Goal: Transaction & Acquisition: Purchase product/service

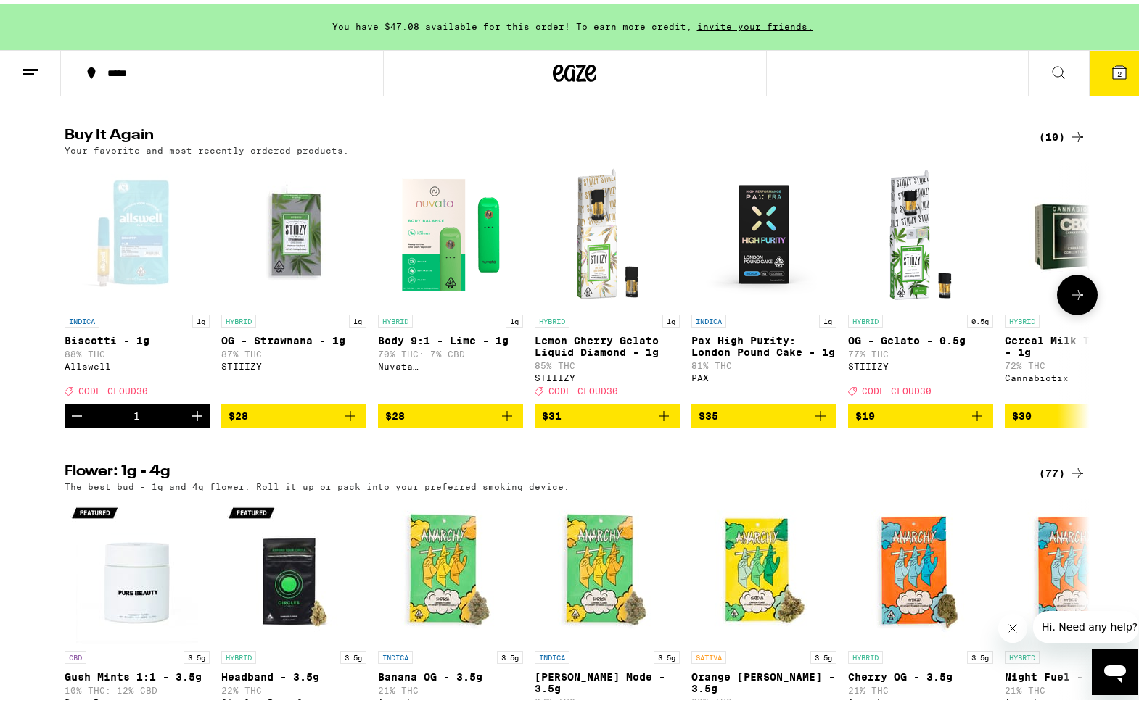
scroll to position [1116, 0]
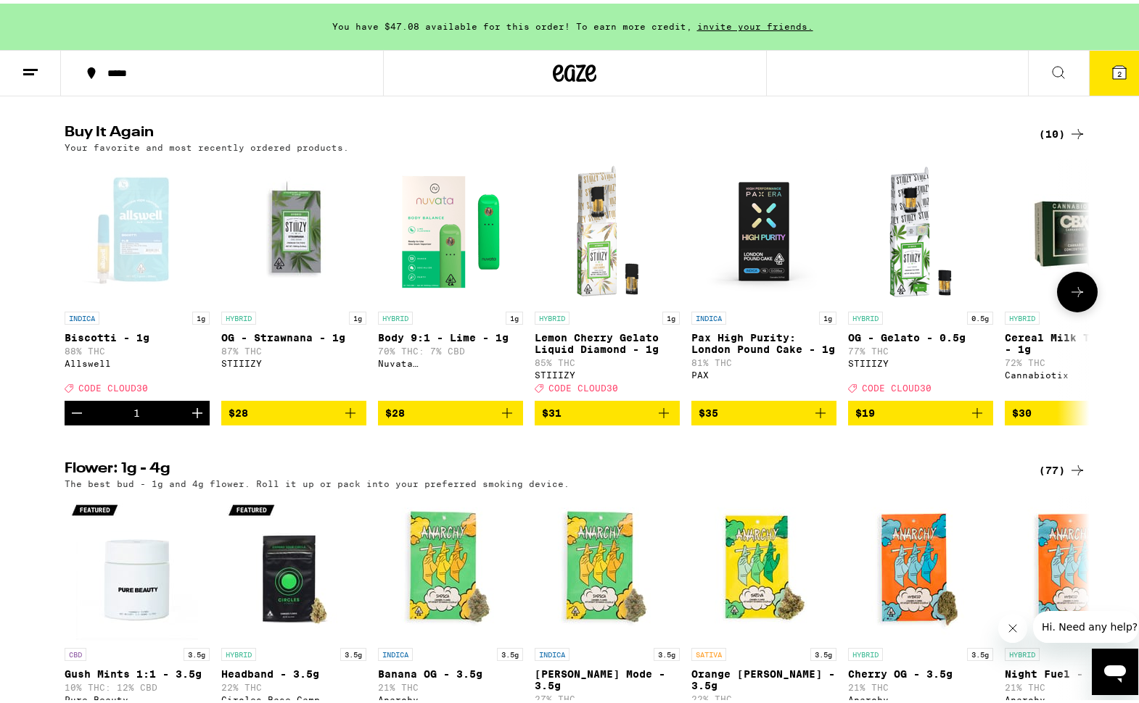
click at [1070, 297] on icon at bounding box center [1076, 288] width 17 height 17
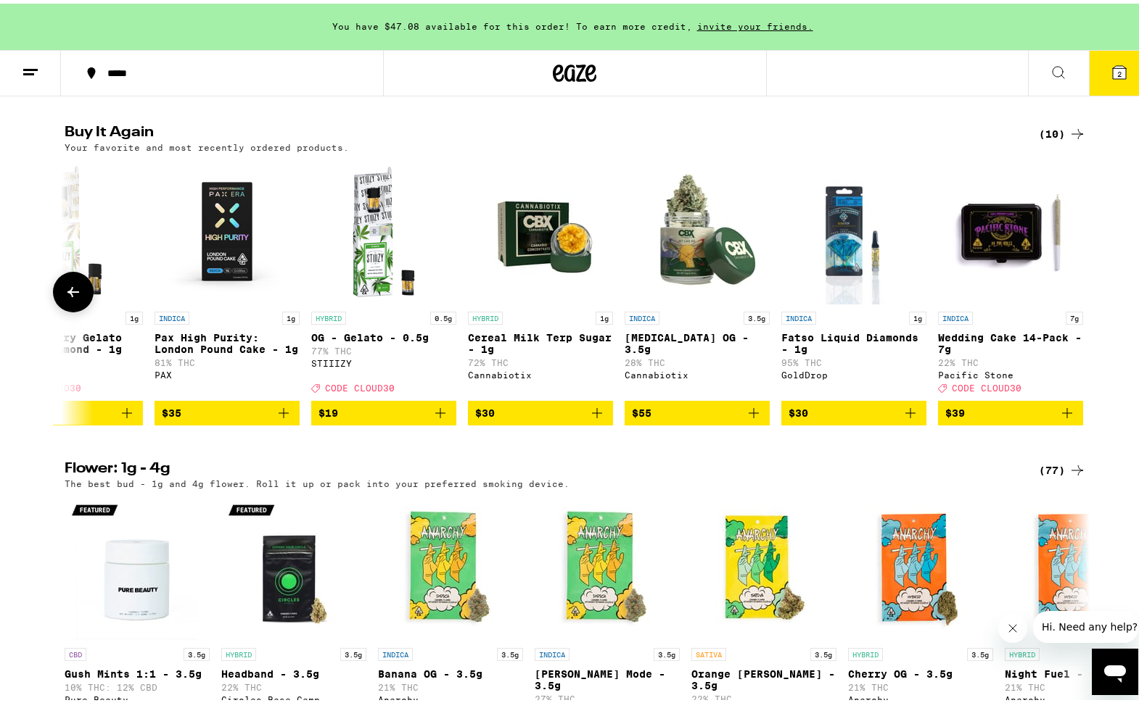
scroll to position [0, 545]
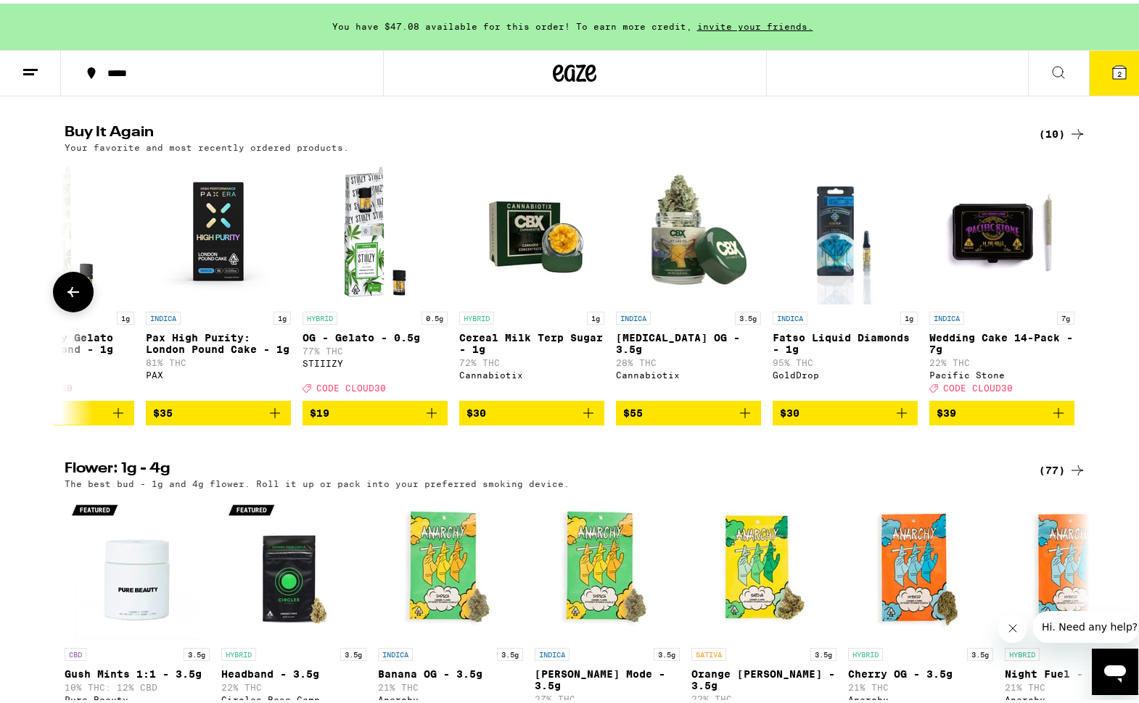
click at [67, 294] on icon at bounding box center [73, 289] width 12 height 10
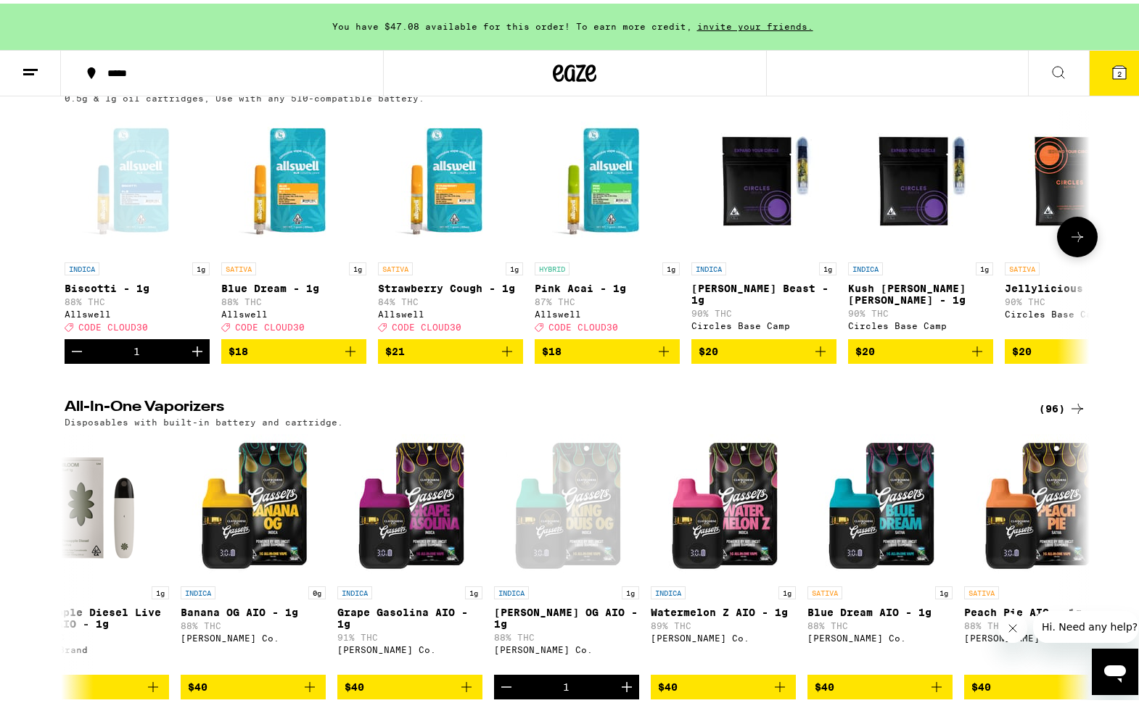
scroll to position [2312, 0]
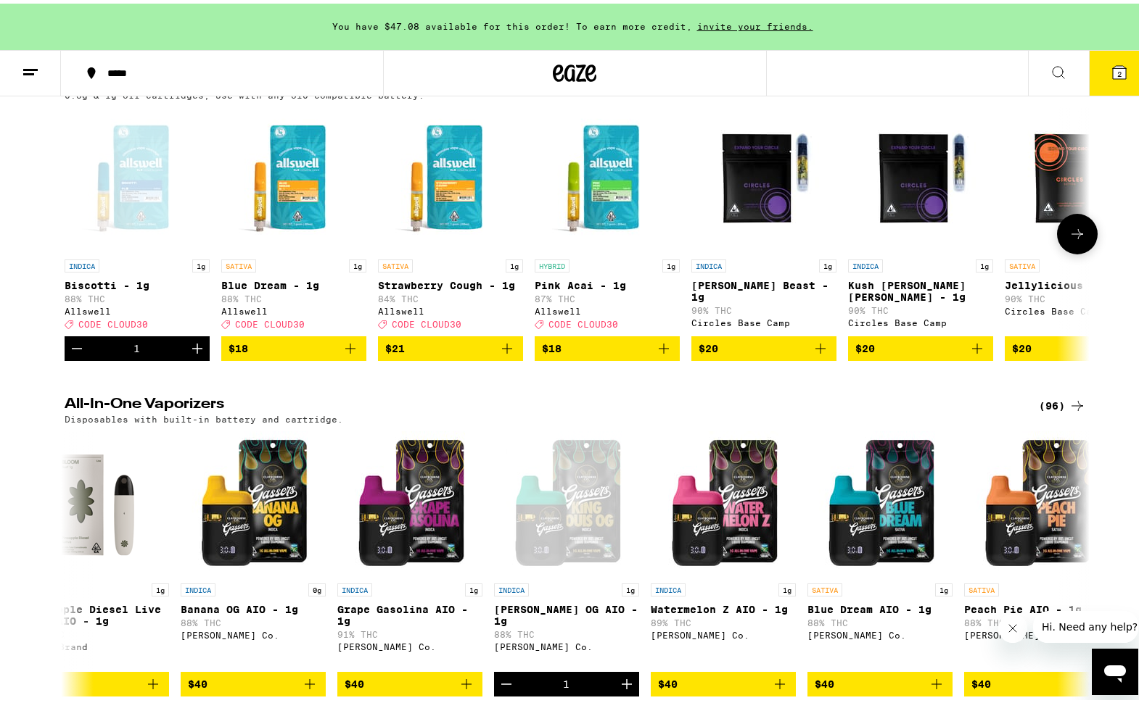
click at [1073, 239] on icon at bounding box center [1076, 230] width 17 height 17
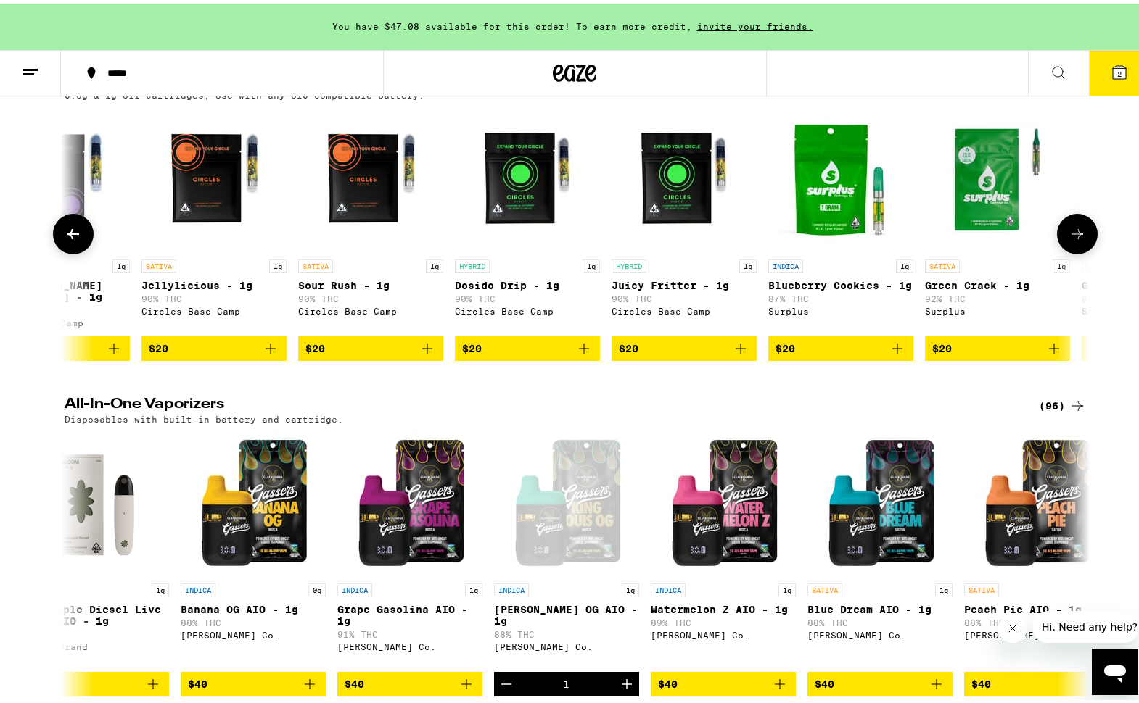
click at [1073, 239] on icon at bounding box center [1076, 230] width 17 height 17
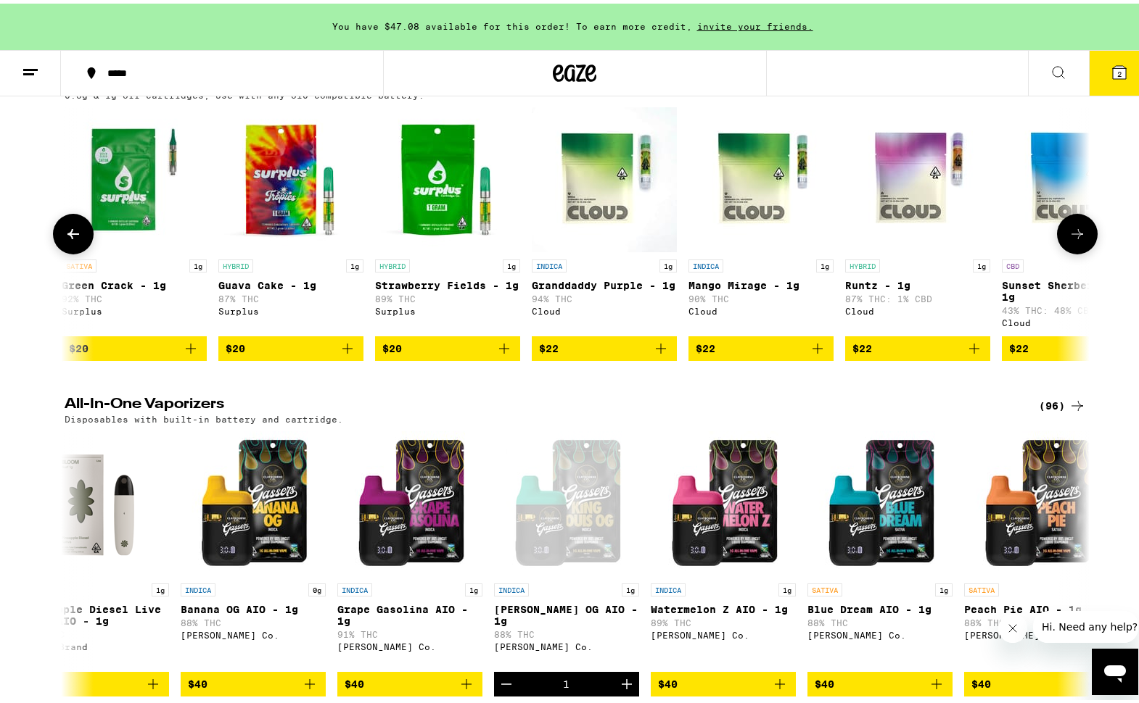
click at [1073, 239] on icon at bounding box center [1076, 230] width 17 height 17
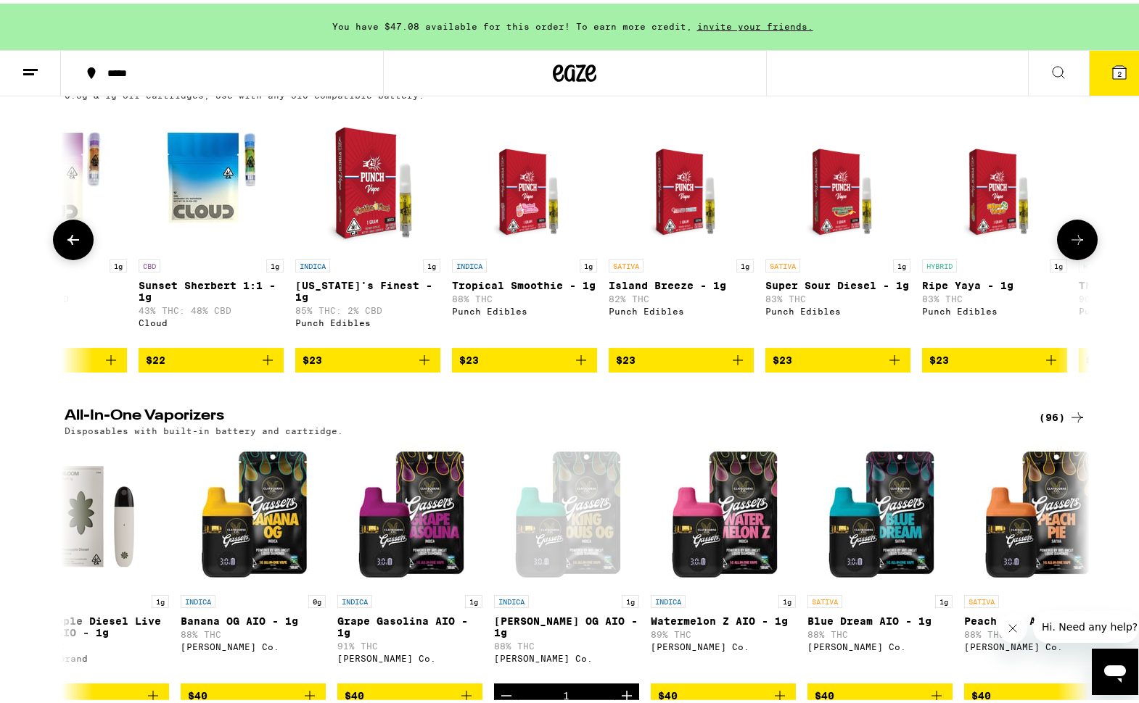
click at [1073, 245] on icon at bounding box center [1076, 236] width 17 height 17
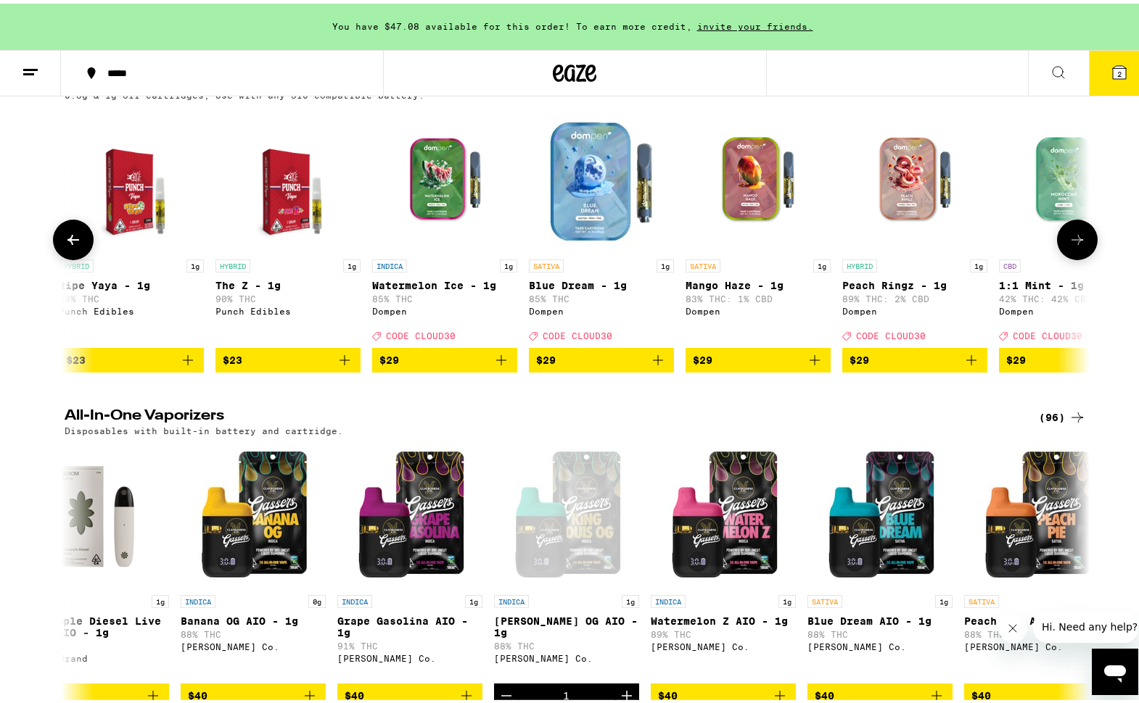
click at [1073, 245] on icon at bounding box center [1076, 236] width 17 height 17
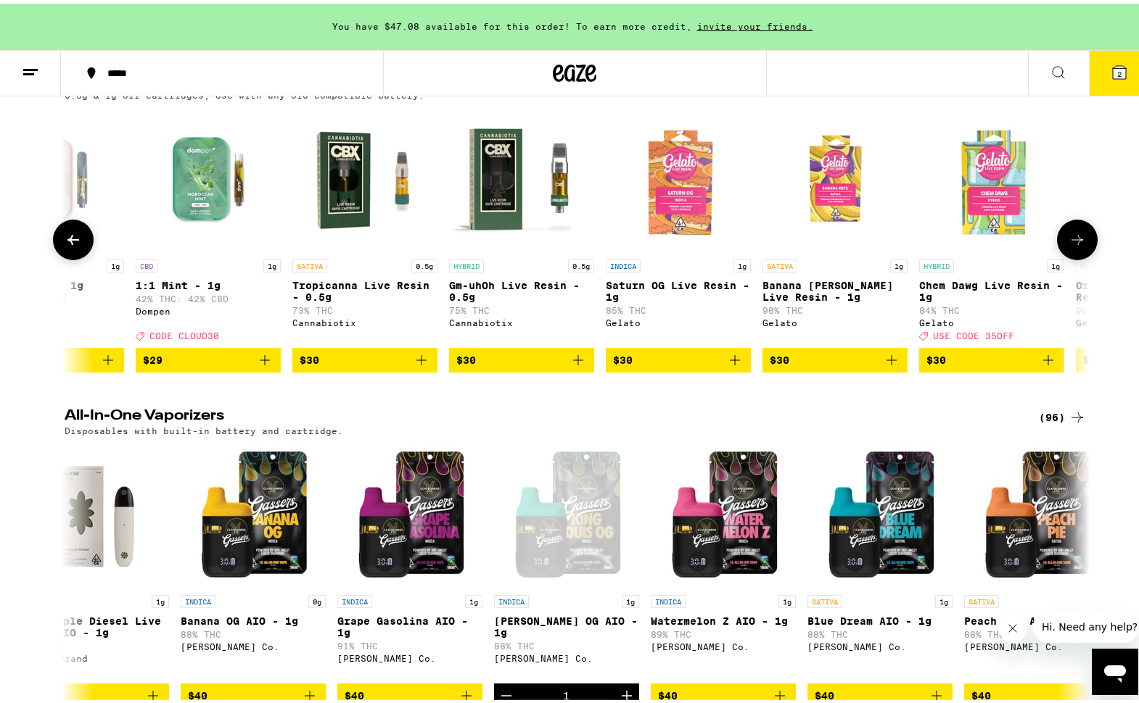
click at [1073, 245] on icon at bounding box center [1076, 236] width 17 height 17
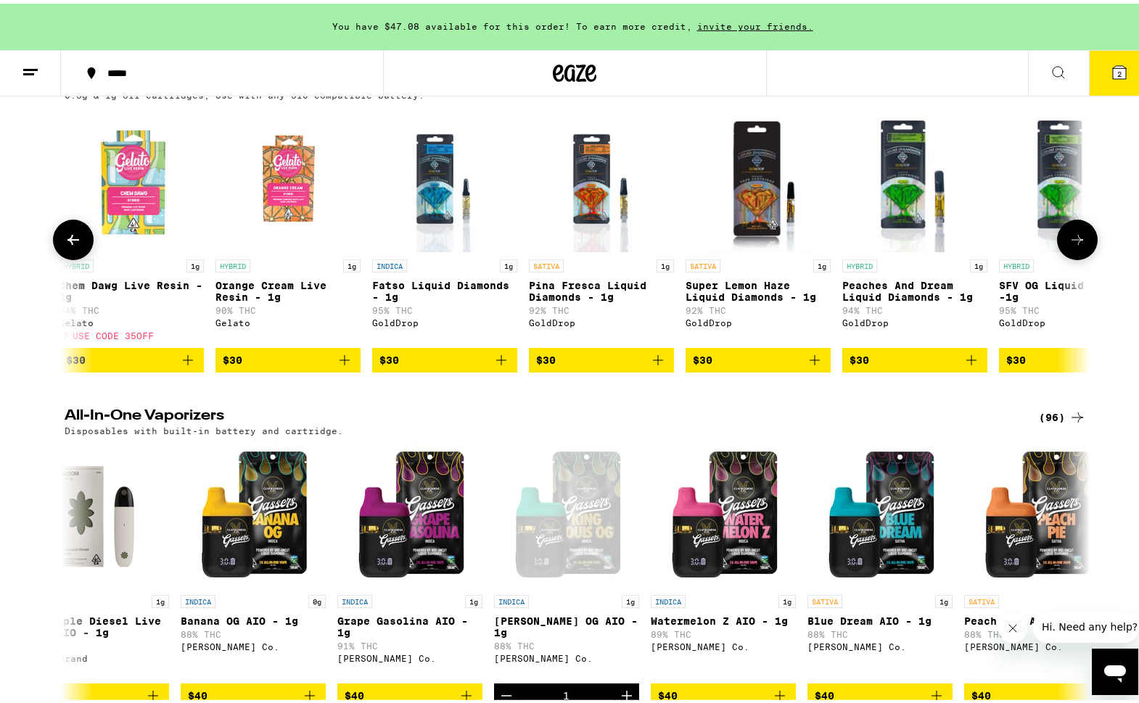
scroll to position [0, 5178]
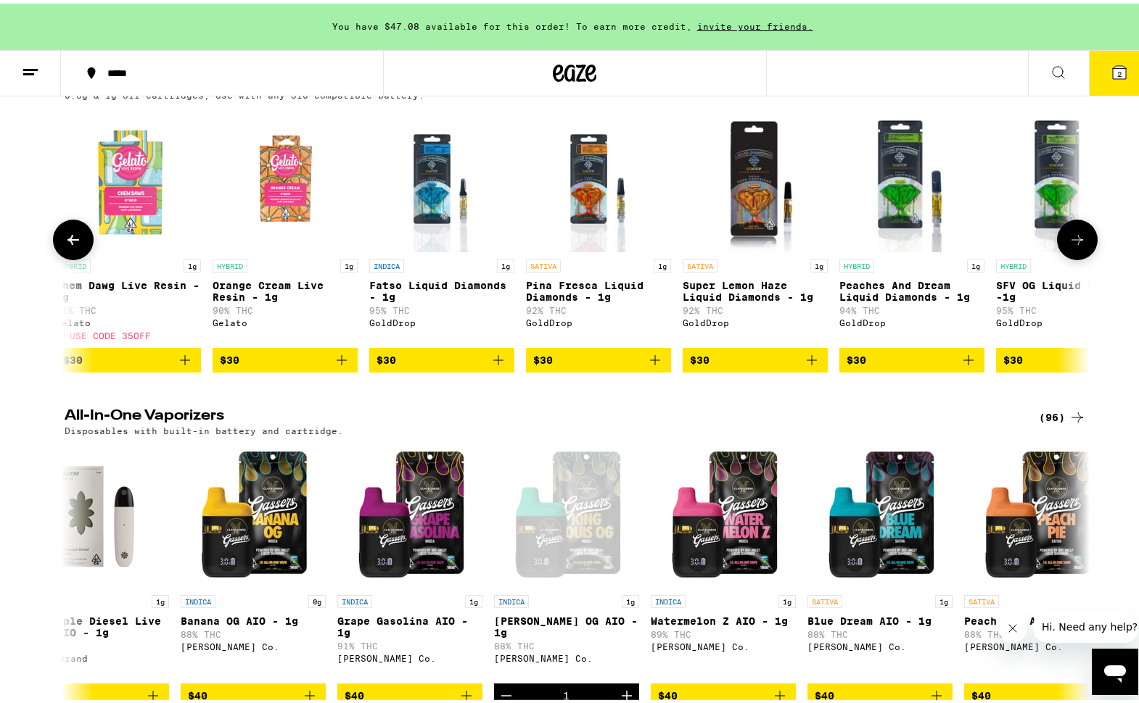
click at [1073, 245] on icon at bounding box center [1076, 236] width 17 height 17
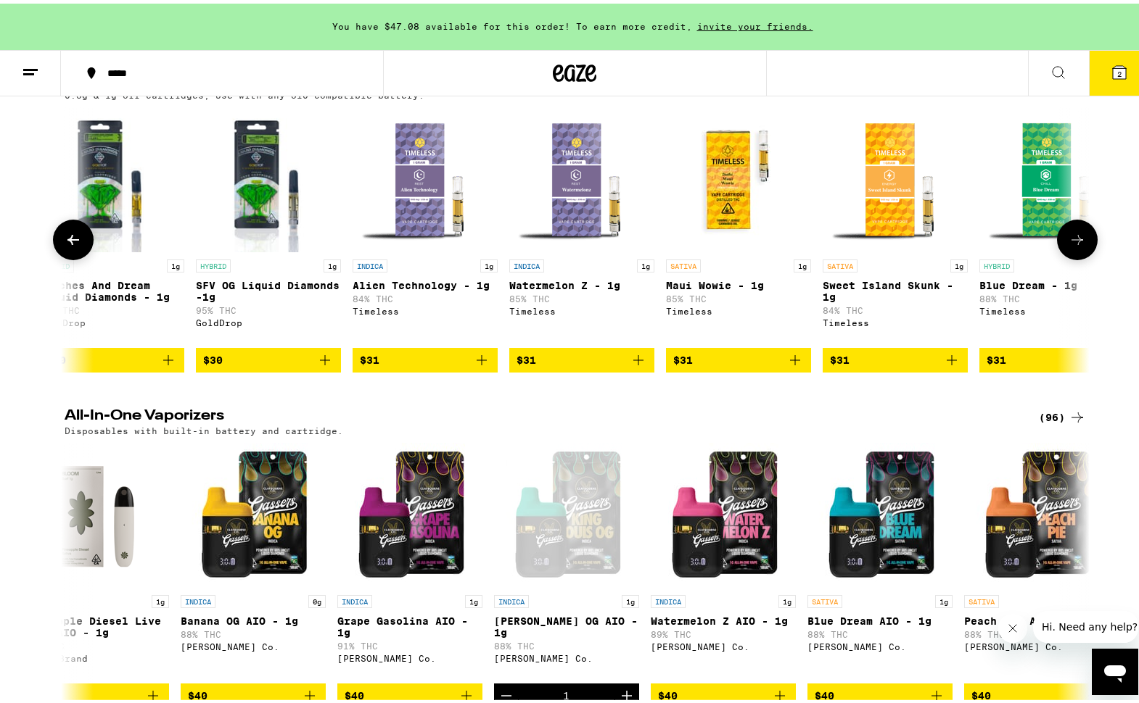
scroll to position [0, 6041]
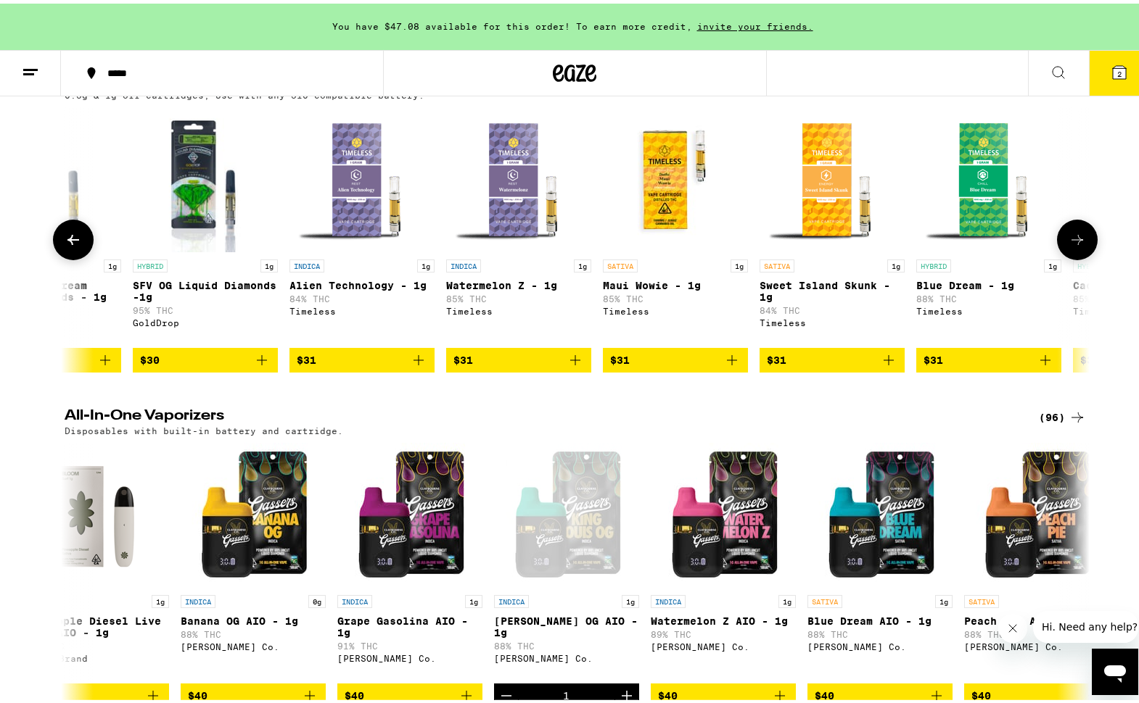
click at [1073, 245] on icon at bounding box center [1076, 236] width 17 height 17
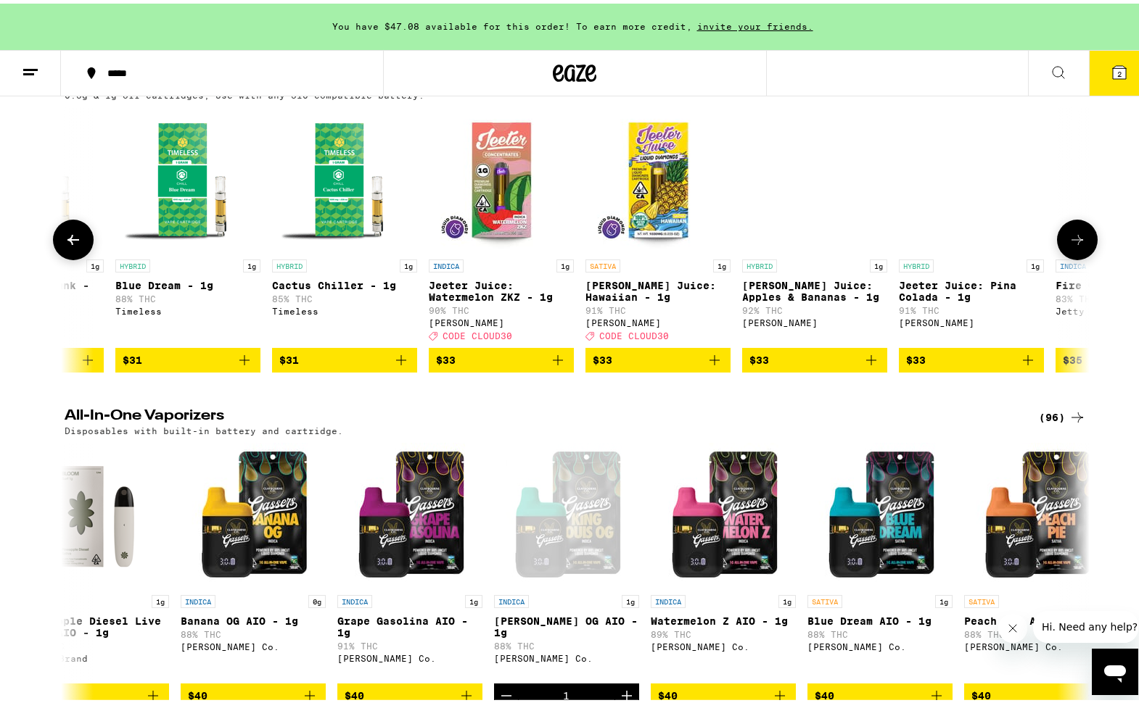
scroll to position [0, 6904]
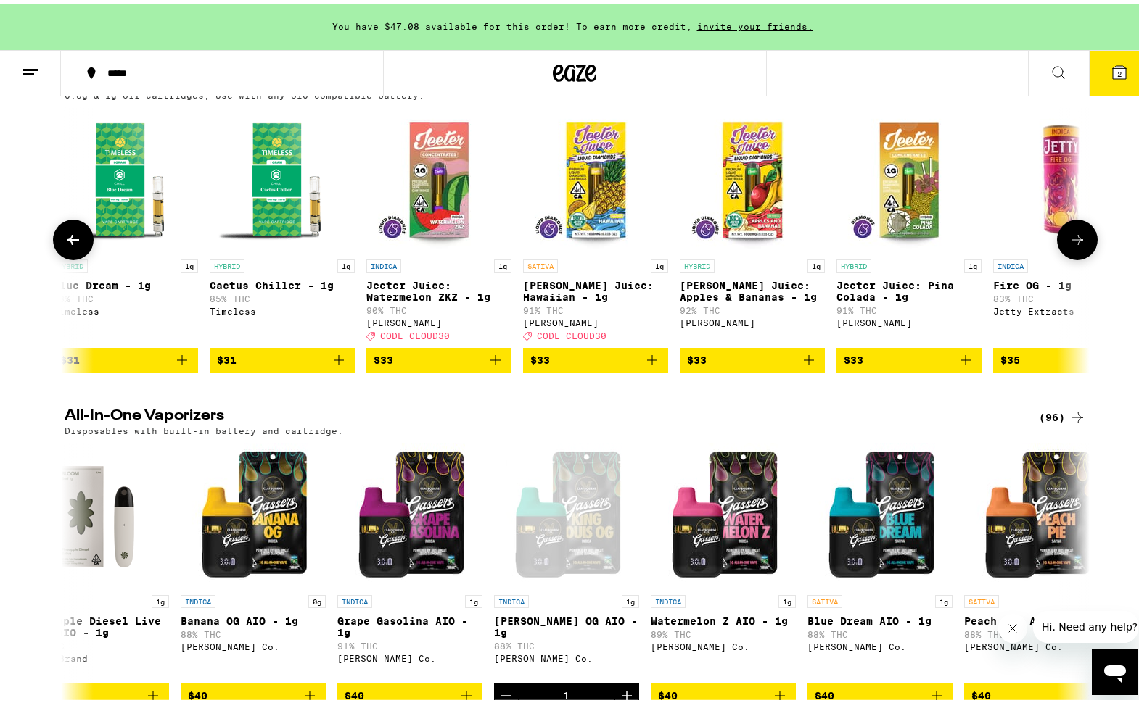
click at [1073, 245] on icon at bounding box center [1076, 236] width 17 height 17
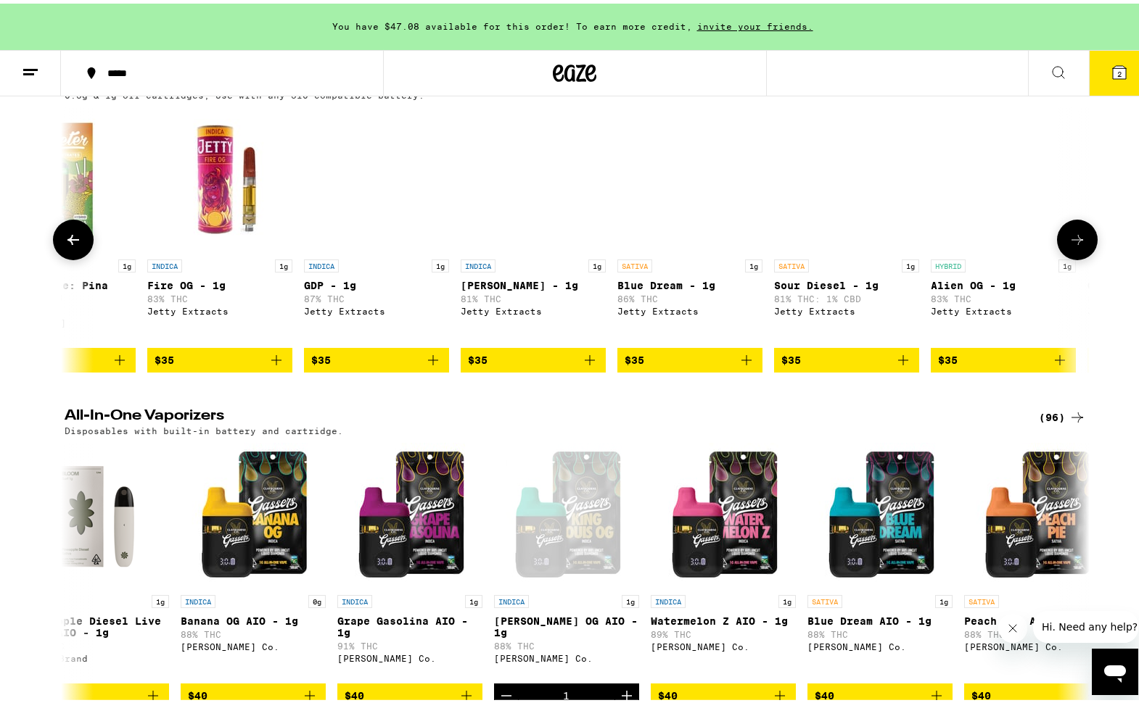
scroll to position [0, 7767]
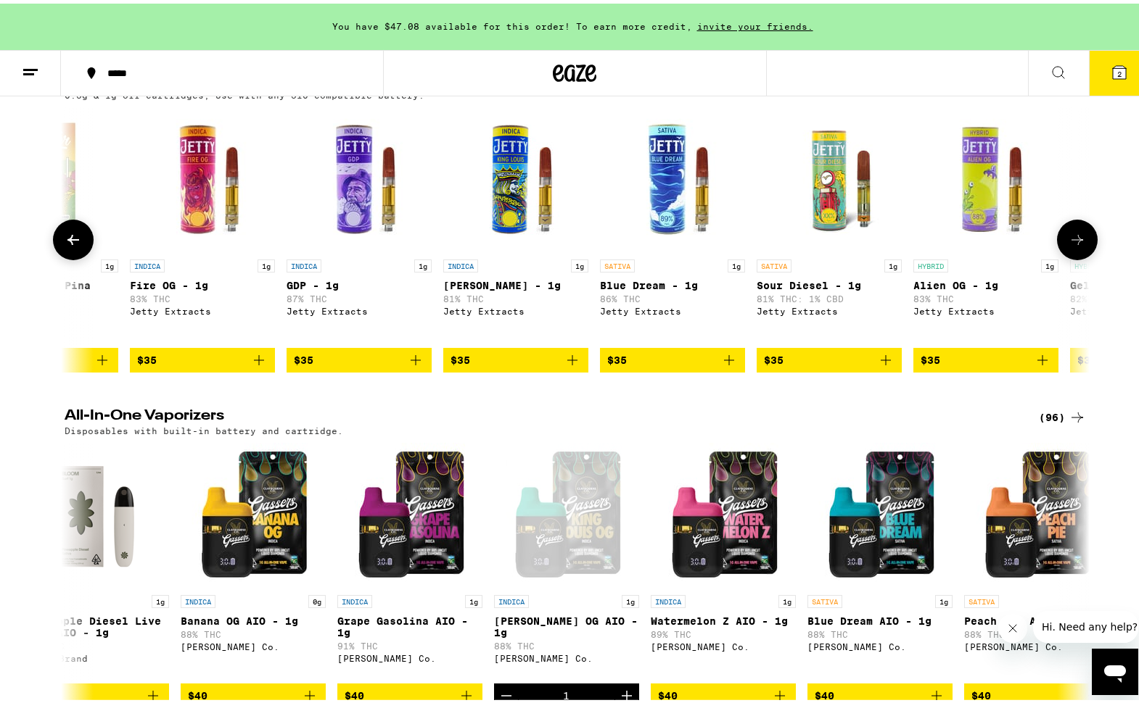
click at [1073, 245] on icon at bounding box center [1076, 236] width 17 height 17
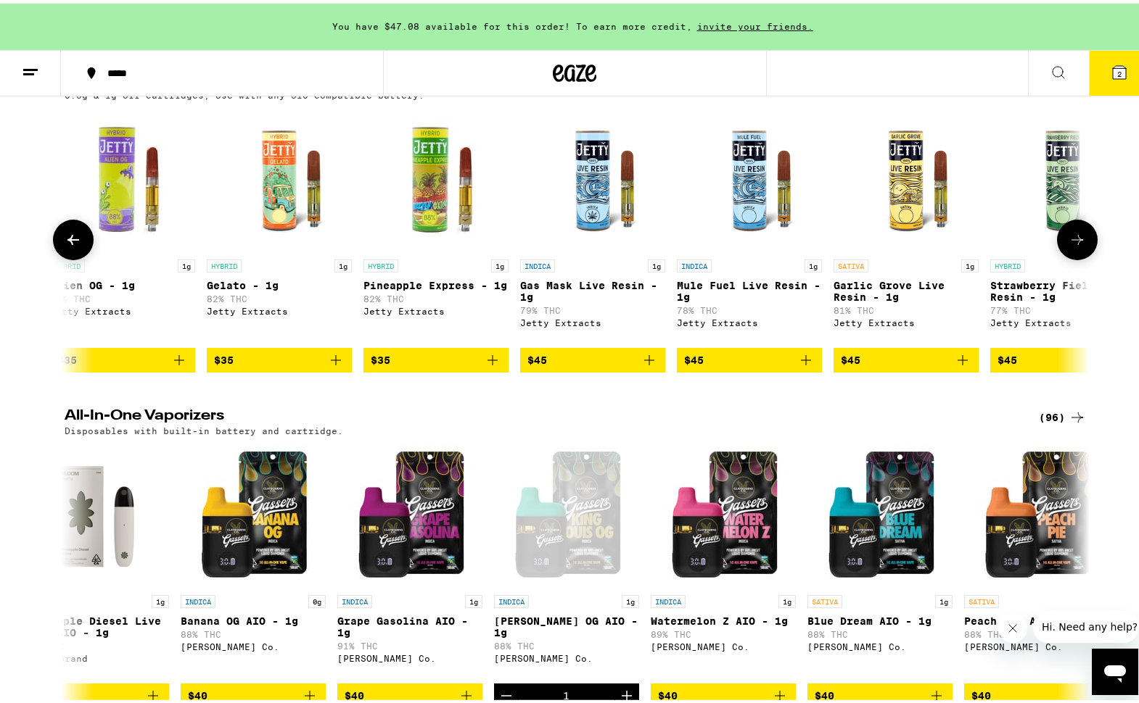
click at [1073, 245] on icon at bounding box center [1076, 236] width 17 height 17
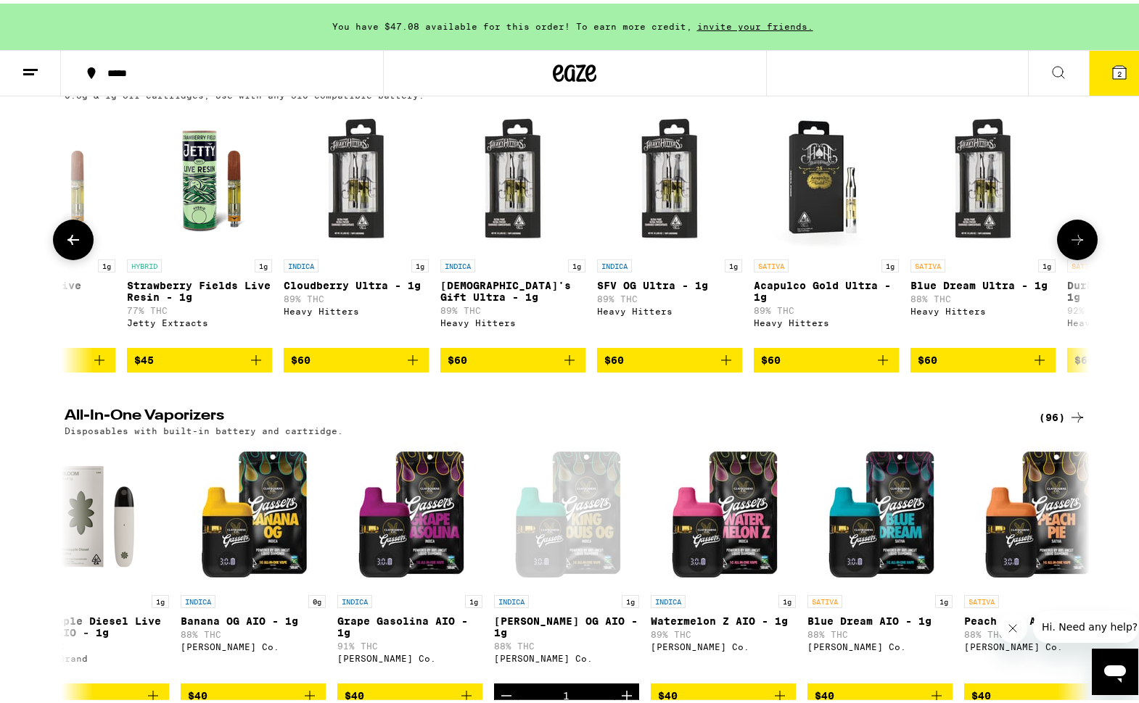
click at [1073, 245] on icon at bounding box center [1076, 236] width 17 height 17
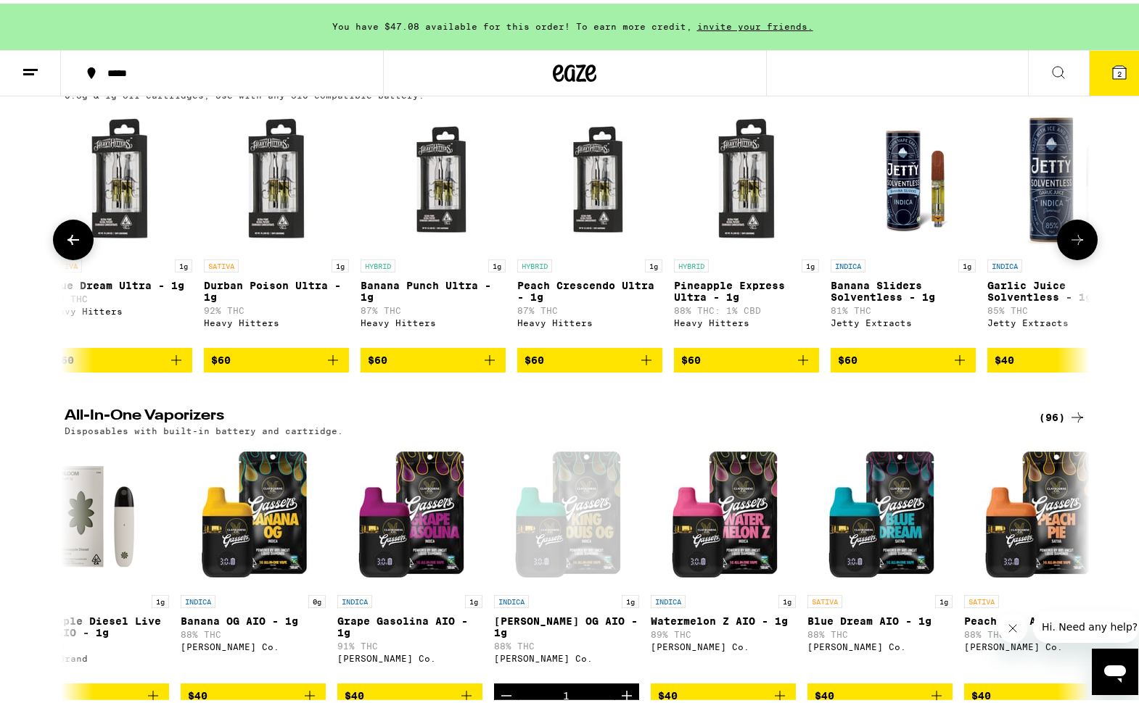
click at [1073, 245] on icon at bounding box center [1076, 236] width 17 height 17
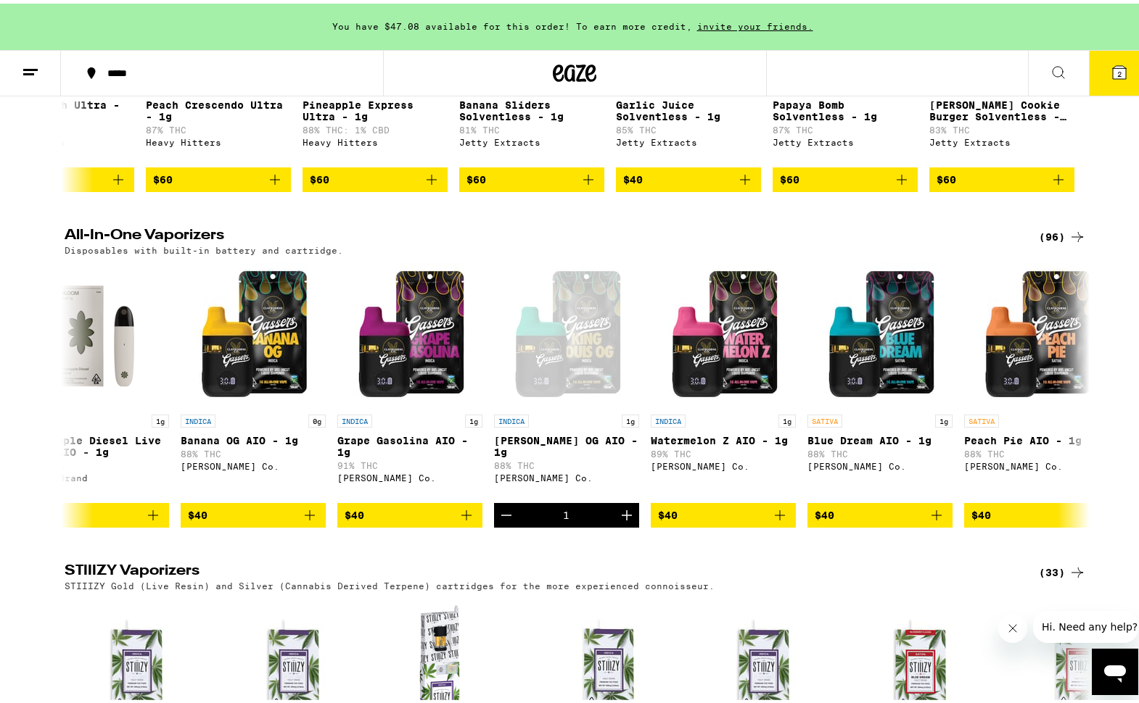
scroll to position [2524, 0]
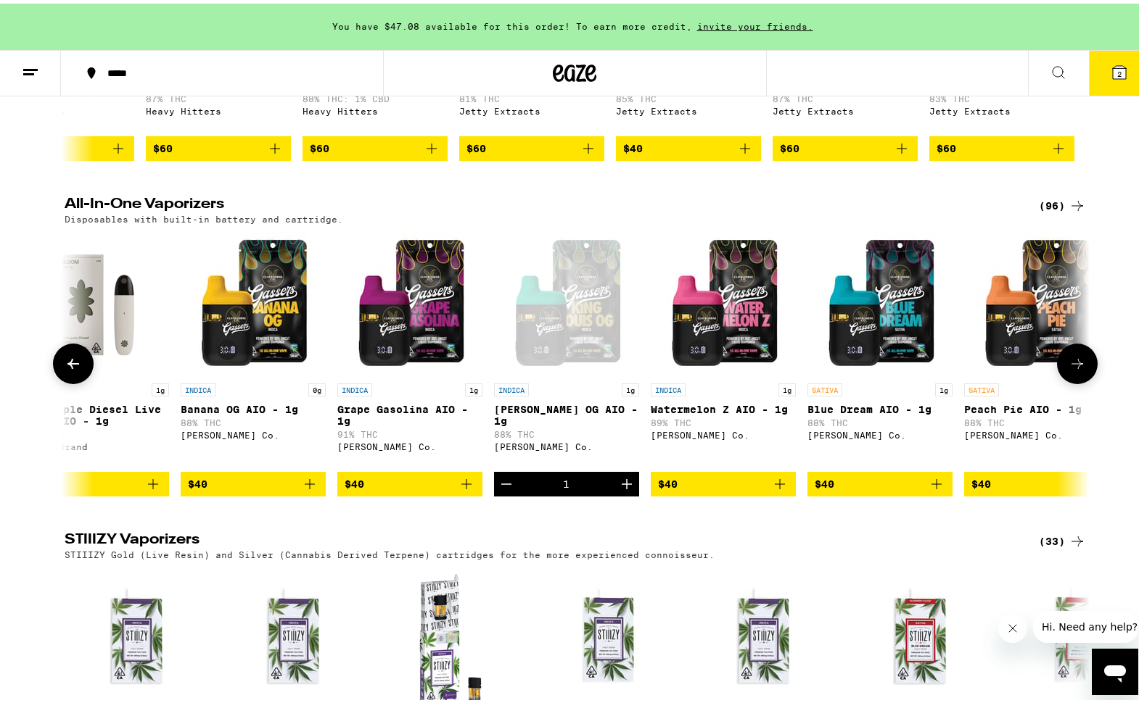
click at [1071, 369] on icon at bounding box center [1076, 360] width 17 height 17
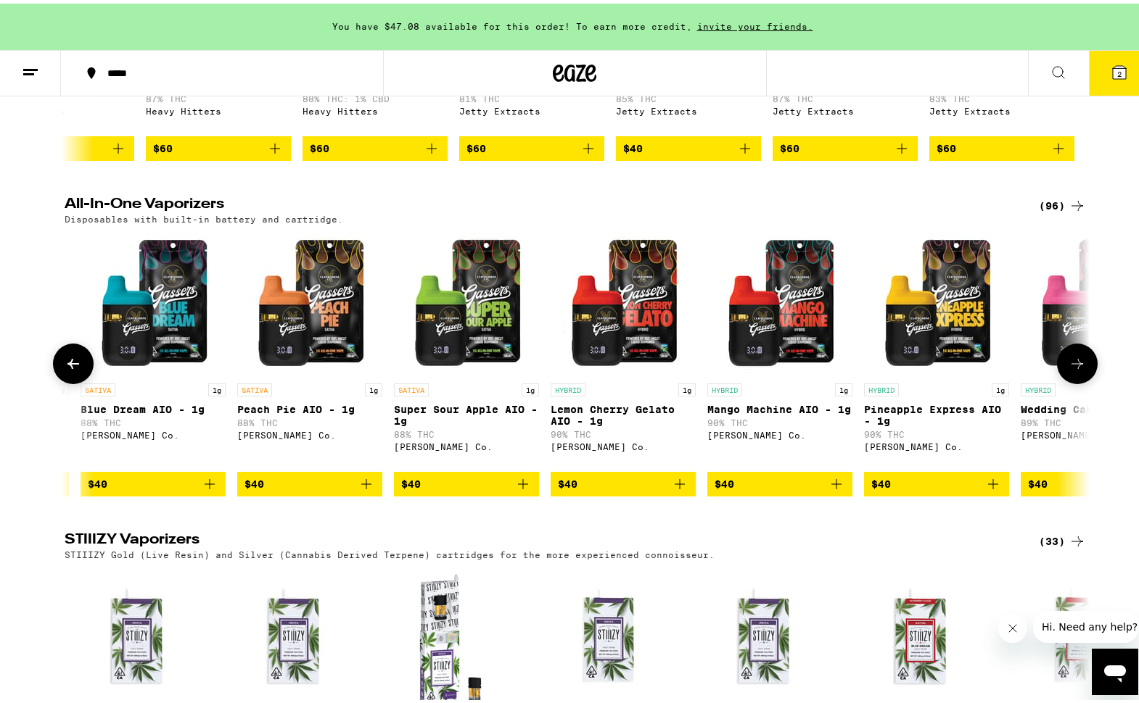
scroll to position [0, 12338]
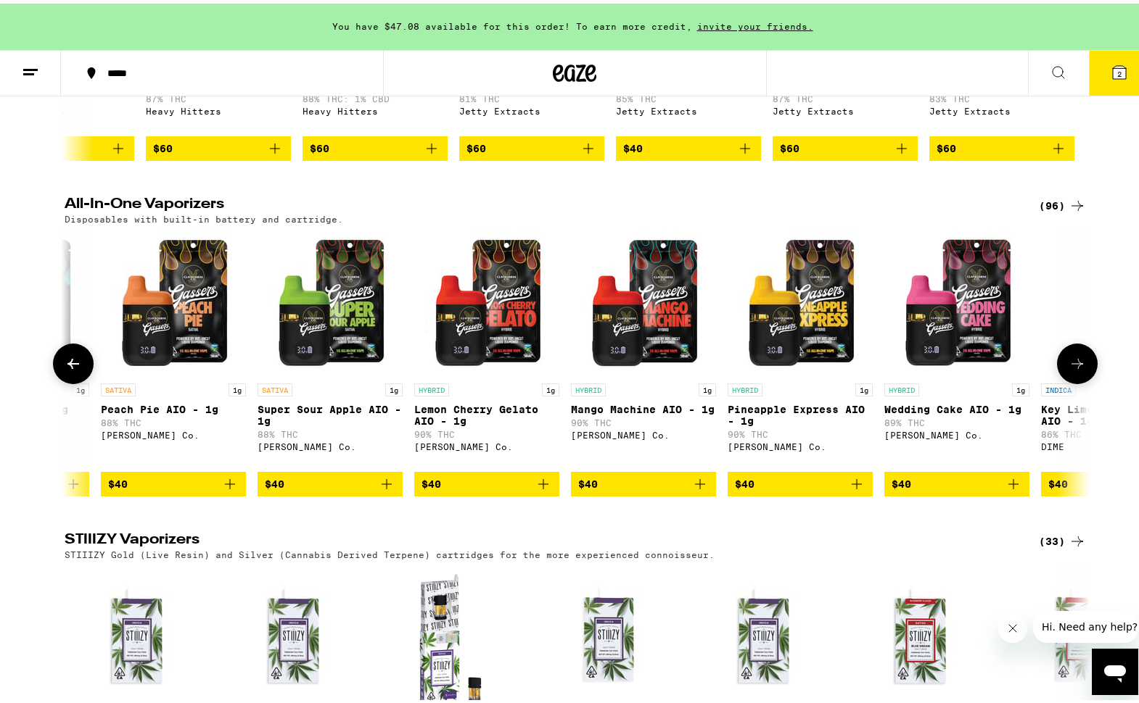
click at [1071, 369] on icon at bounding box center [1076, 360] width 17 height 17
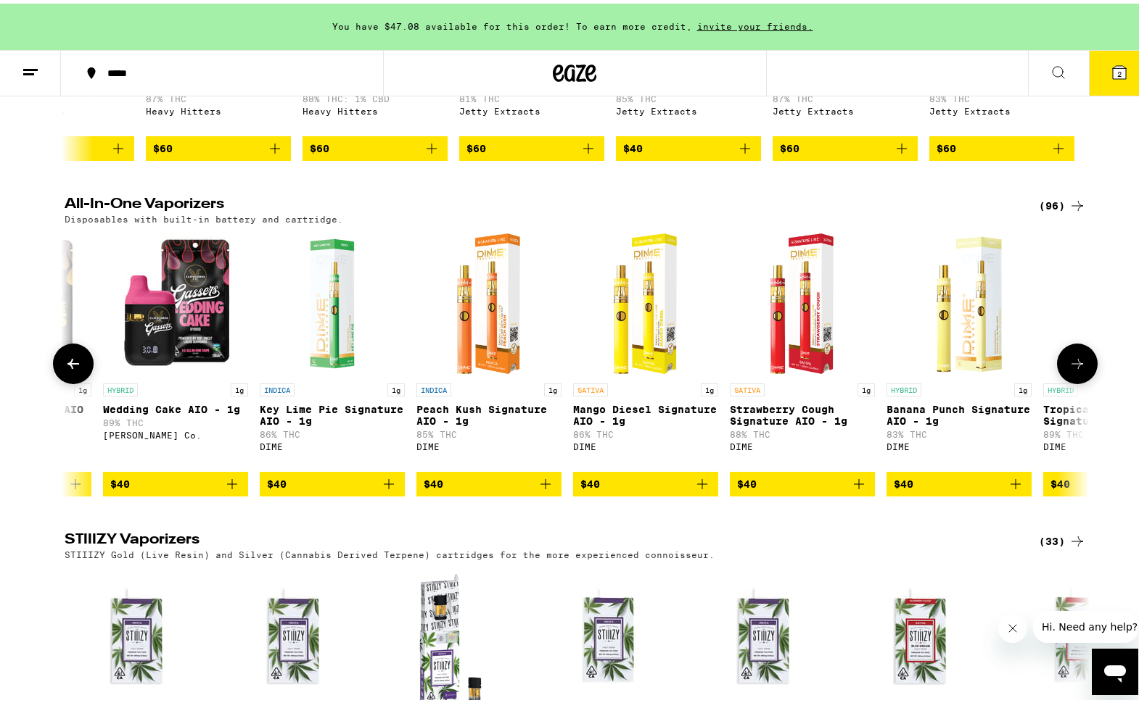
scroll to position [0, 13201]
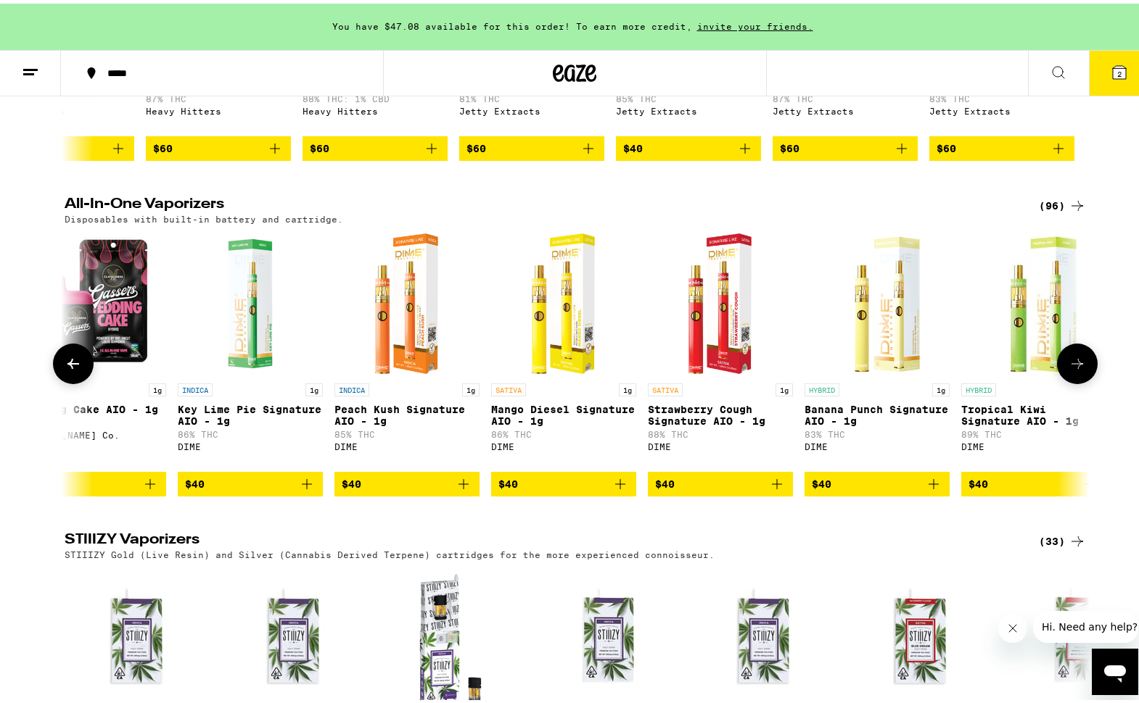
click at [71, 369] on icon at bounding box center [73, 360] width 17 height 17
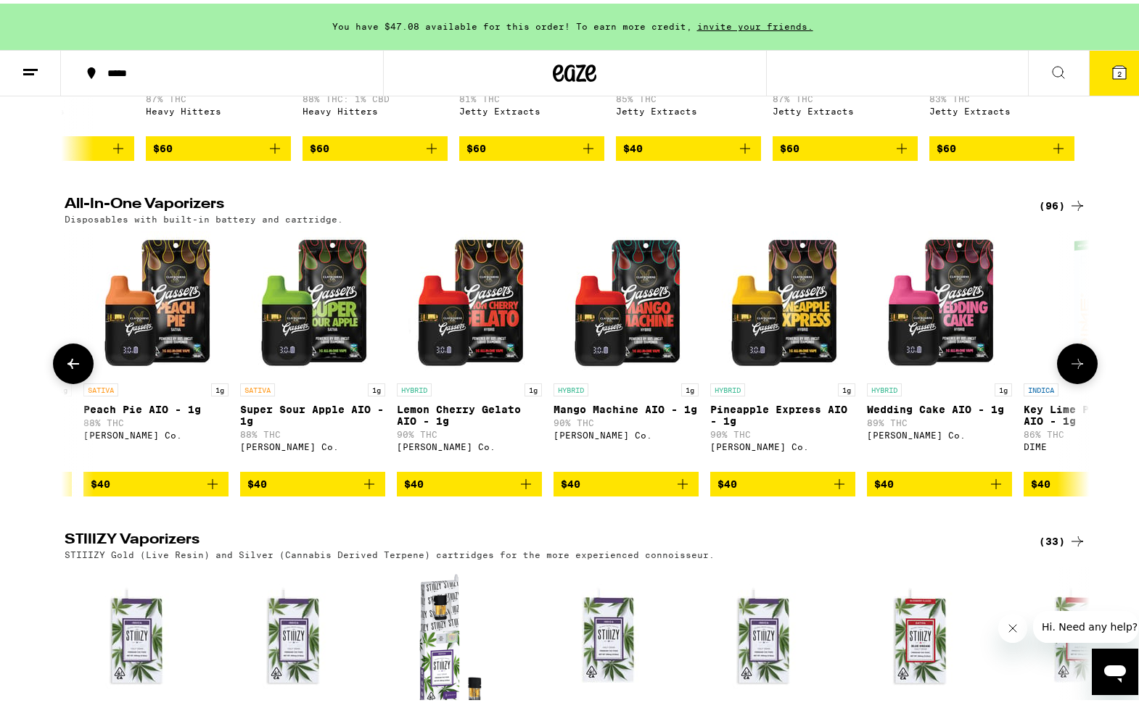
scroll to position [0, 12338]
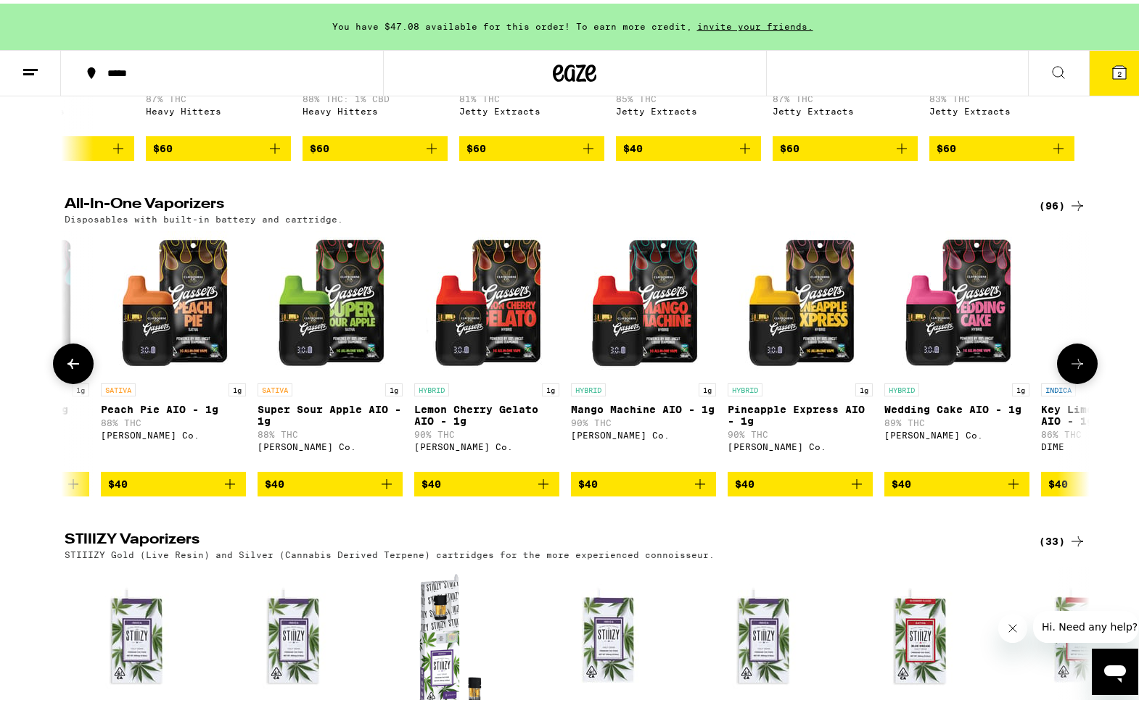
click at [70, 369] on icon at bounding box center [73, 360] width 17 height 17
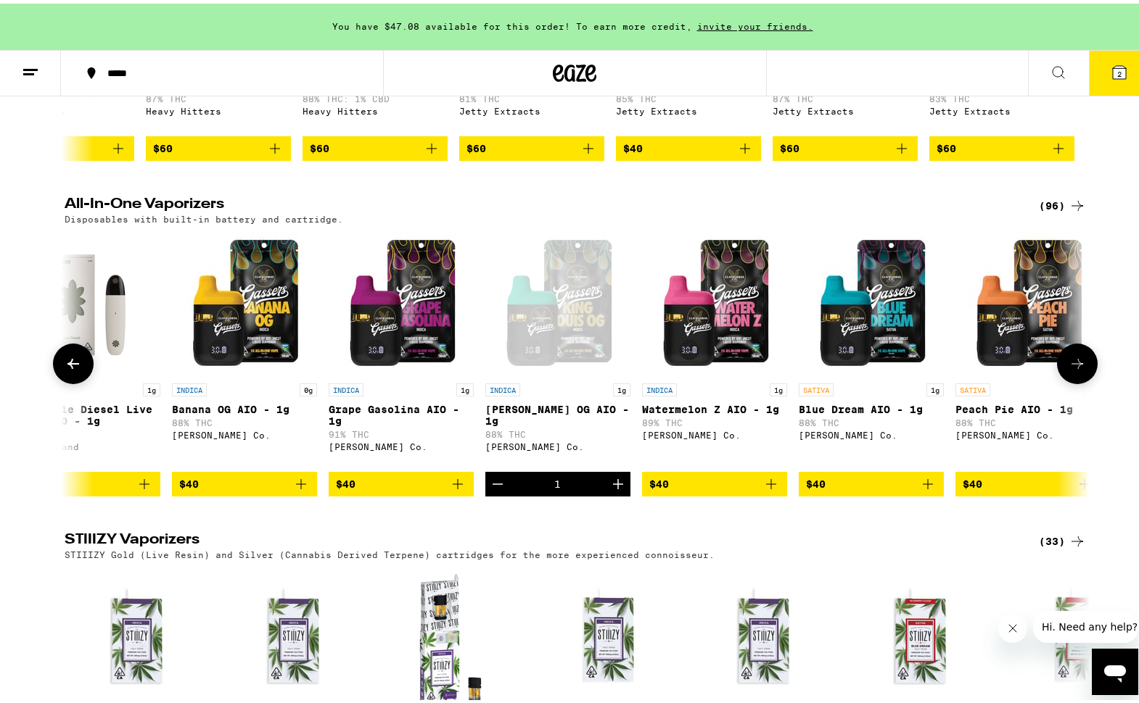
scroll to position [0, 11475]
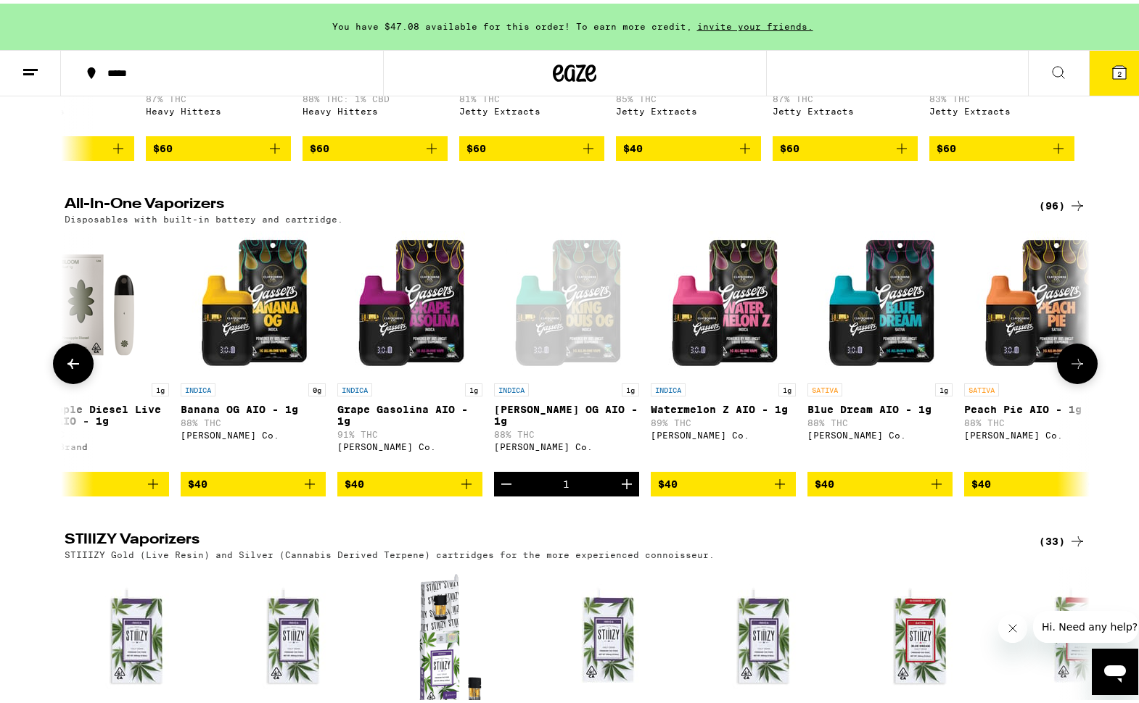
click at [626, 490] on icon "Increment" at bounding box center [626, 480] width 17 height 17
click at [498, 490] on icon "Decrement" at bounding box center [505, 480] width 17 height 17
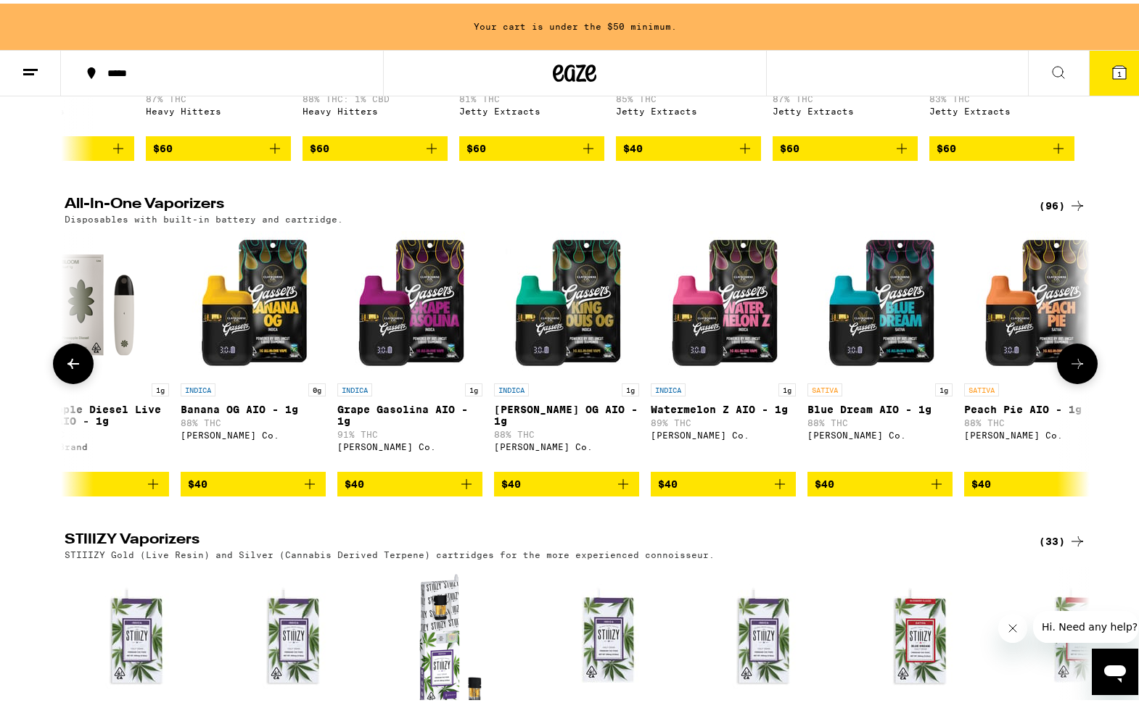
click at [308, 490] on icon "Add to bag" at bounding box center [309, 480] width 17 height 17
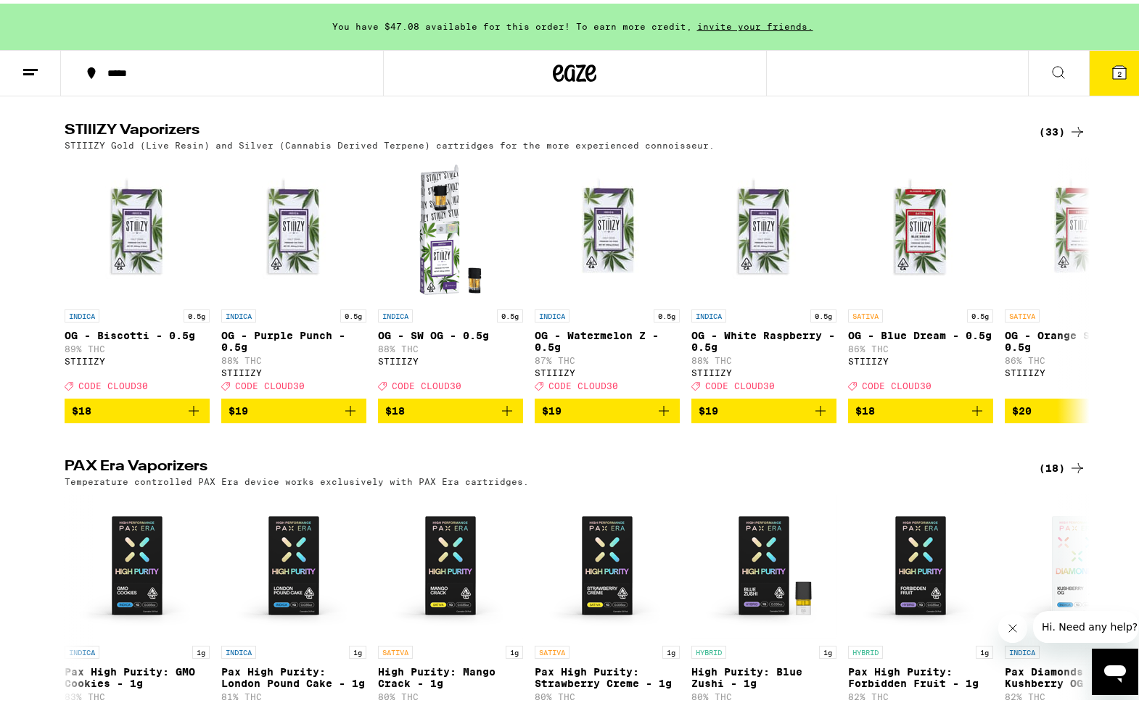
scroll to position [3088, 0]
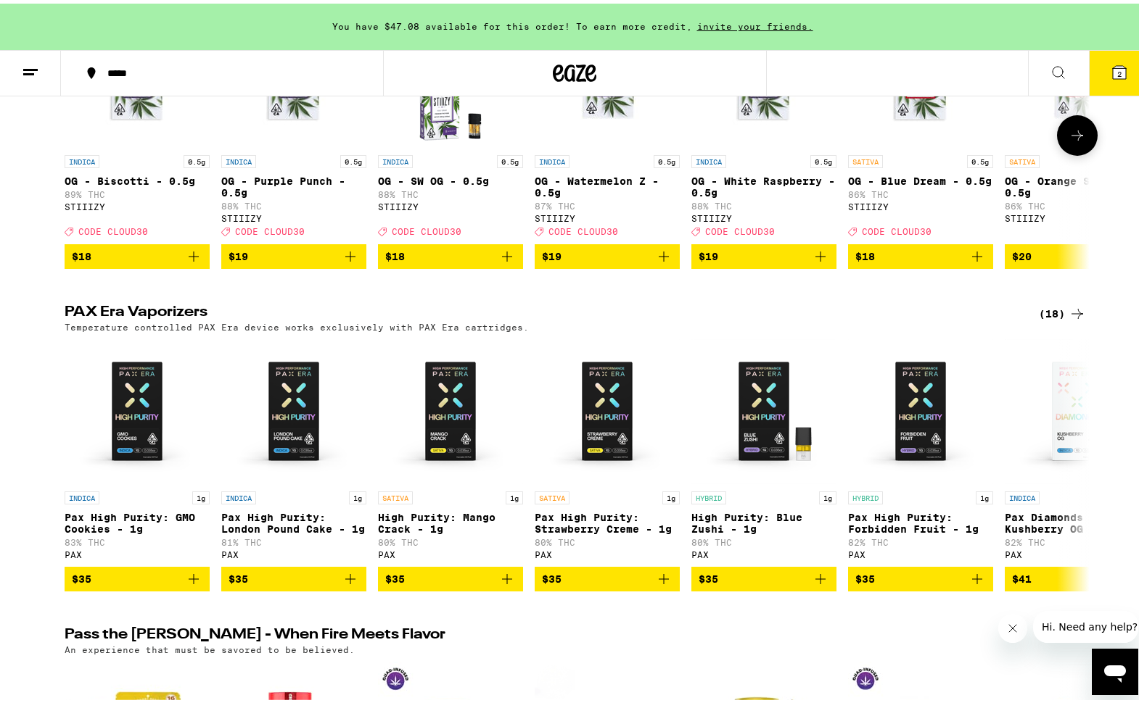
click at [1081, 152] on button at bounding box center [1077, 132] width 41 height 41
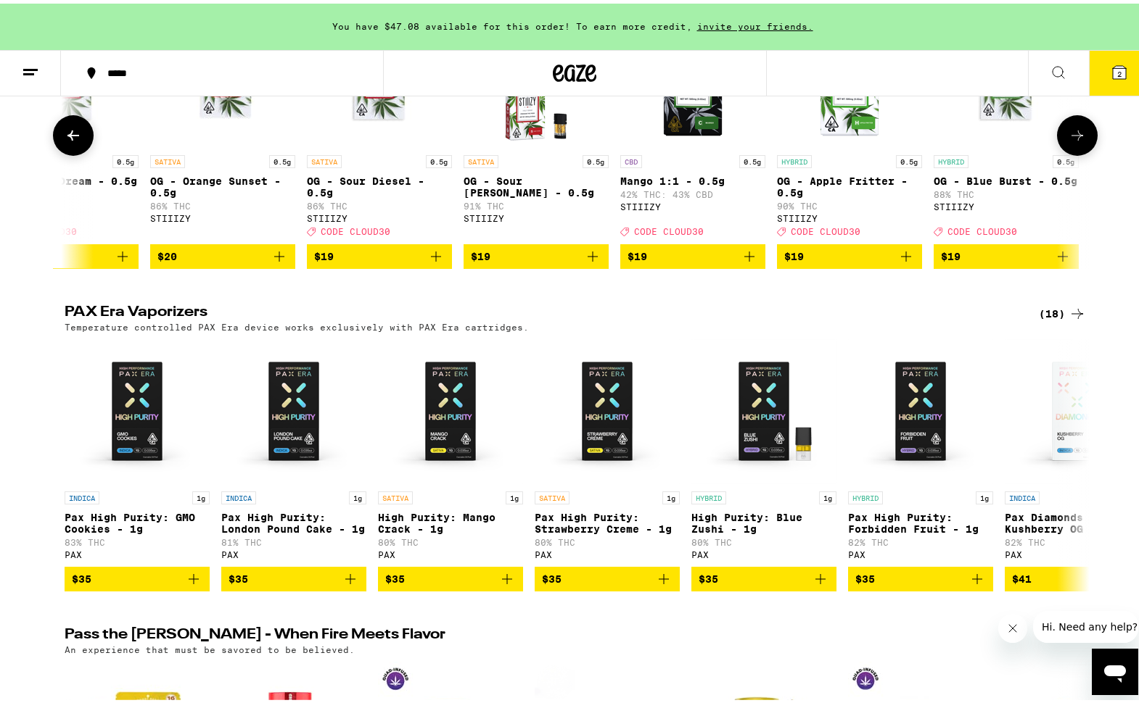
scroll to position [0, 863]
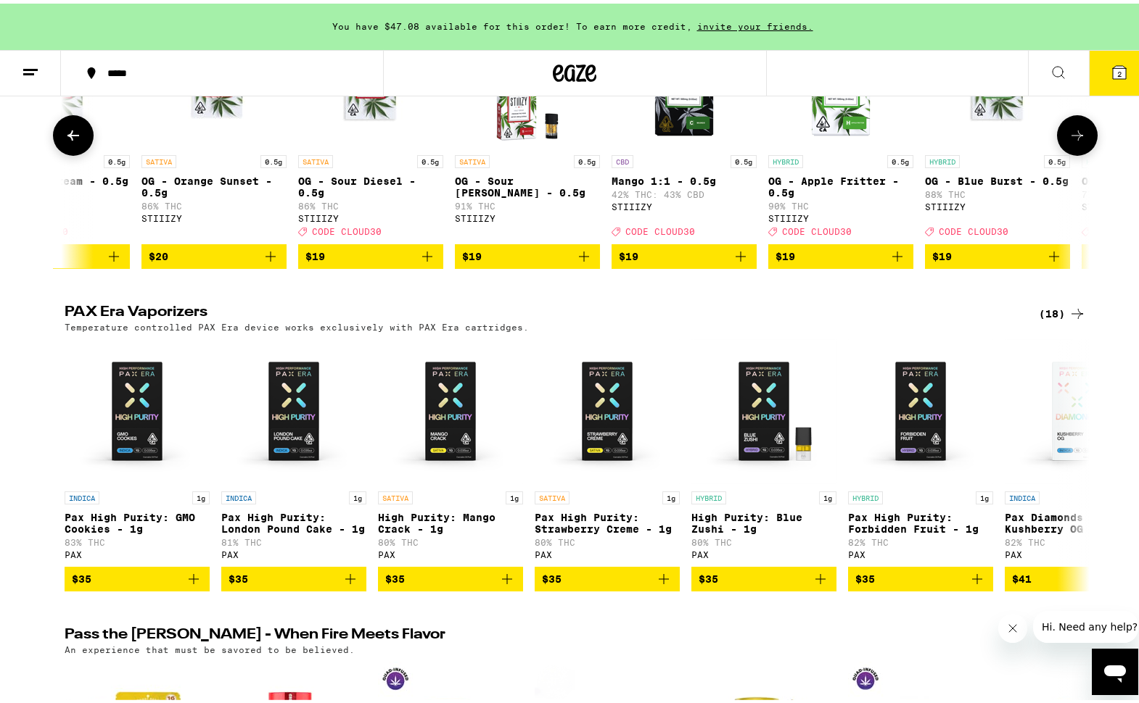
click at [1081, 152] on button at bounding box center [1077, 132] width 41 height 41
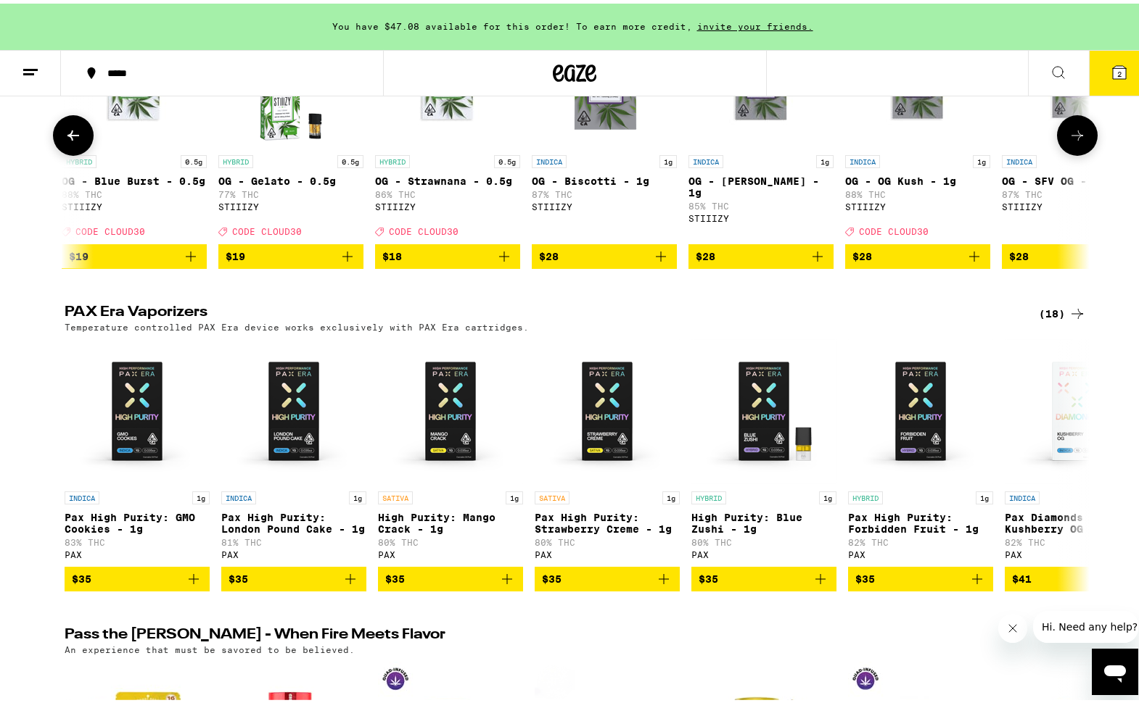
click at [1081, 152] on button at bounding box center [1077, 132] width 41 height 41
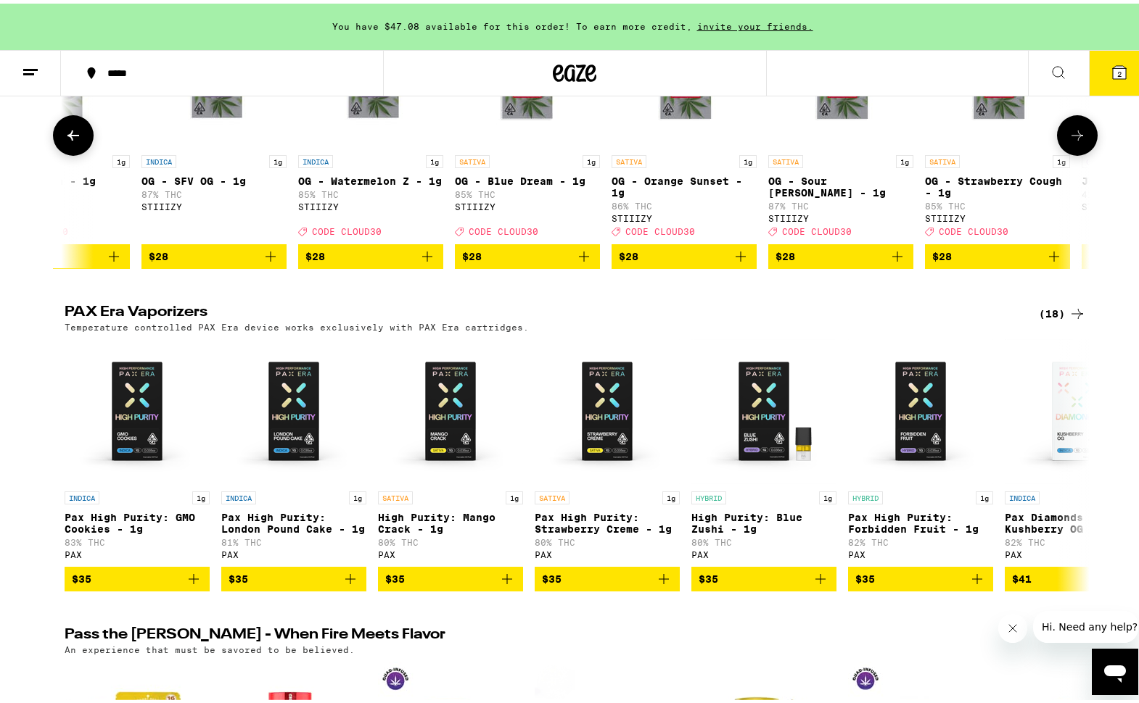
scroll to position [0, 2589]
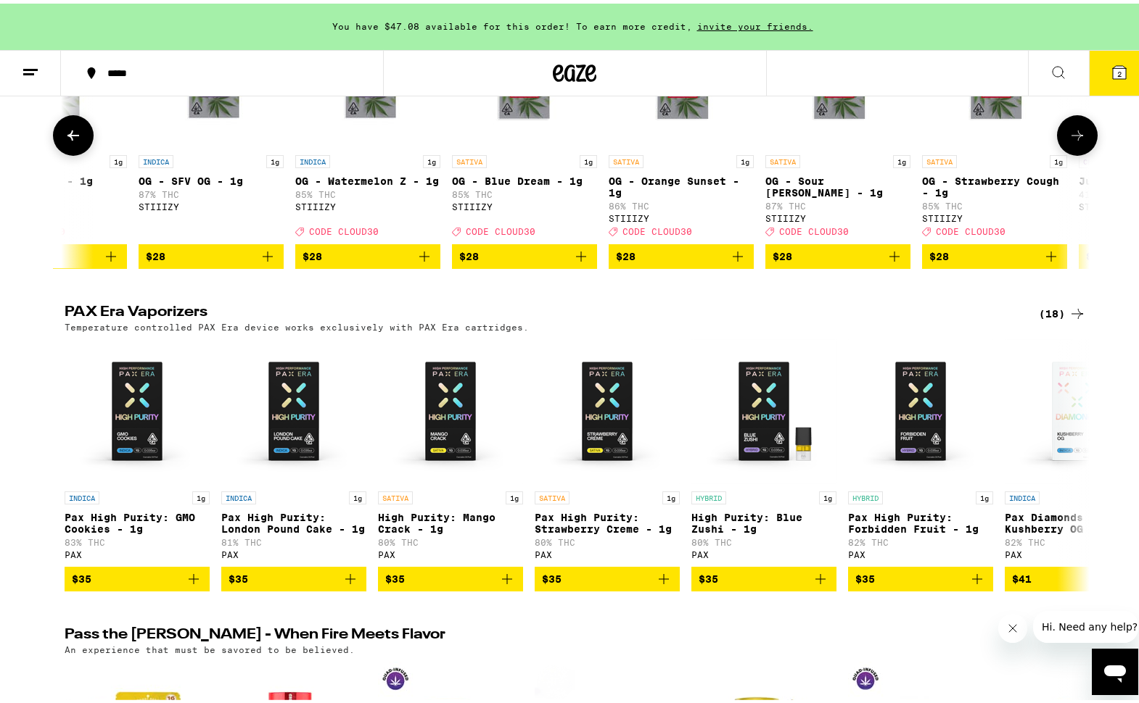
click at [75, 141] on icon at bounding box center [73, 131] width 17 height 17
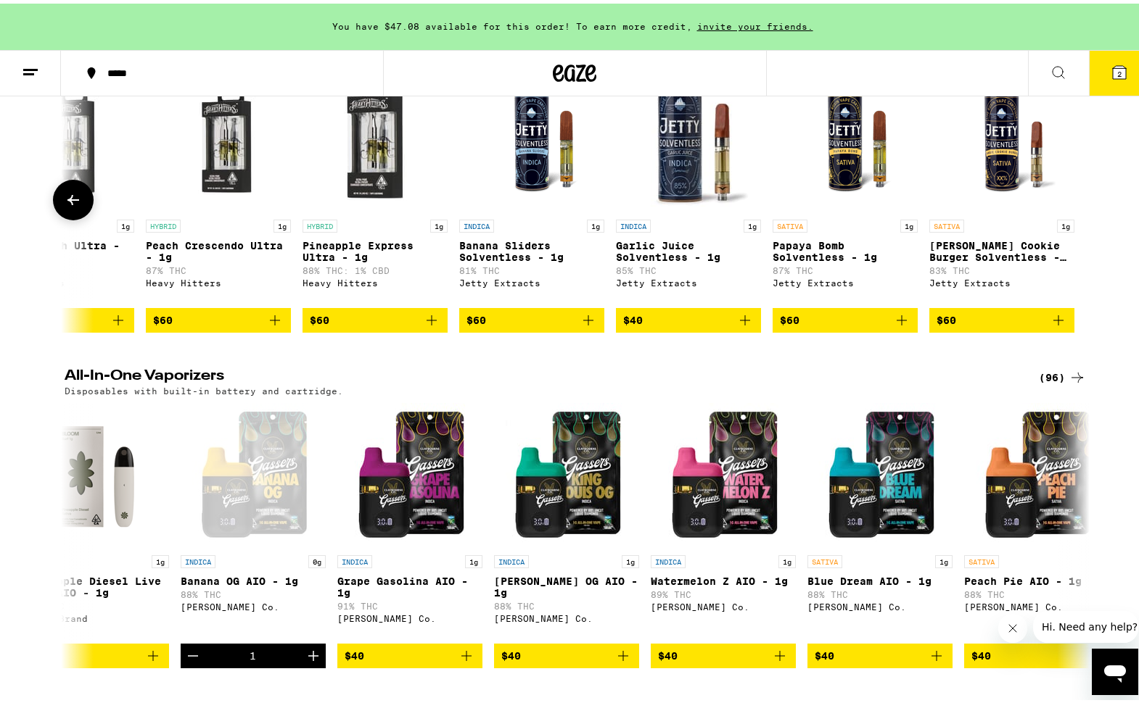
scroll to position [2258, 0]
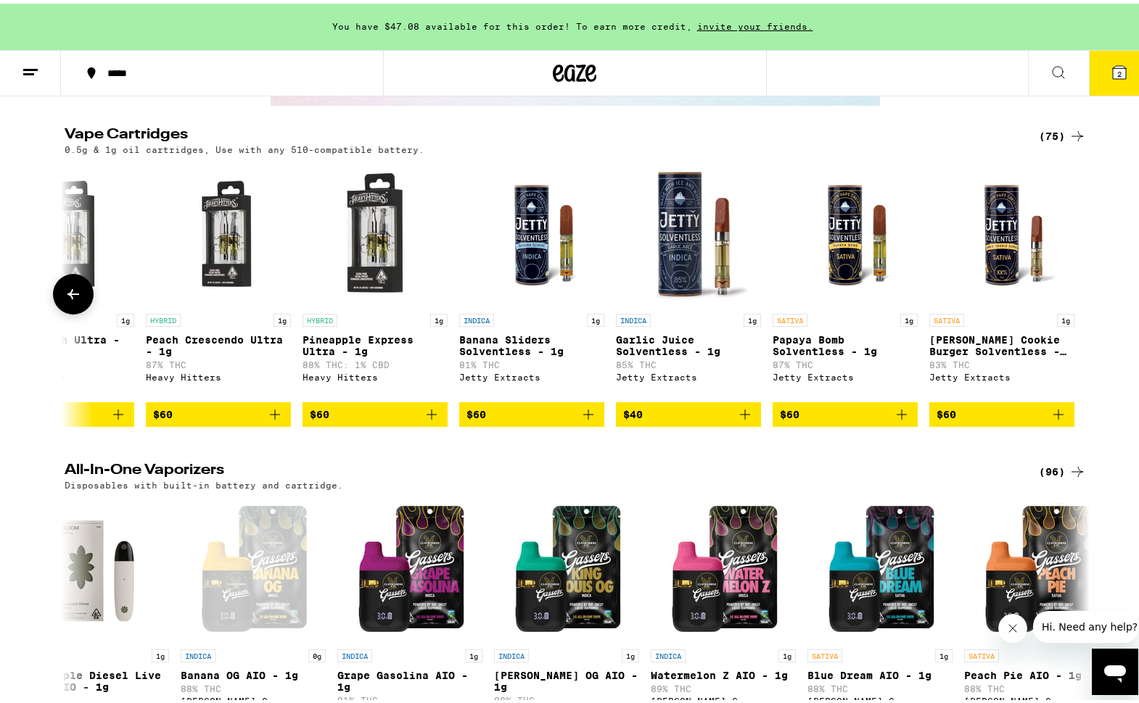
click at [65, 300] on icon at bounding box center [73, 290] width 17 height 17
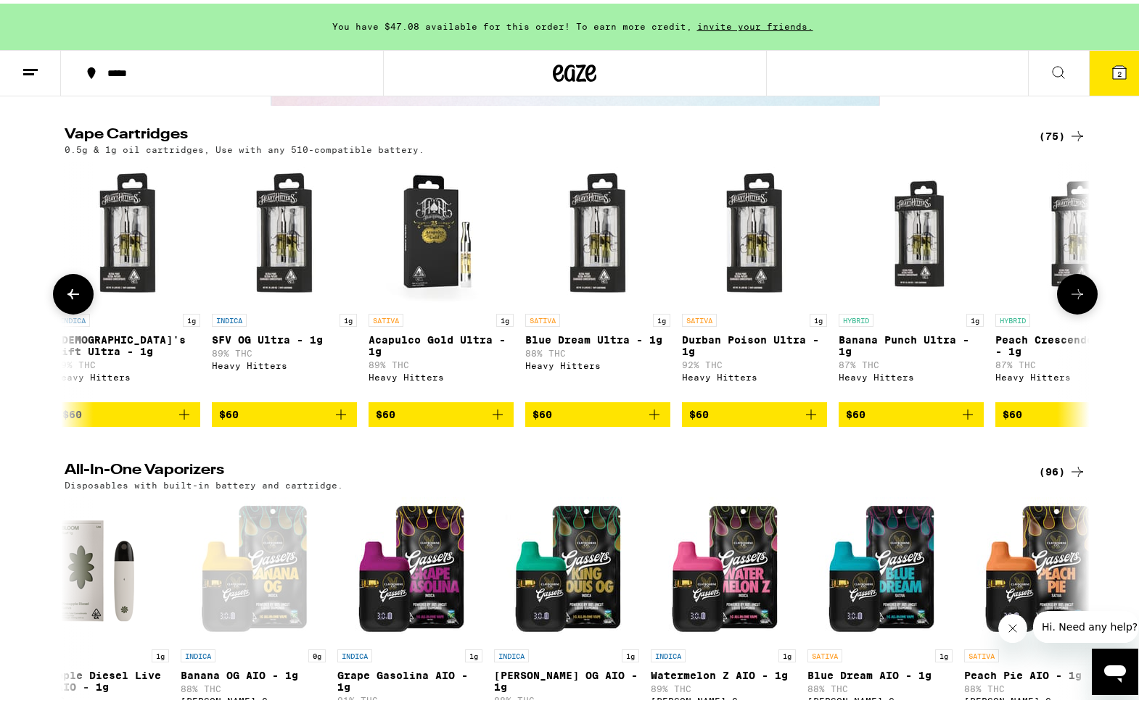
click at [65, 300] on icon at bounding box center [73, 290] width 17 height 17
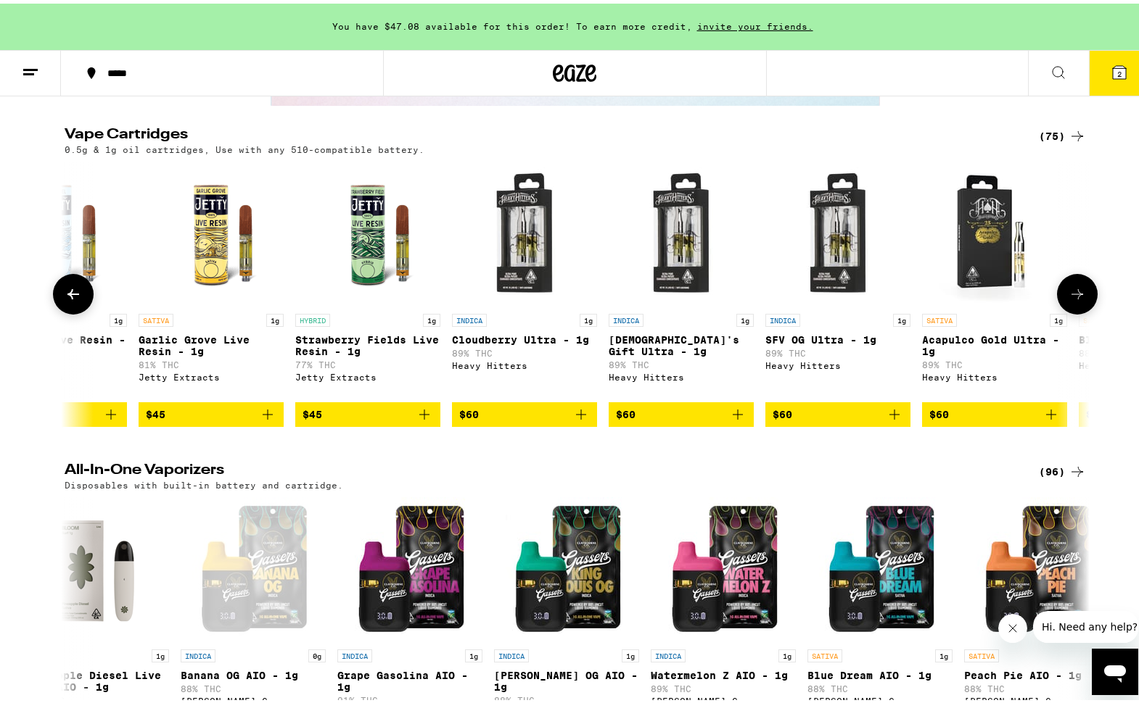
click at [65, 300] on icon at bounding box center [73, 290] width 17 height 17
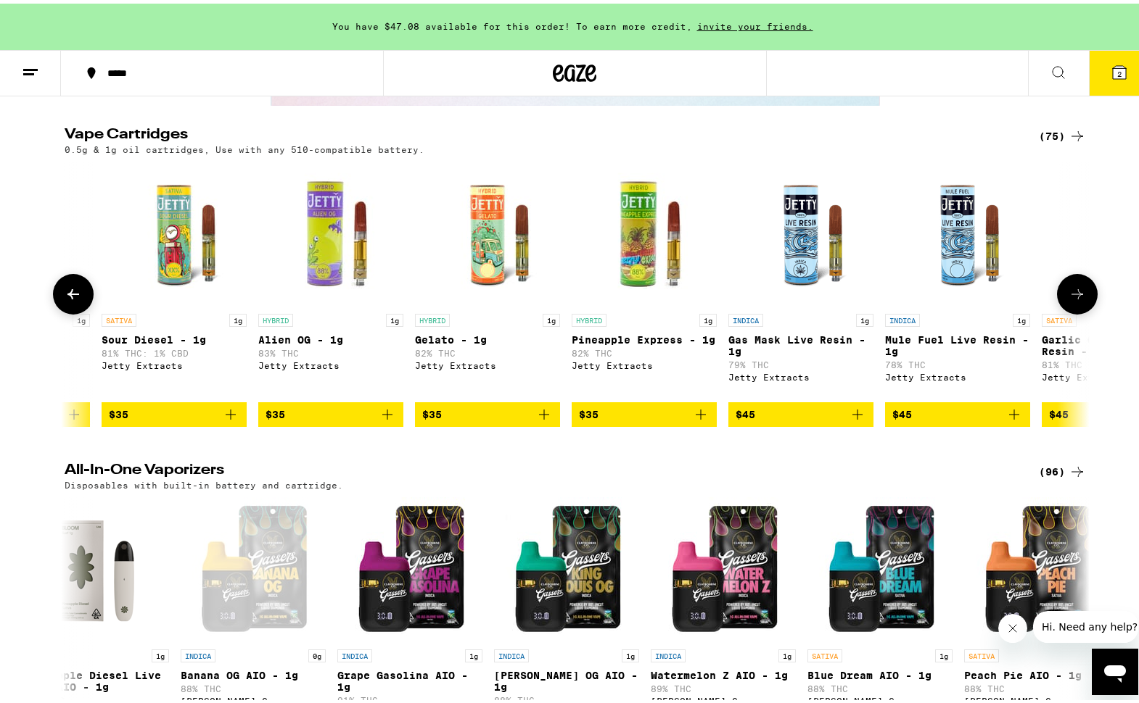
click at [65, 300] on icon at bounding box center [73, 290] width 17 height 17
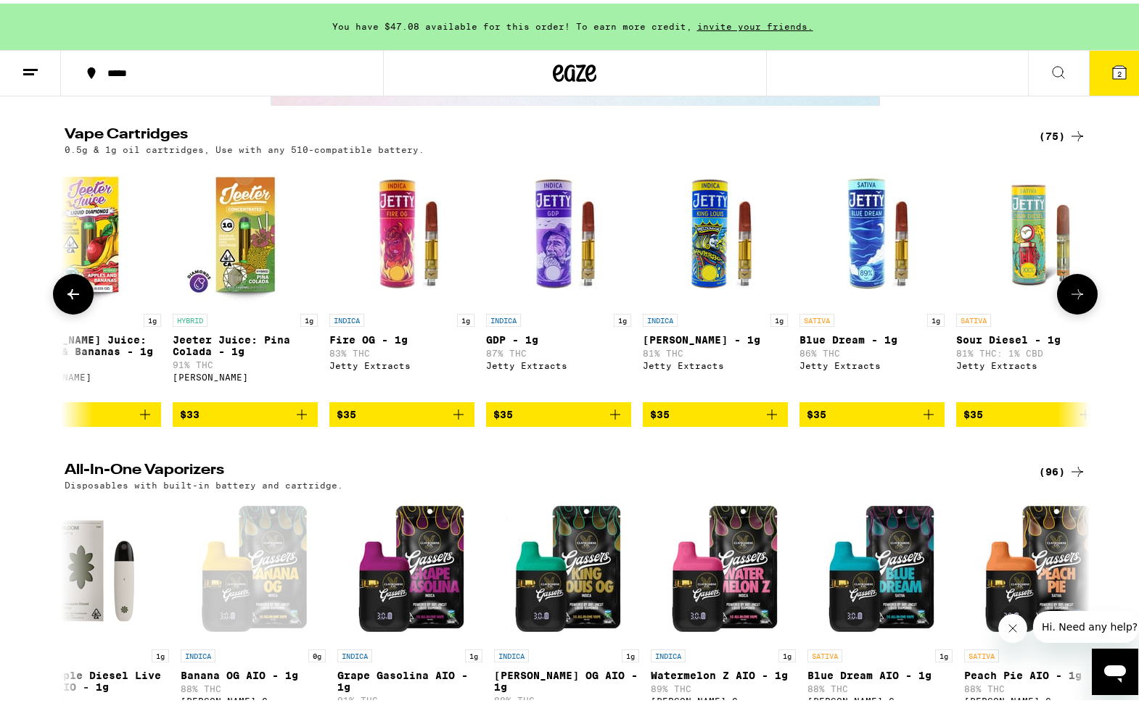
click at [65, 300] on icon at bounding box center [73, 290] width 17 height 17
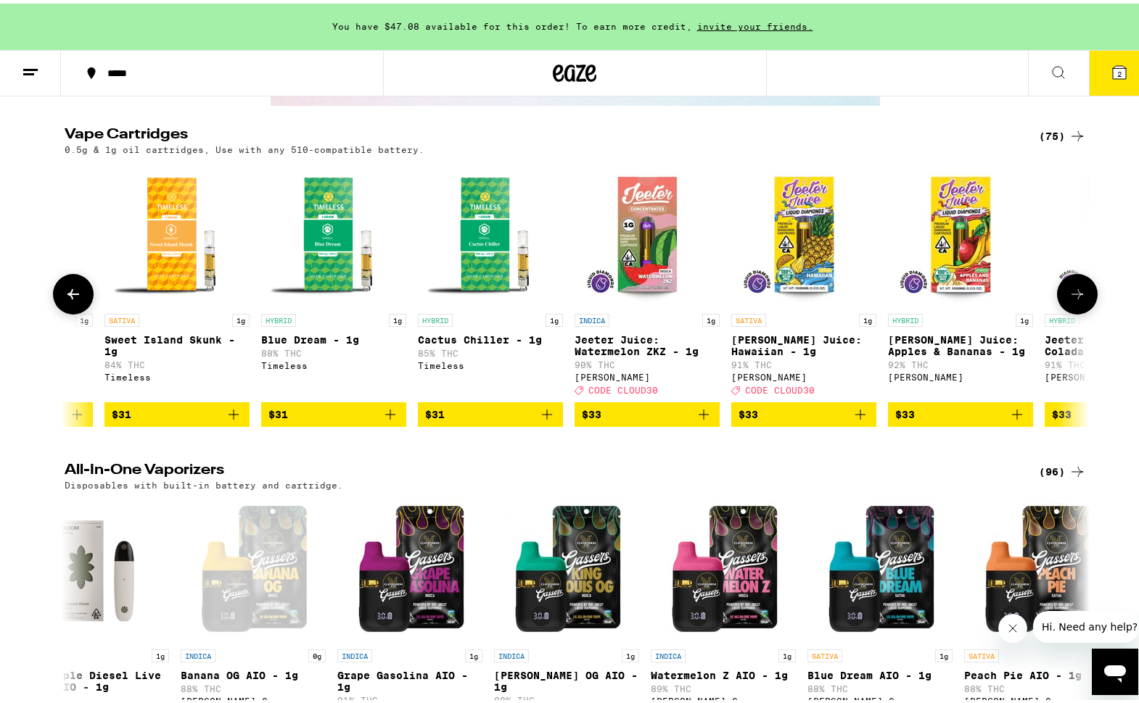
click at [65, 300] on icon at bounding box center [73, 290] width 17 height 17
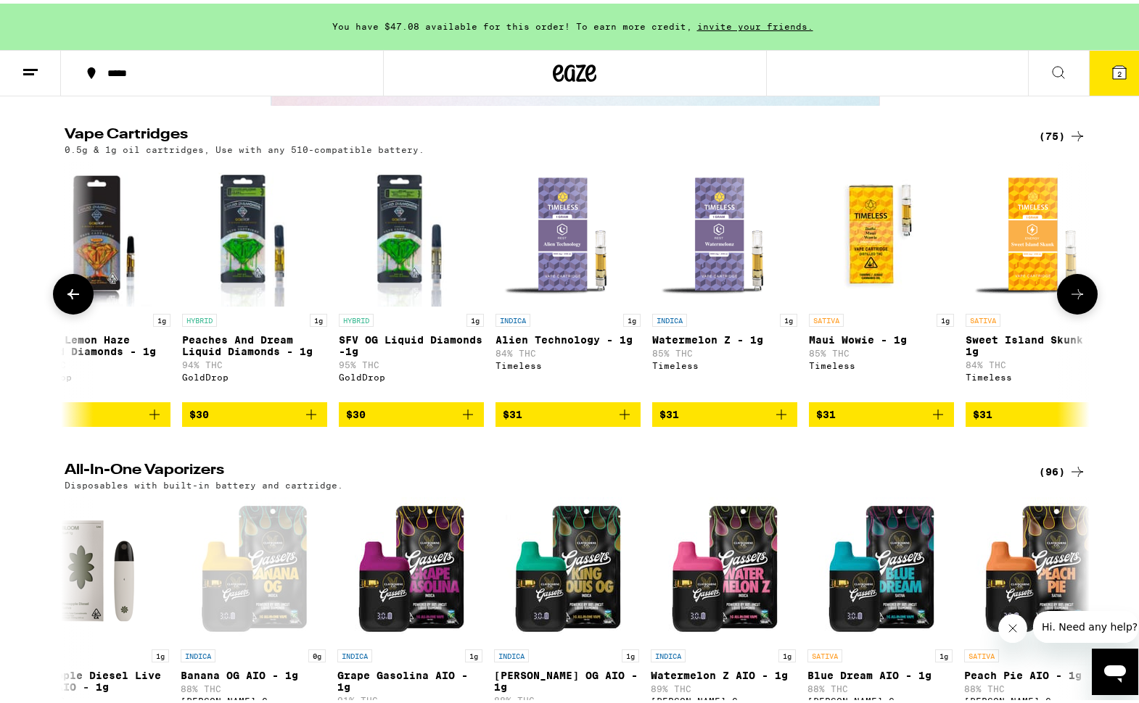
click at [65, 300] on icon at bounding box center [73, 290] width 17 height 17
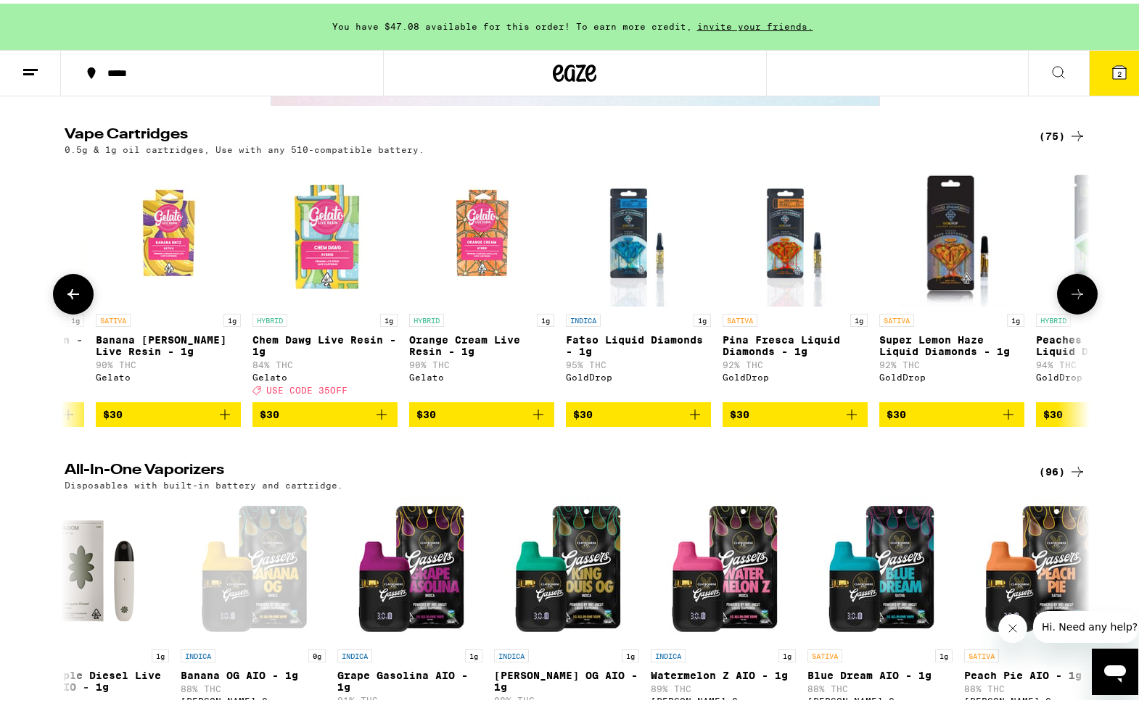
click at [65, 300] on icon at bounding box center [73, 290] width 17 height 17
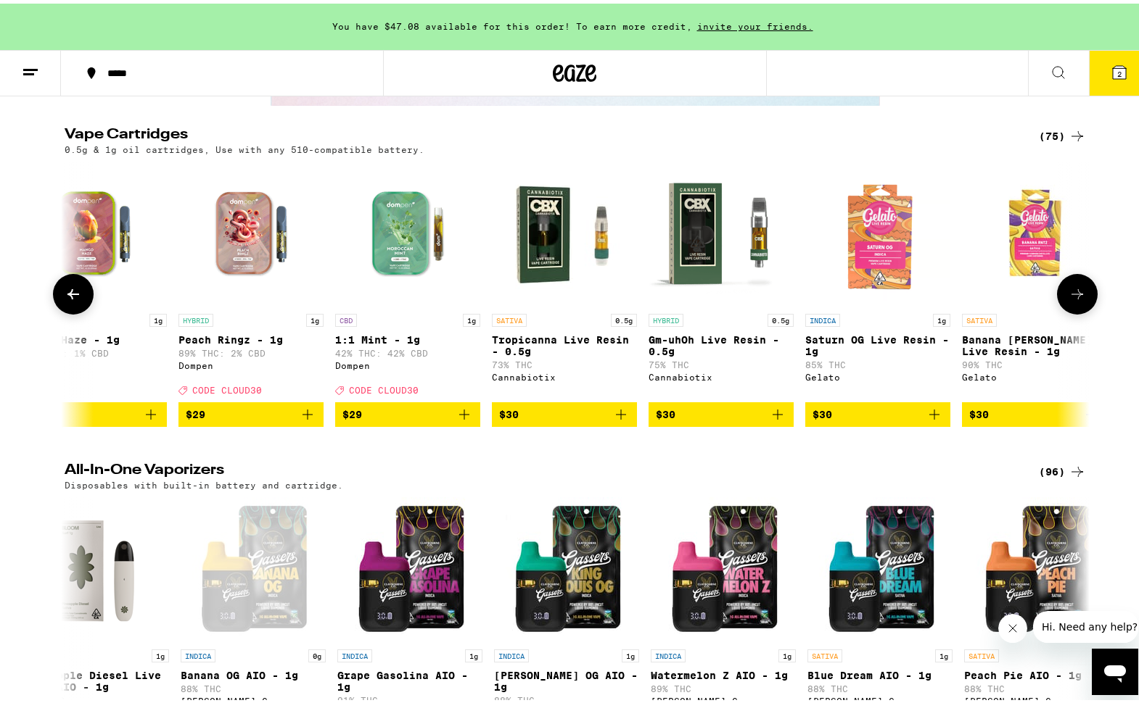
click at [65, 300] on icon at bounding box center [73, 290] width 17 height 17
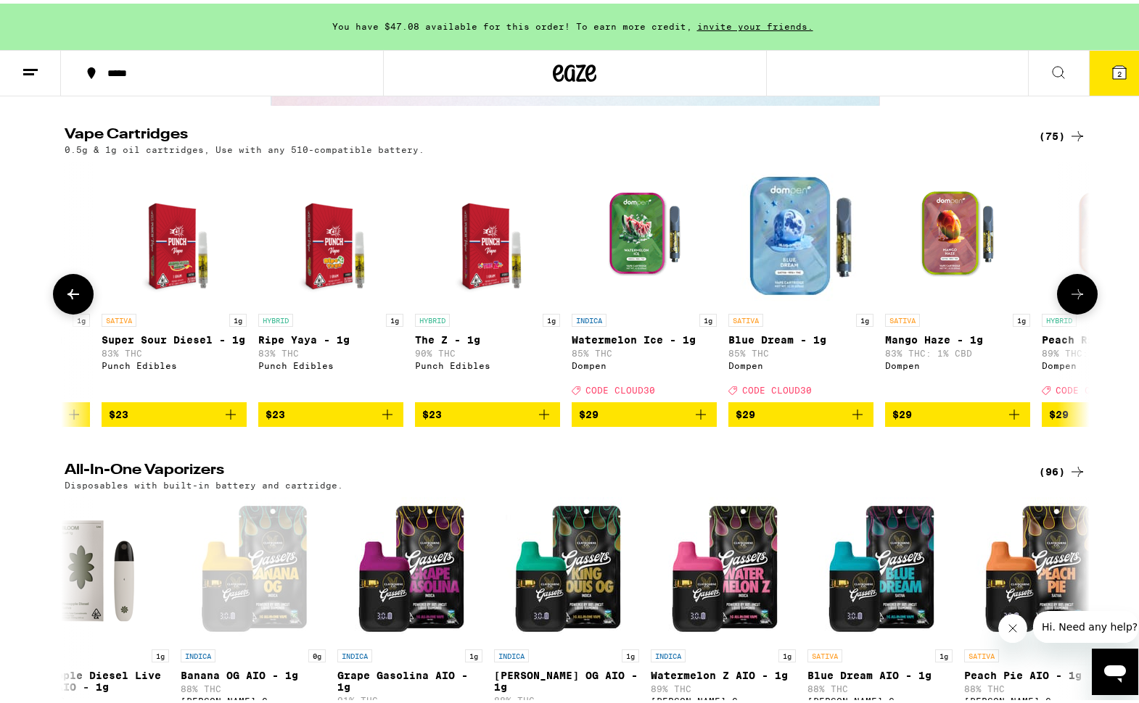
click at [65, 300] on icon at bounding box center [73, 290] width 17 height 17
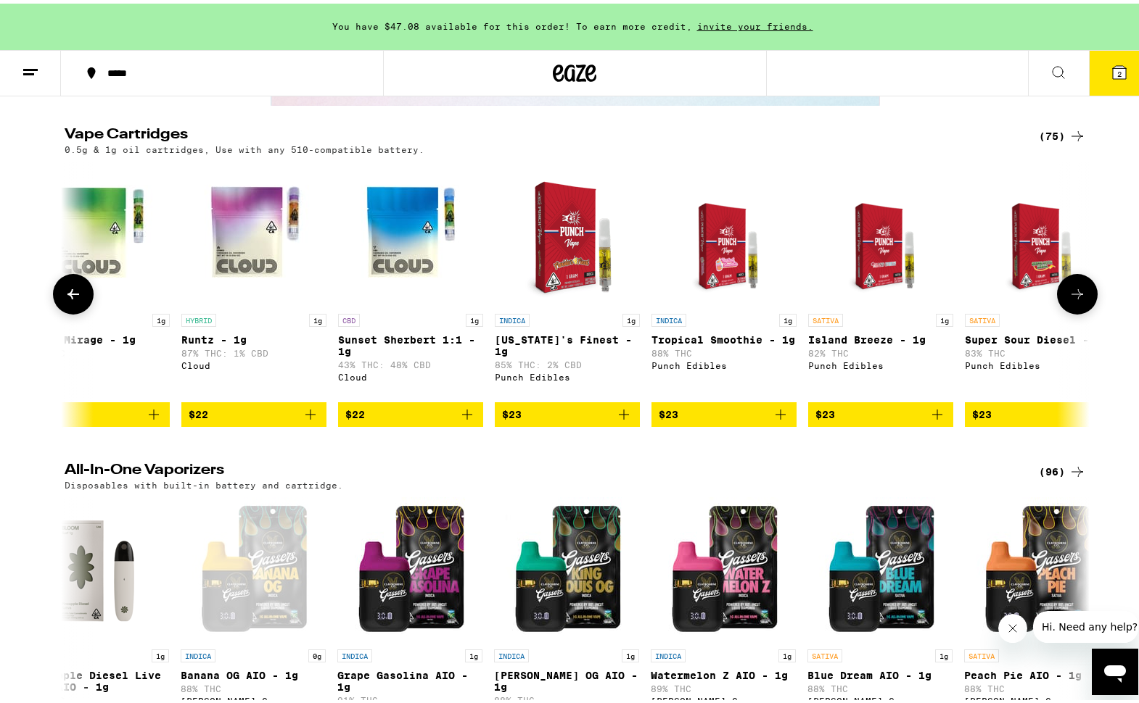
click at [65, 300] on icon at bounding box center [73, 290] width 17 height 17
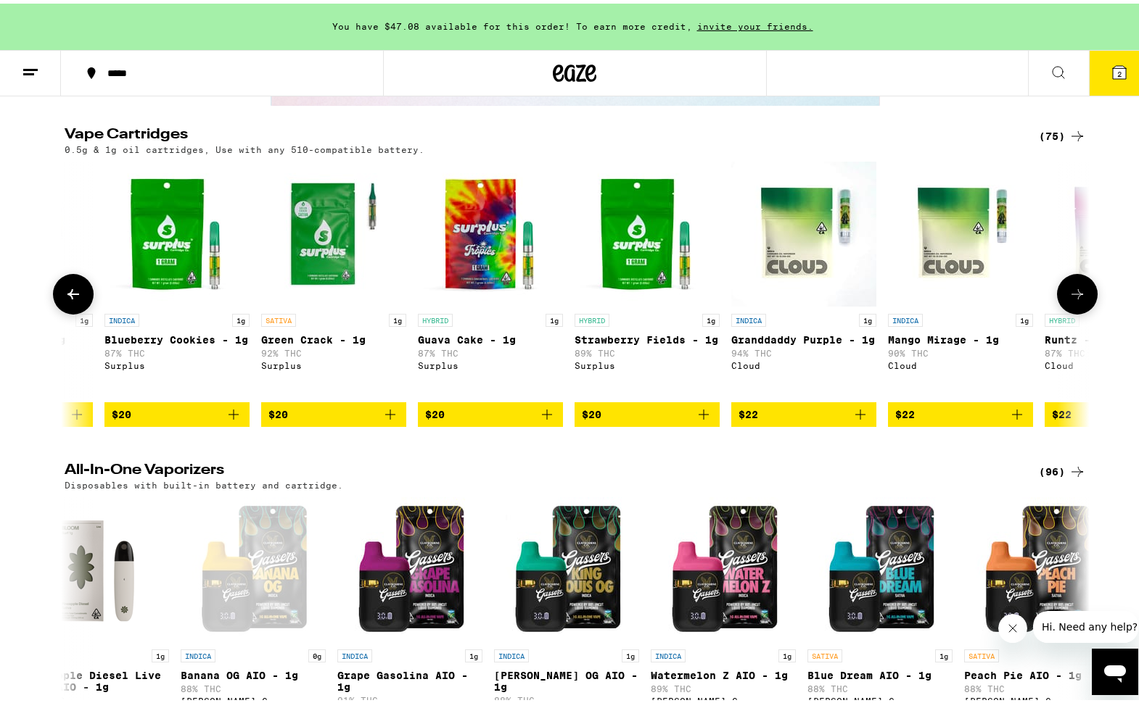
click at [65, 300] on icon at bounding box center [73, 290] width 17 height 17
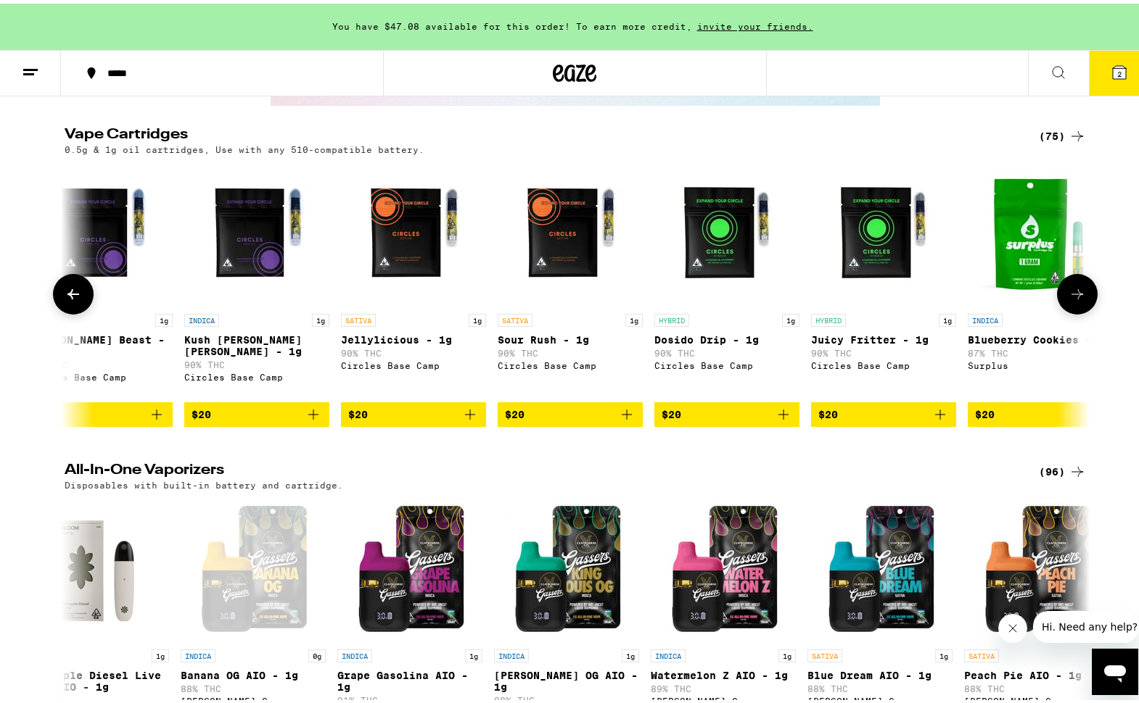
click at [65, 300] on icon at bounding box center [73, 290] width 17 height 17
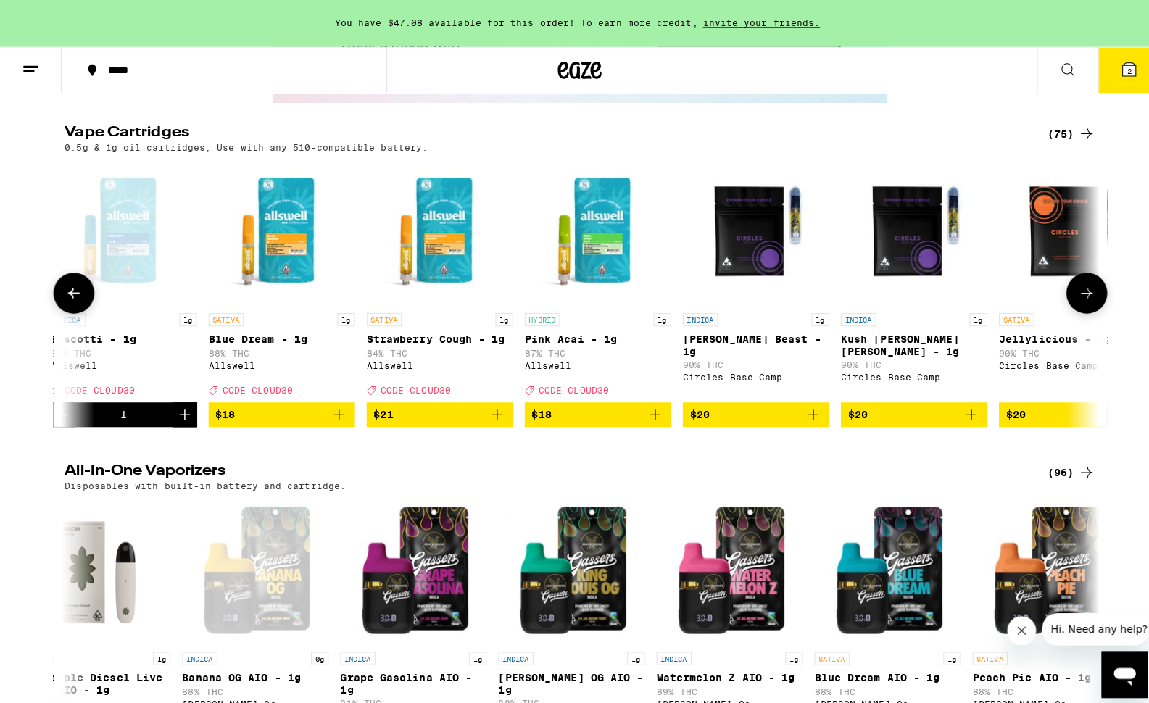
scroll to position [0, 0]
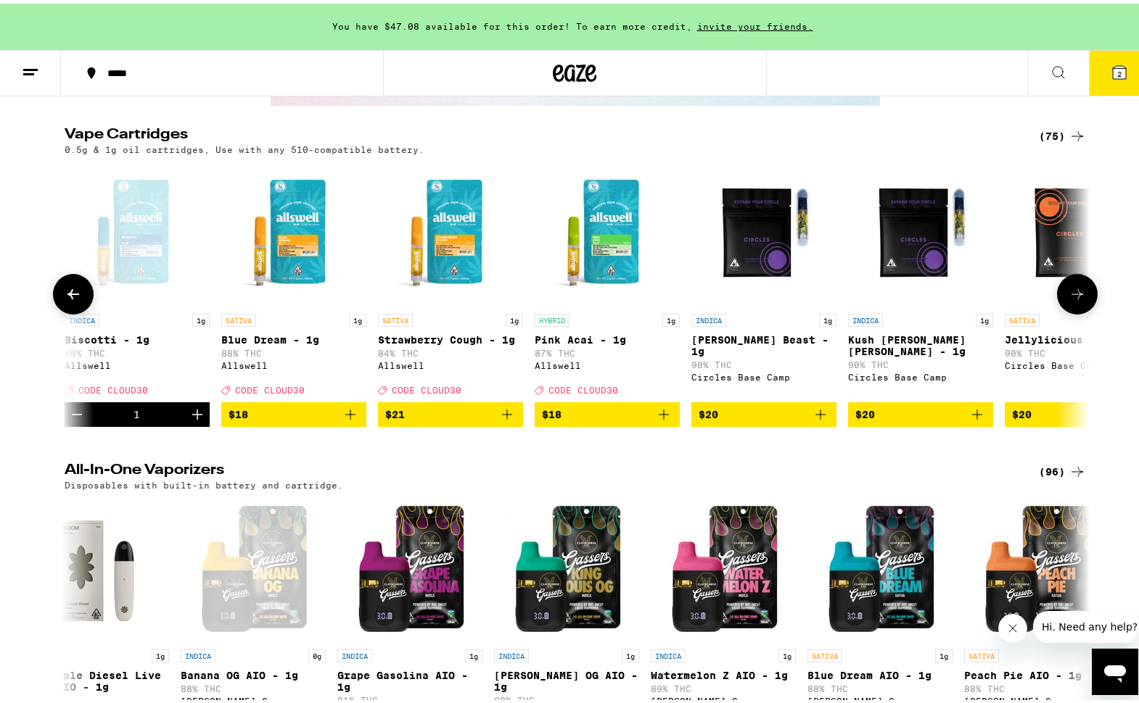
click at [59, 311] on button at bounding box center [73, 290] width 41 height 41
click at [658, 416] on icon "Add to bag" at bounding box center [663, 411] width 10 height 10
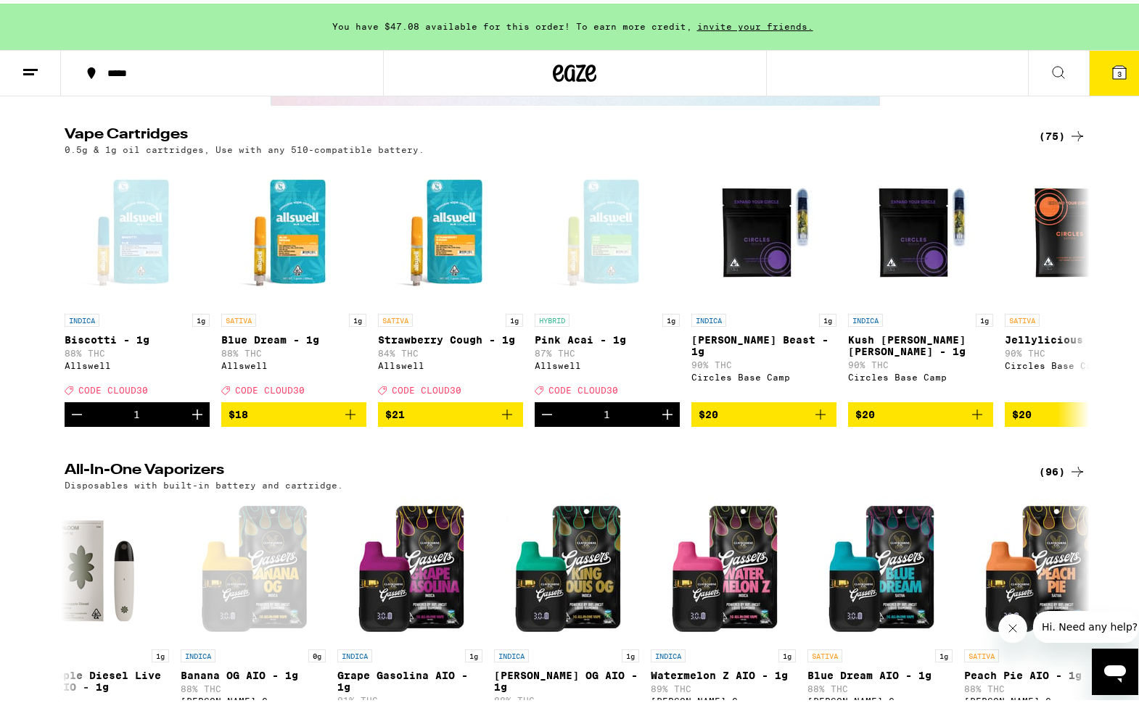
click at [1091, 81] on button "3" at bounding box center [1119, 69] width 61 height 45
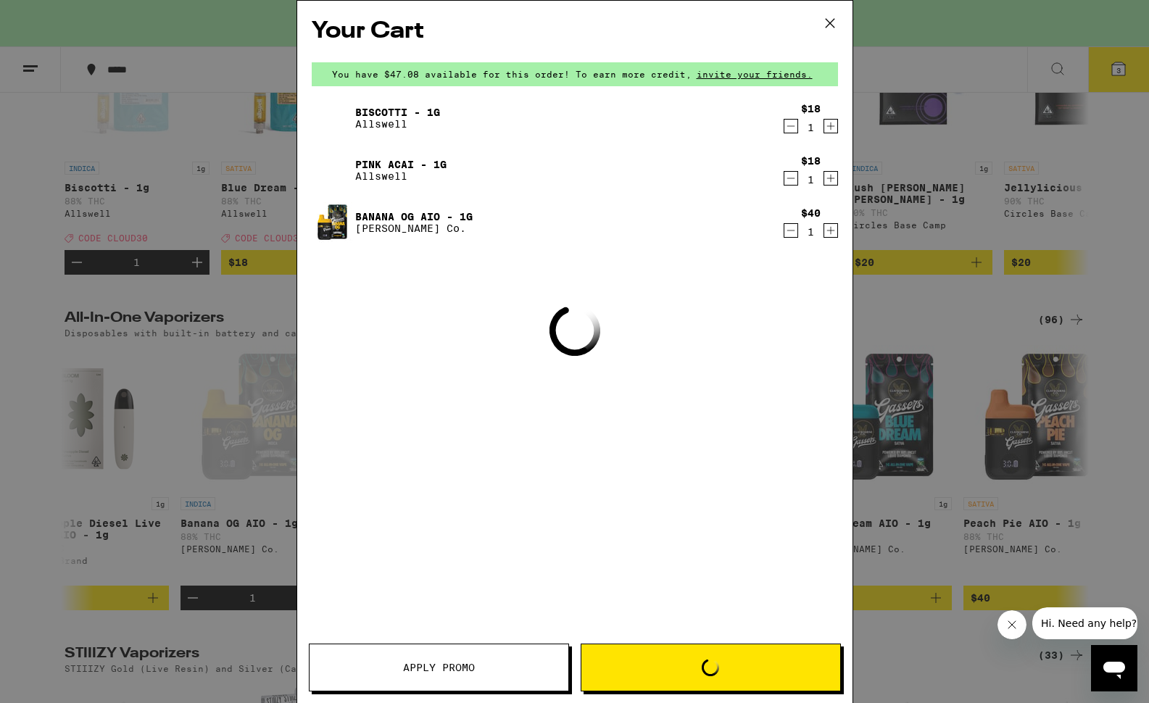
scroll to position [2279, 0]
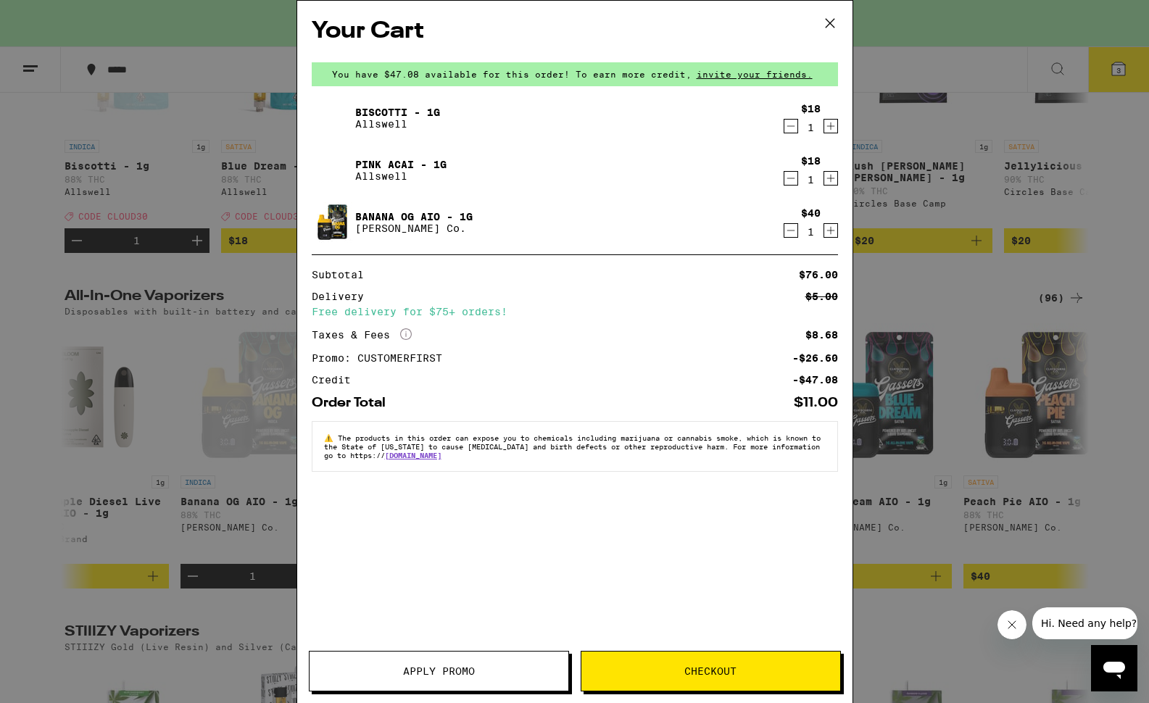
click at [792, 131] on icon "Decrement" at bounding box center [791, 125] width 13 height 17
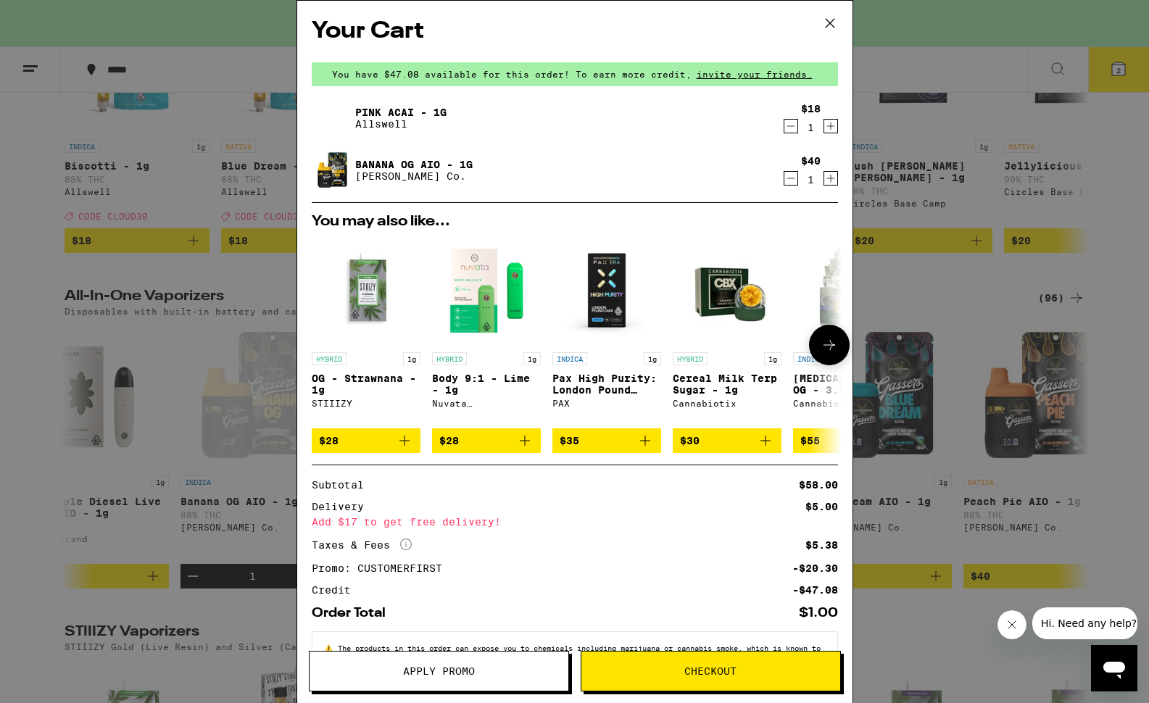
scroll to position [59, 0]
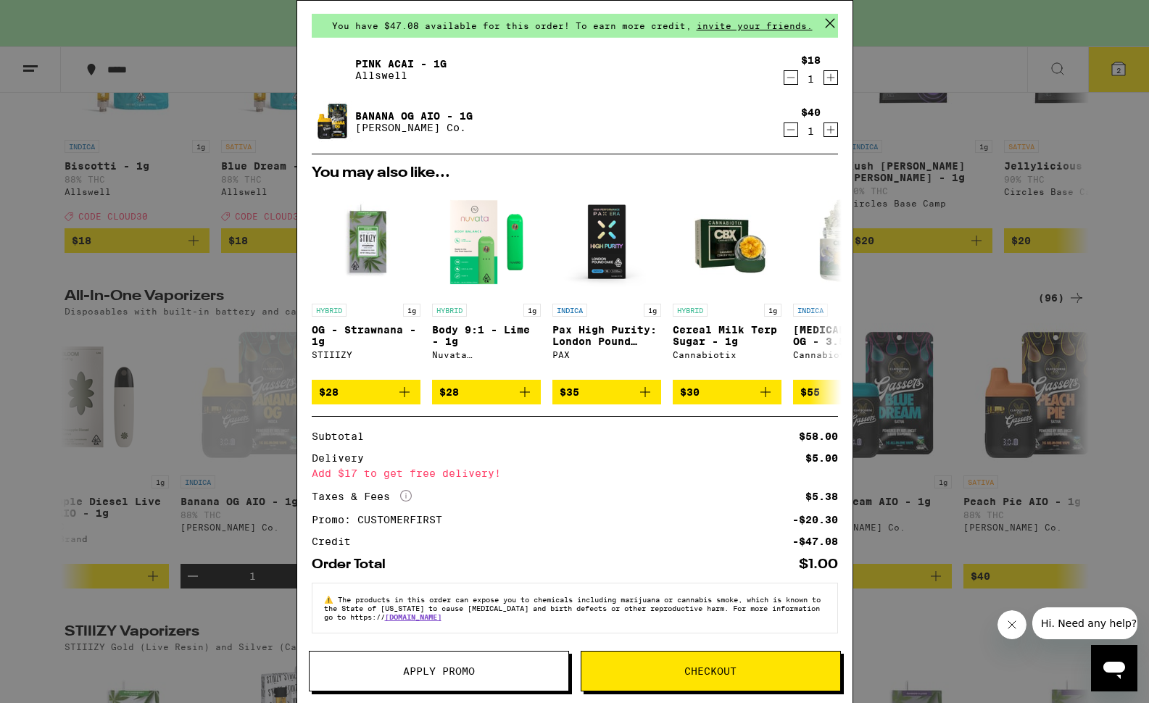
click at [259, 347] on div "Your Cart You have $47.08 available for this order! To earn more credit, invite…" at bounding box center [574, 351] width 1149 height 703
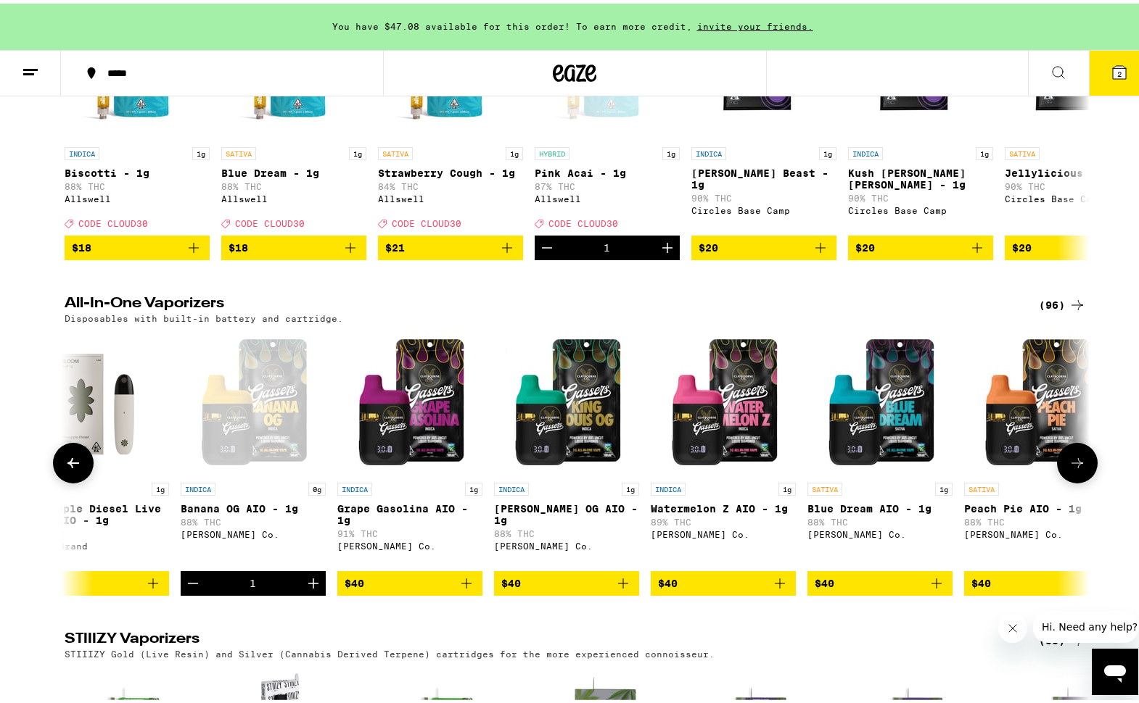
scroll to position [2338, 0]
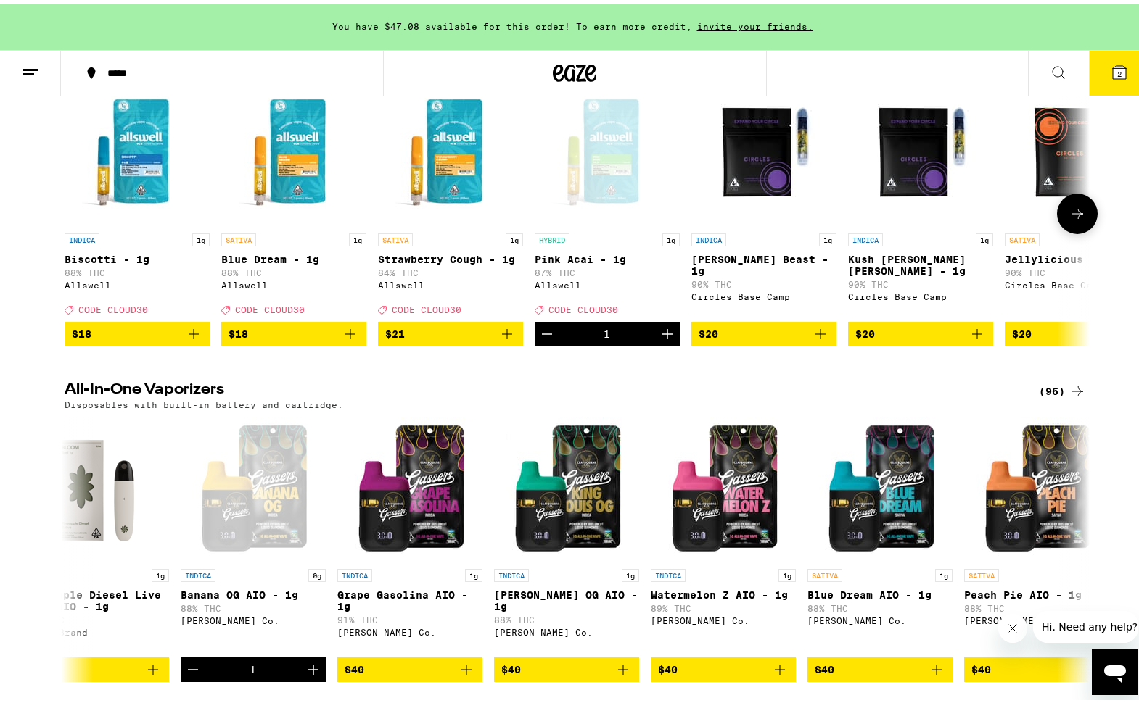
click at [542, 331] on icon "Decrement" at bounding box center [547, 331] width 10 height 0
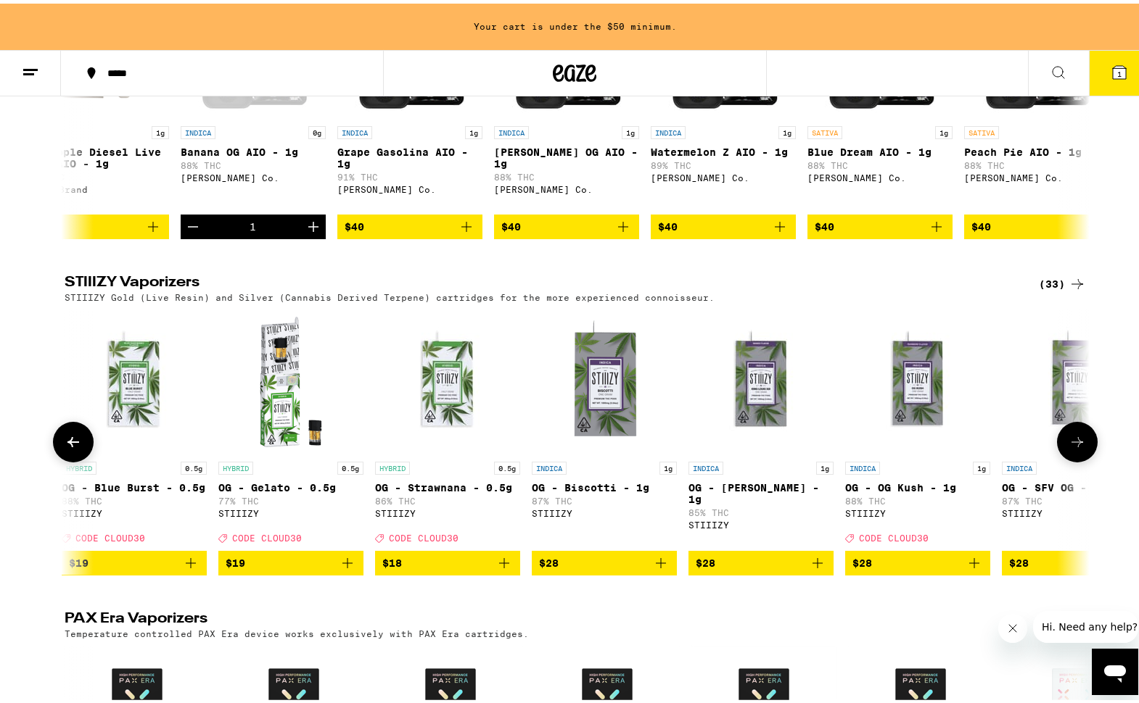
scroll to position [2936, 0]
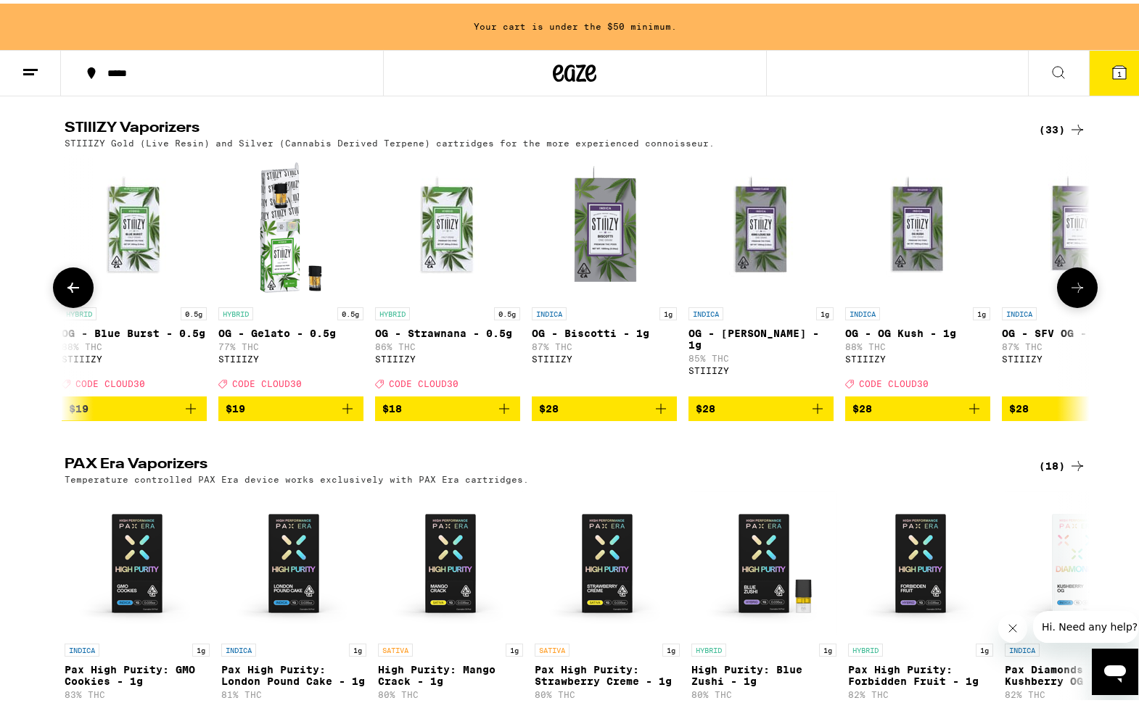
click at [1070, 293] on icon at bounding box center [1076, 284] width 17 height 17
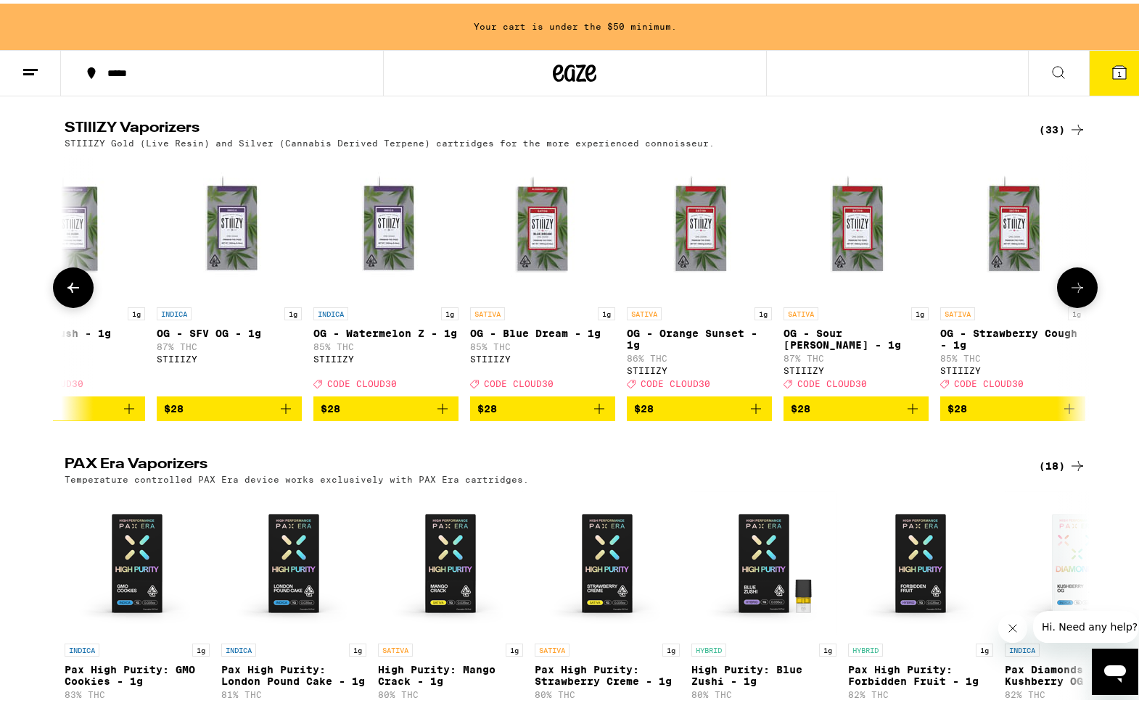
click at [1070, 293] on icon at bounding box center [1076, 284] width 17 height 17
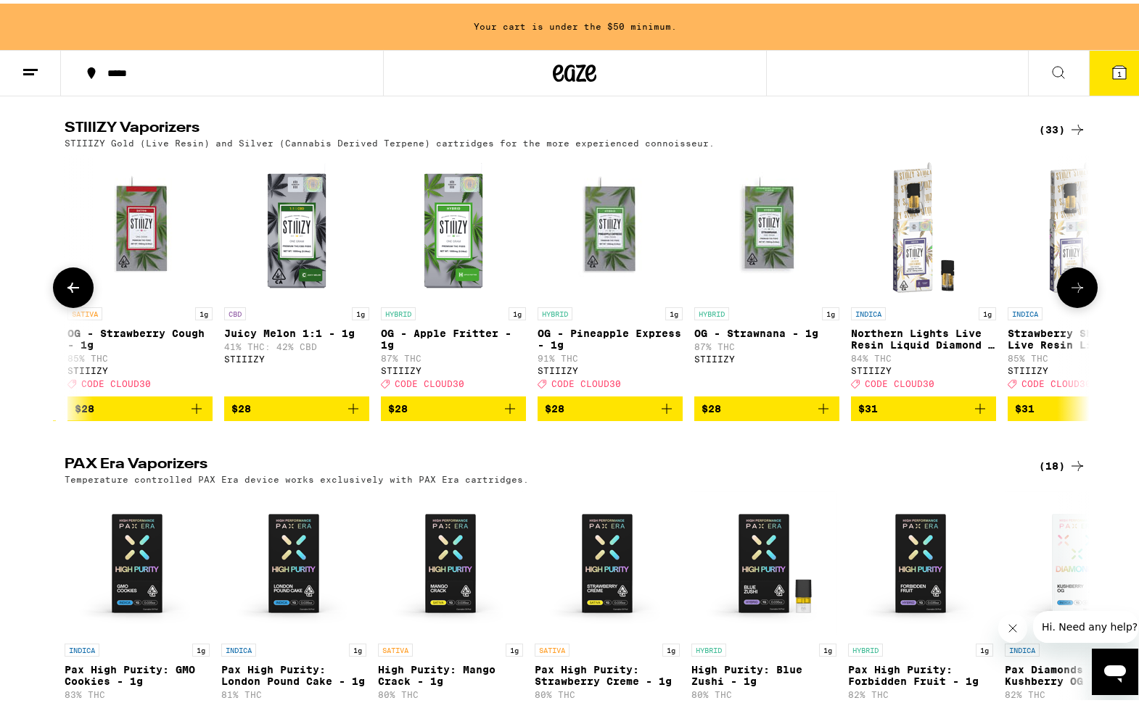
click at [1070, 293] on icon at bounding box center [1076, 284] width 17 height 17
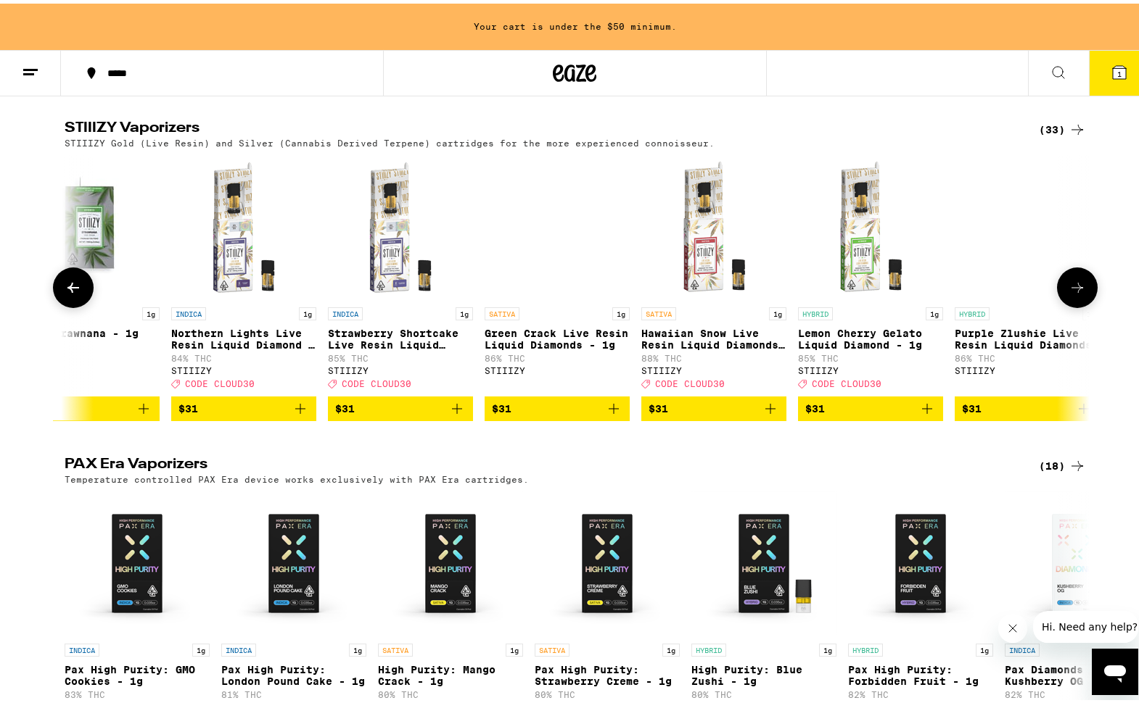
scroll to position [0, 4148]
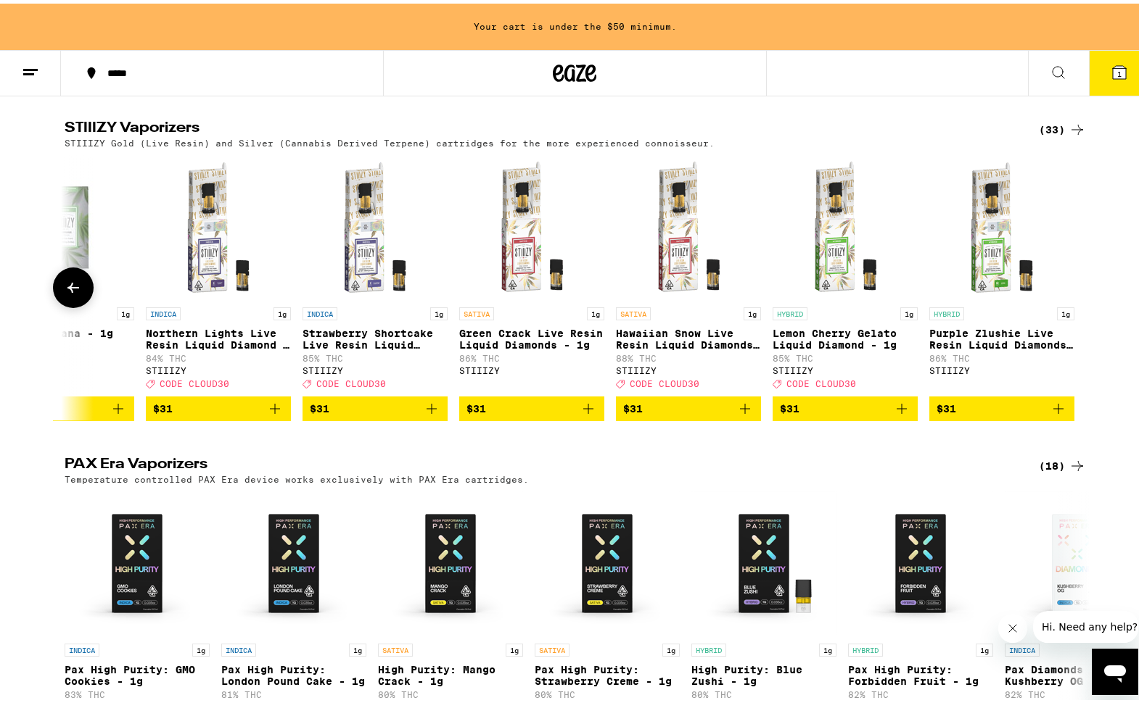
click at [1070, 305] on div at bounding box center [1077, 284] width 41 height 41
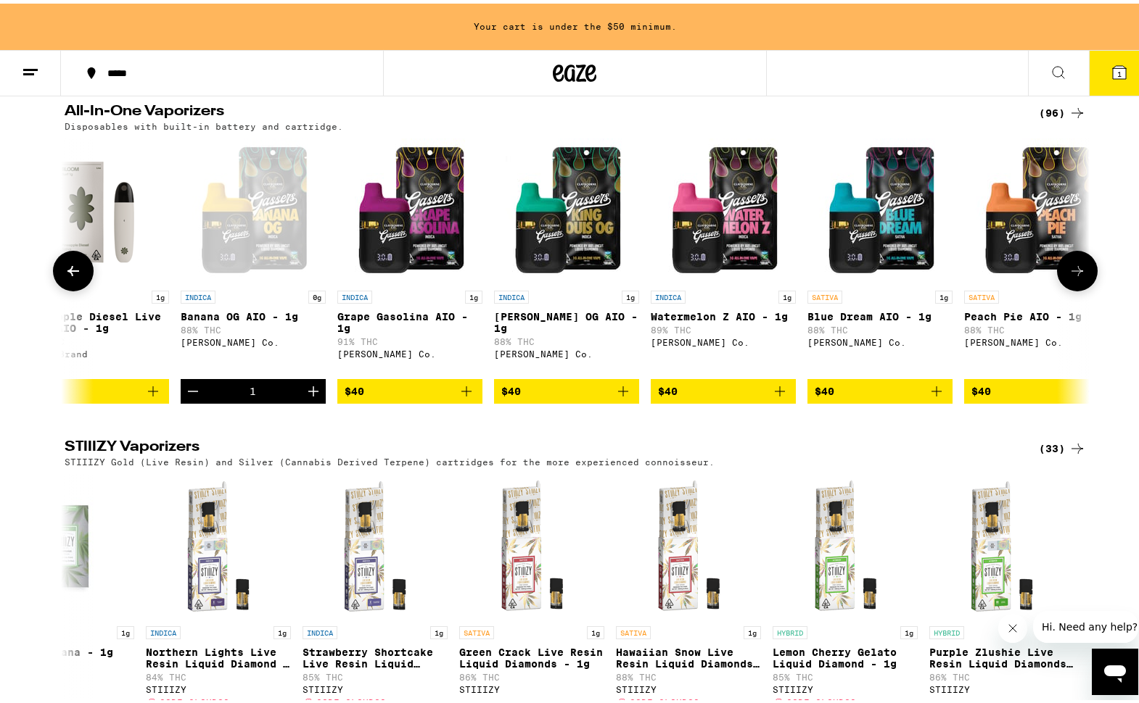
scroll to position [2592, 0]
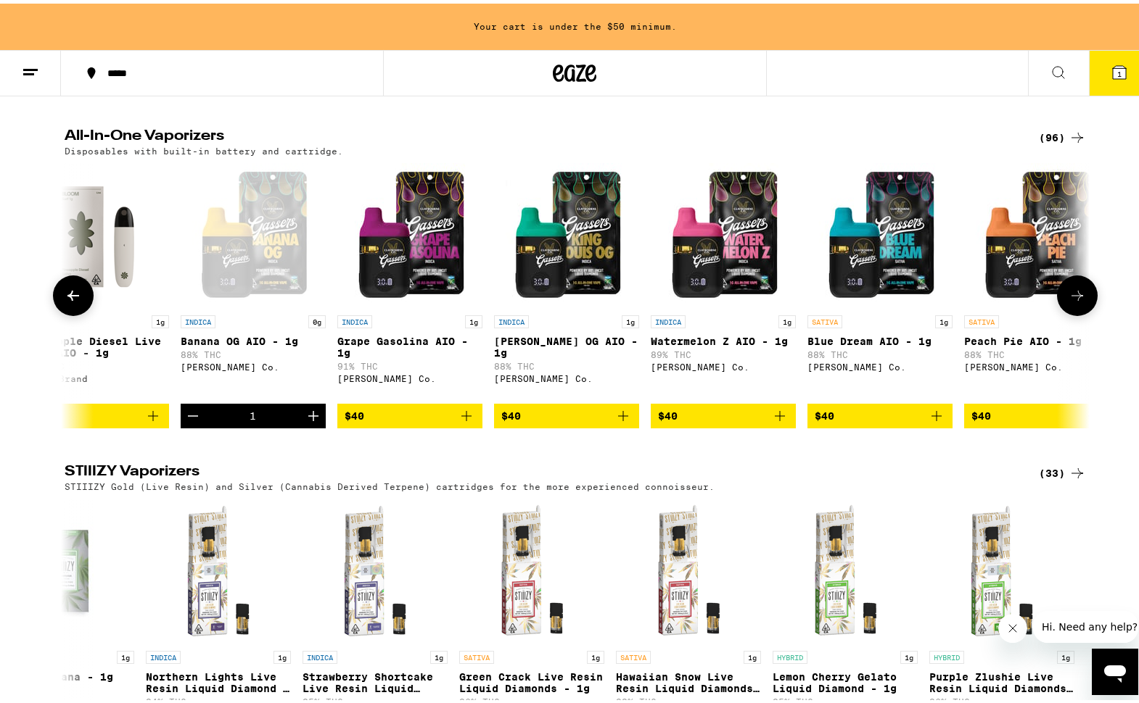
click at [1081, 313] on button at bounding box center [1077, 292] width 41 height 41
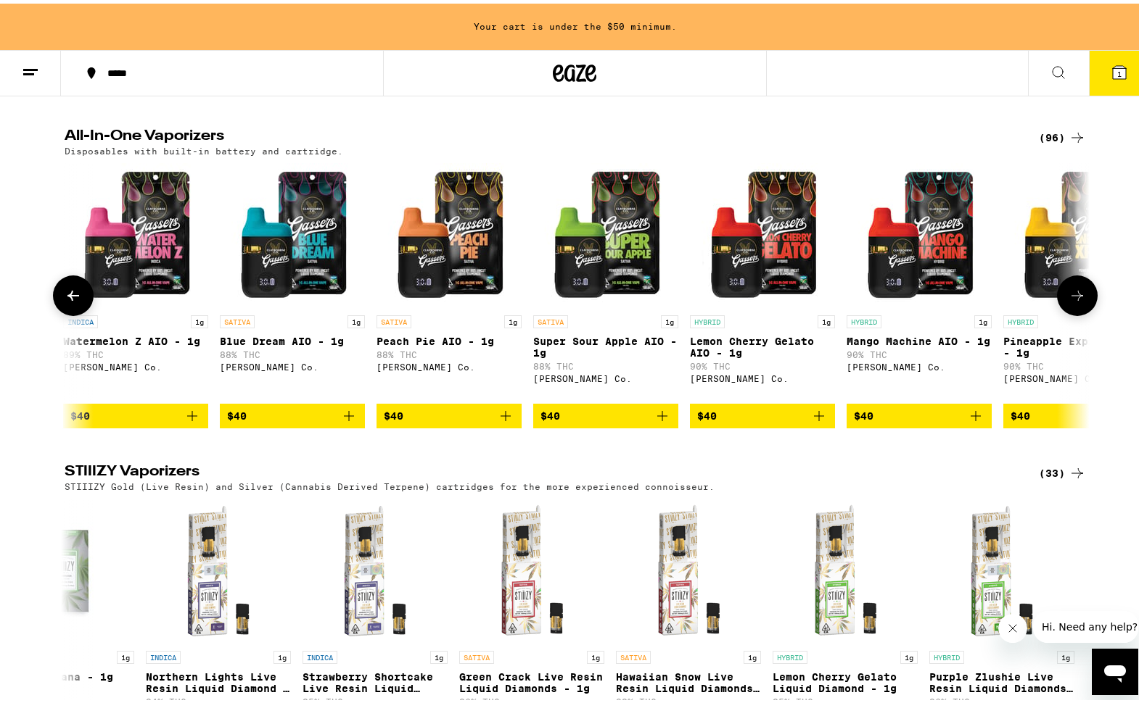
click at [1081, 313] on button at bounding box center [1077, 292] width 41 height 41
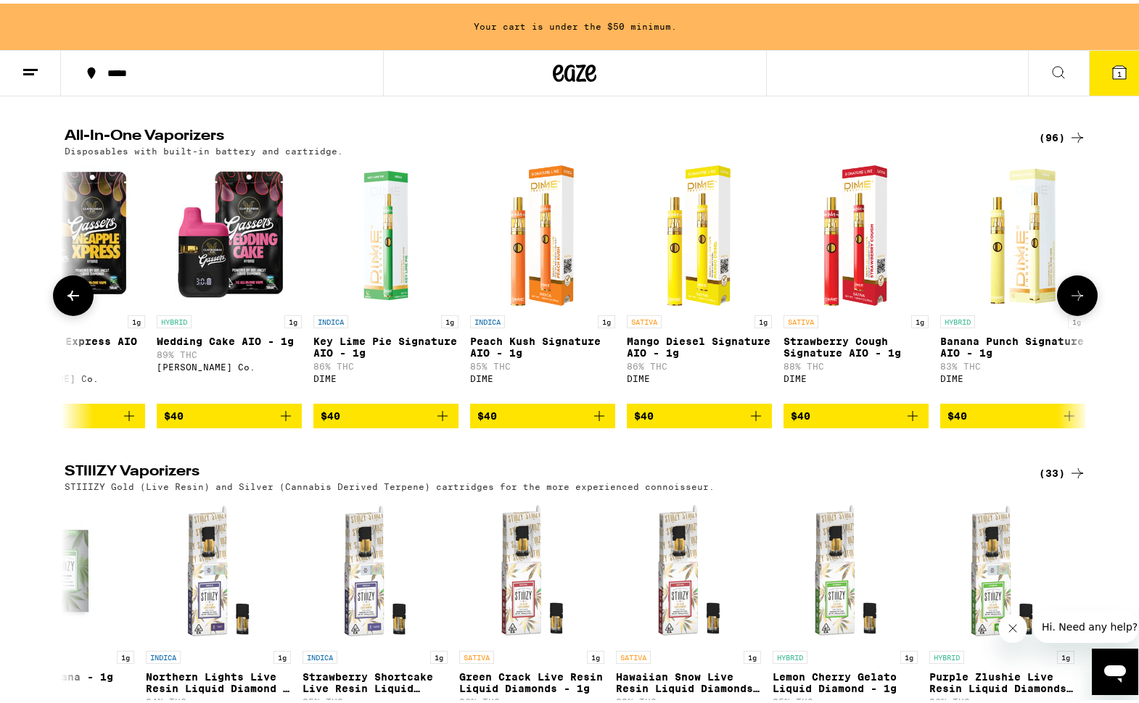
click at [1081, 313] on button at bounding box center [1077, 292] width 41 height 41
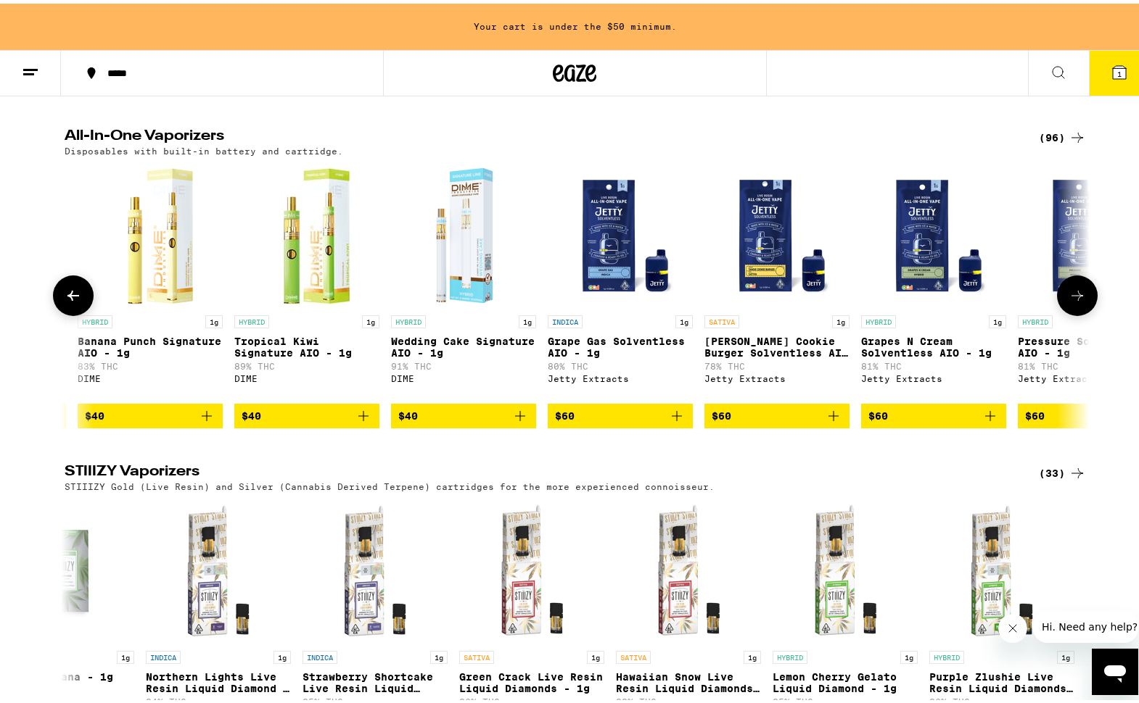
click at [1081, 313] on button at bounding box center [1077, 292] width 41 height 41
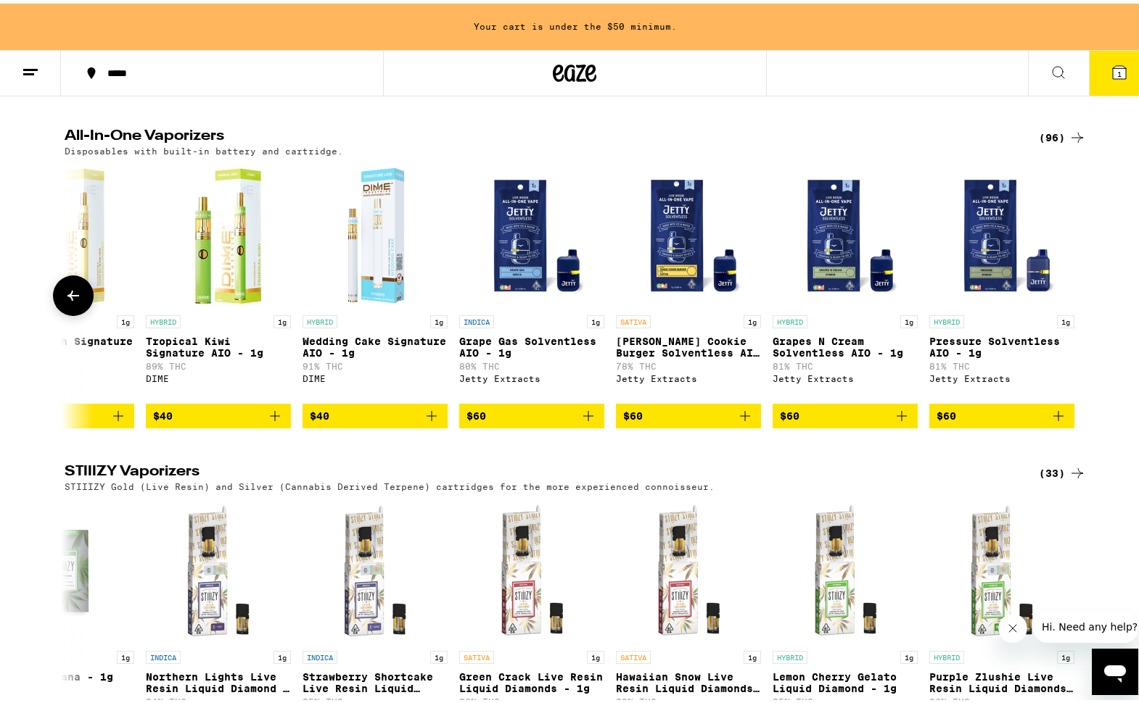
click at [65, 301] on icon at bounding box center [73, 292] width 17 height 17
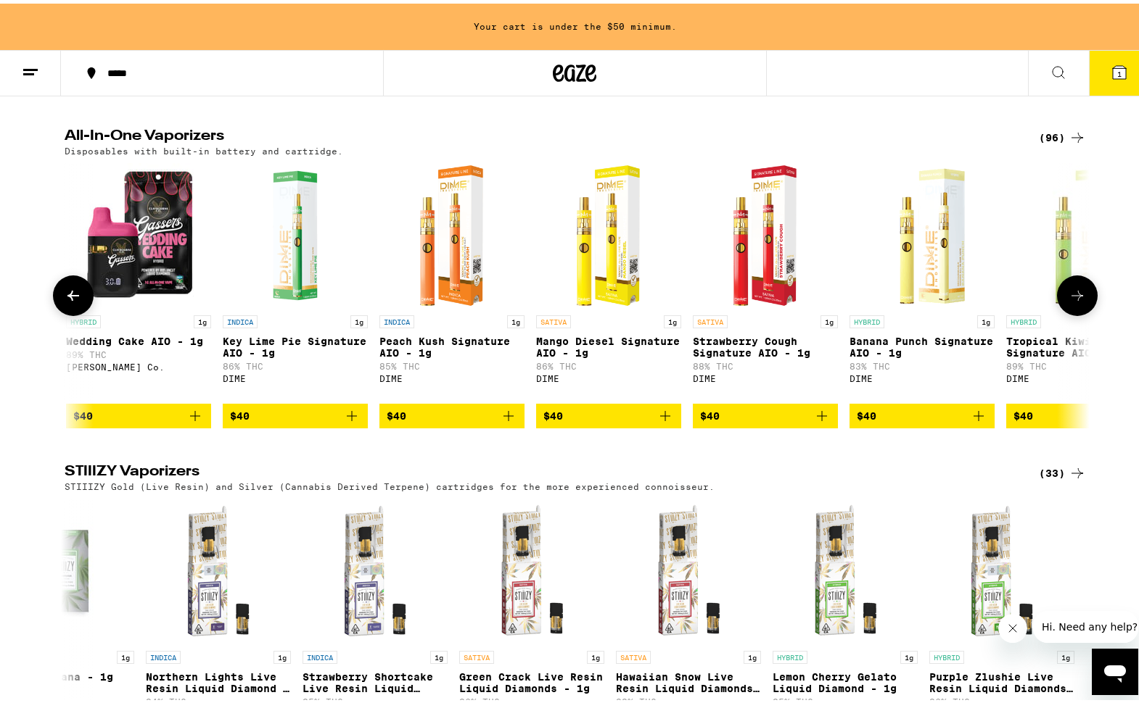
click at [65, 301] on icon at bounding box center [73, 292] width 17 height 17
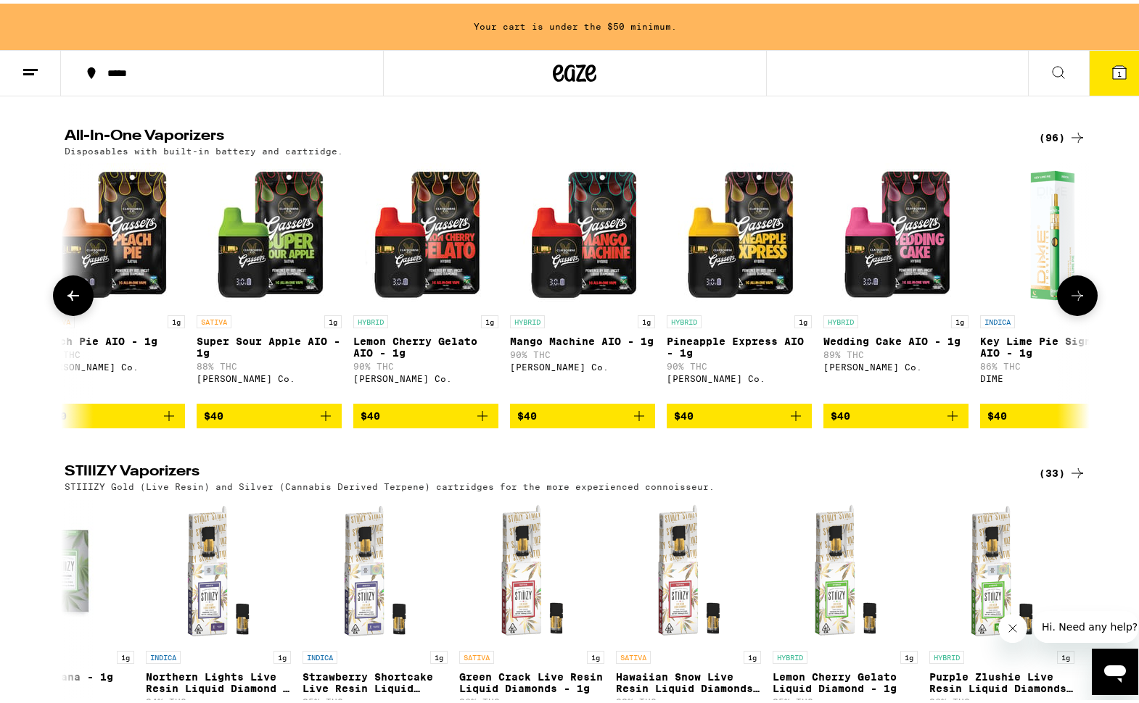
click at [65, 301] on icon at bounding box center [73, 292] width 17 height 17
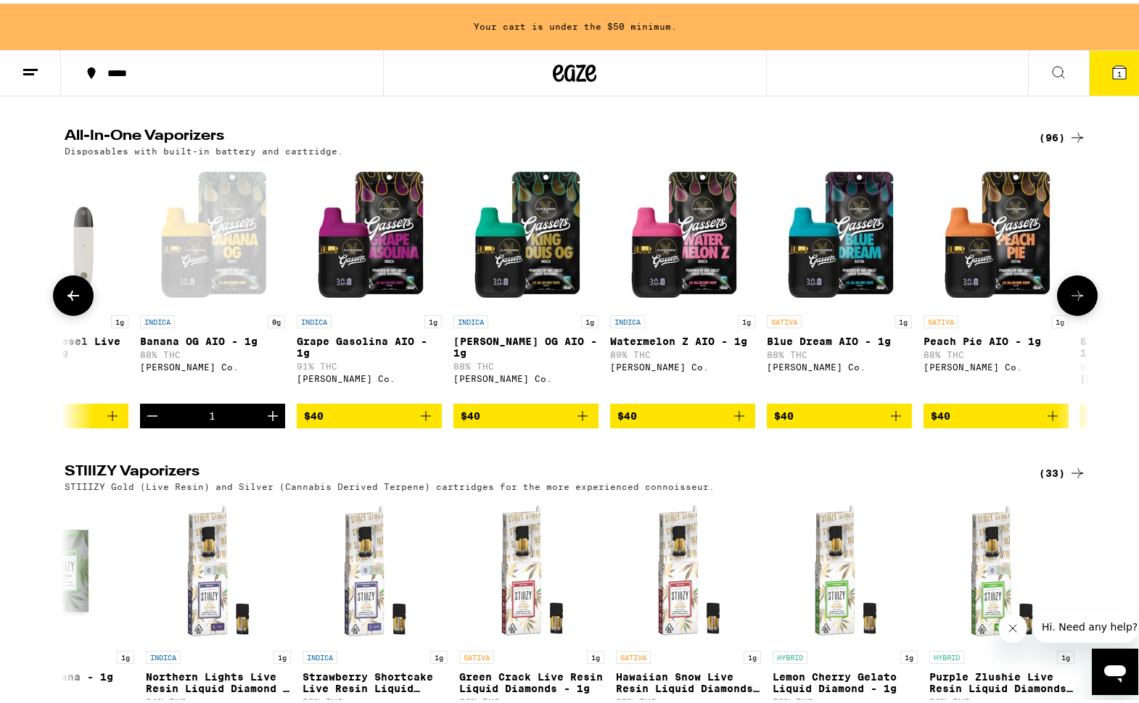
click at [65, 301] on icon at bounding box center [73, 292] width 17 height 17
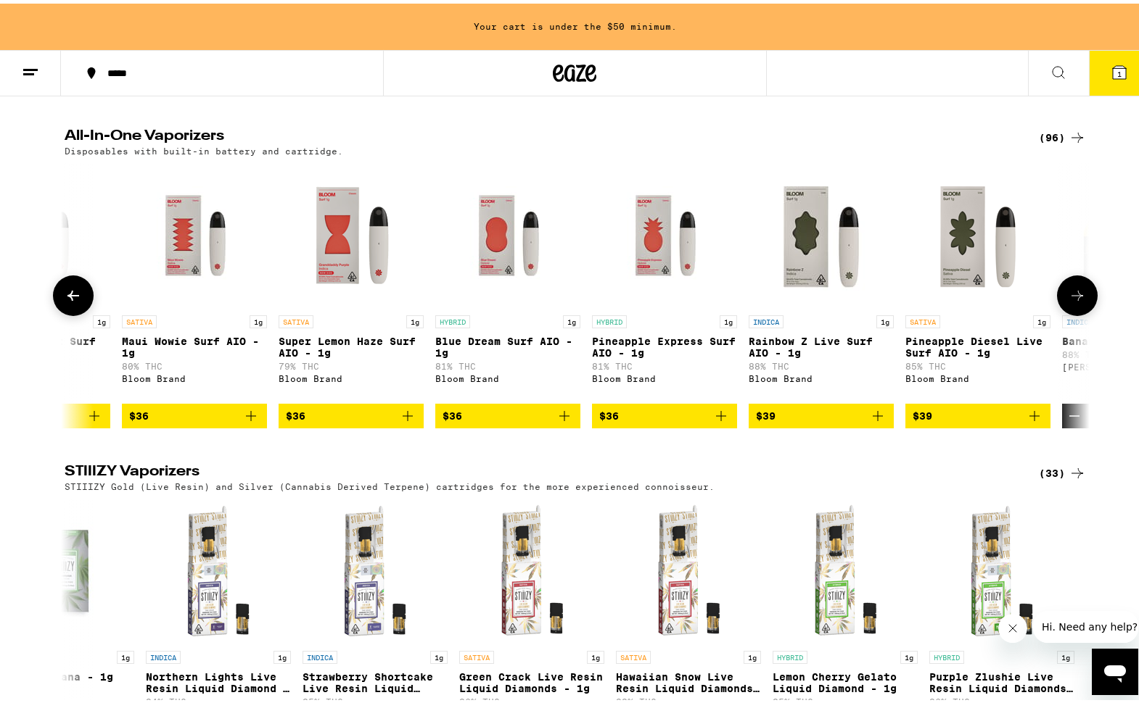
click at [65, 301] on icon at bounding box center [73, 292] width 17 height 17
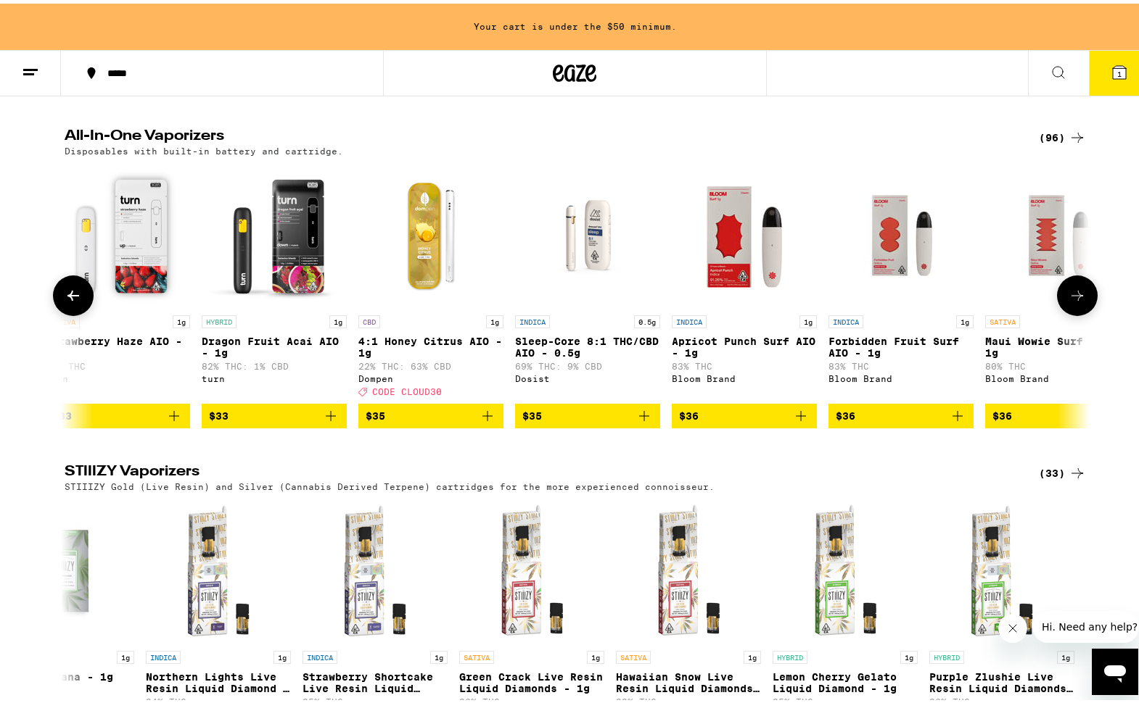
click at [65, 301] on icon at bounding box center [73, 292] width 17 height 17
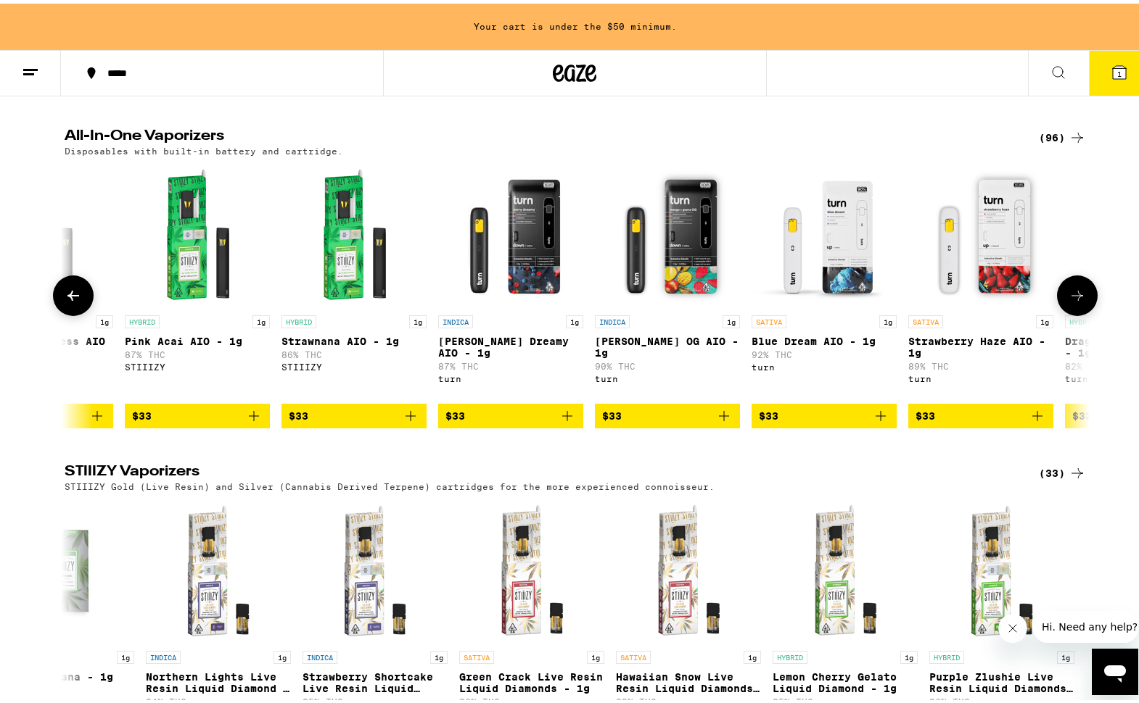
click at [65, 301] on icon at bounding box center [73, 292] width 17 height 17
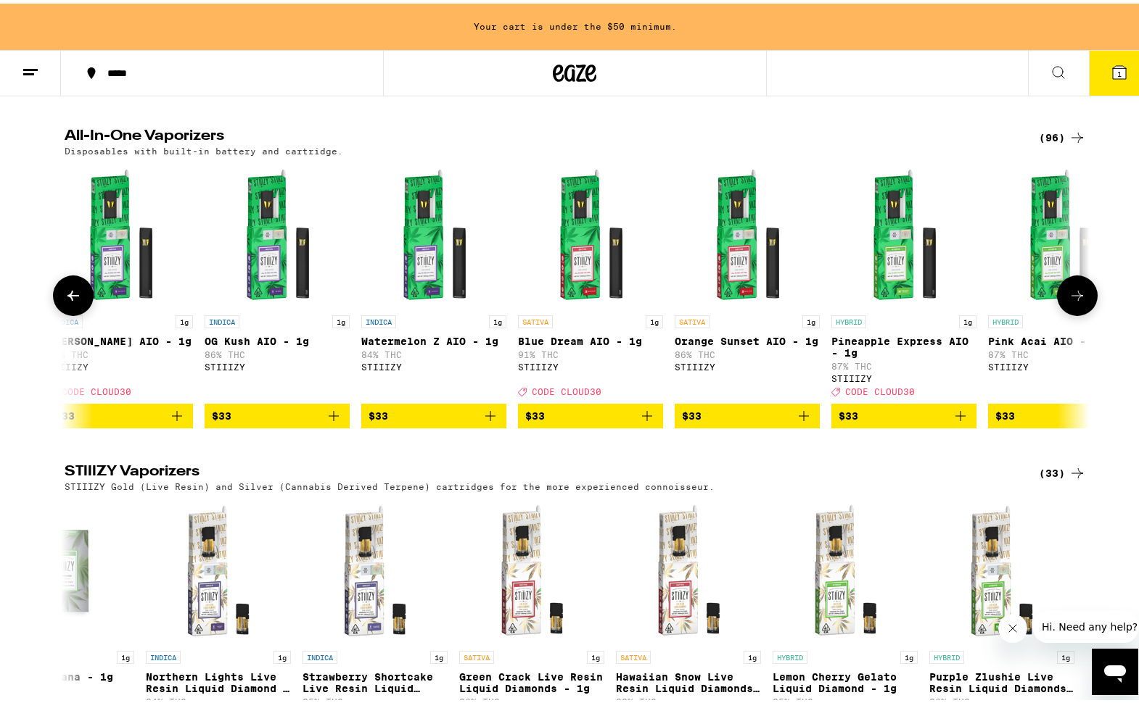
click at [65, 301] on icon at bounding box center [73, 292] width 17 height 17
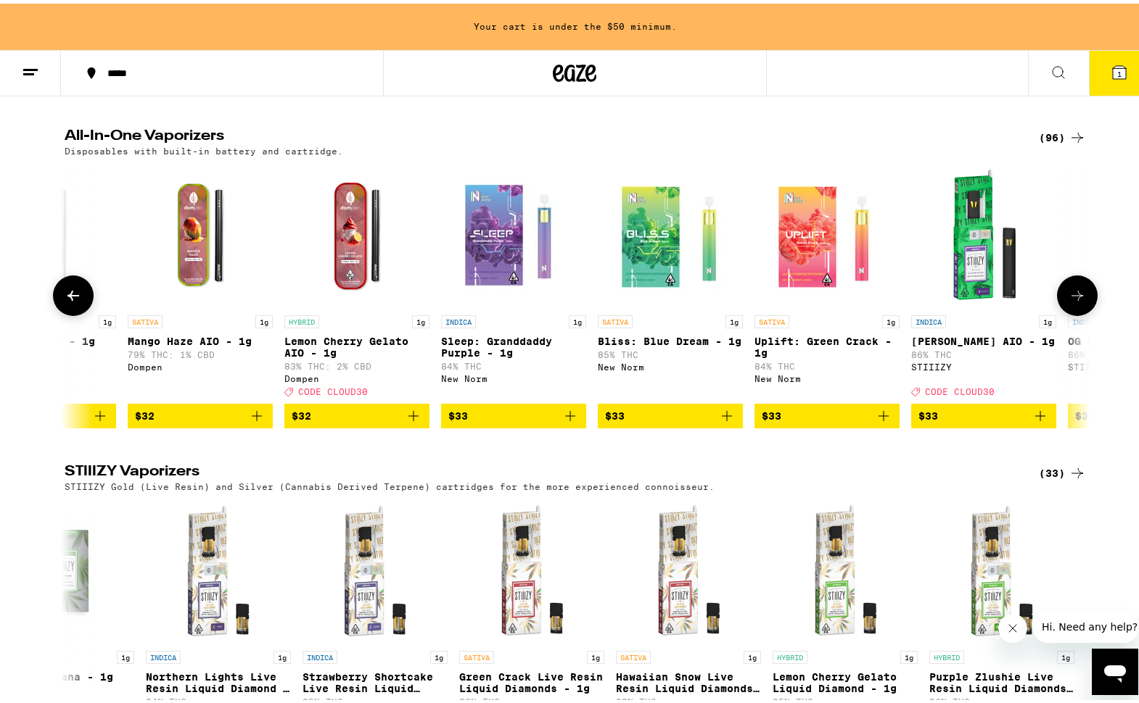
click at [65, 301] on icon at bounding box center [73, 292] width 17 height 17
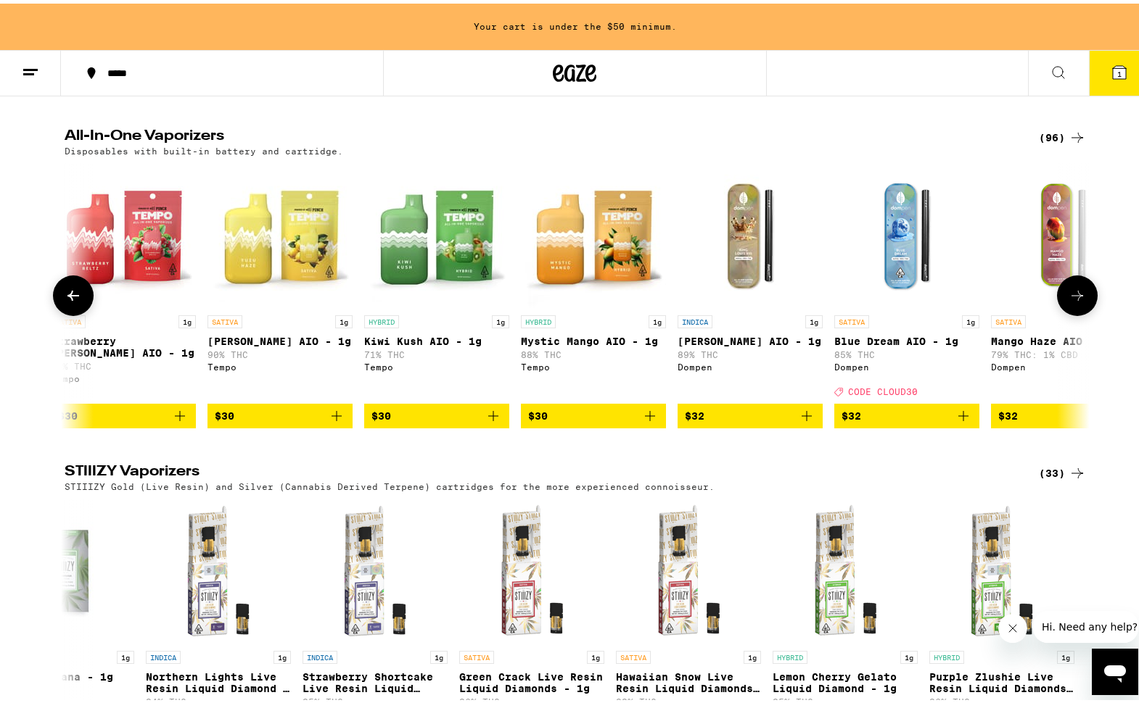
click at [65, 301] on icon at bounding box center [73, 292] width 17 height 17
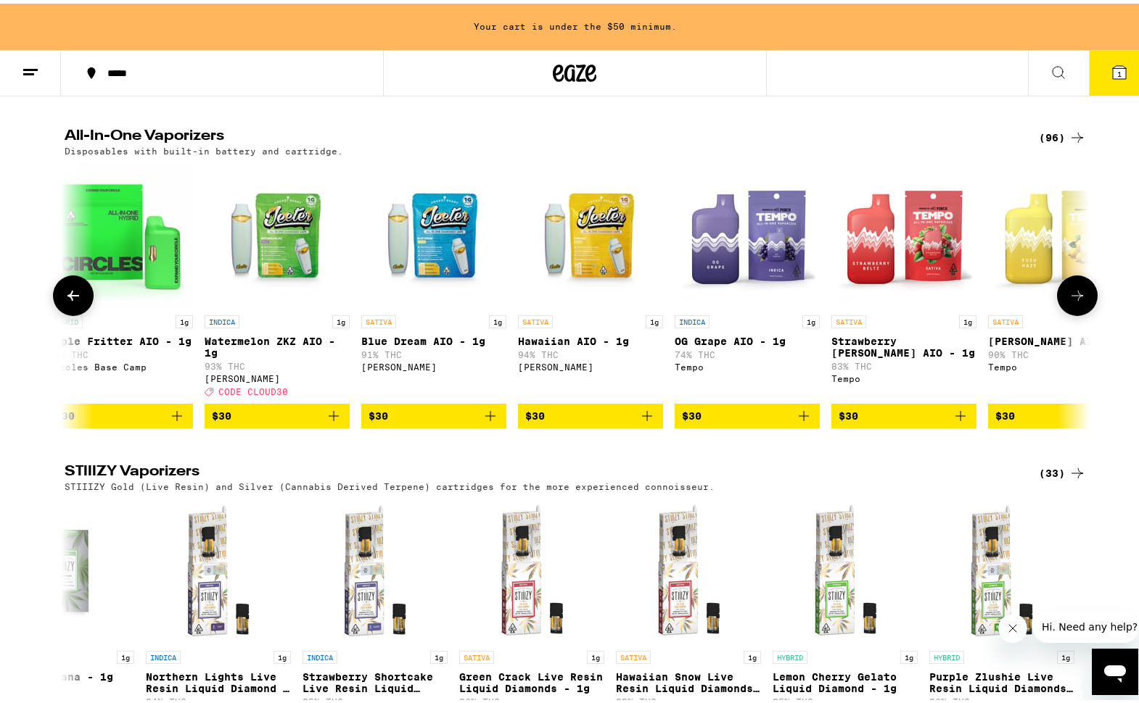
scroll to position [0, 5416]
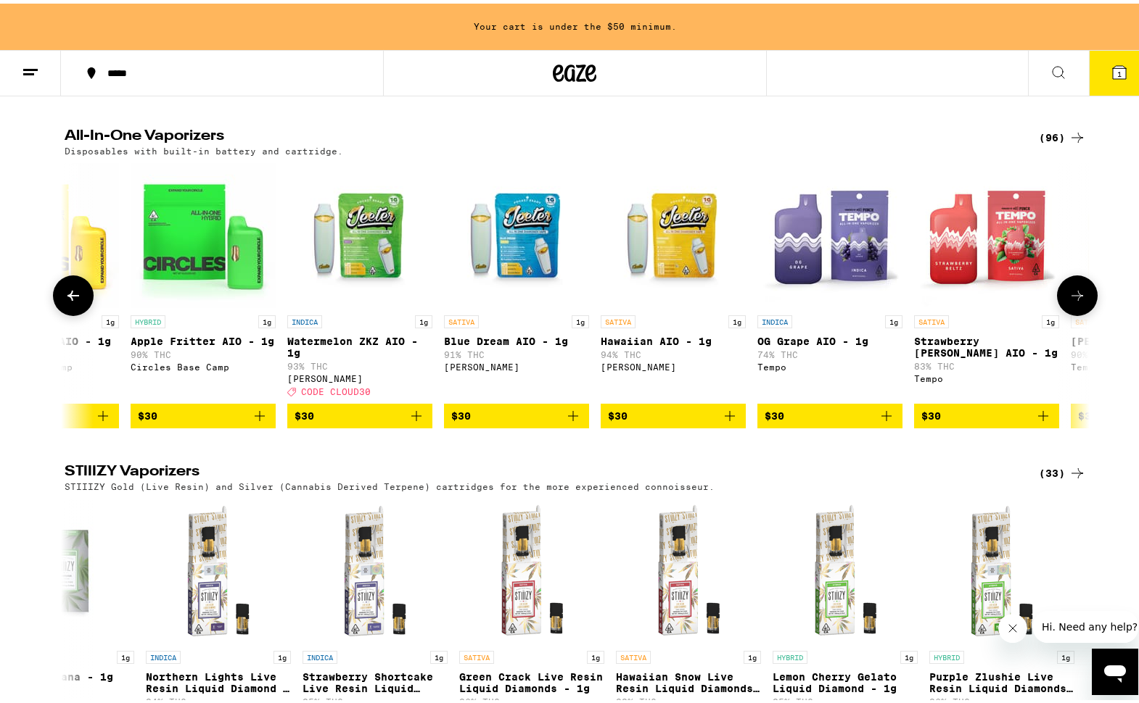
click at [74, 301] on icon at bounding box center [73, 292] width 17 height 17
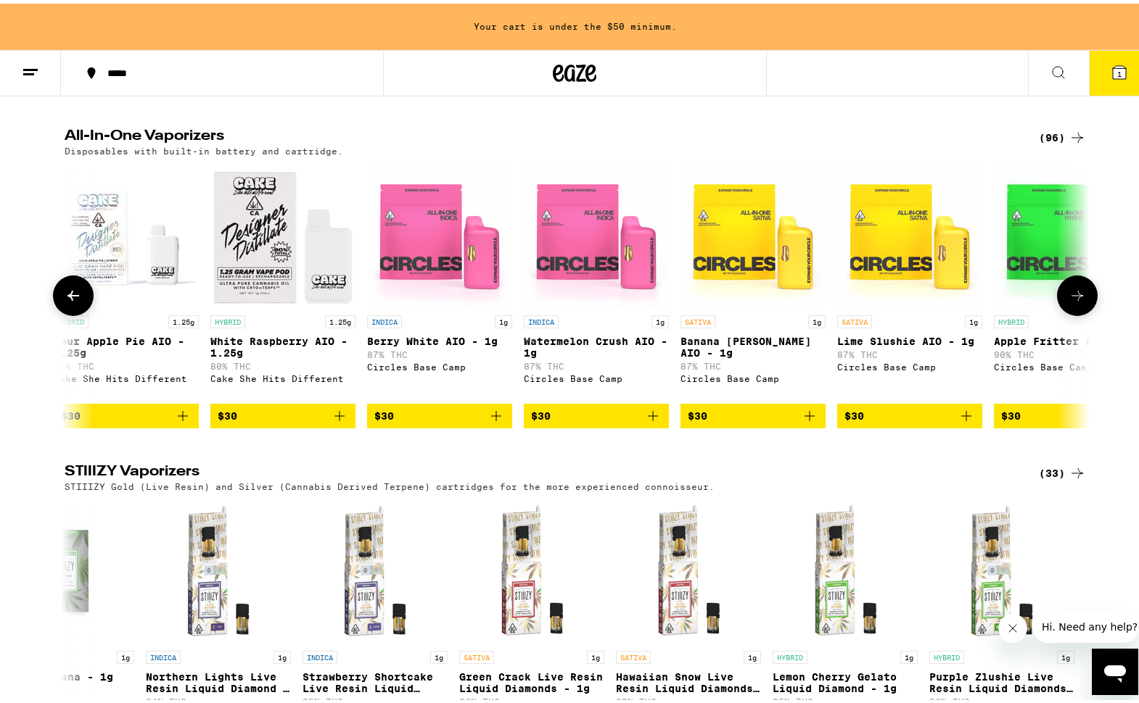
click at [72, 301] on icon at bounding box center [73, 292] width 17 height 17
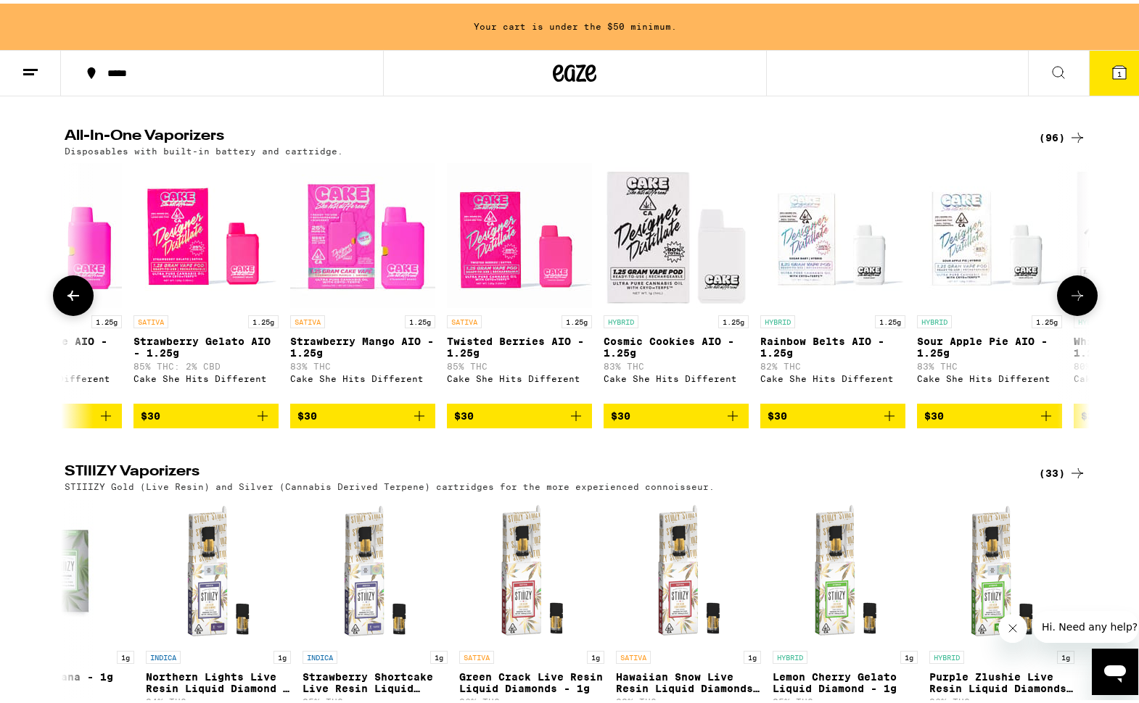
click at [72, 301] on icon at bounding box center [73, 292] width 17 height 17
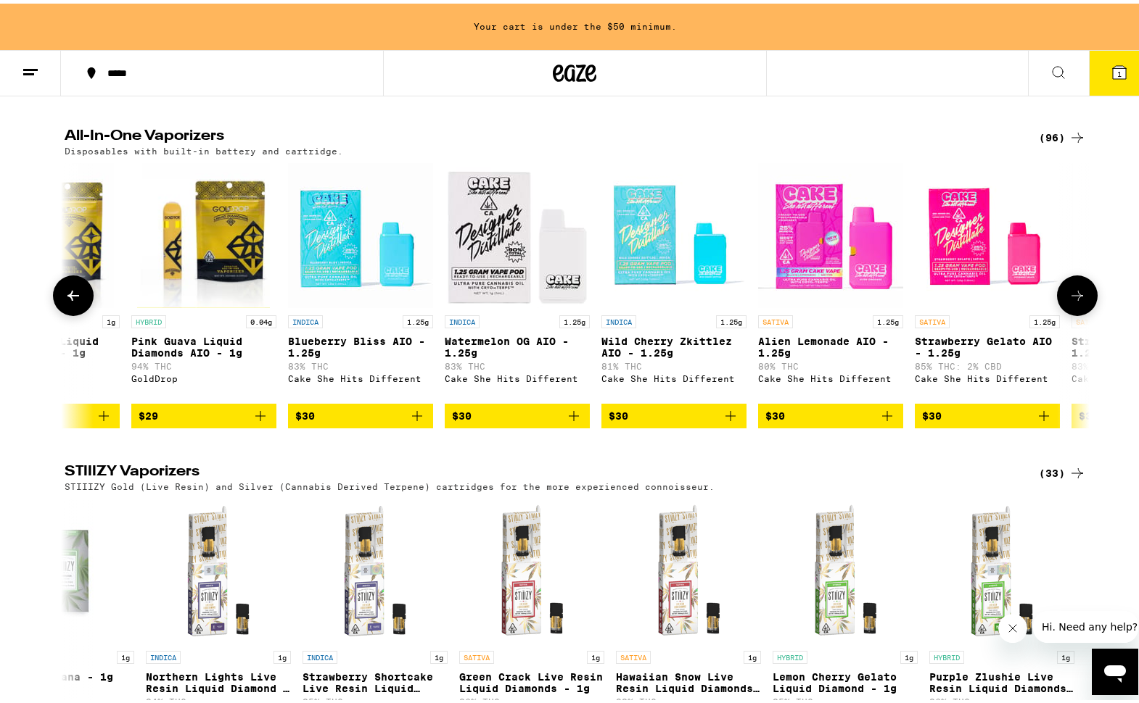
scroll to position [0, 2828]
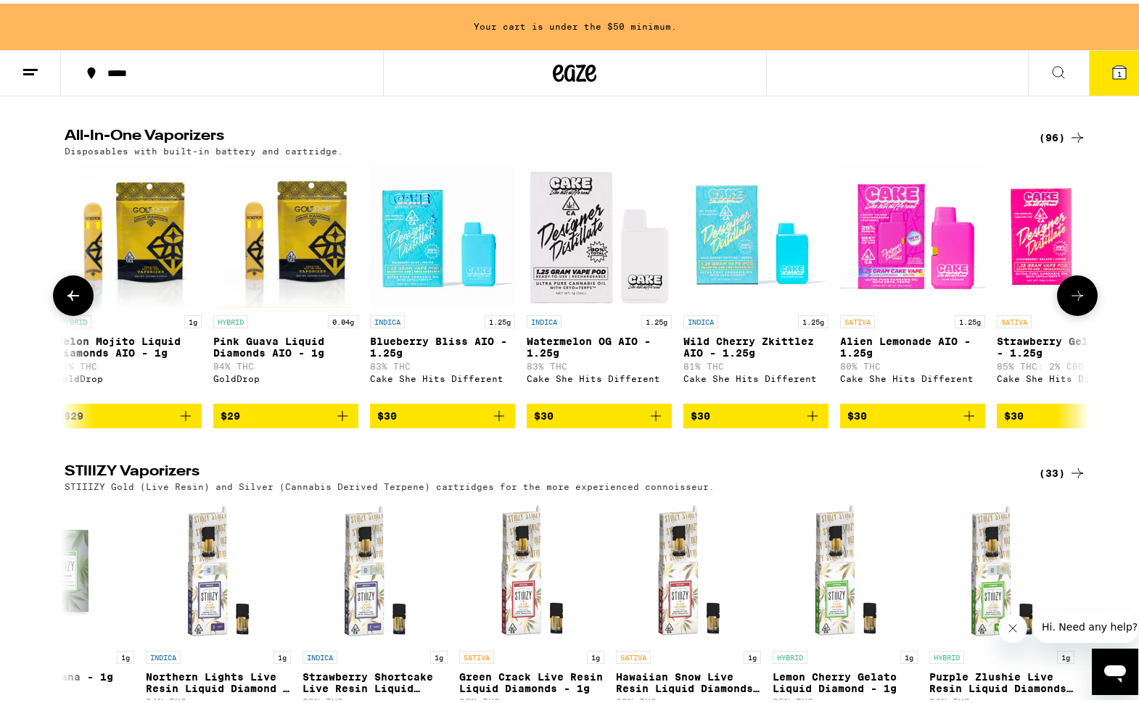
click at [72, 301] on icon at bounding box center [73, 292] width 17 height 17
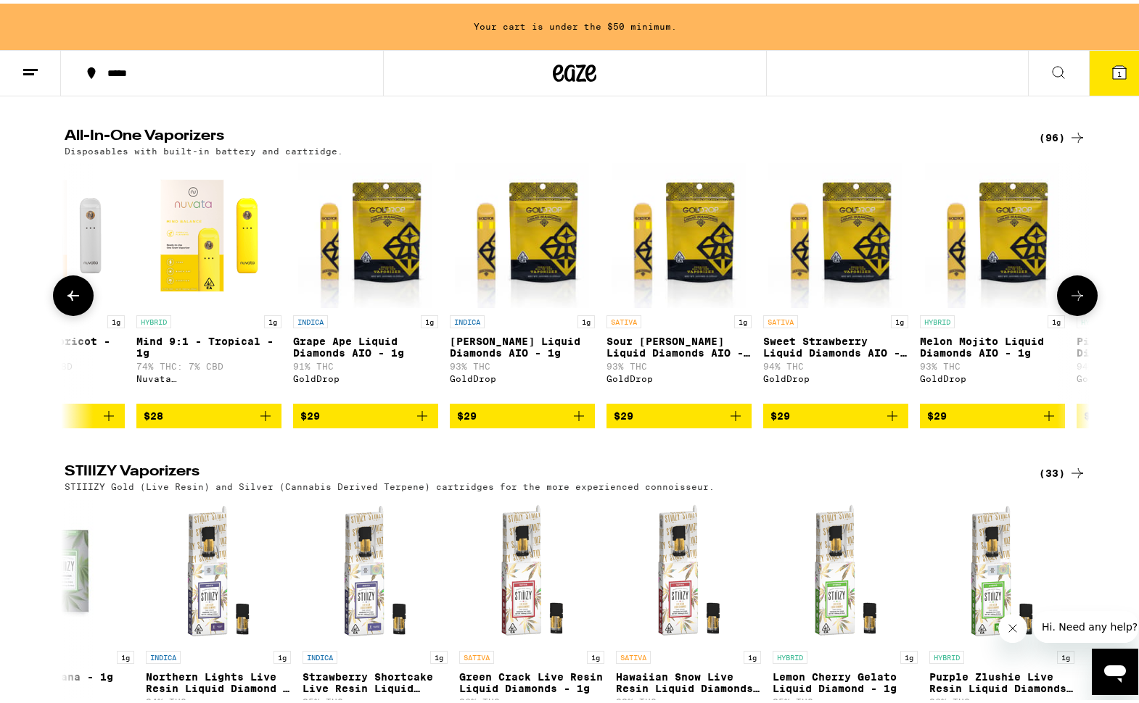
click at [72, 301] on icon at bounding box center [73, 292] width 17 height 17
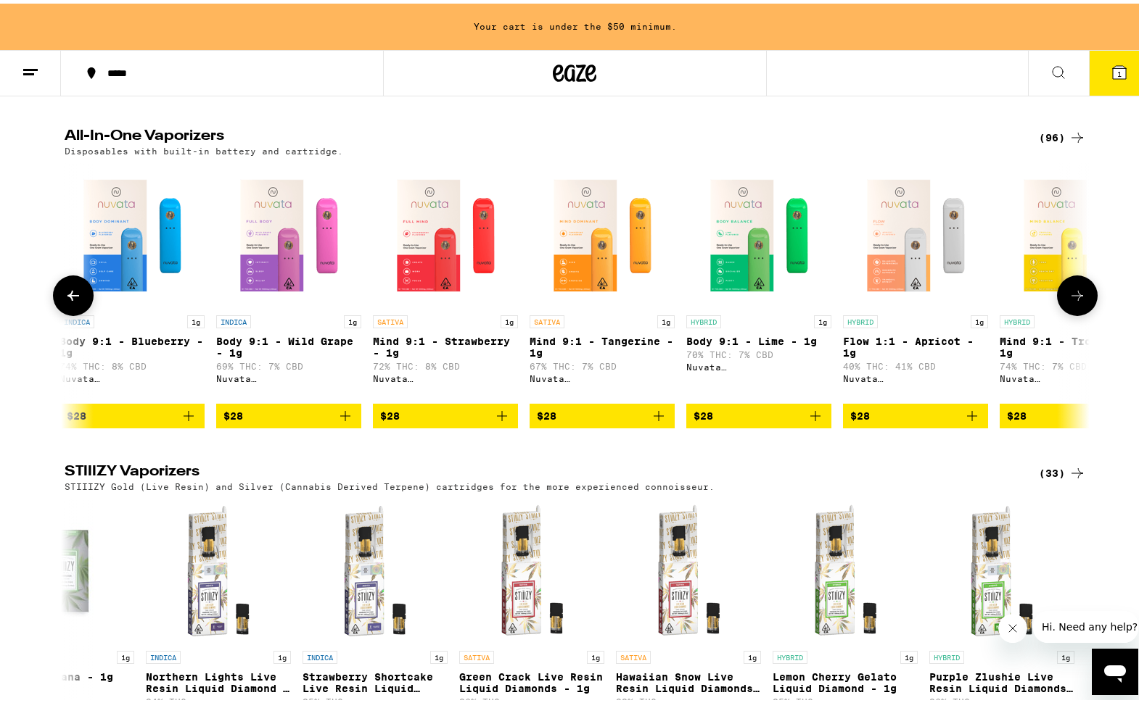
click at [72, 301] on icon at bounding box center [73, 292] width 17 height 17
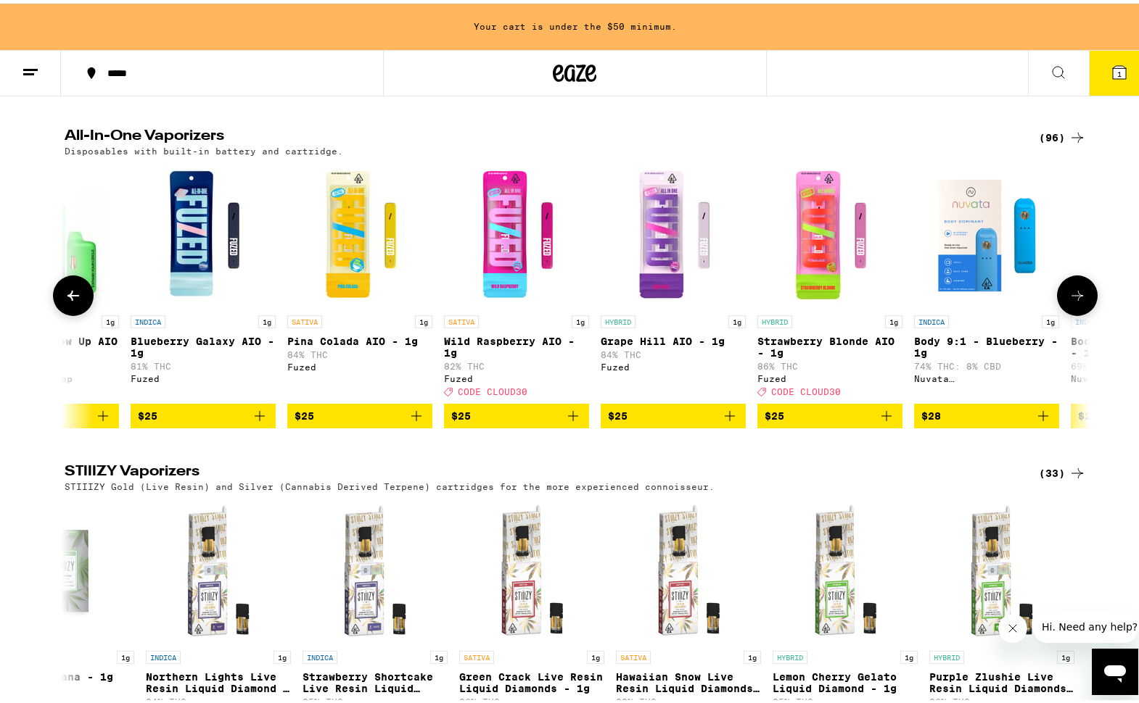
scroll to position [0, 239]
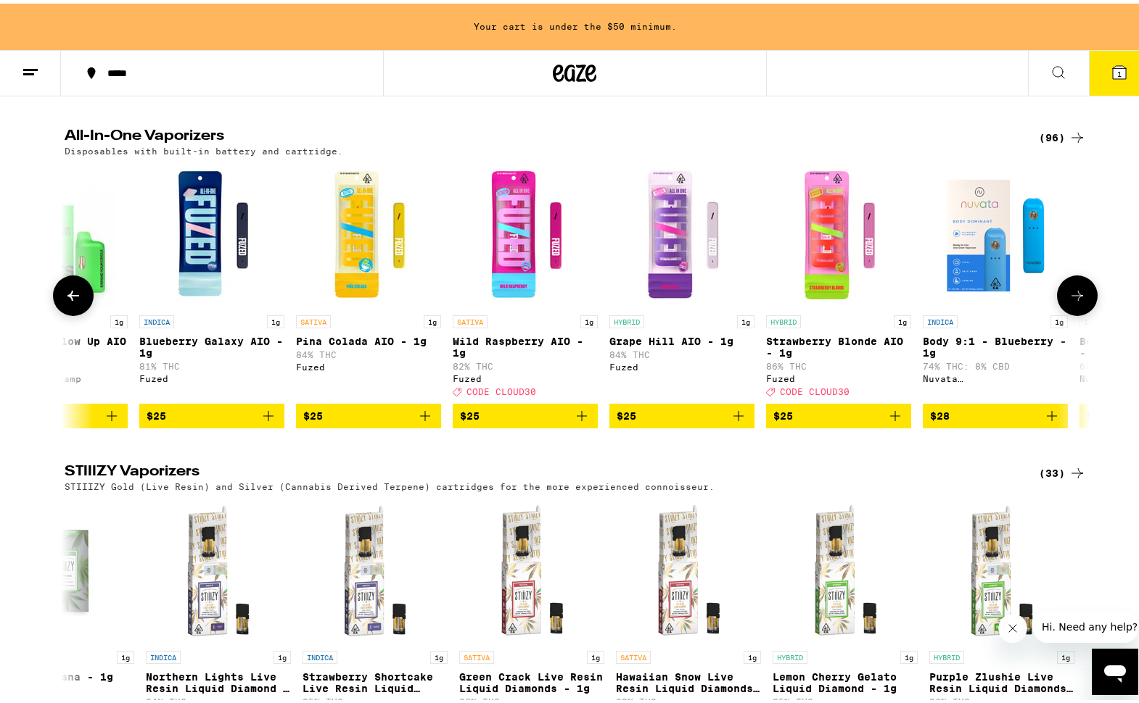
click at [73, 301] on icon at bounding box center [73, 292] width 17 height 17
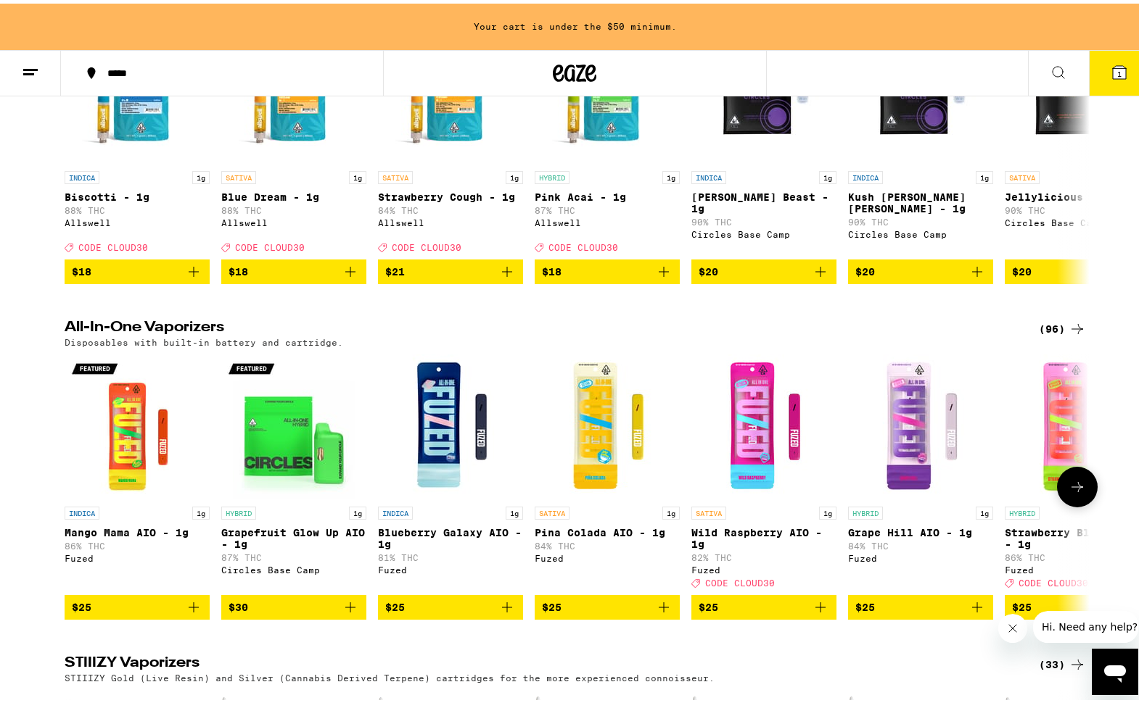
scroll to position [2329, 0]
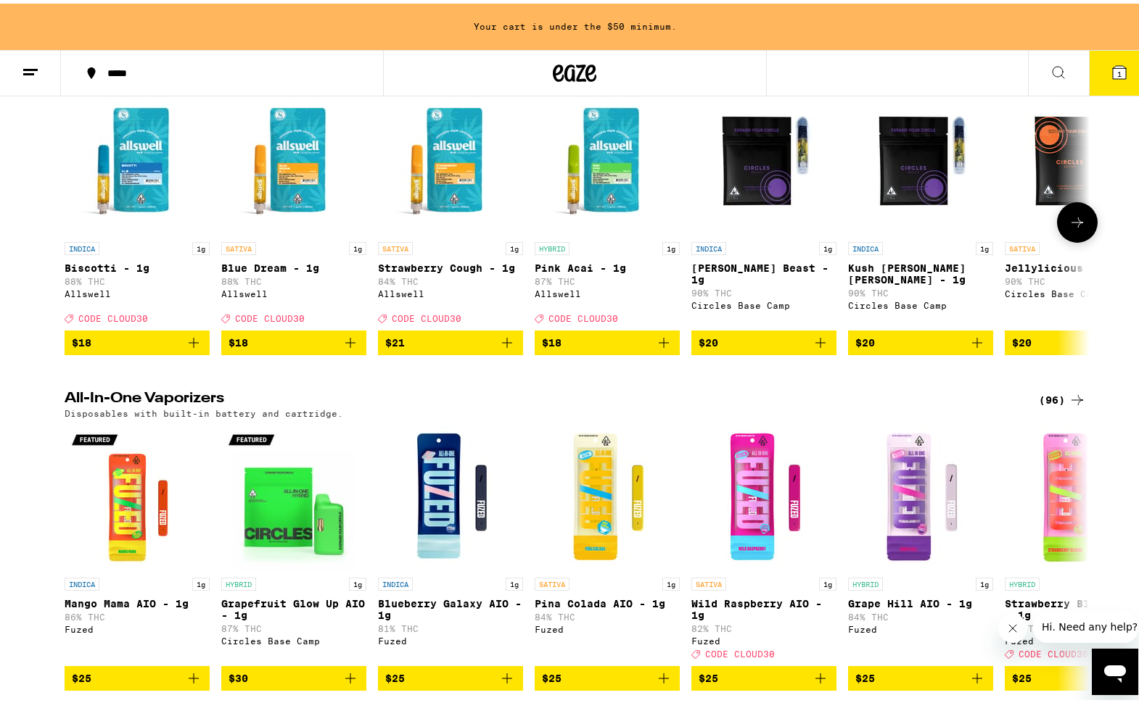
click at [1068, 228] on icon at bounding box center [1076, 218] width 17 height 17
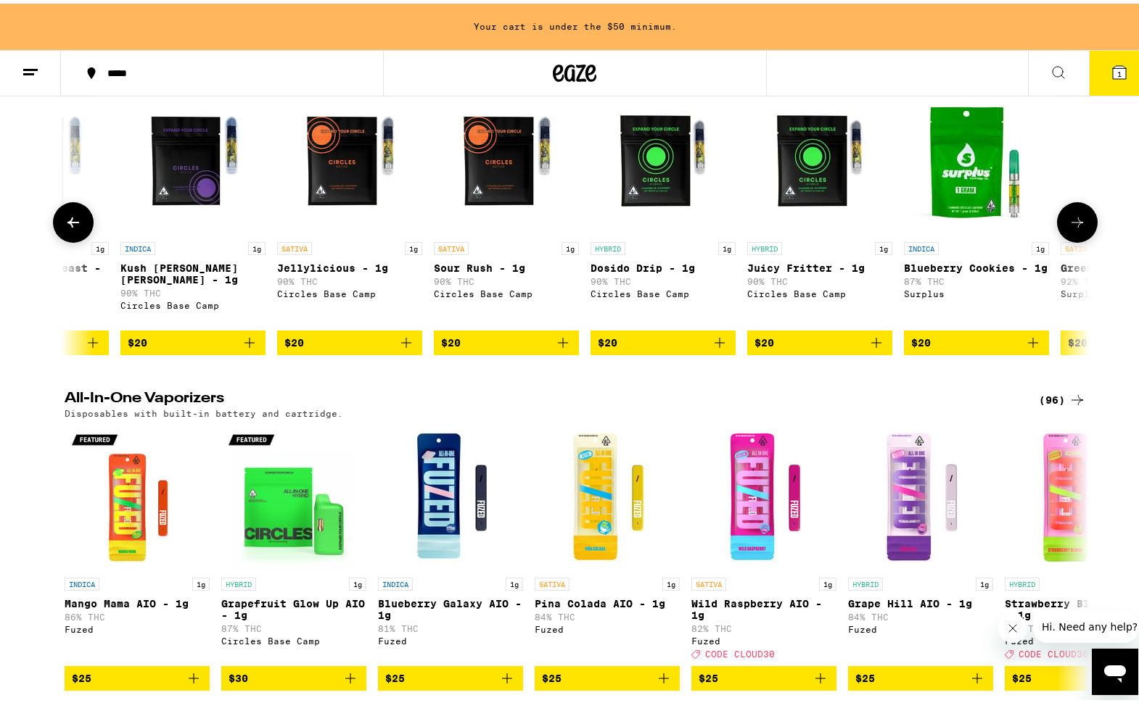
click at [1068, 228] on icon at bounding box center [1076, 218] width 17 height 17
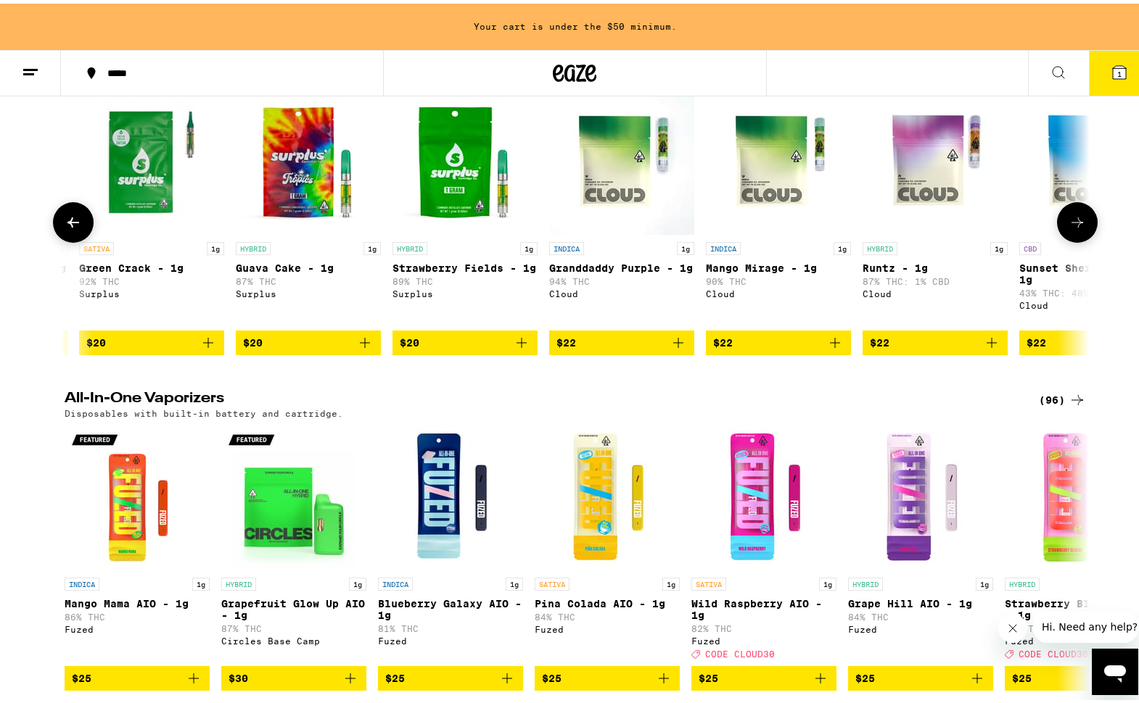
click at [1068, 228] on icon at bounding box center [1076, 218] width 17 height 17
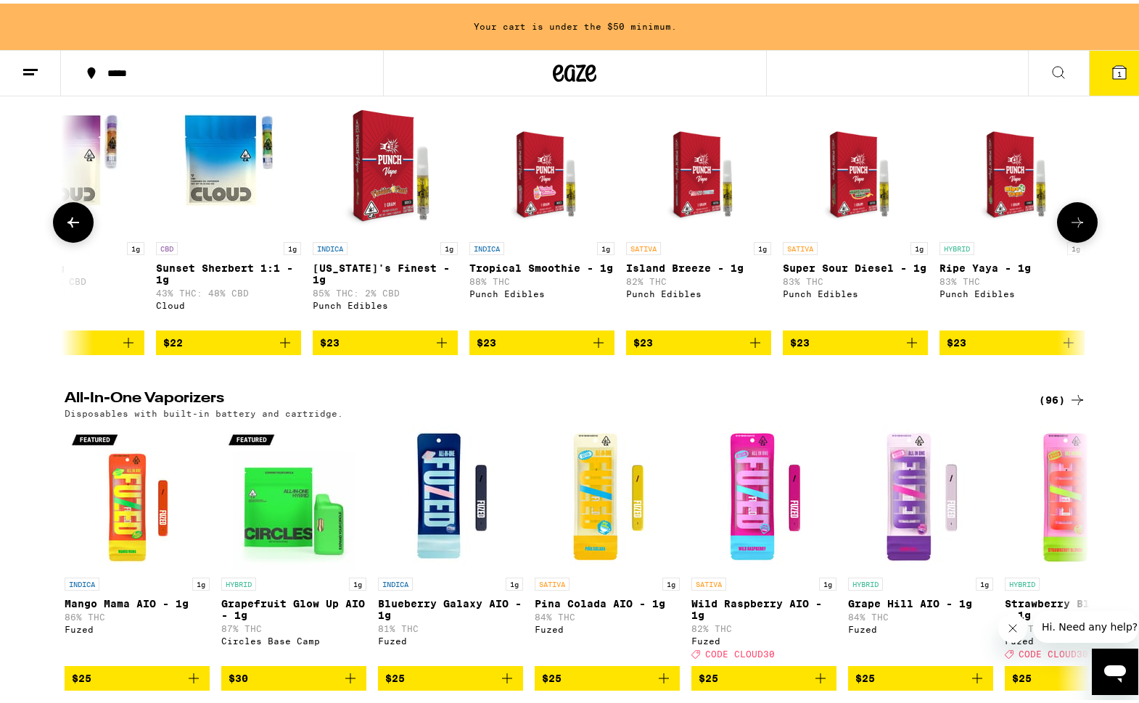
click at [1068, 228] on icon at bounding box center [1076, 218] width 17 height 17
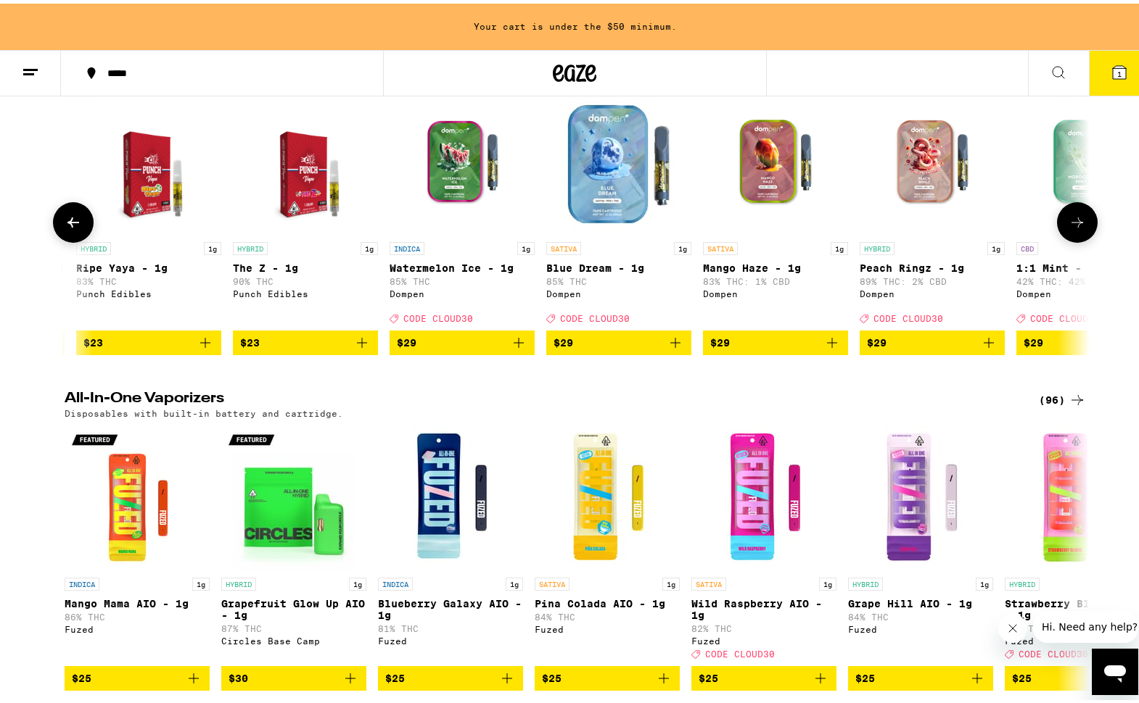
click at [1068, 228] on icon at bounding box center [1076, 218] width 17 height 17
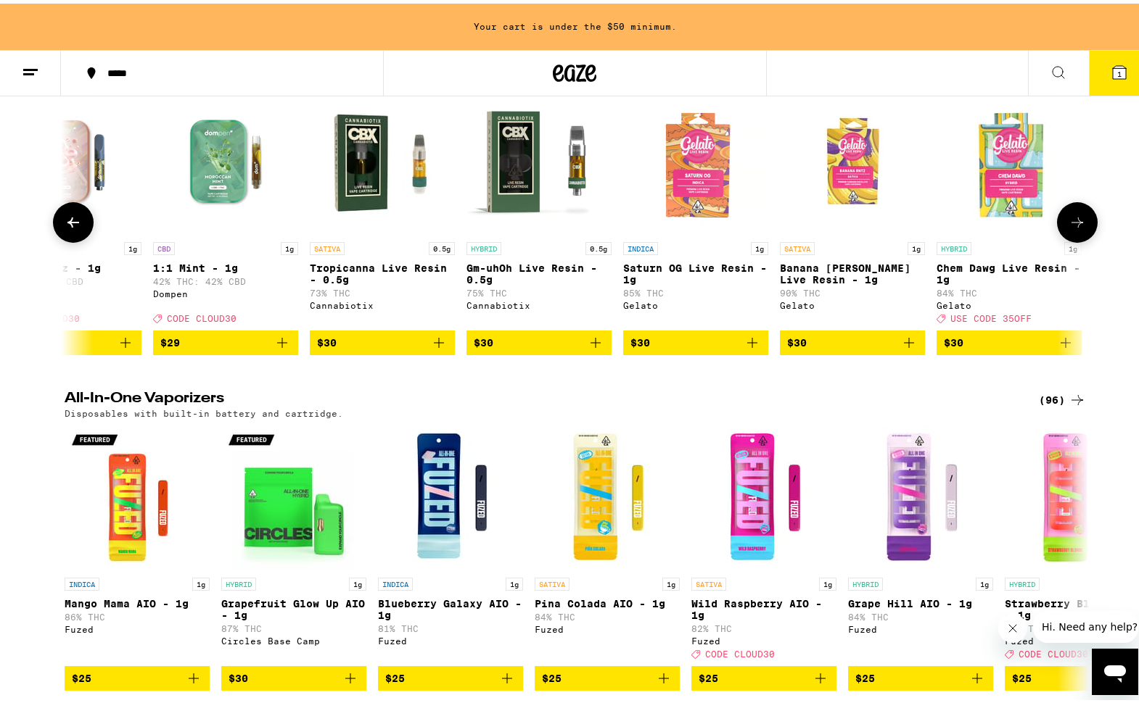
click at [1068, 228] on icon at bounding box center [1076, 218] width 17 height 17
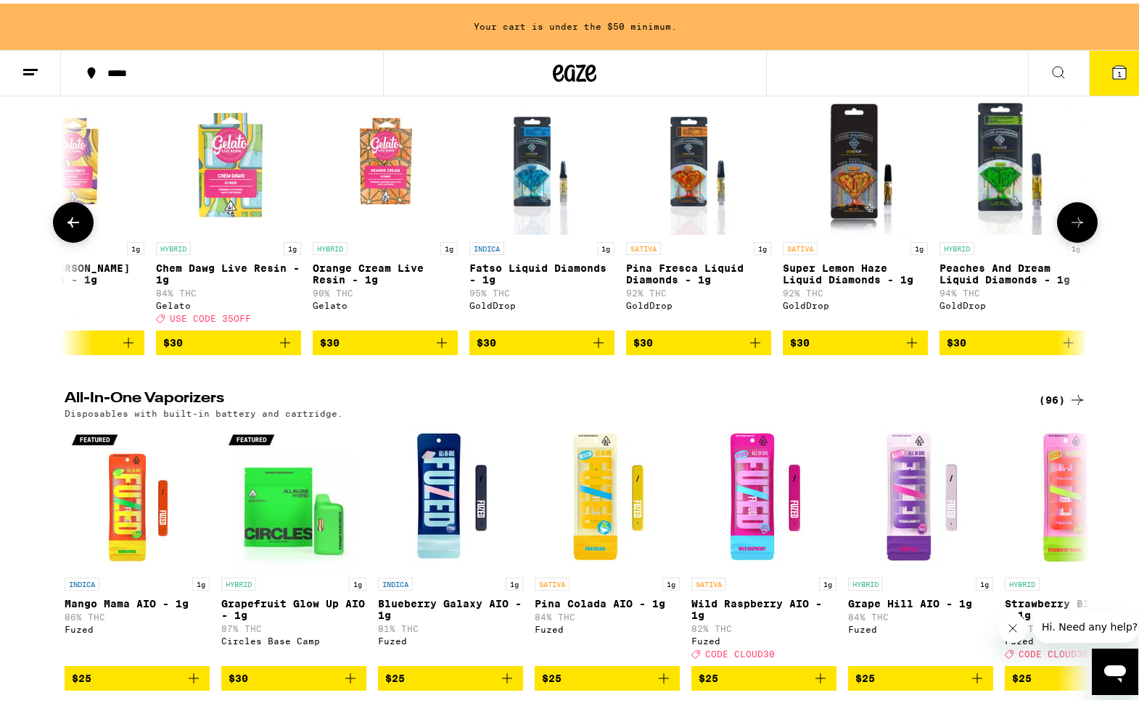
scroll to position [0, 5160]
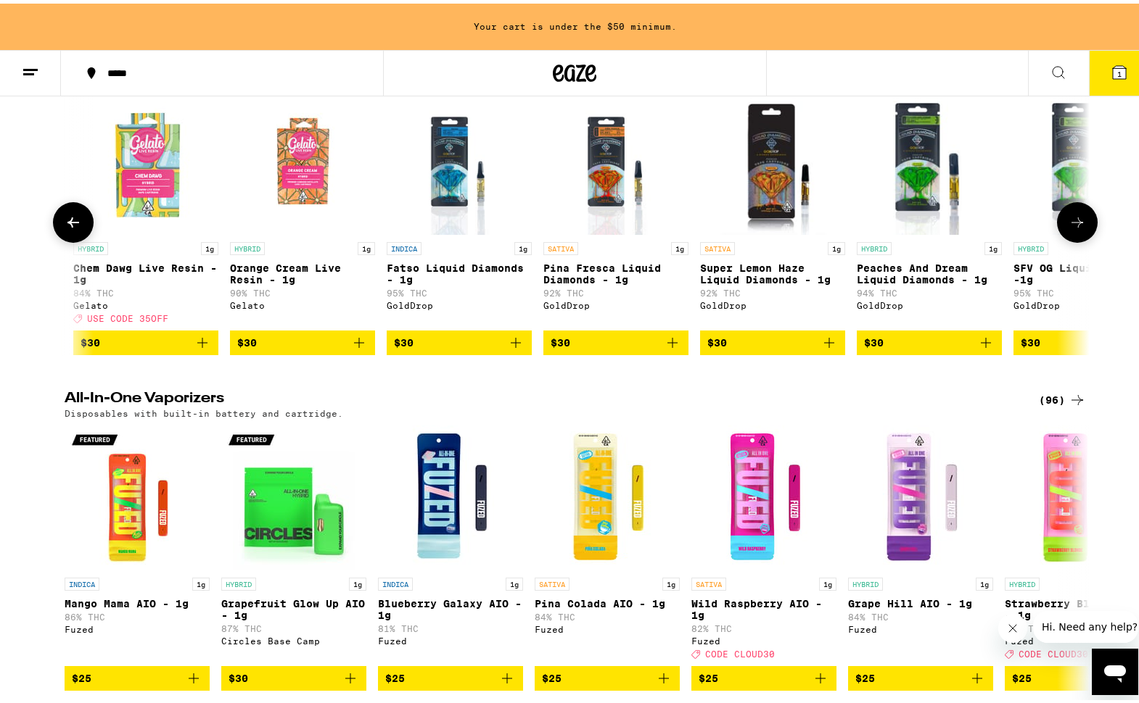
click at [65, 228] on icon at bounding box center [73, 218] width 17 height 17
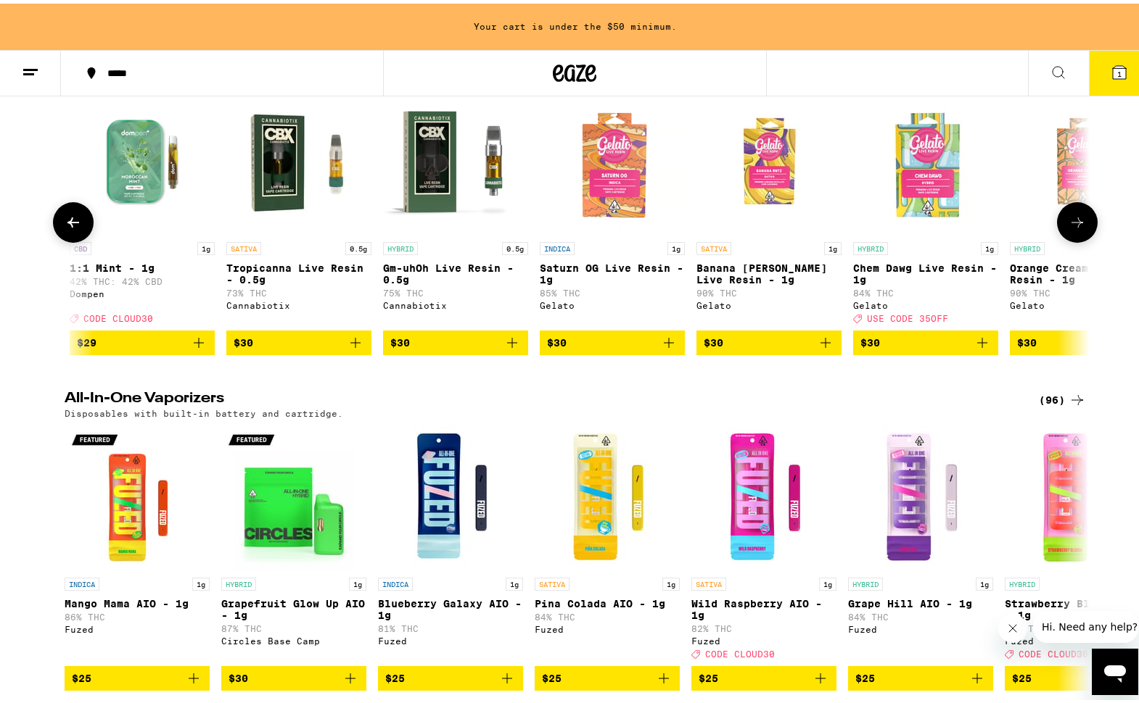
scroll to position [0, 4297]
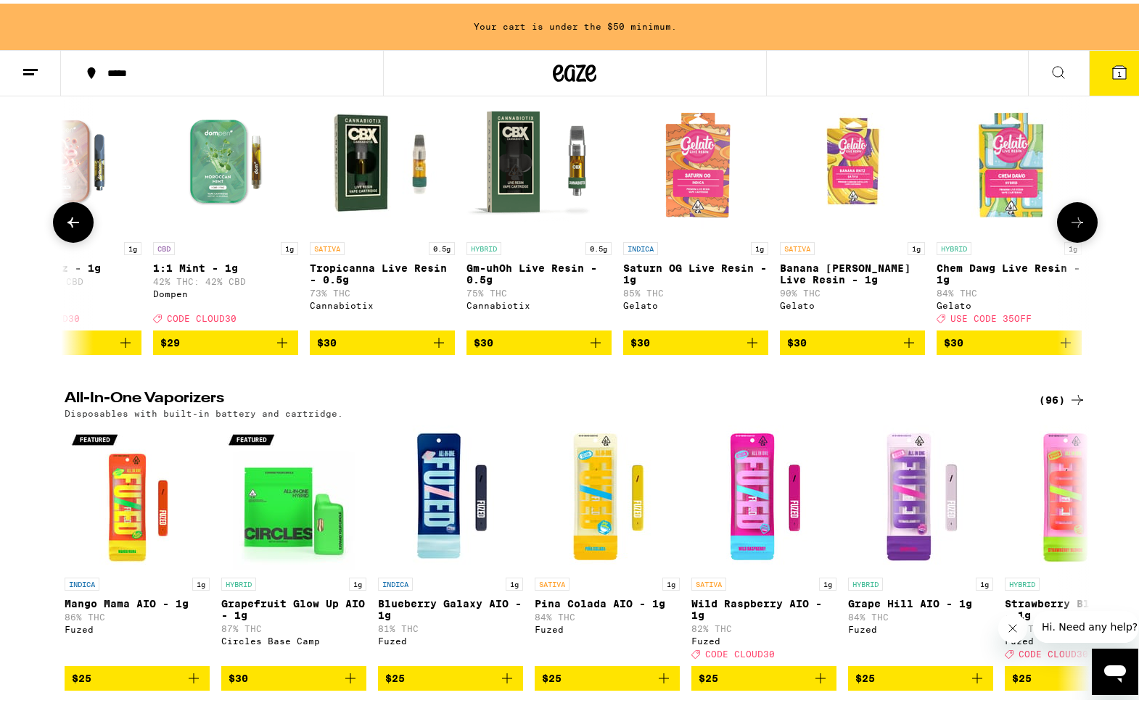
click at [1078, 228] on icon at bounding box center [1076, 218] width 17 height 17
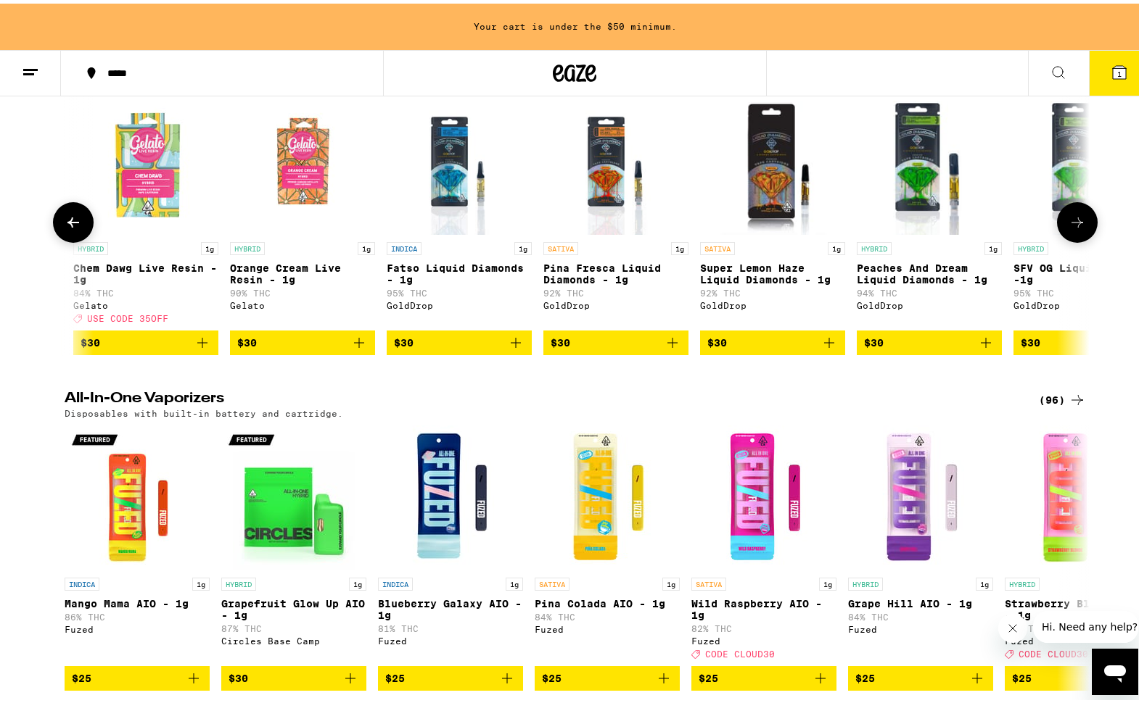
click at [1078, 228] on icon at bounding box center [1076, 218] width 17 height 17
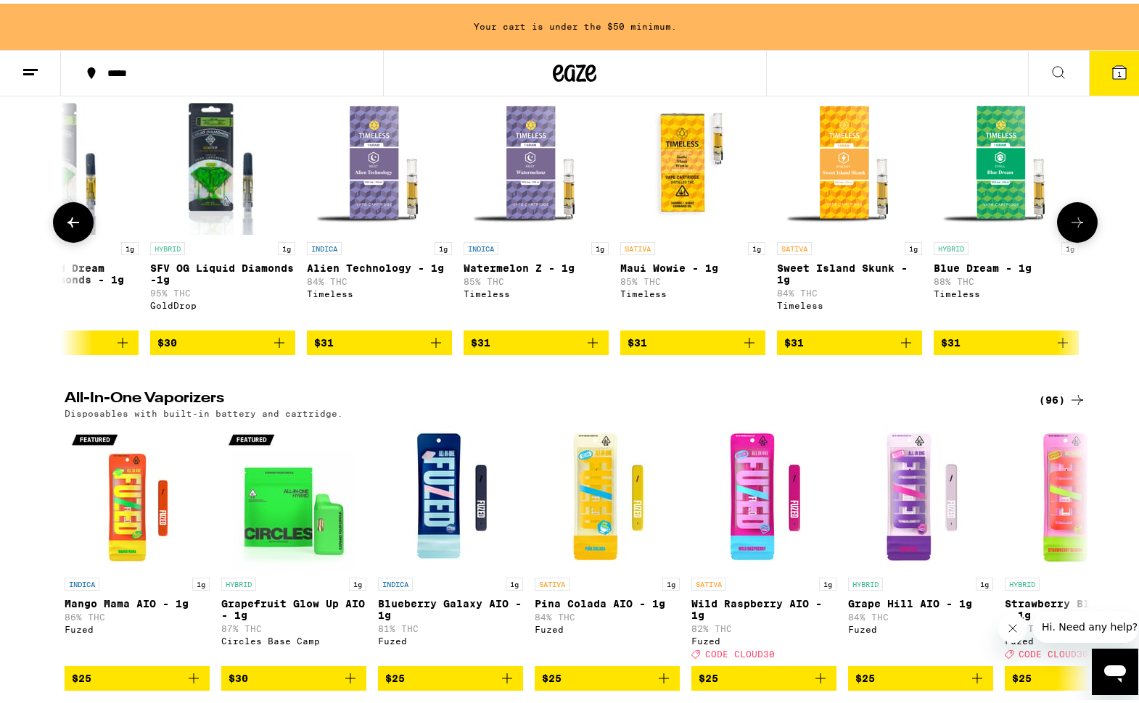
click at [1078, 228] on icon at bounding box center [1076, 218] width 17 height 17
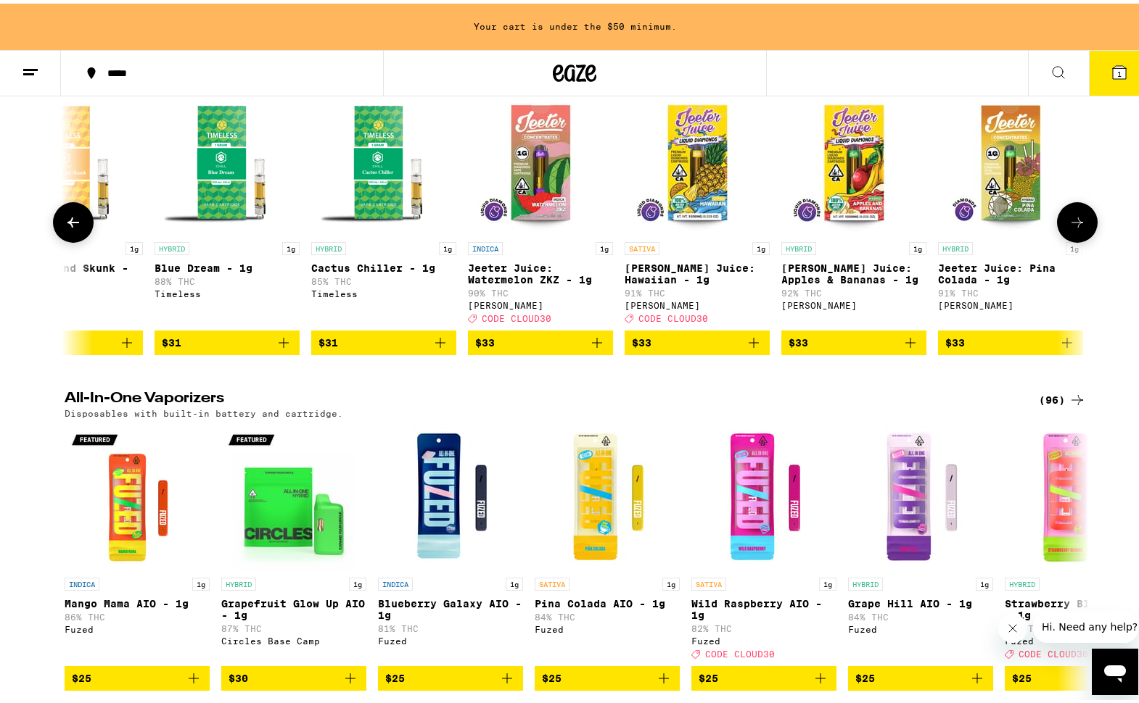
scroll to position [0, 6886]
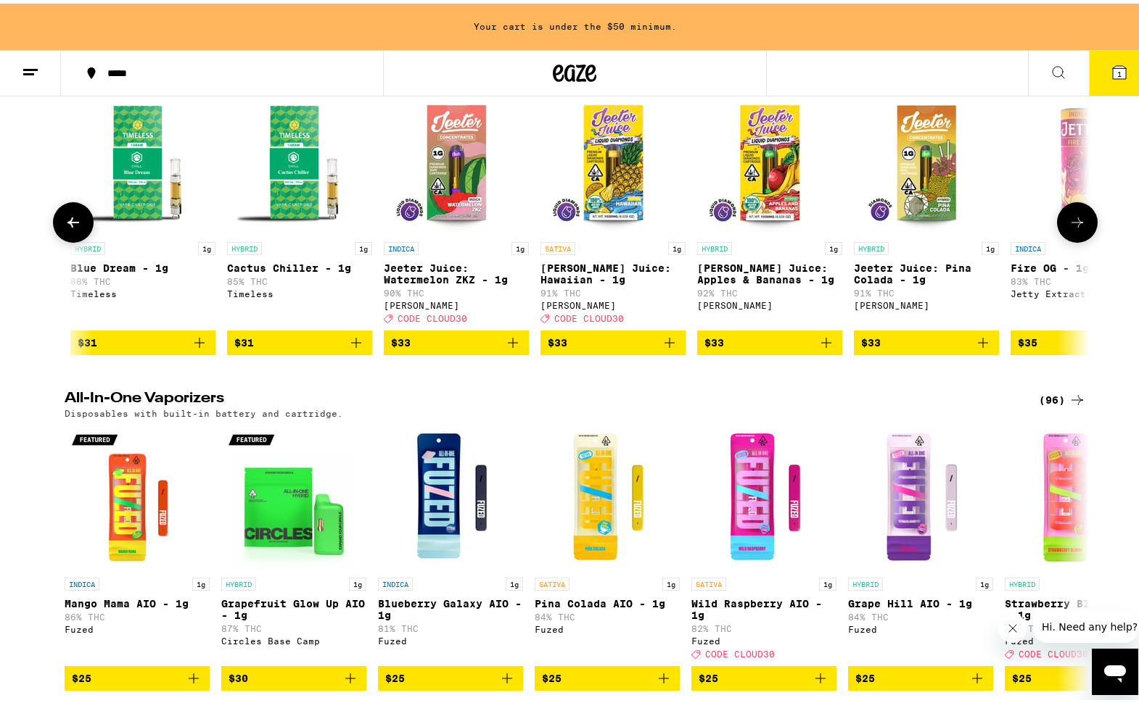
click at [1081, 239] on button at bounding box center [1077, 219] width 41 height 41
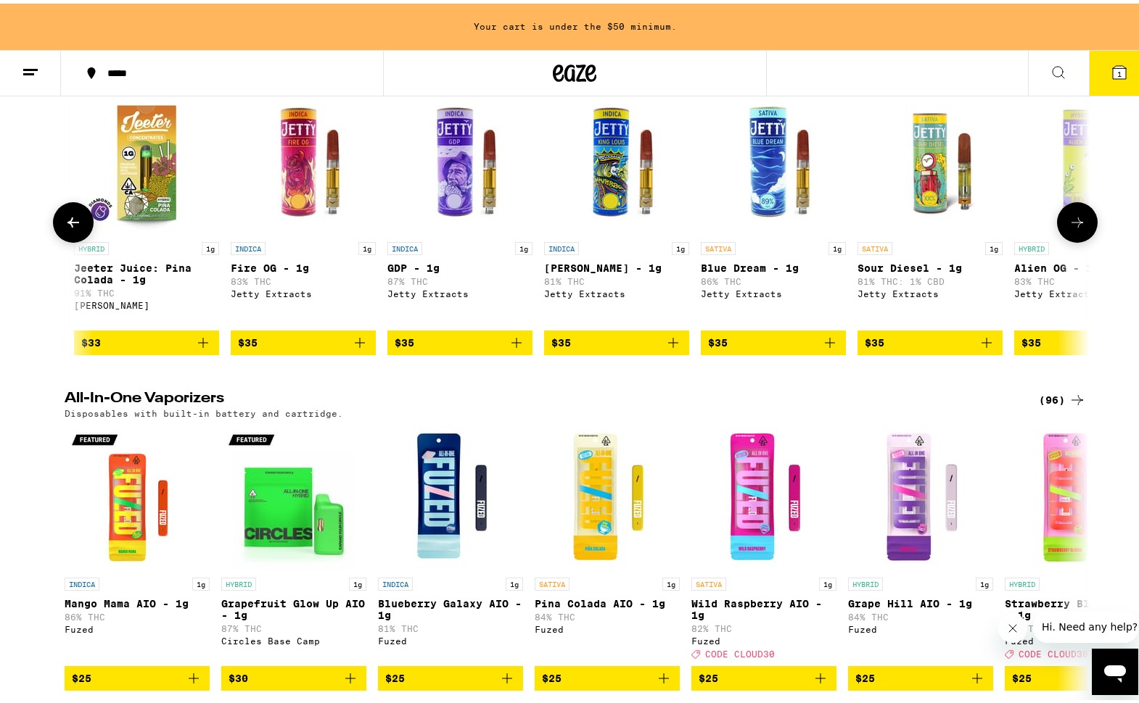
scroll to position [0, 7749]
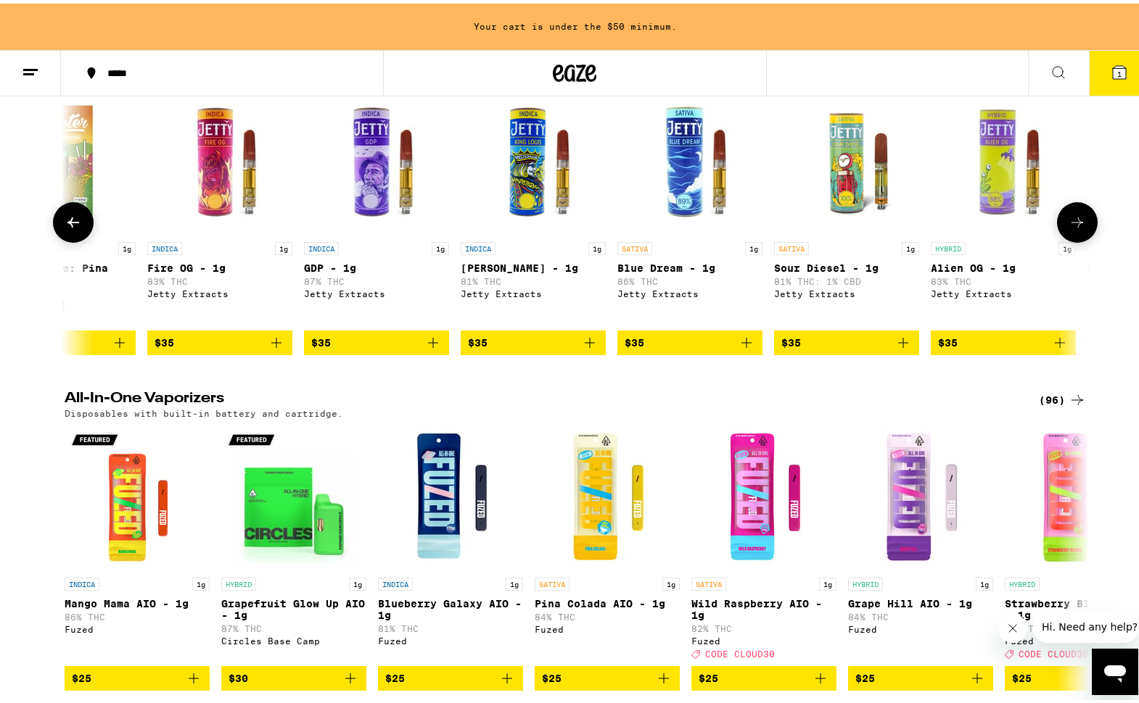
click at [1081, 239] on button at bounding box center [1077, 219] width 41 height 41
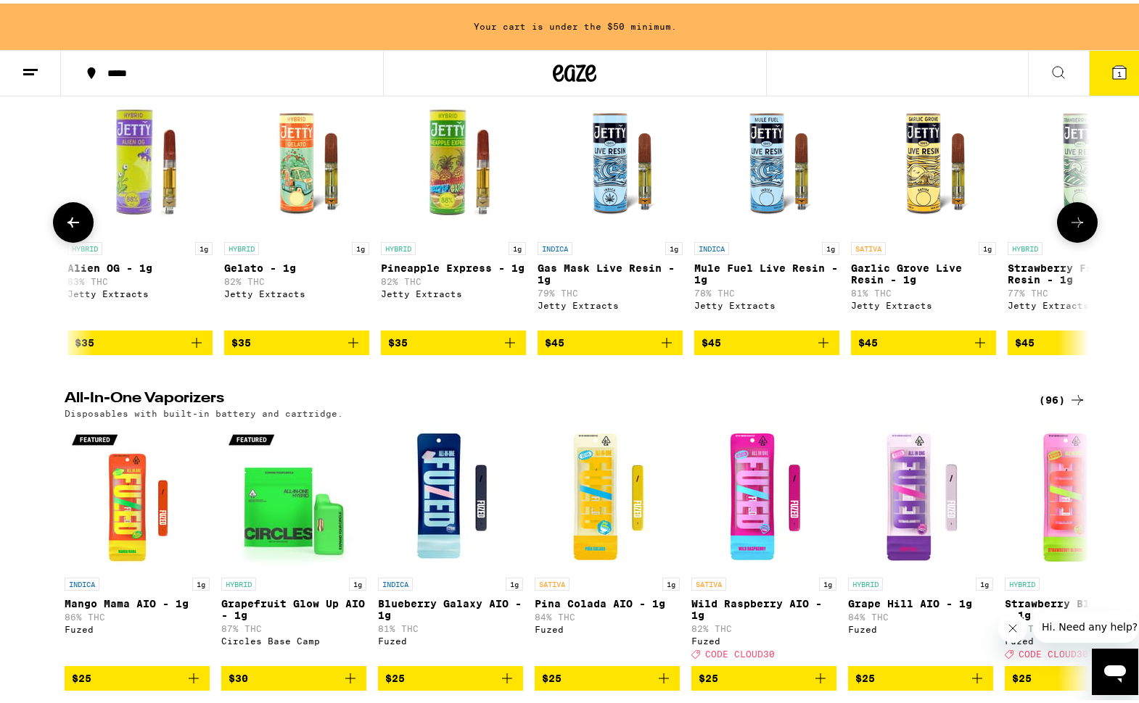
click at [1081, 239] on button at bounding box center [1077, 219] width 41 height 41
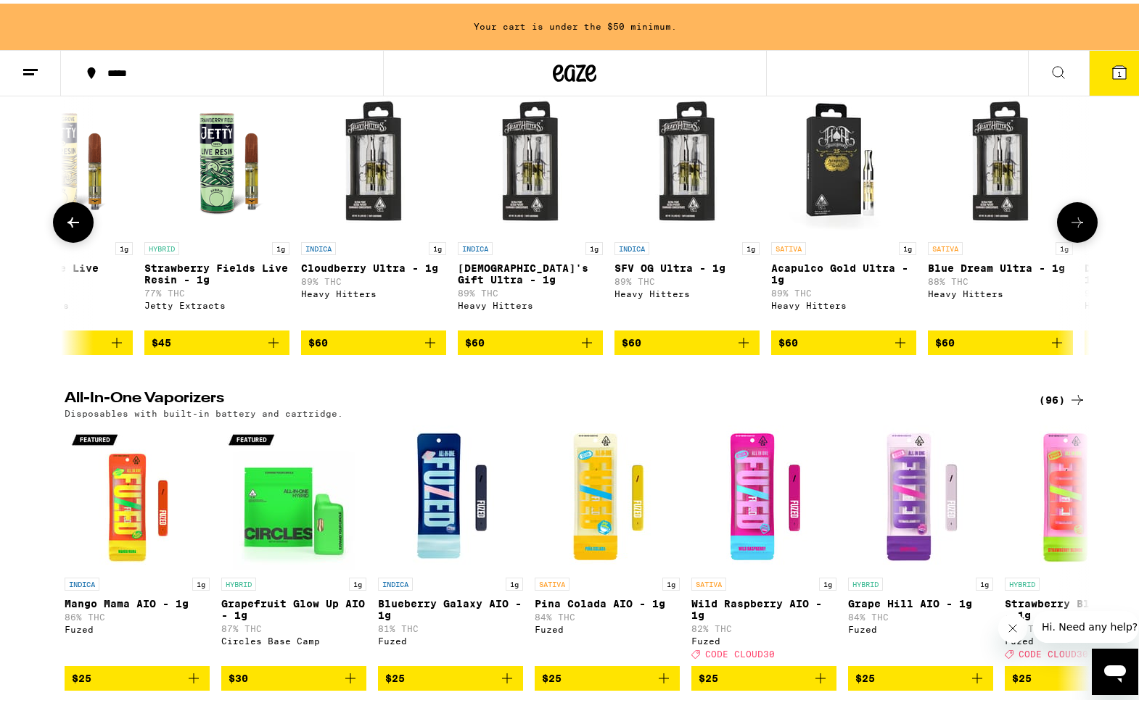
click at [1081, 239] on button at bounding box center [1077, 219] width 41 height 41
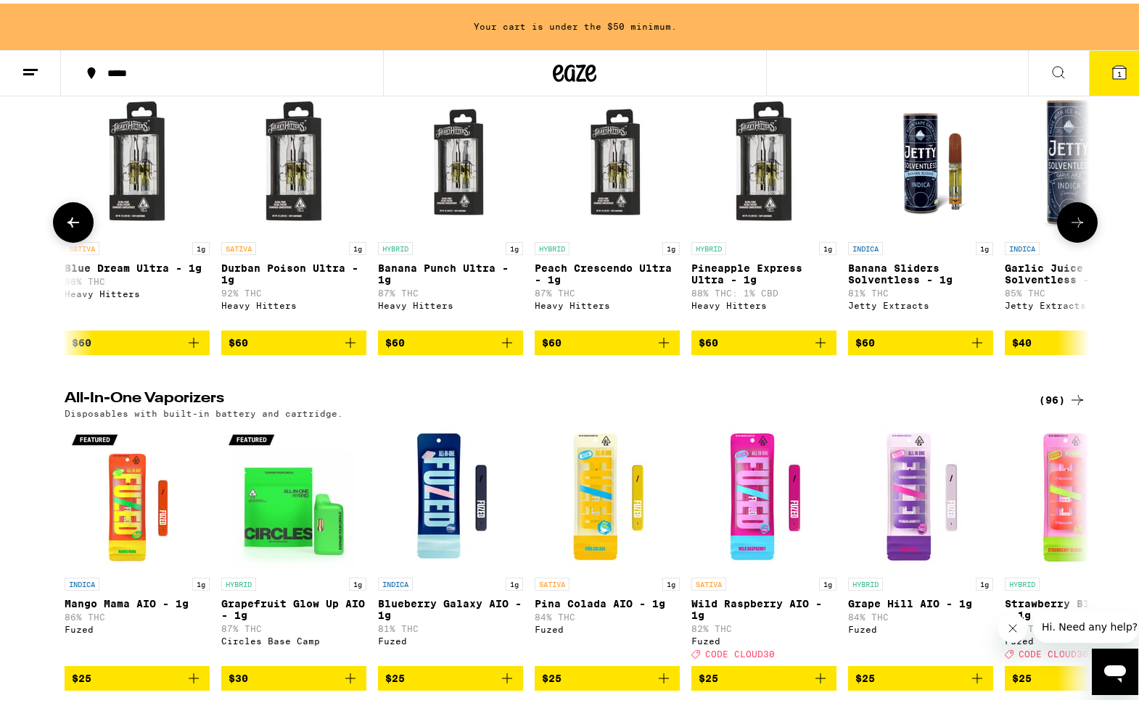
click at [1081, 239] on button at bounding box center [1077, 219] width 41 height 41
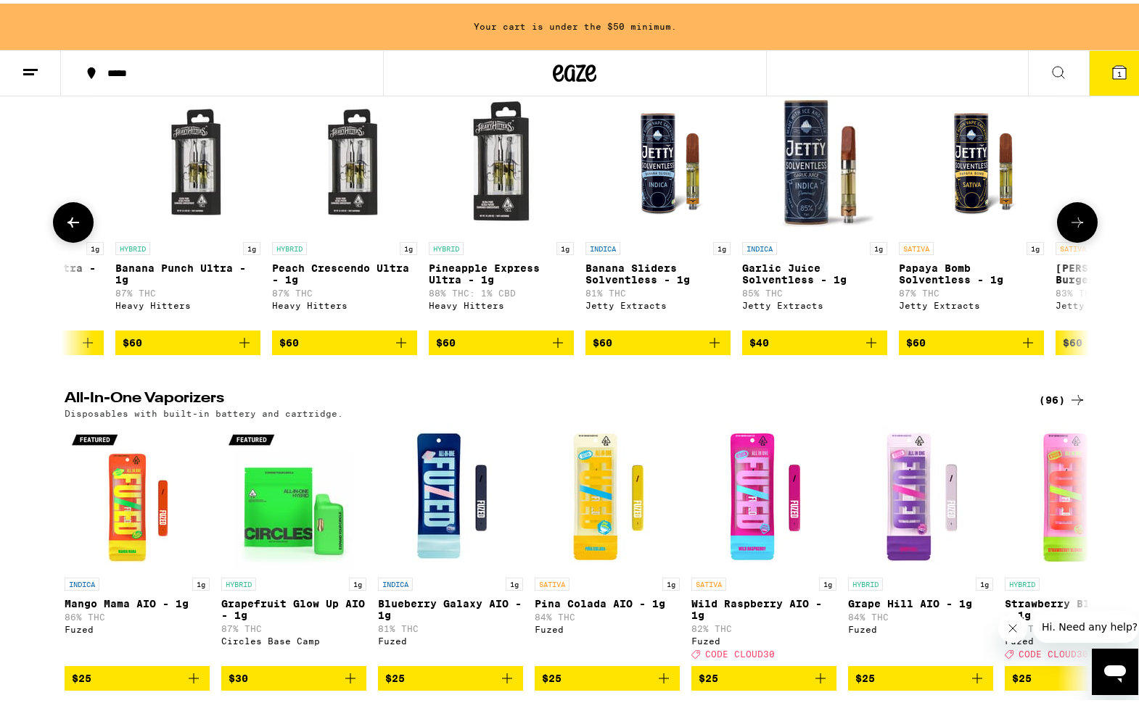
scroll to position [0, 10727]
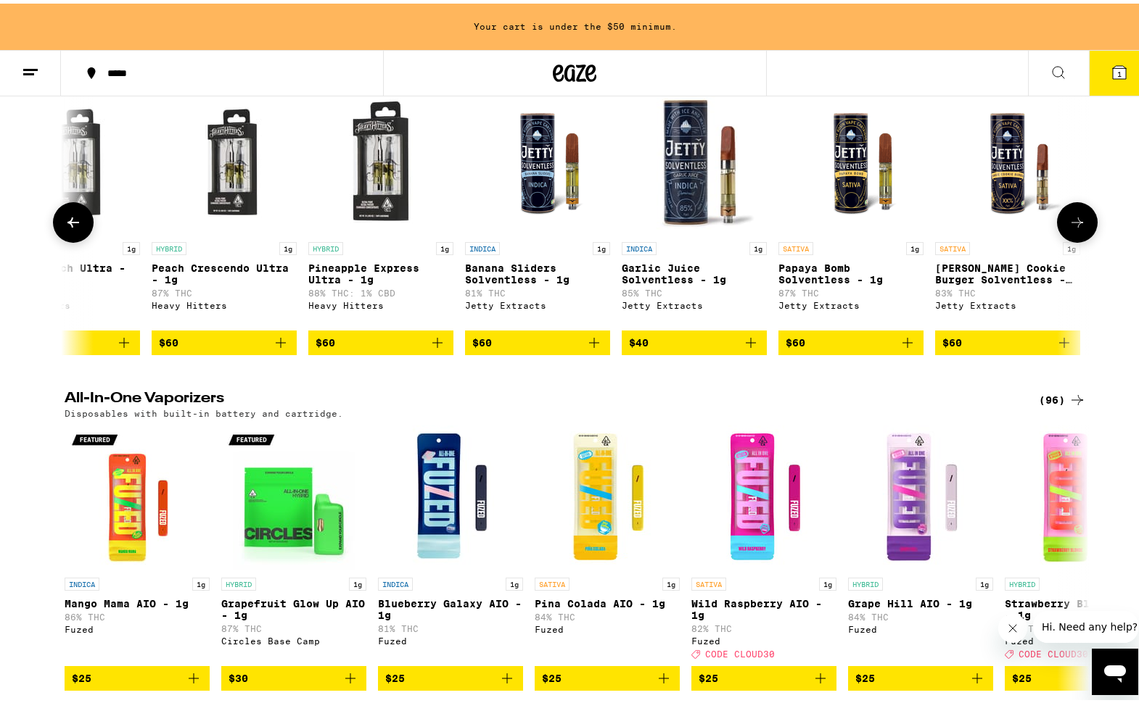
click at [1081, 239] on button at bounding box center [1077, 219] width 41 height 41
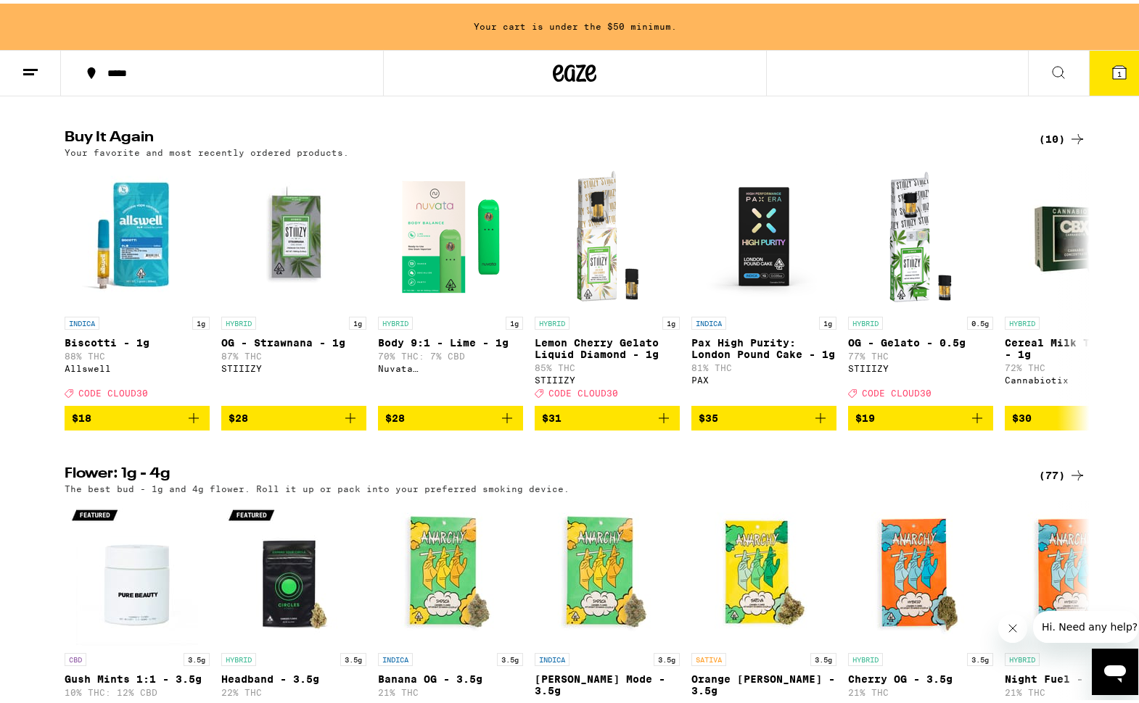
scroll to position [1108, 0]
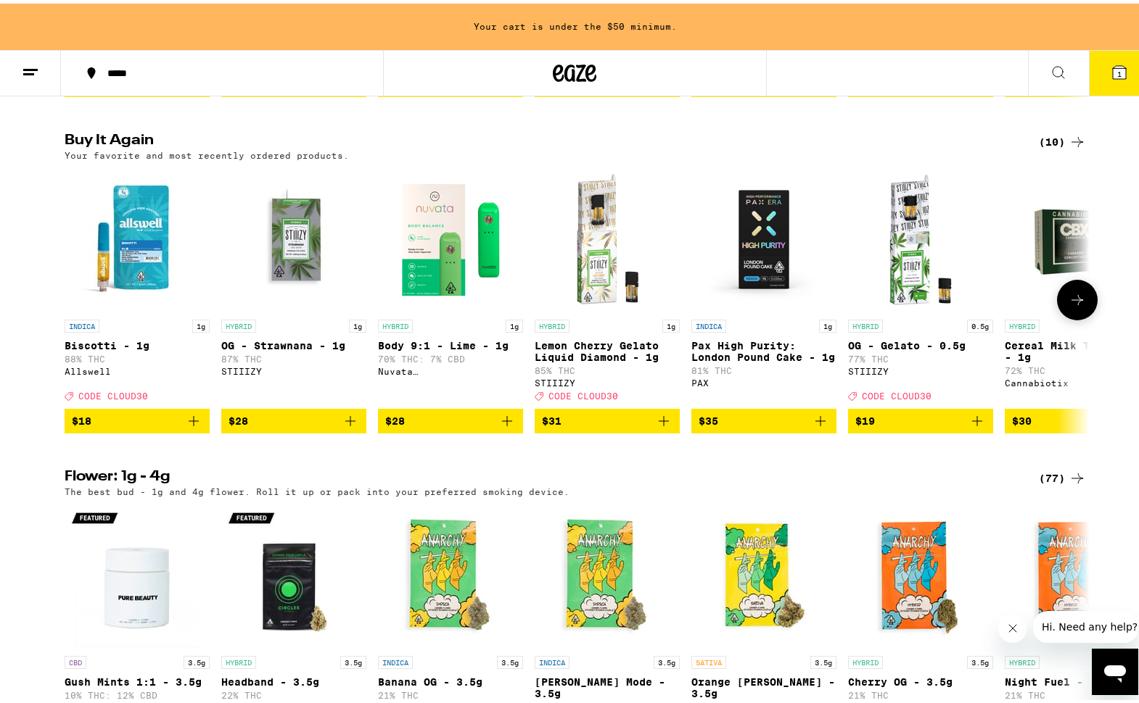
click at [1068, 305] on icon at bounding box center [1076, 296] width 17 height 17
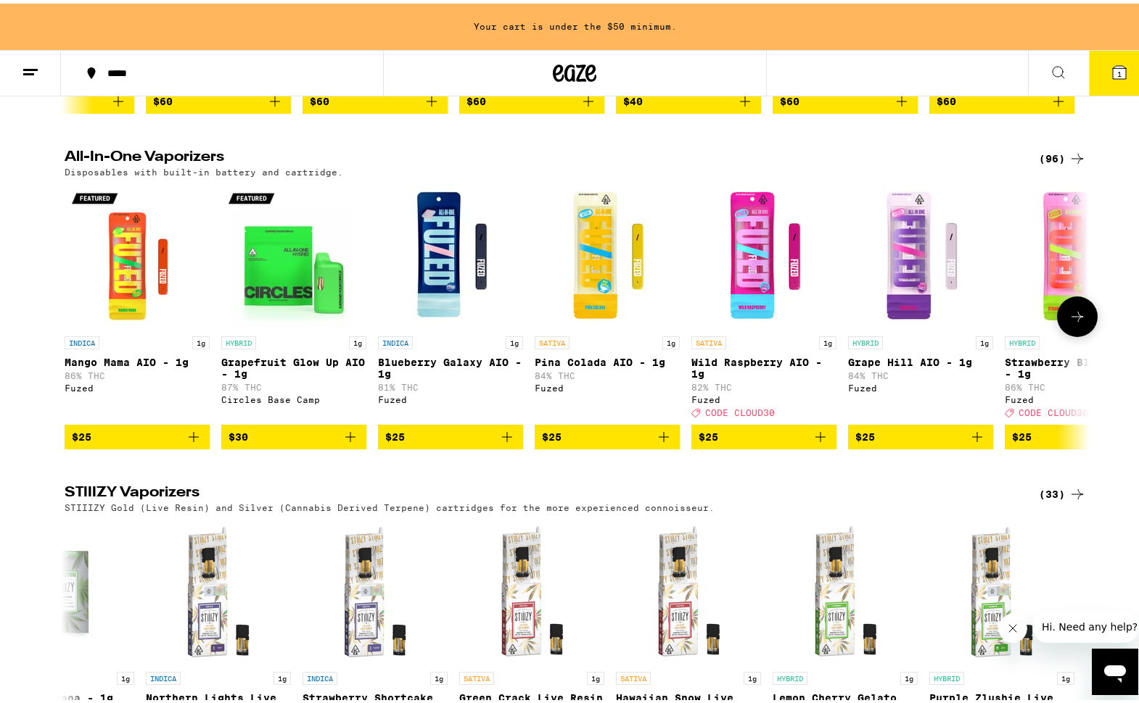
scroll to position [2541, 0]
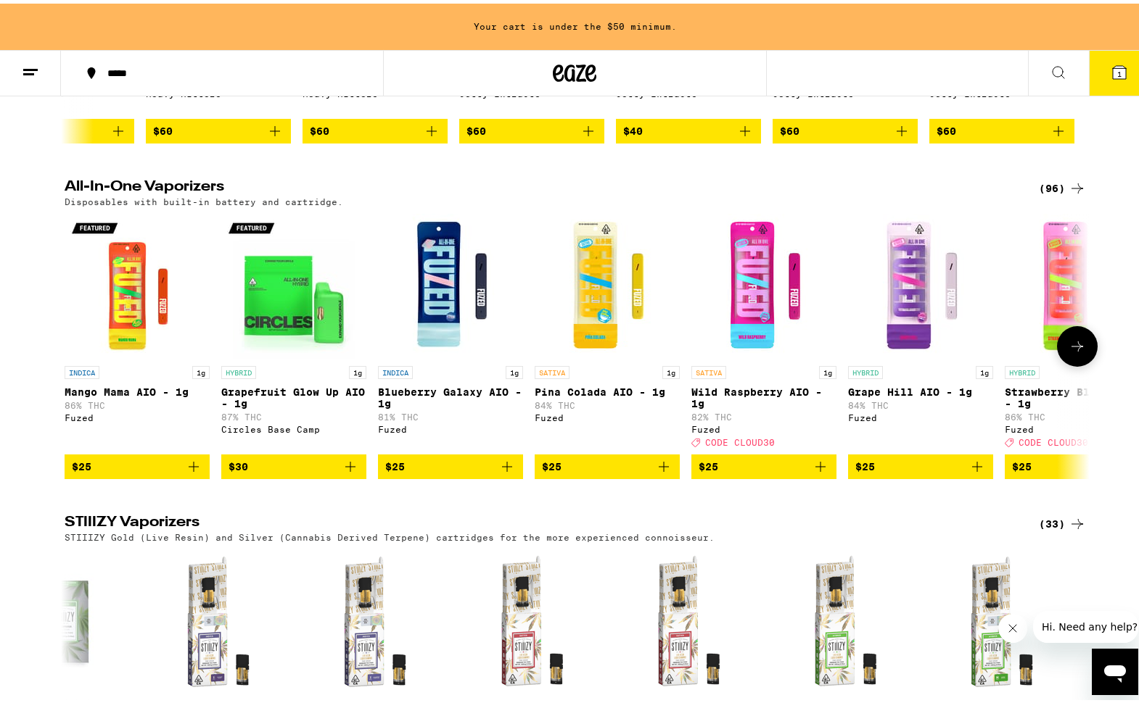
click at [1075, 352] on icon at bounding box center [1076, 342] width 17 height 17
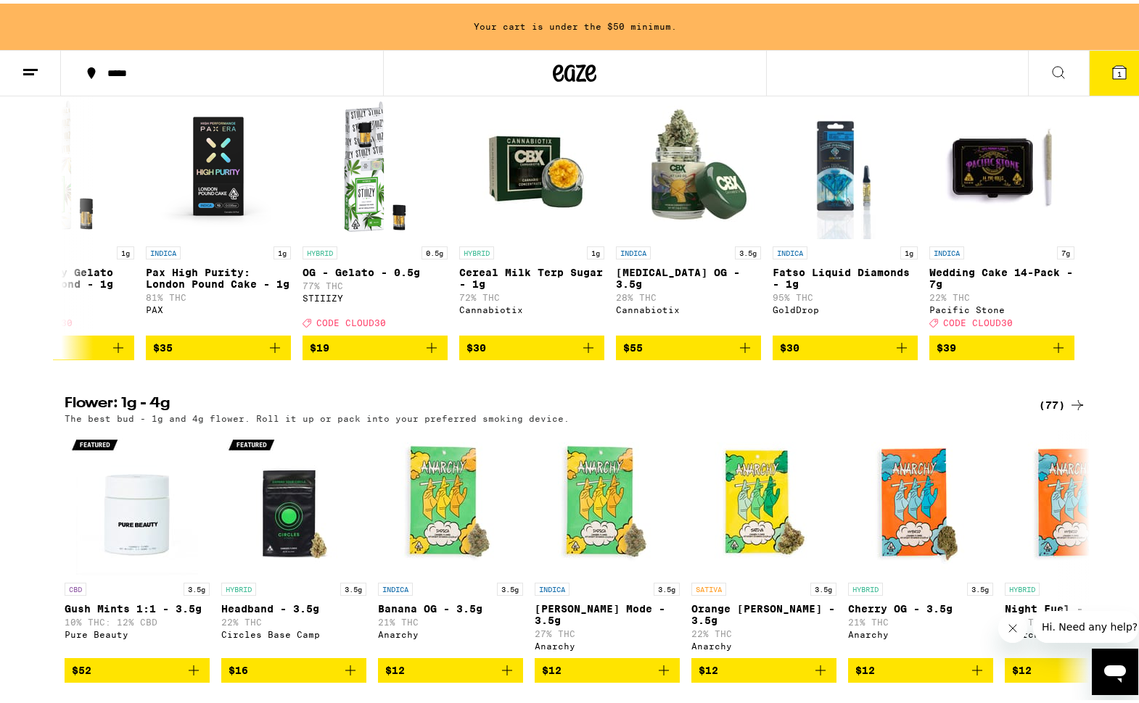
scroll to position [1062, 0]
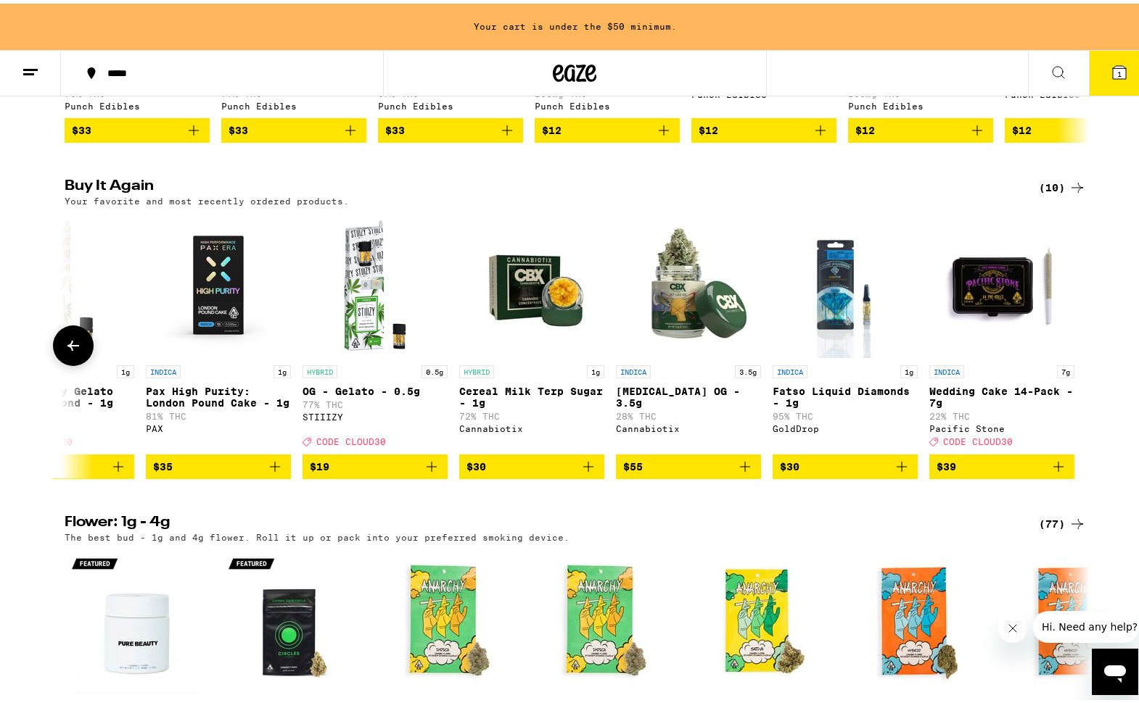
click at [68, 351] on icon at bounding box center [73, 342] width 17 height 17
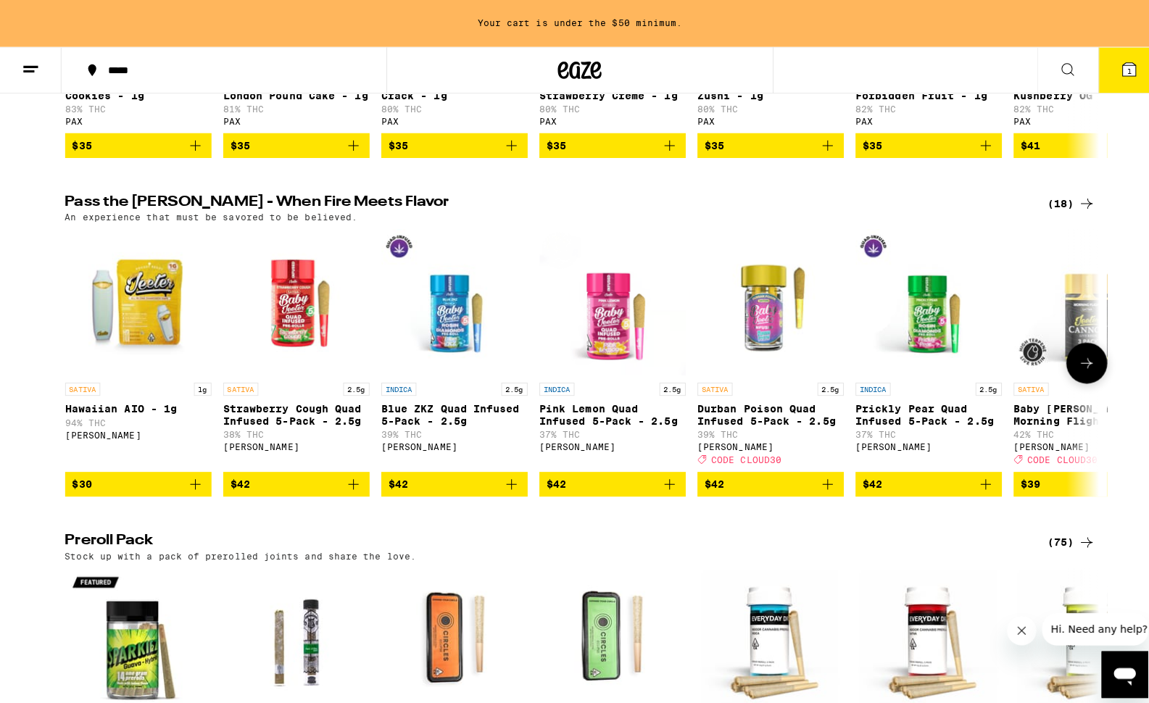
scroll to position [3529, 0]
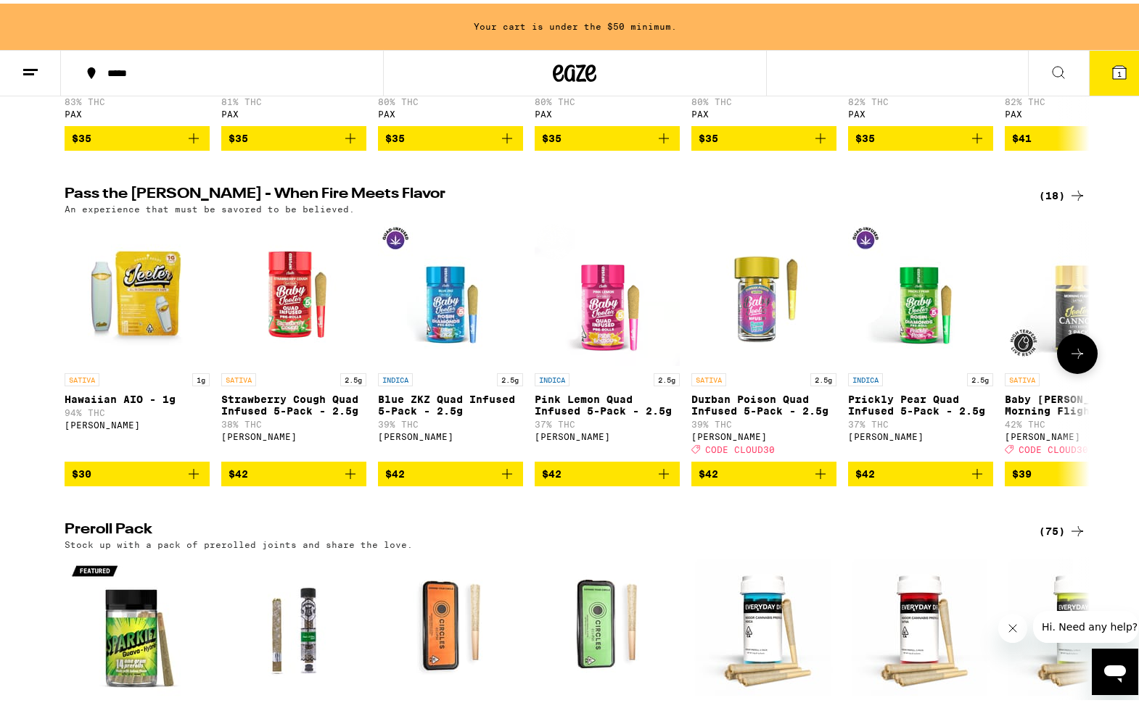
click at [190, 479] on icon "Add to bag" at bounding box center [193, 470] width 17 height 17
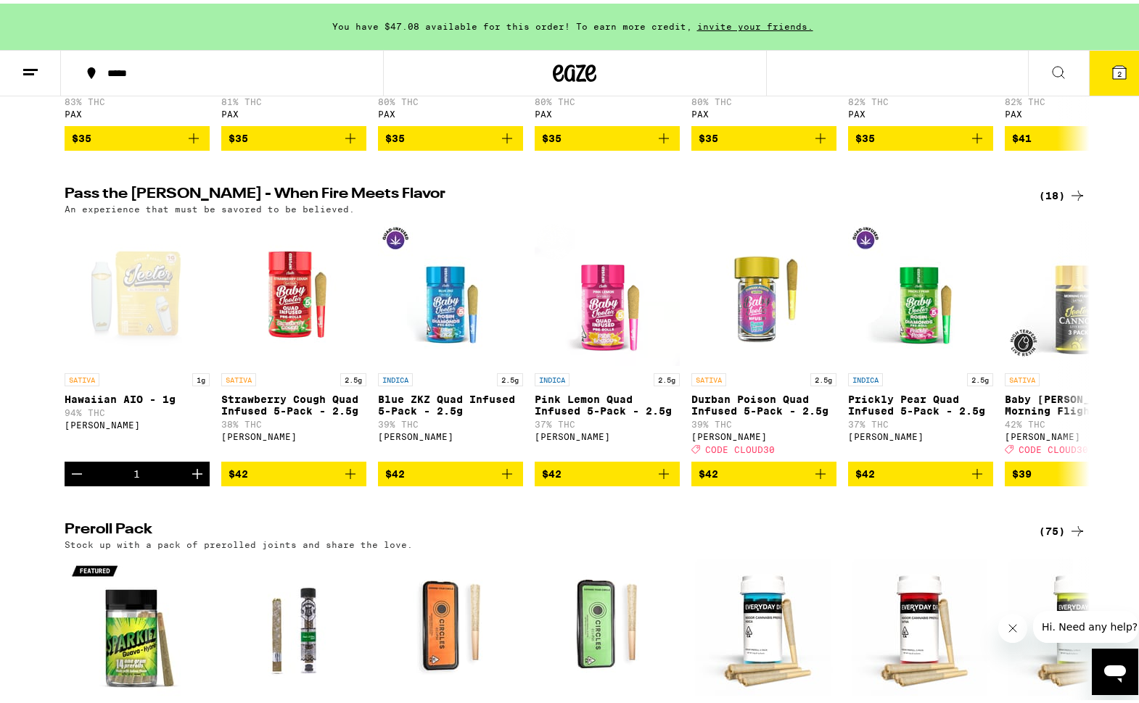
click at [1090, 84] on button "2" at bounding box center [1119, 69] width 61 height 45
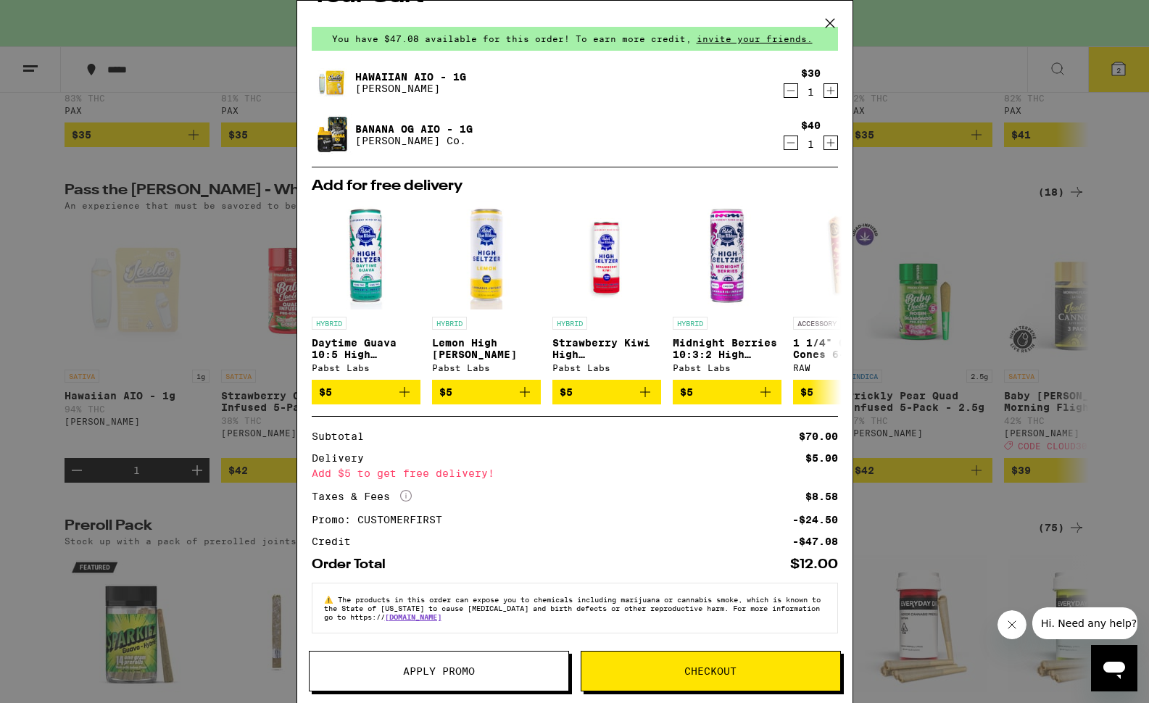
scroll to position [44, 0]
click at [248, 433] on div "Your Cart You have $47.08 available for this order! To earn more credit, invite…" at bounding box center [574, 351] width 1149 height 703
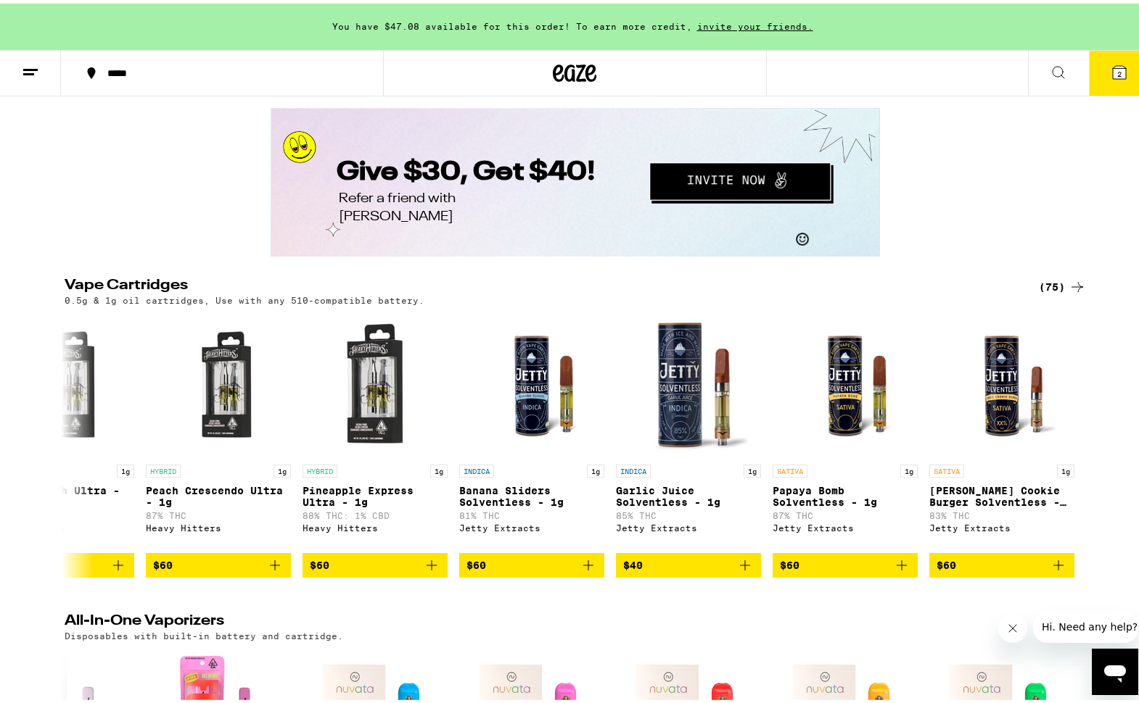
scroll to position [2273, 0]
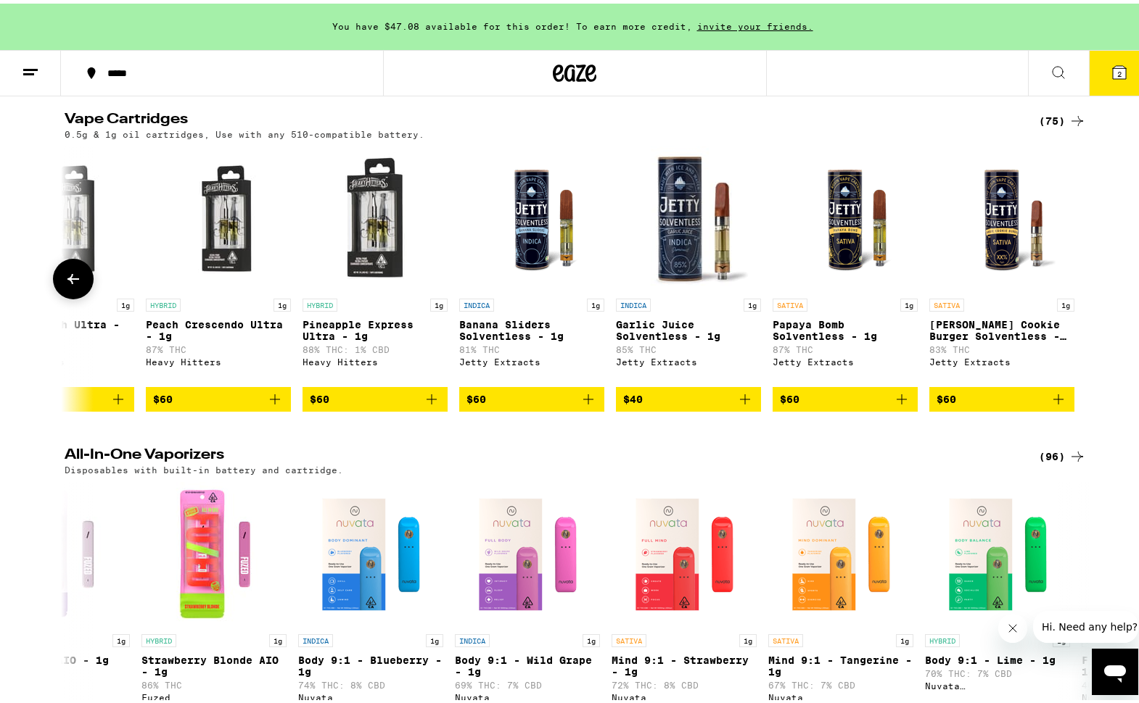
click at [72, 296] on button at bounding box center [73, 275] width 41 height 41
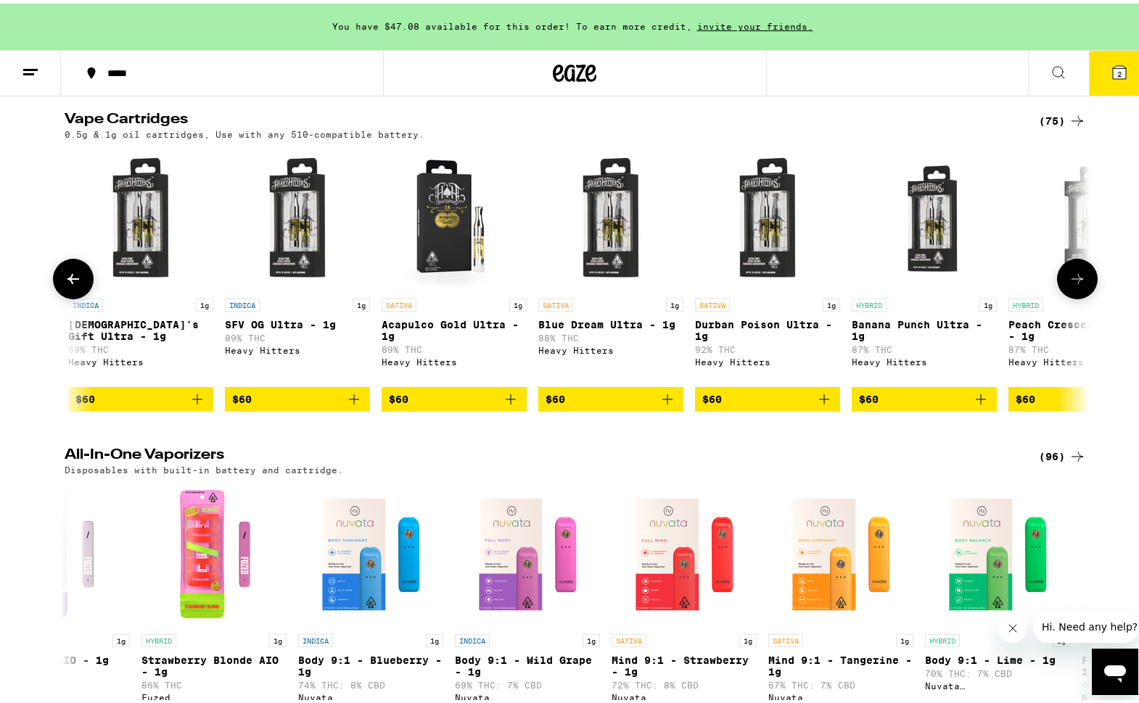
click at [72, 296] on button at bounding box center [73, 275] width 41 height 41
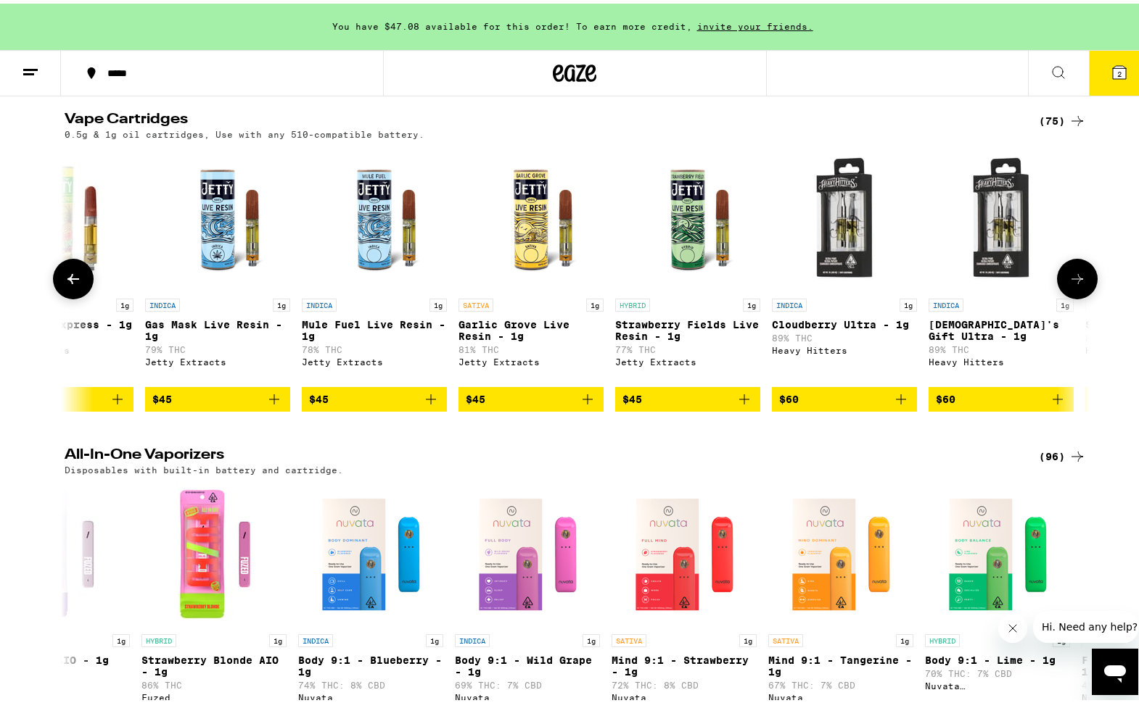
click at [72, 296] on button at bounding box center [73, 275] width 41 height 41
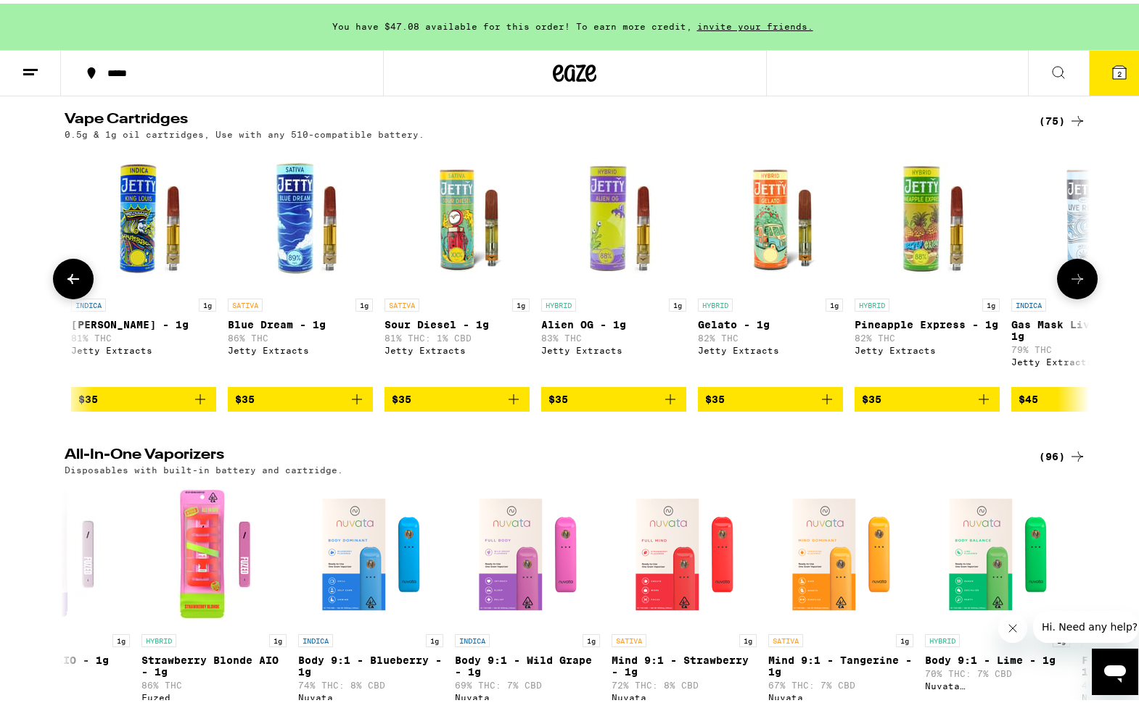
click at [72, 296] on button at bounding box center [73, 275] width 41 height 41
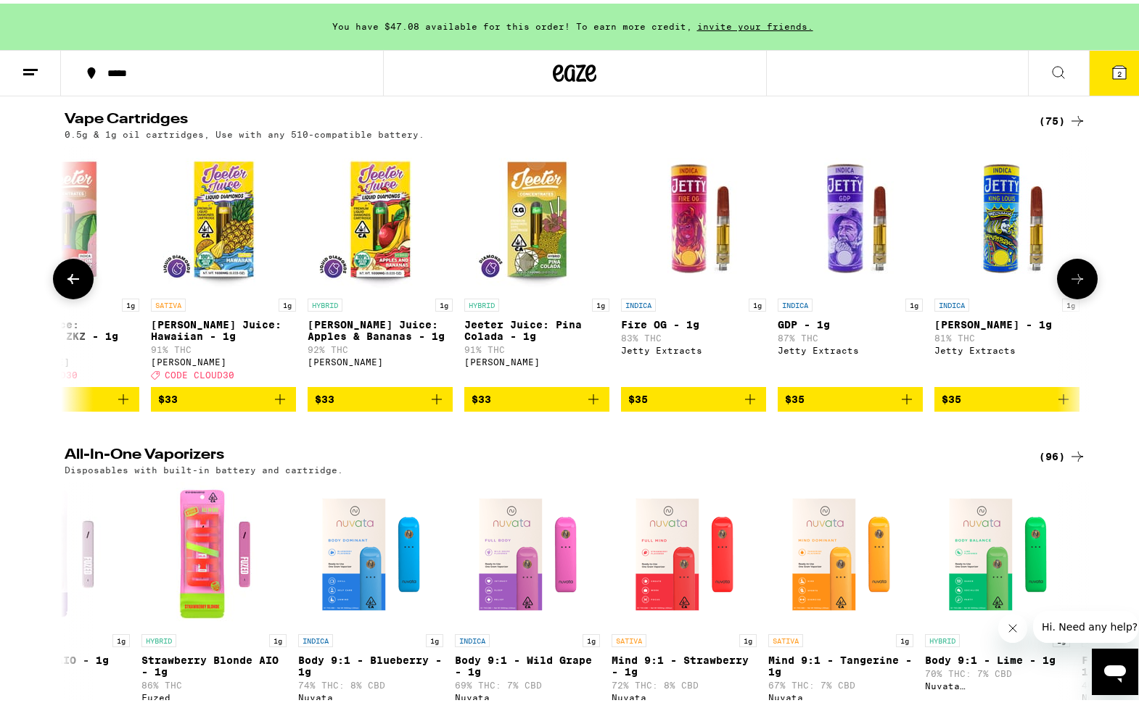
click at [72, 296] on button at bounding box center [73, 275] width 41 height 41
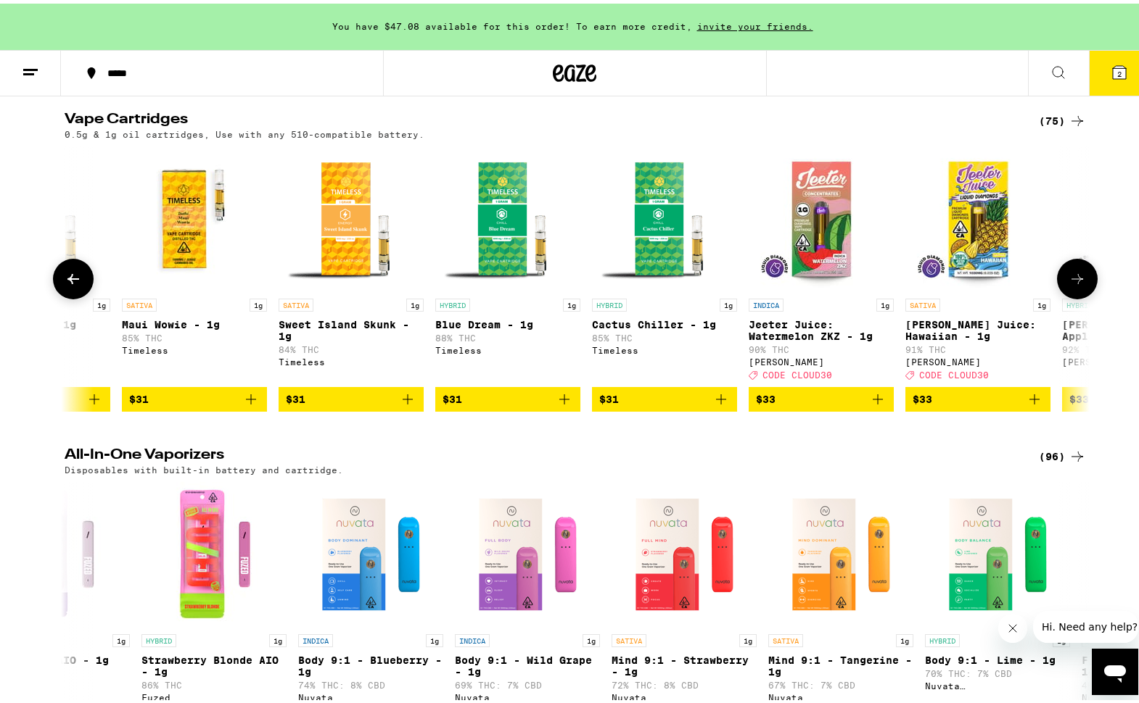
scroll to position [0, 6413]
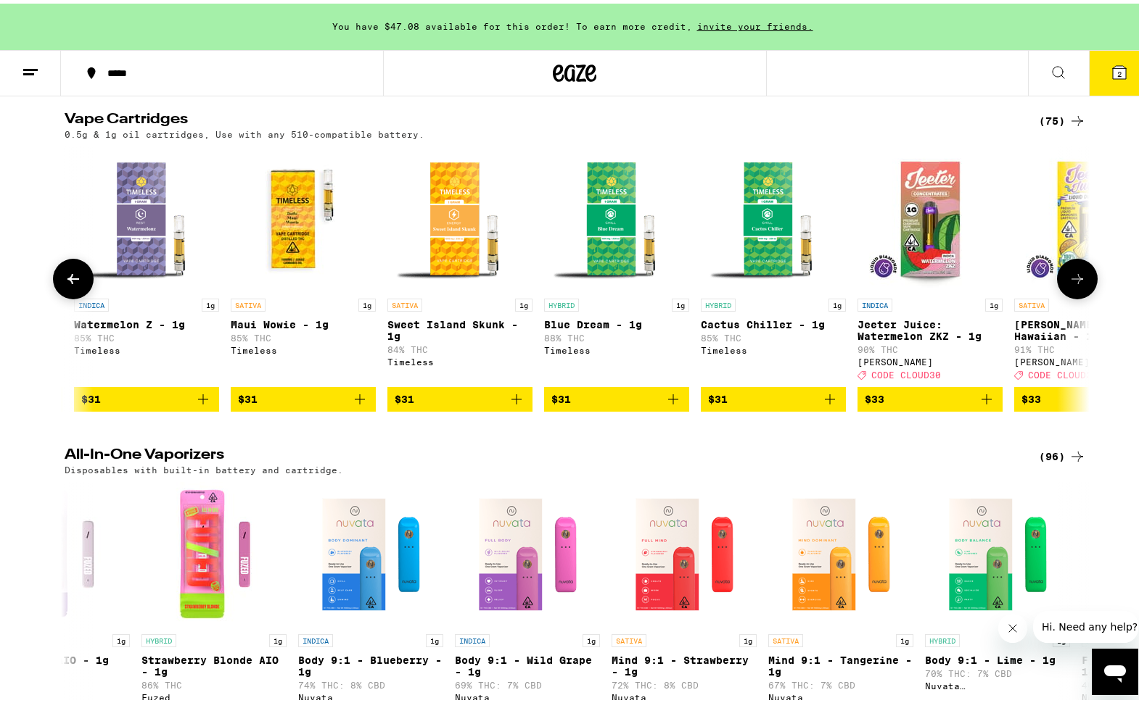
click at [72, 296] on button at bounding box center [73, 275] width 41 height 41
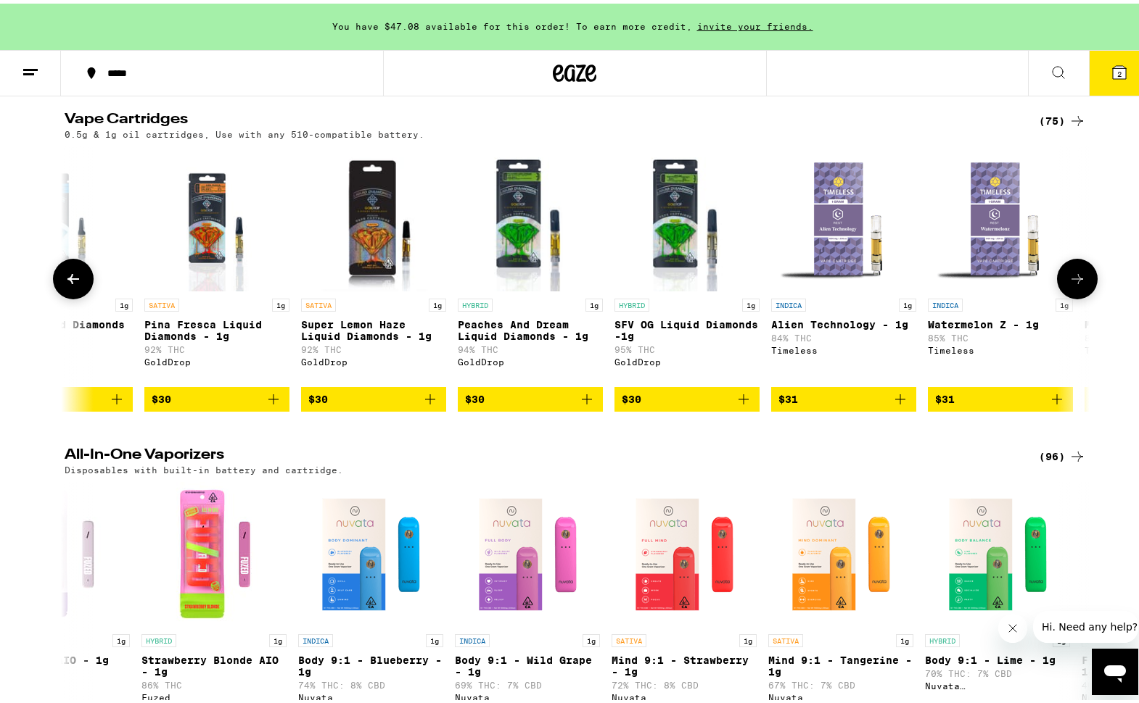
scroll to position [0, 5550]
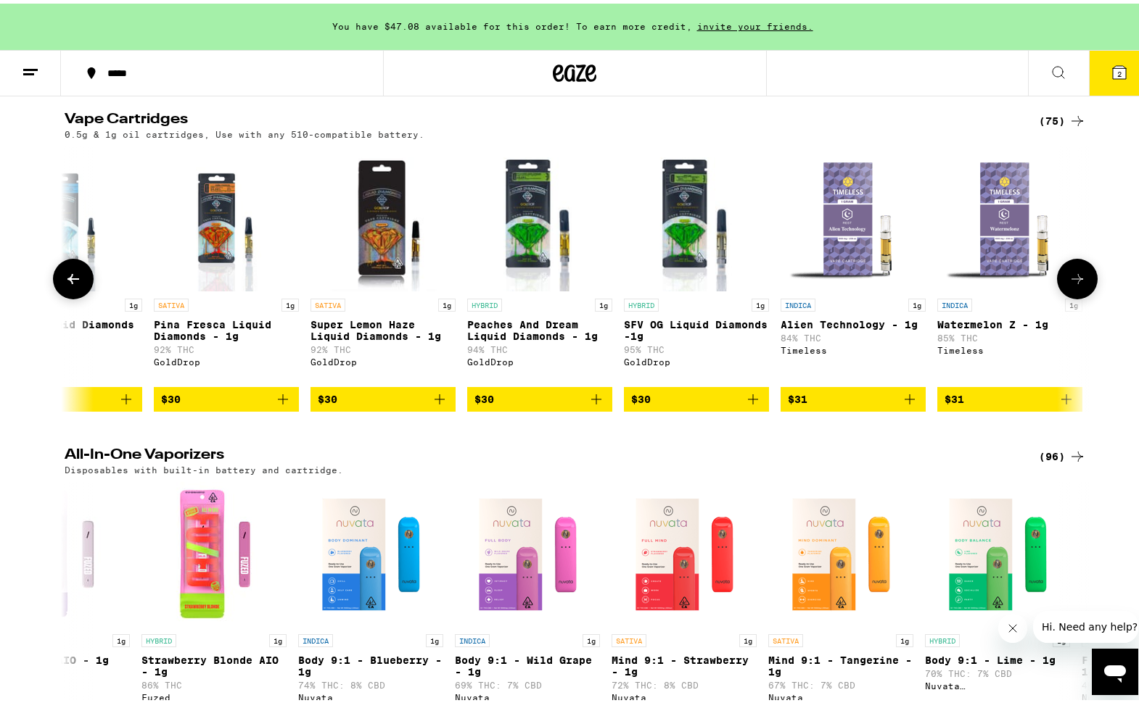
click at [72, 296] on button at bounding box center [73, 275] width 41 height 41
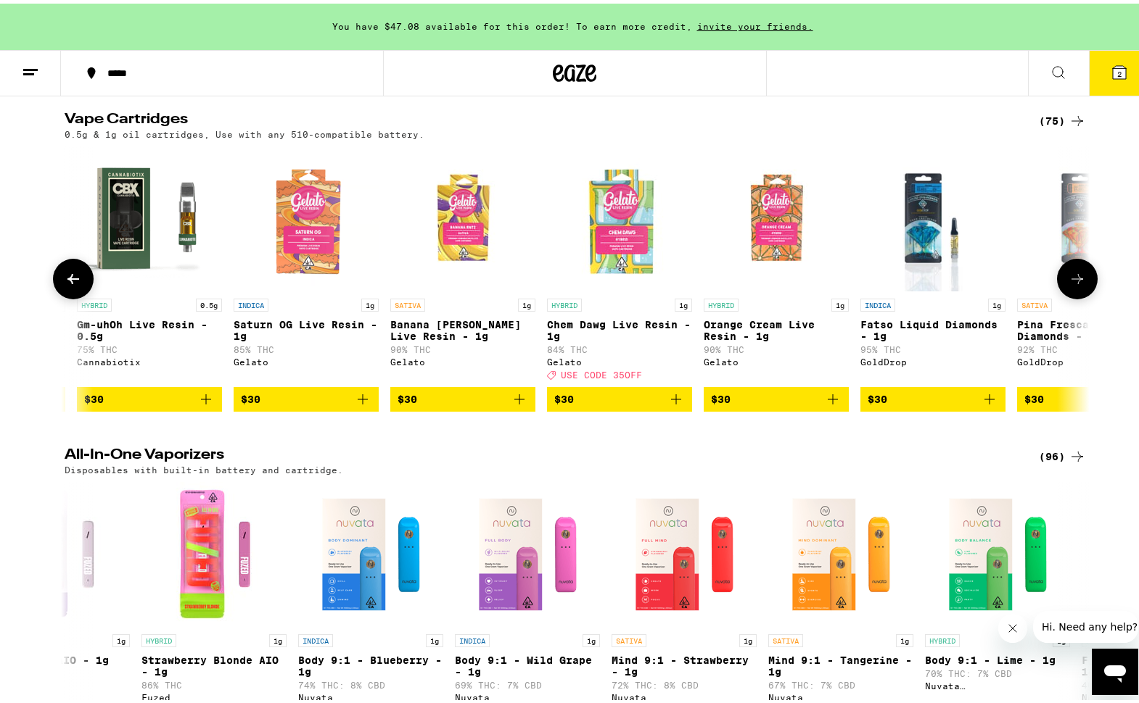
click at [72, 296] on button at bounding box center [73, 275] width 41 height 41
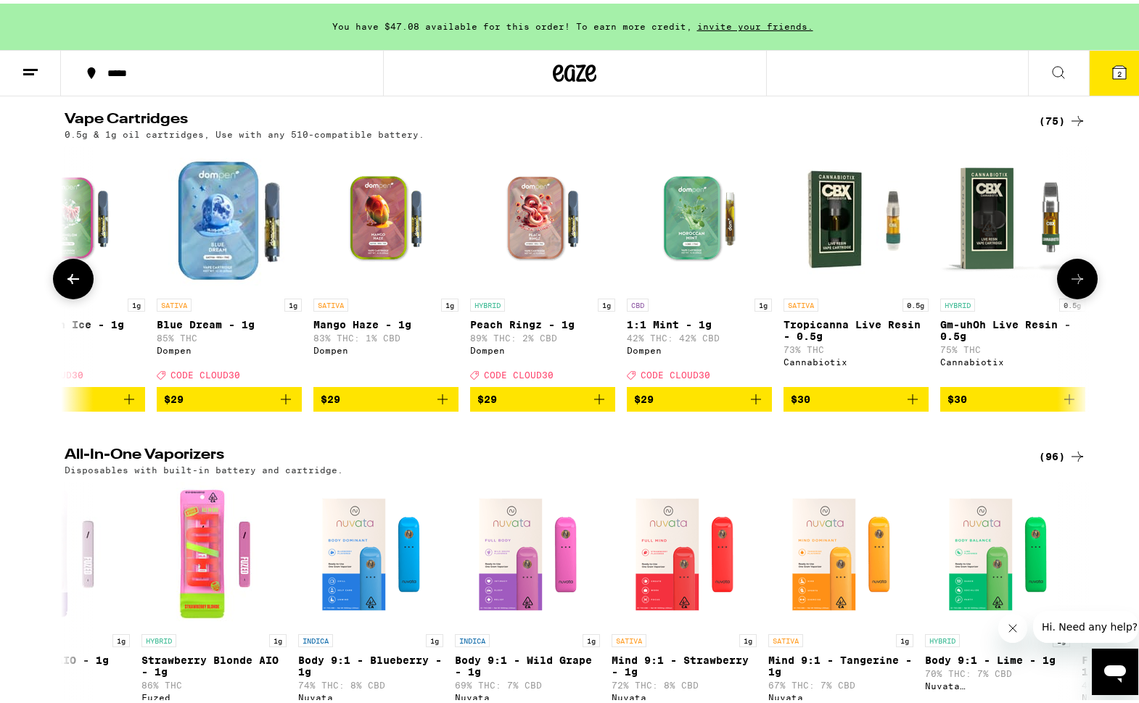
click at [72, 296] on button at bounding box center [73, 275] width 41 height 41
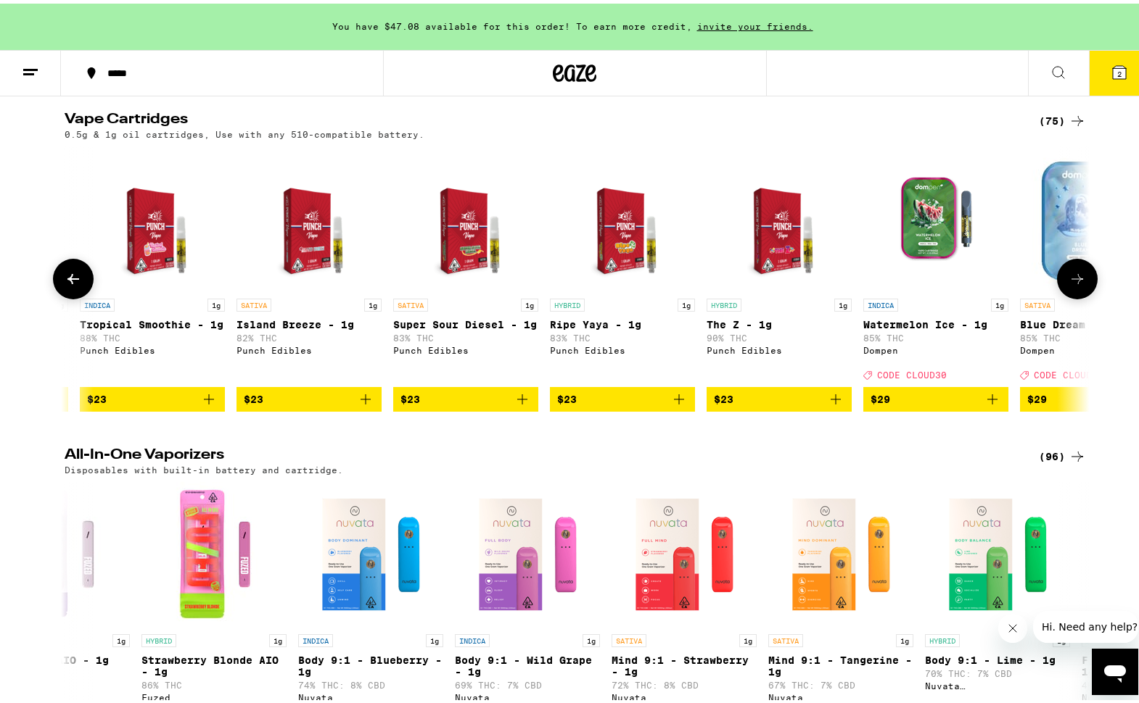
click at [72, 296] on button at bounding box center [73, 275] width 41 height 41
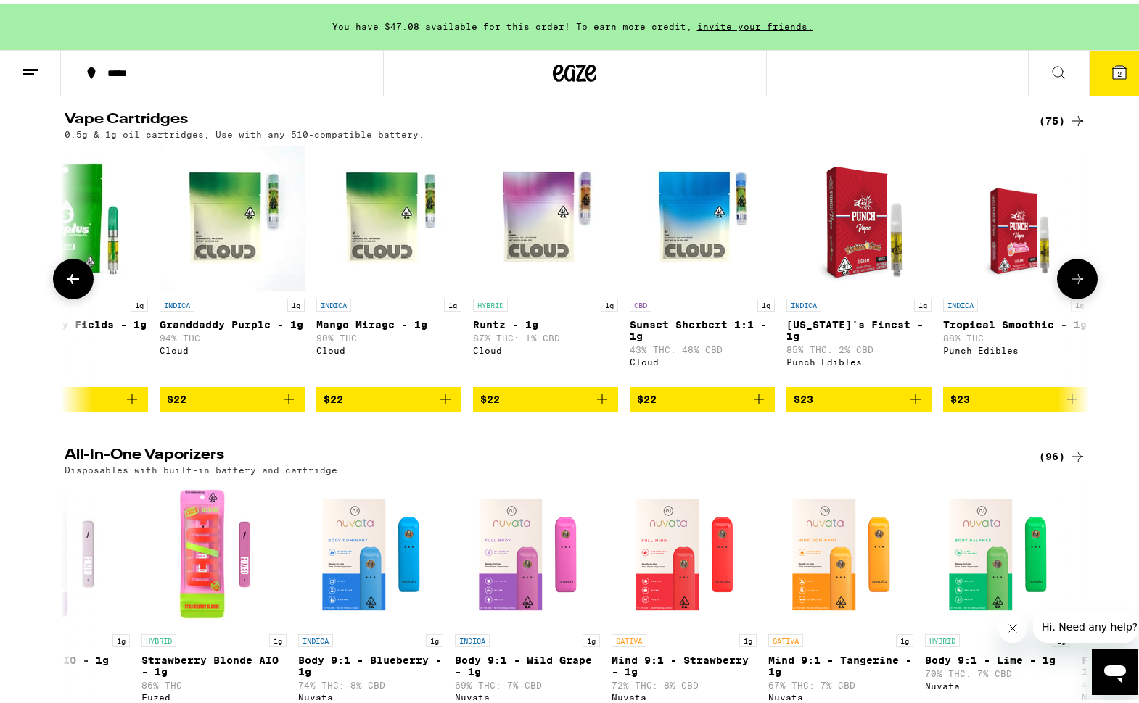
click at [72, 296] on button at bounding box center [73, 275] width 41 height 41
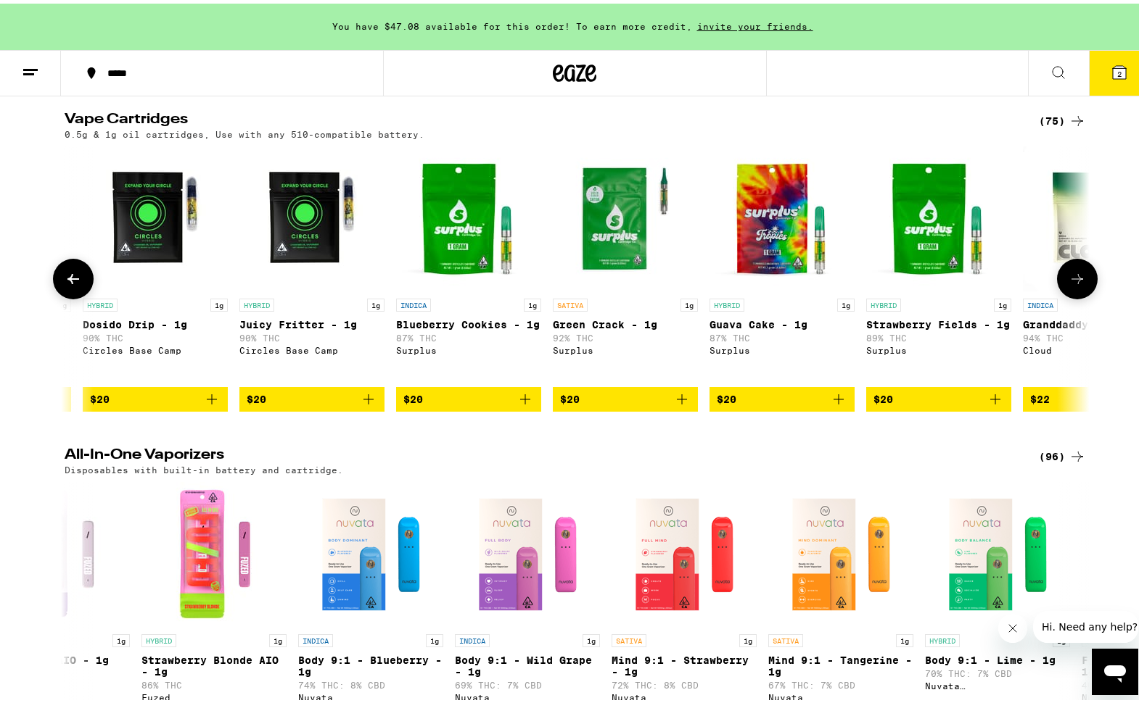
click at [72, 296] on button at bounding box center [73, 275] width 41 height 41
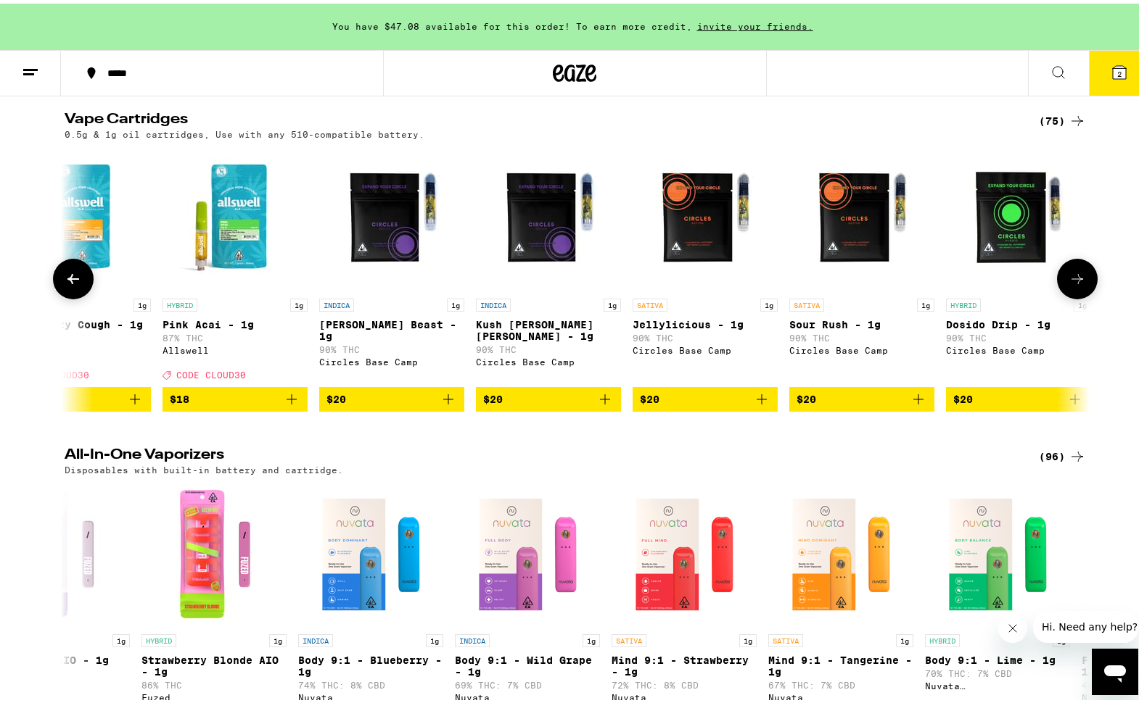
click at [72, 296] on button at bounding box center [73, 275] width 41 height 41
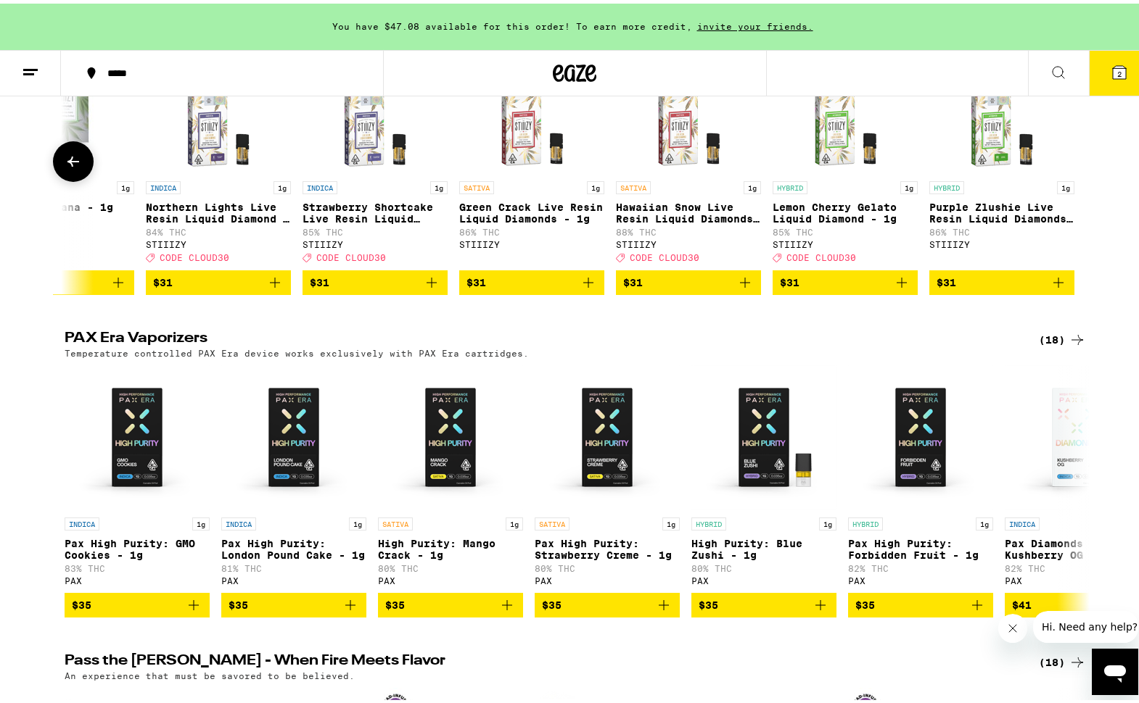
scroll to position [2928, 0]
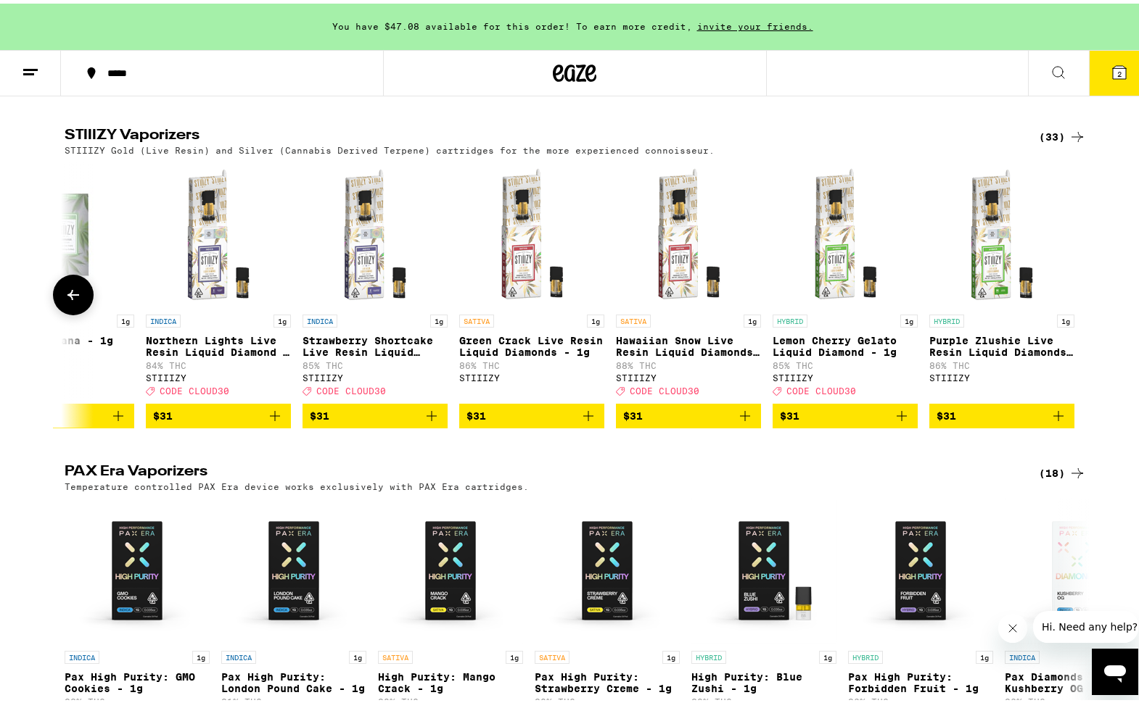
click at [67, 297] on icon at bounding box center [73, 291] width 12 height 10
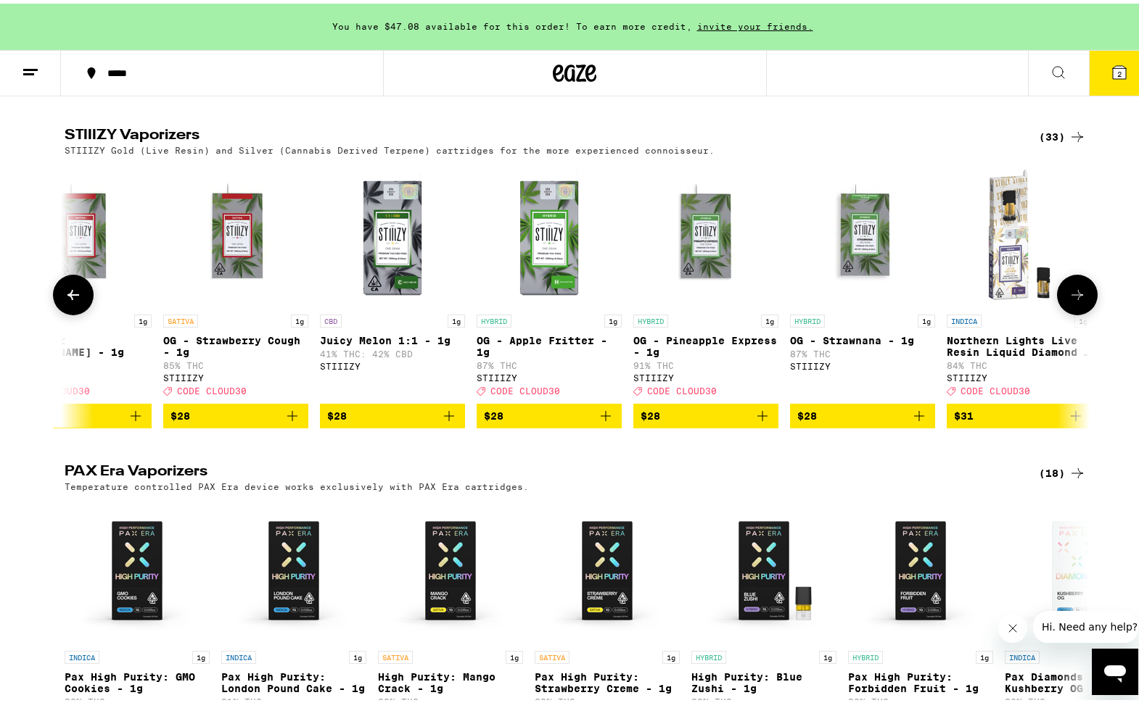
click at [67, 297] on icon at bounding box center [73, 291] width 12 height 10
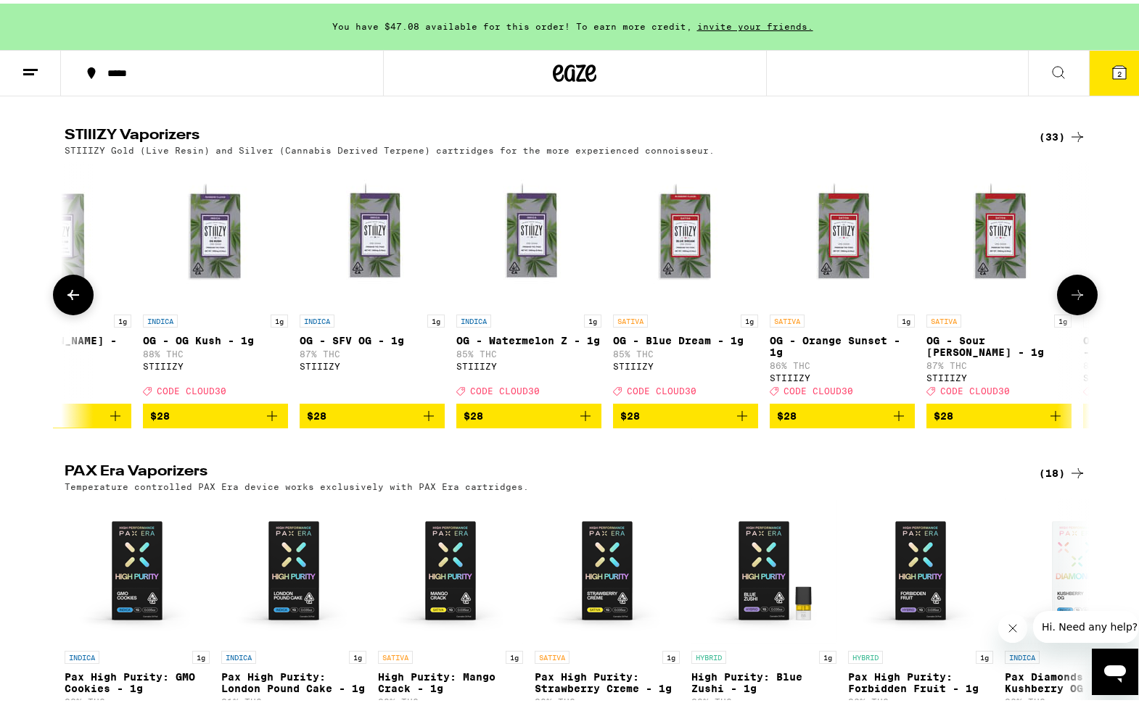
click at [67, 297] on icon at bounding box center [73, 291] width 12 height 10
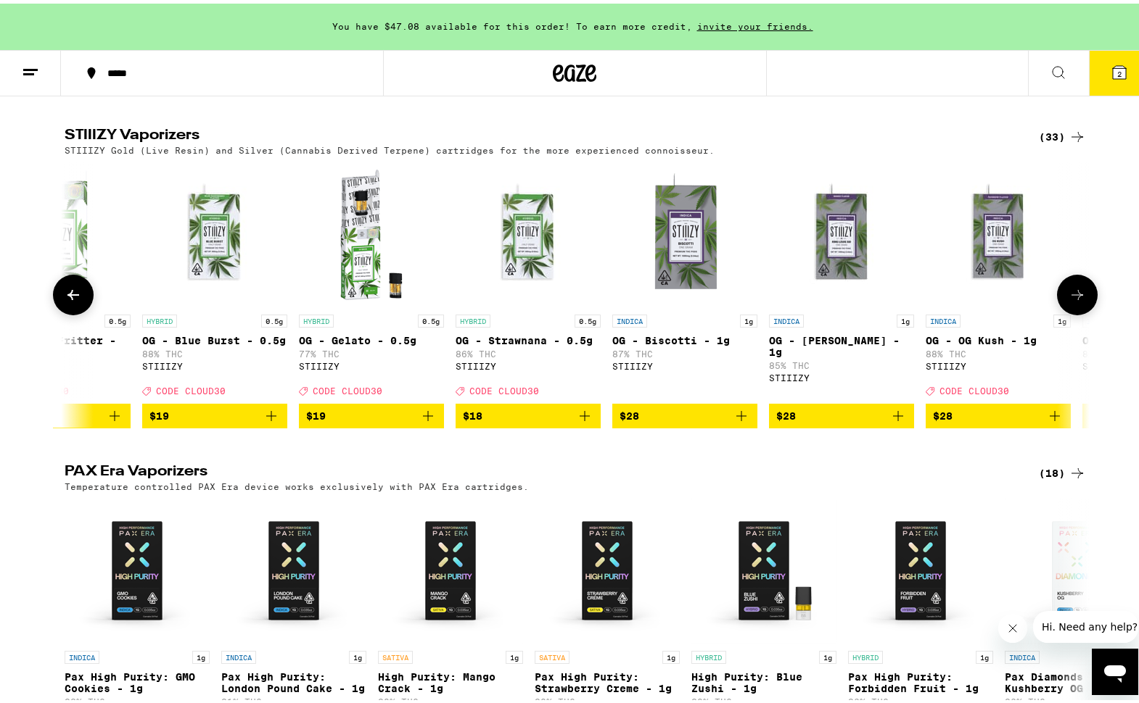
click at [67, 297] on icon at bounding box center [73, 291] width 12 height 10
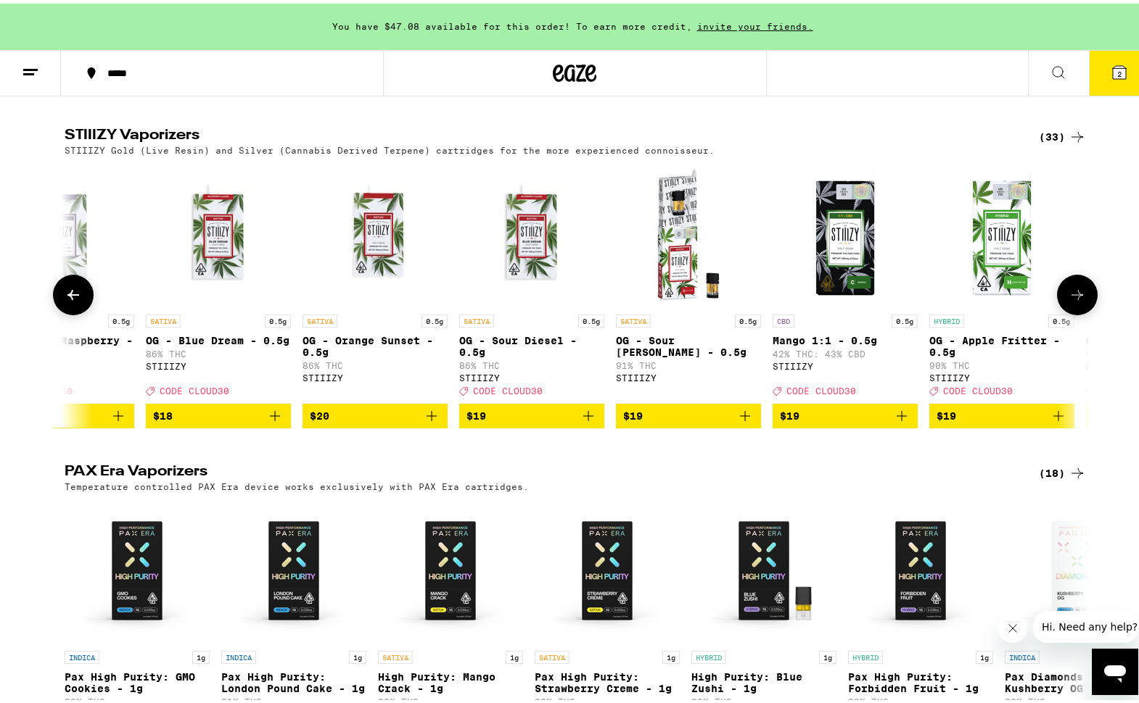
click at [67, 297] on icon at bounding box center [73, 291] width 12 height 10
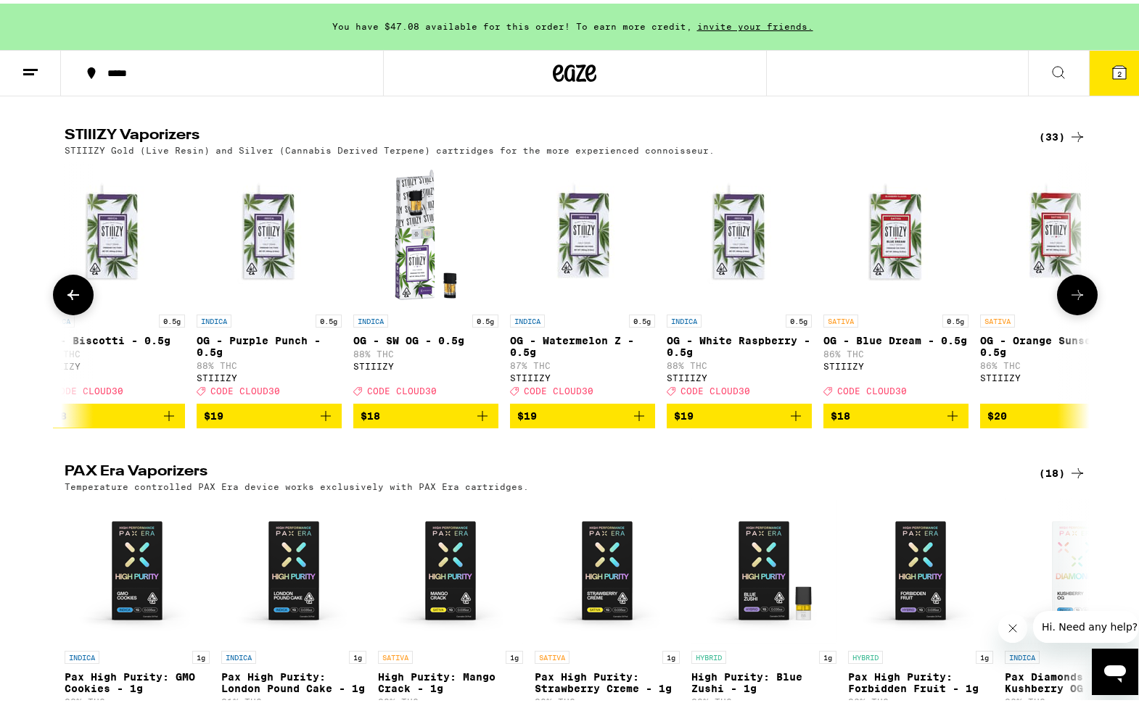
scroll to position [0, 0]
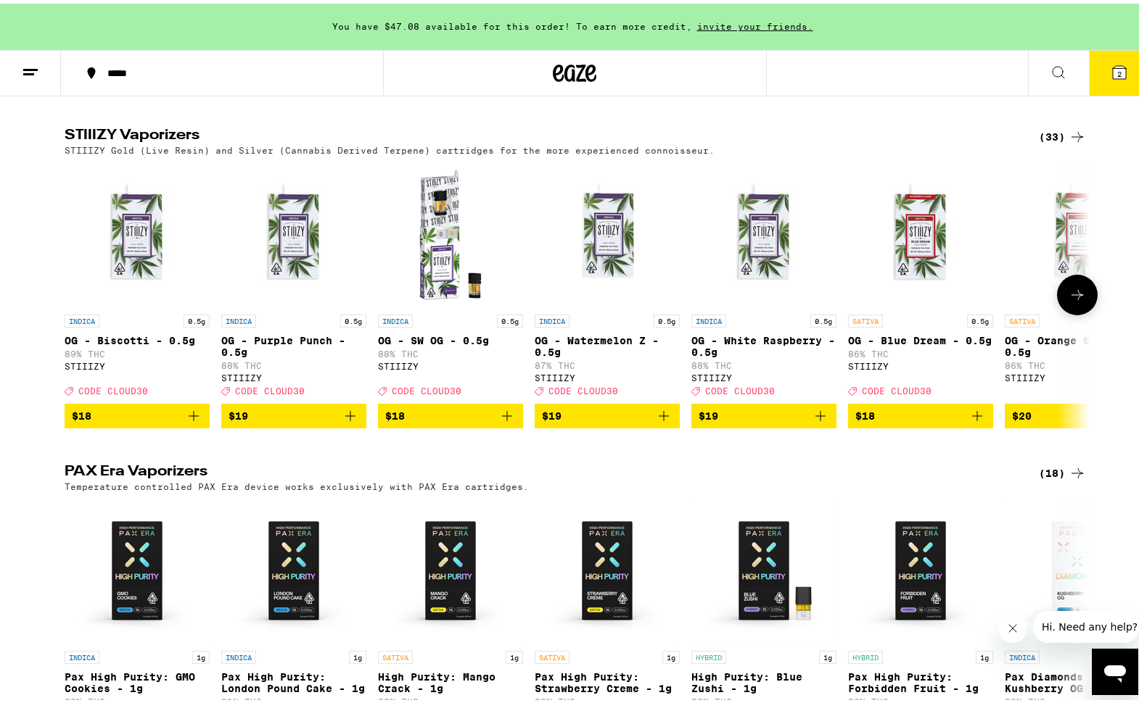
click at [65, 312] on div at bounding box center [73, 291] width 41 height 41
click at [1068, 300] on icon at bounding box center [1076, 291] width 17 height 17
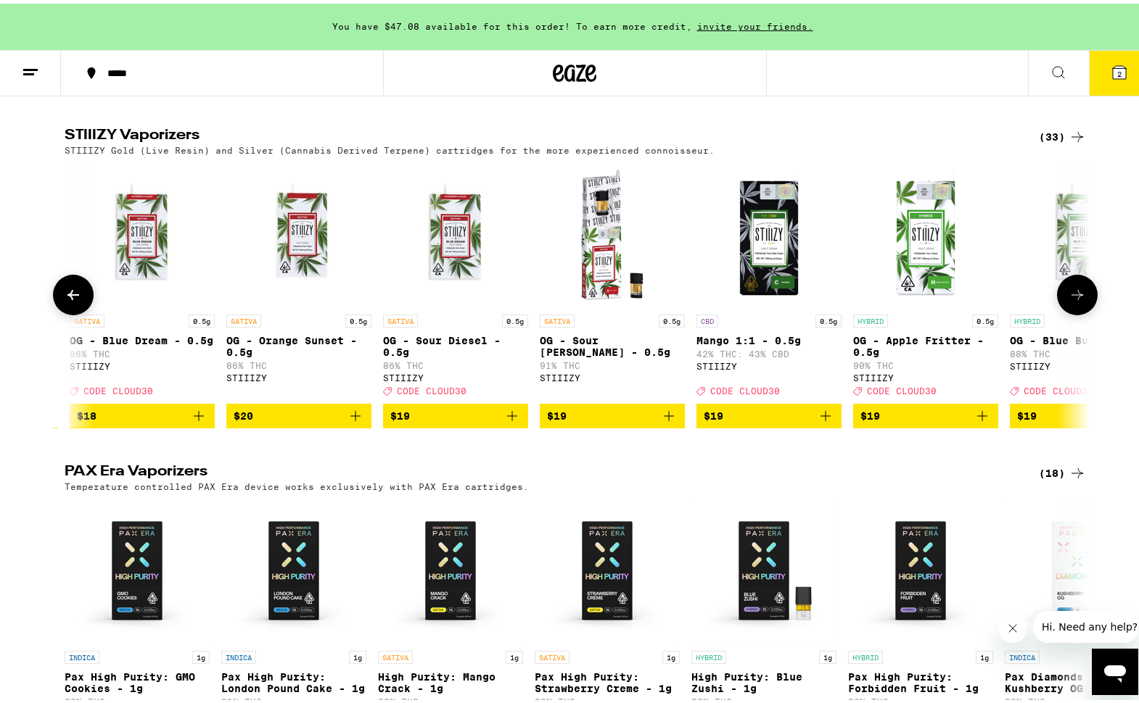
scroll to position [0, 863]
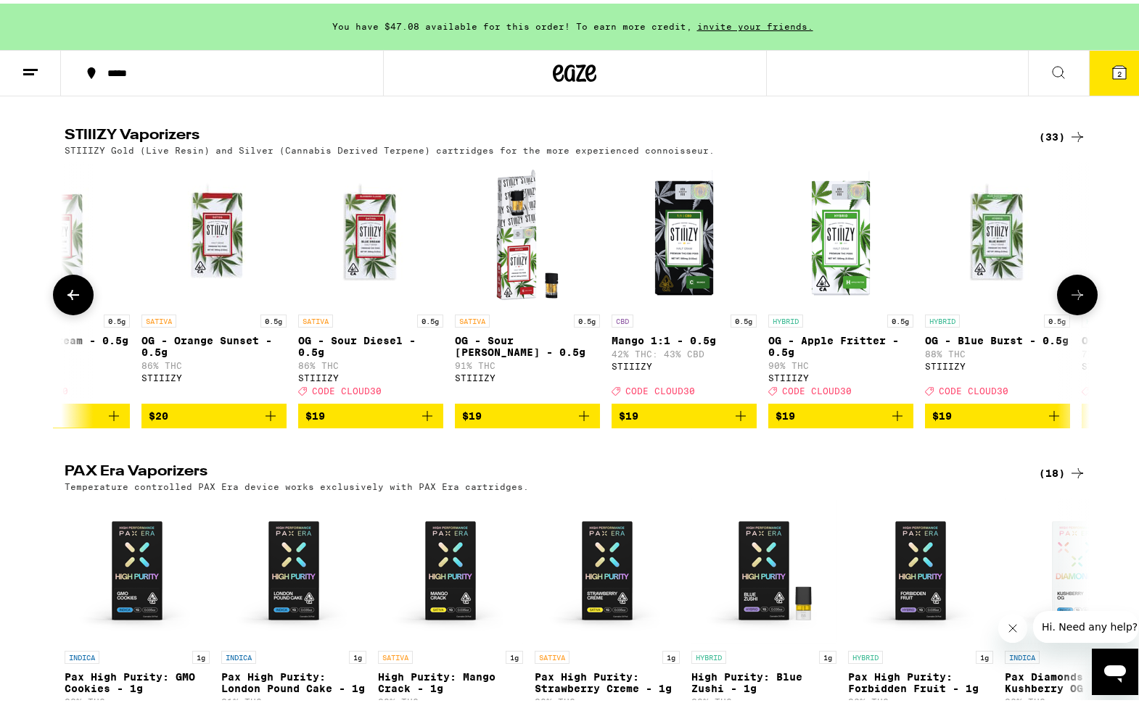
click at [1068, 300] on icon at bounding box center [1076, 291] width 17 height 17
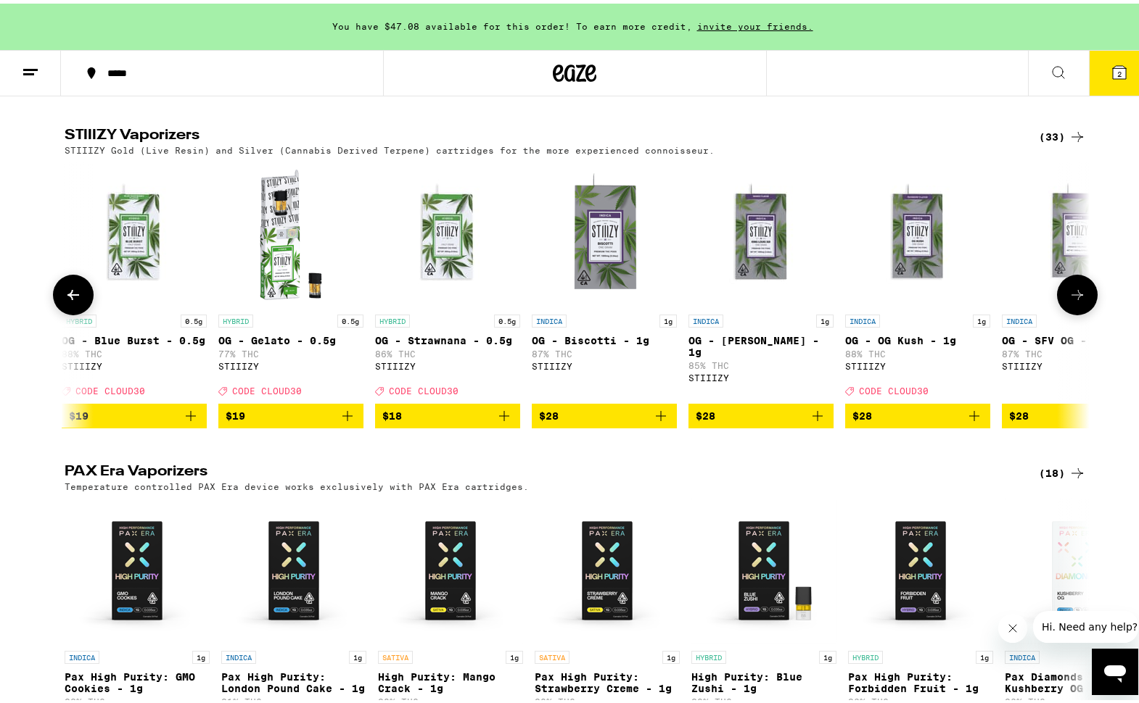
click at [1068, 300] on icon at bounding box center [1076, 291] width 17 height 17
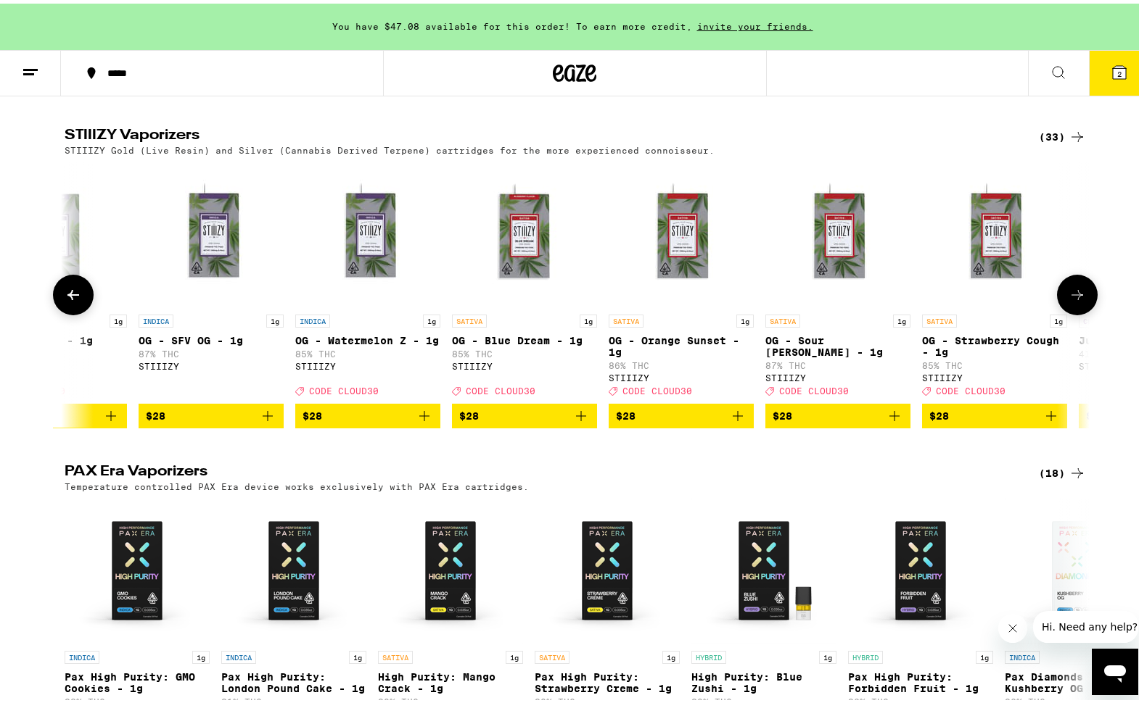
click at [1068, 300] on icon at bounding box center [1076, 291] width 17 height 17
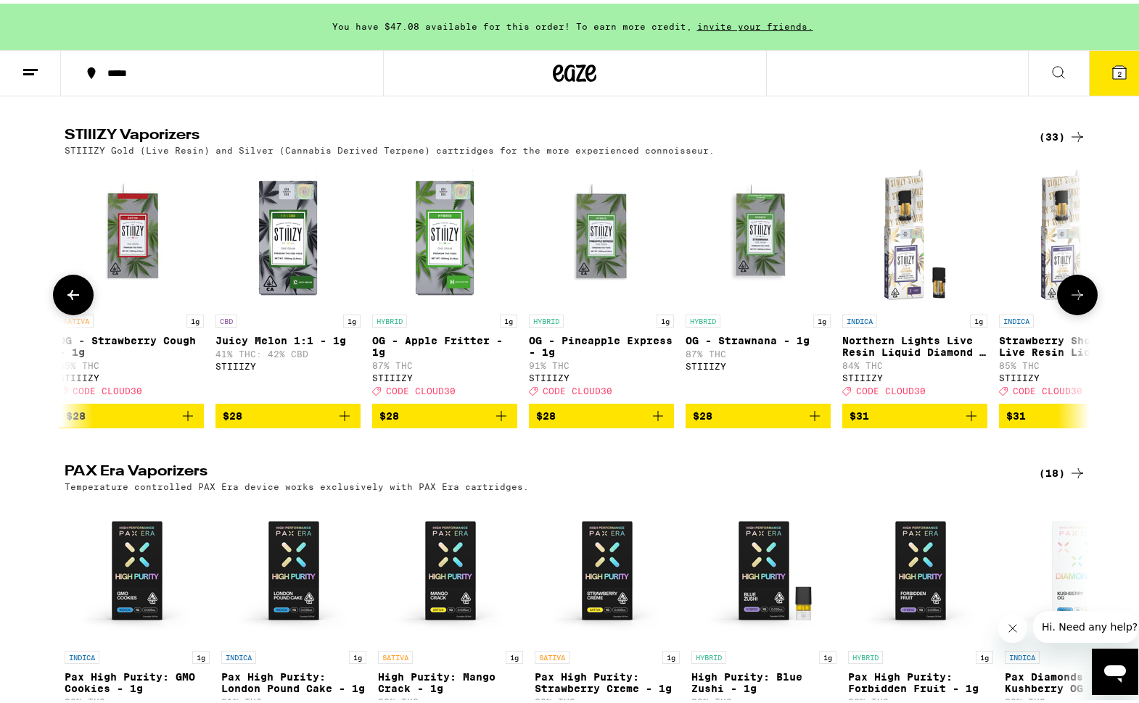
click at [1068, 300] on icon at bounding box center [1076, 291] width 17 height 17
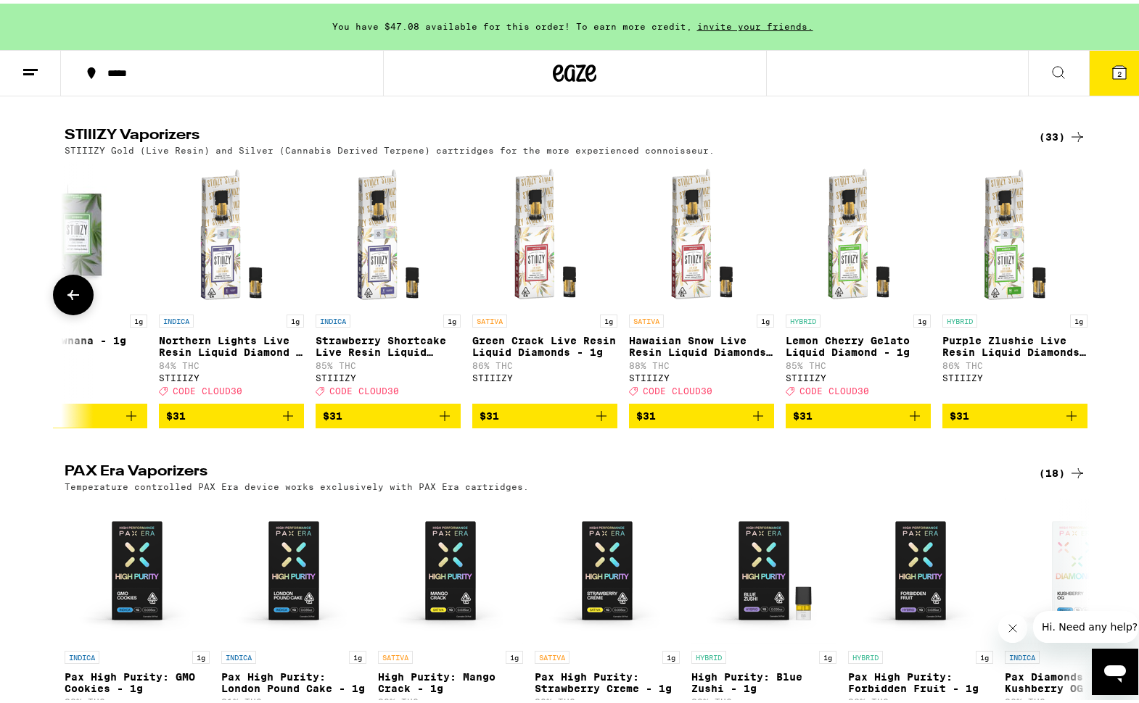
scroll to position [0, 4148]
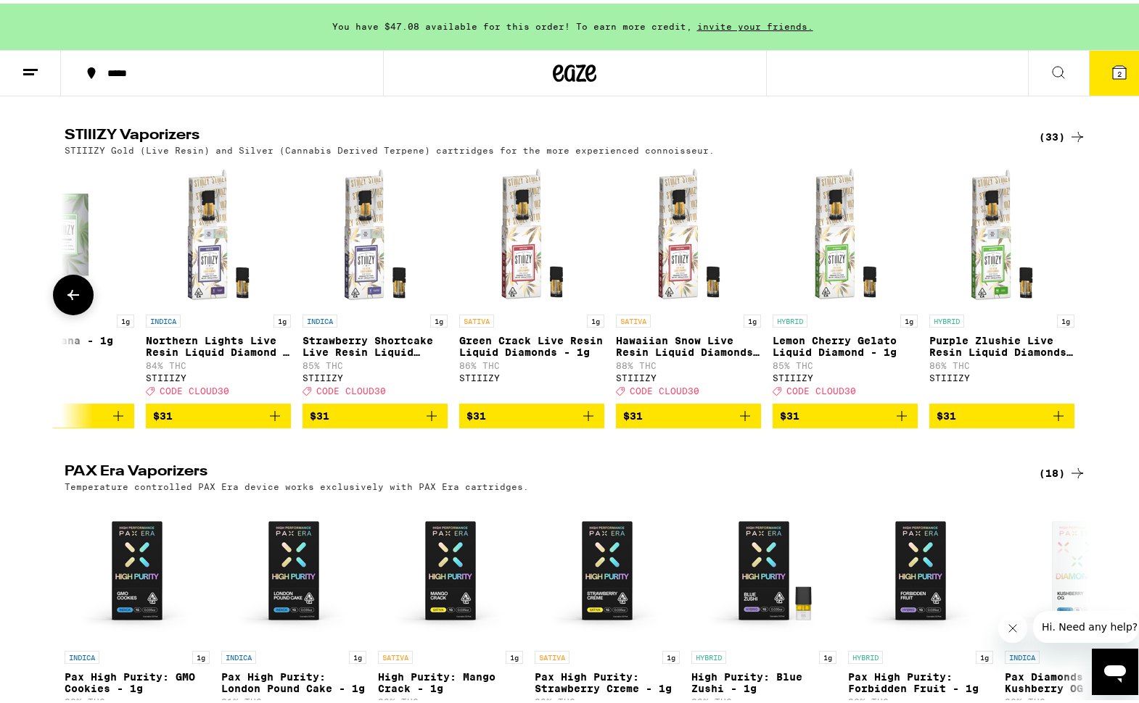
click at [1068, 312] on div at bounding box center [1077, 291] width 41 height 41
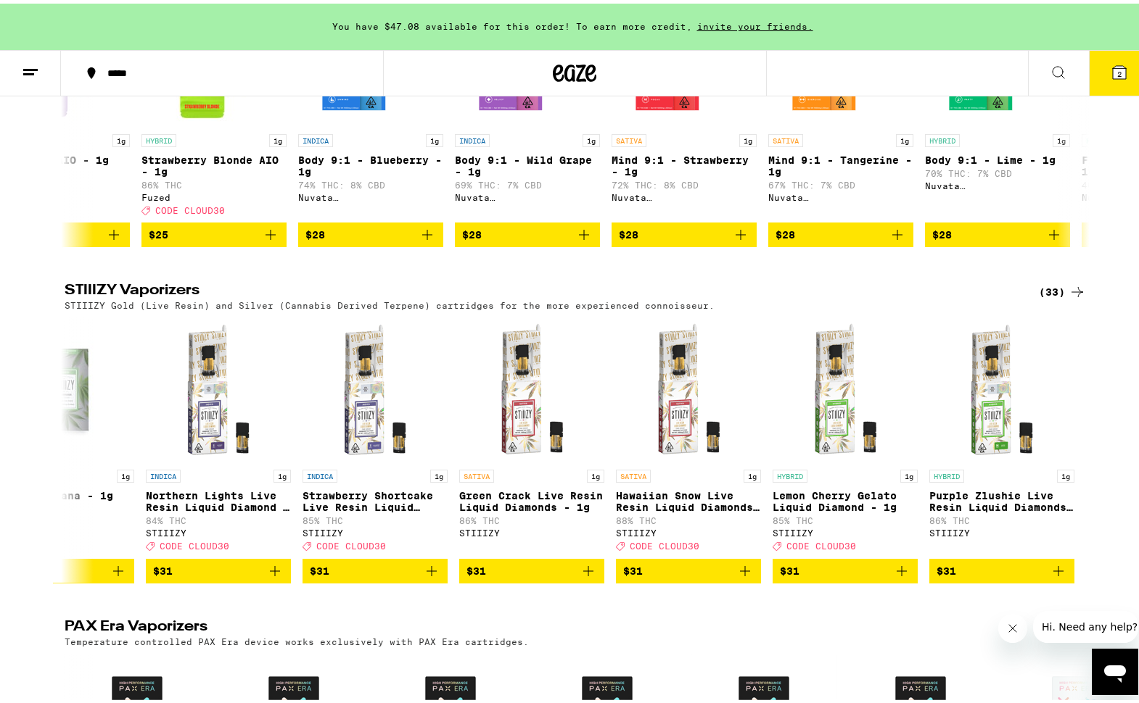
scroll to position [2461, 0]
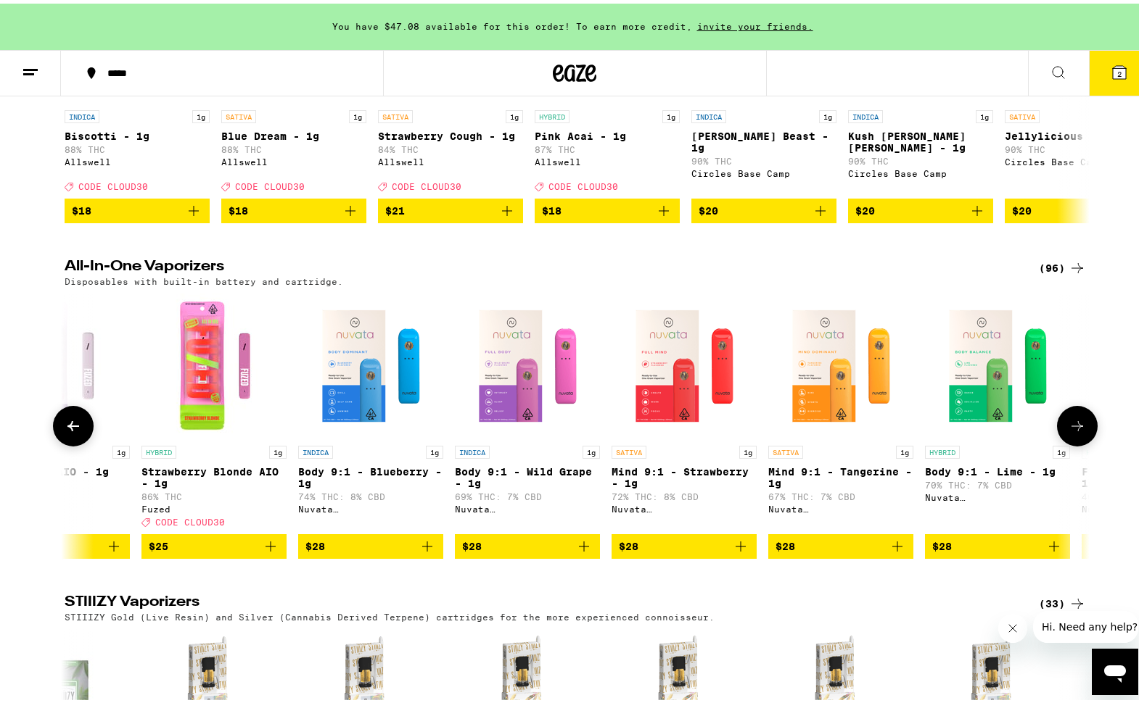
click at [75, 431] on icon at bounding box center [73, 422] width 17 height 17
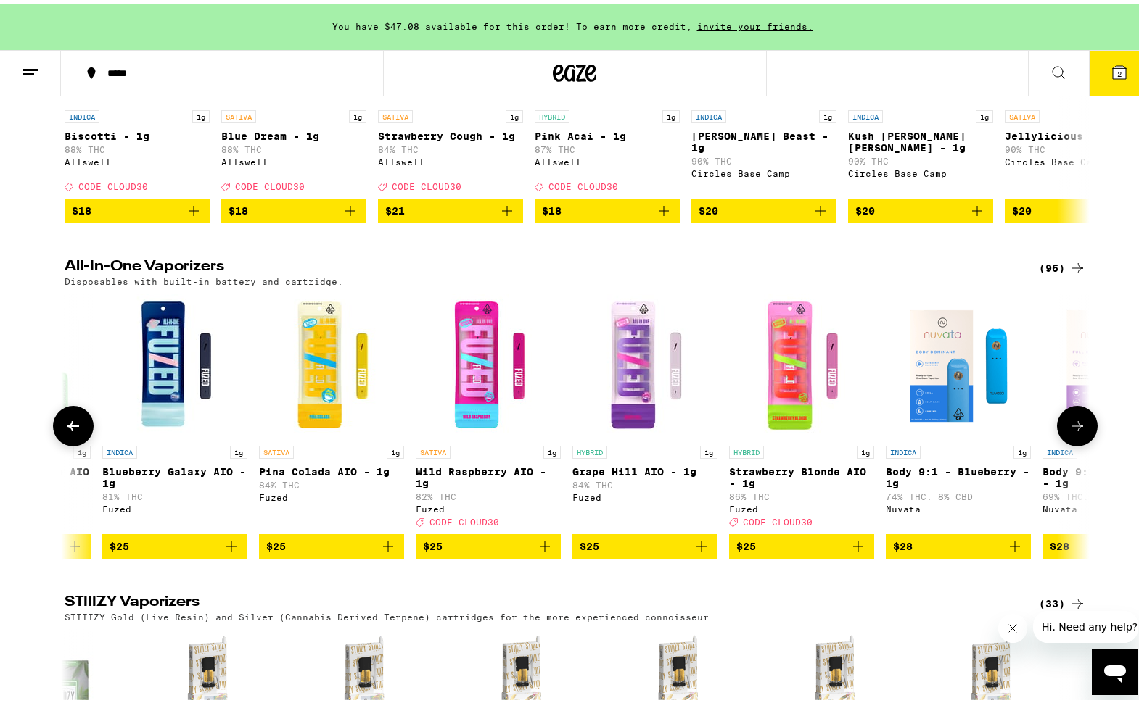
click at [75, 431] on icon at bounding box center [73, 422] width 17 height 17
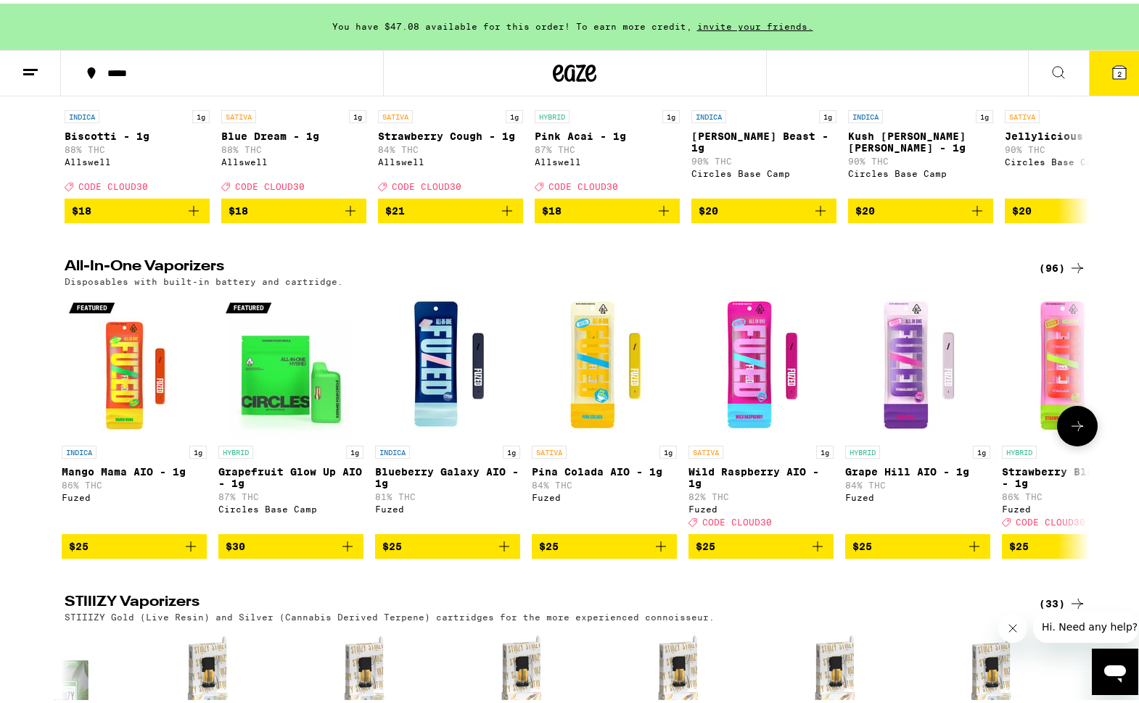
scroll to position [0, 0]
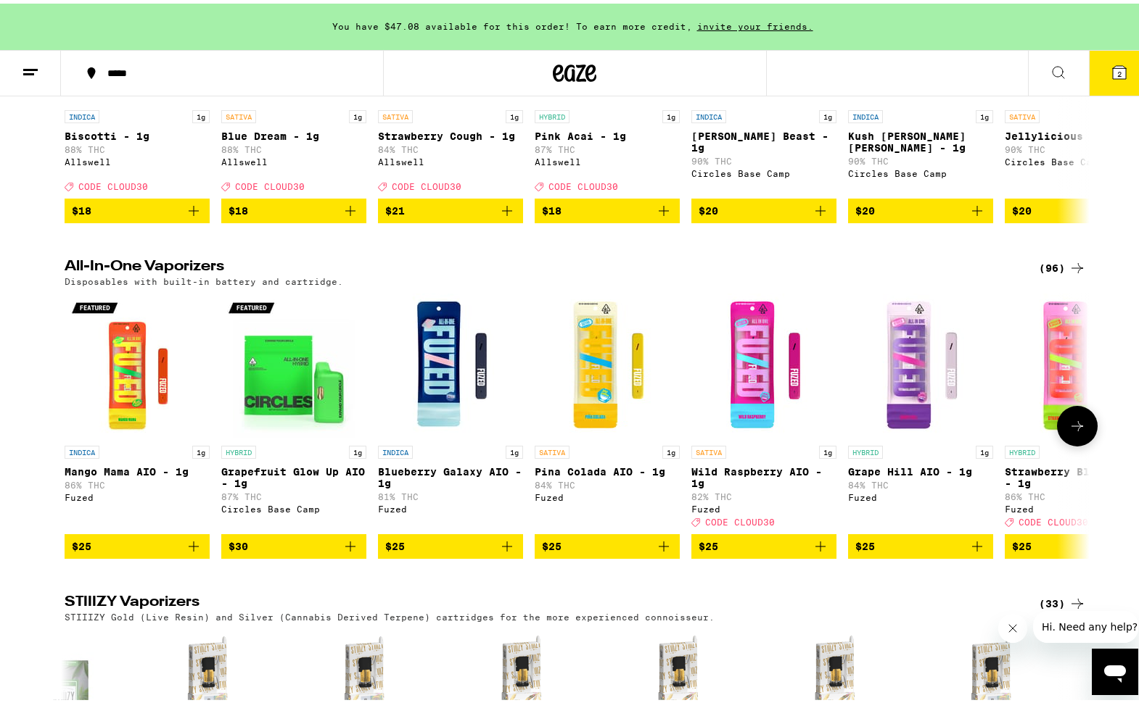
click at [75, 443] on div at bounding box center [73, 422] width 41 height 41
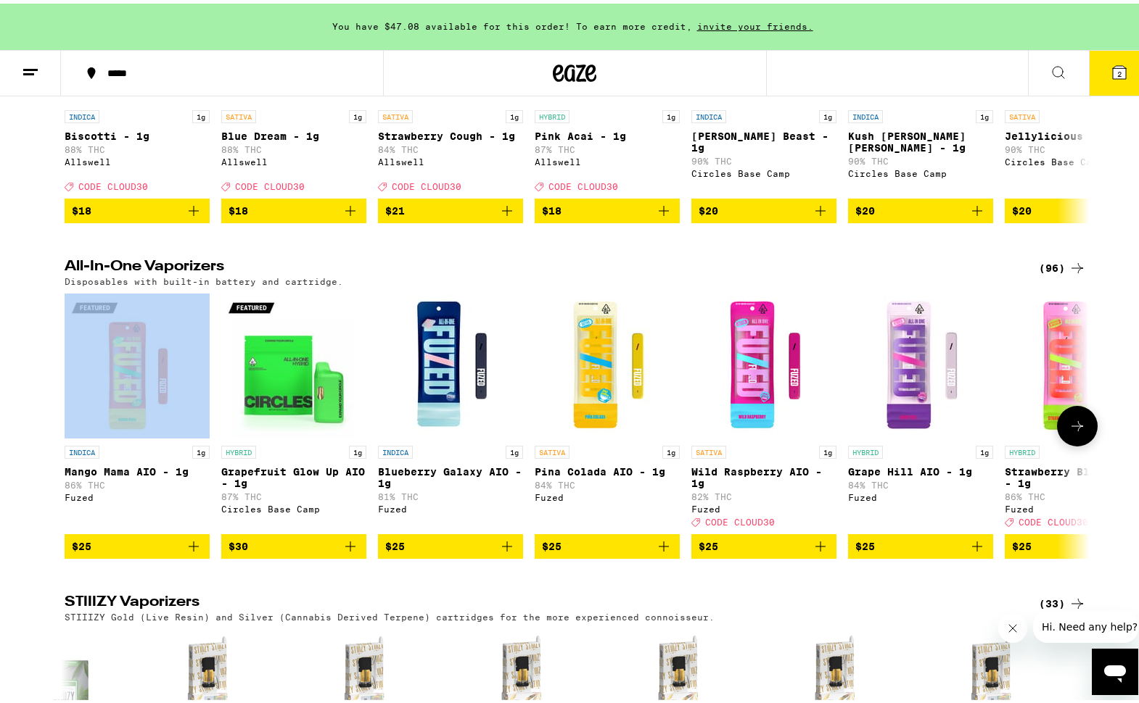
click at [75, 443] on div at bounding box center [73, 422] width 41 height 41
click at [1079, 431] on icon at bounding box center [1076, 422] width 17 height 17
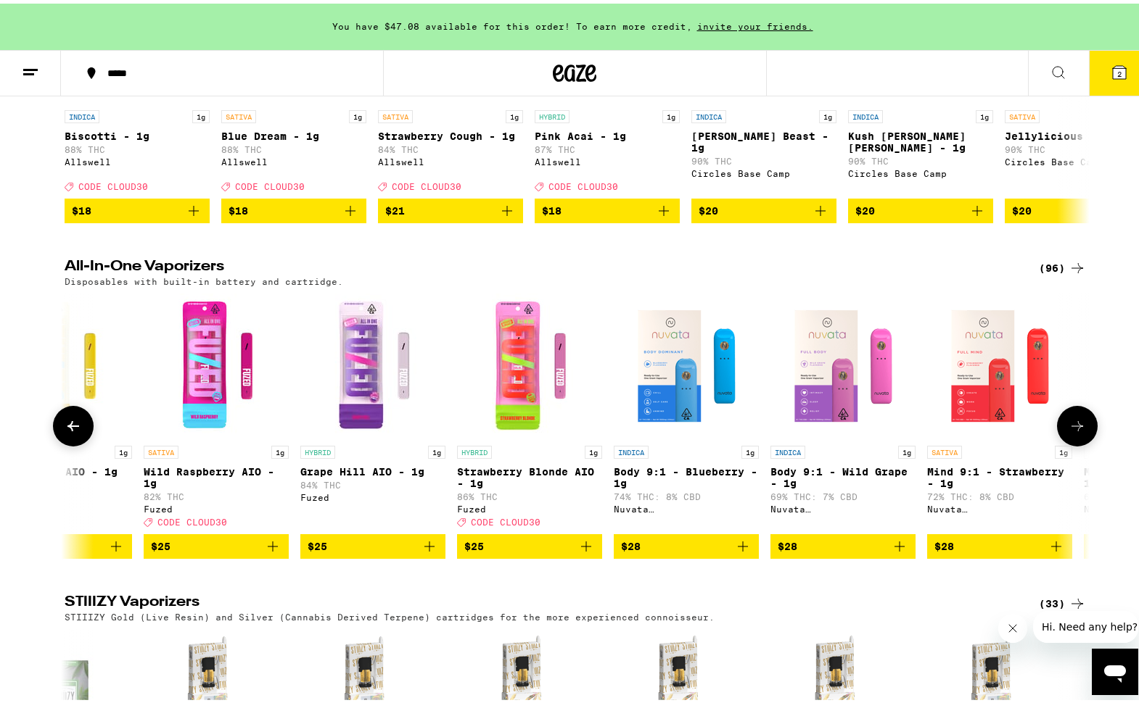
click at [1079, 431] on icon at bounding box center [1076, 422] width 17 height 17
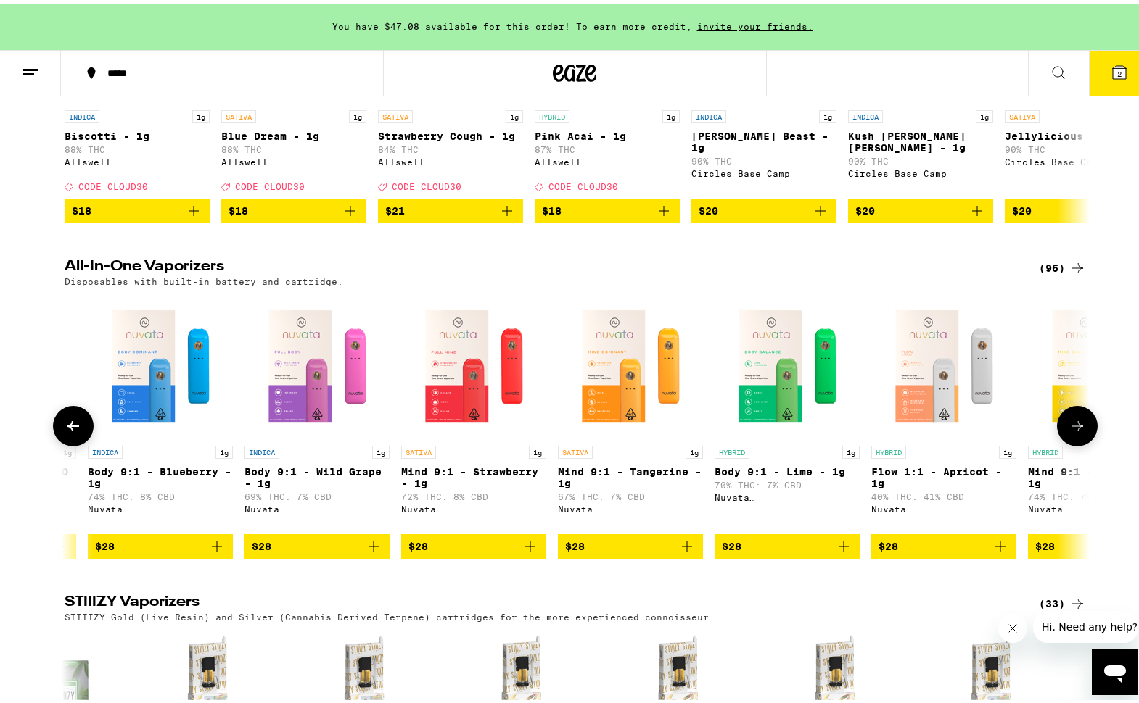
click at [1079, 431] on icon at bounding box center [1076, 422] width 17 height 17
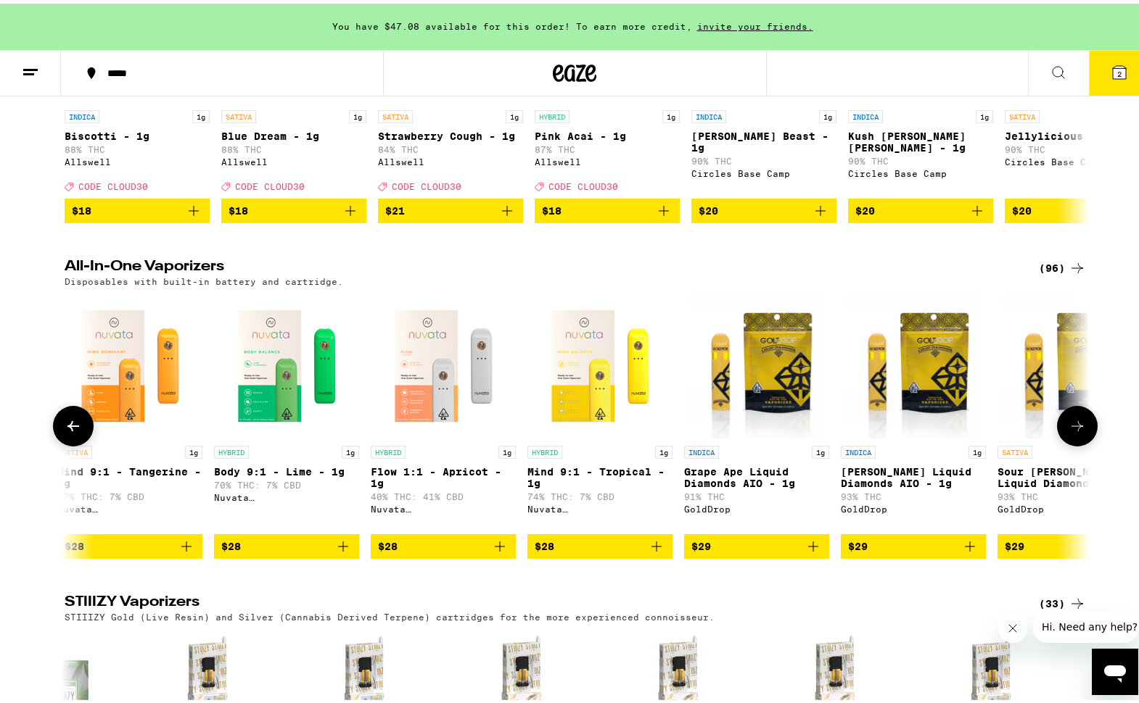
click at [1079, 431] on icon at bounding box center [1076, 422] width 17 height 17
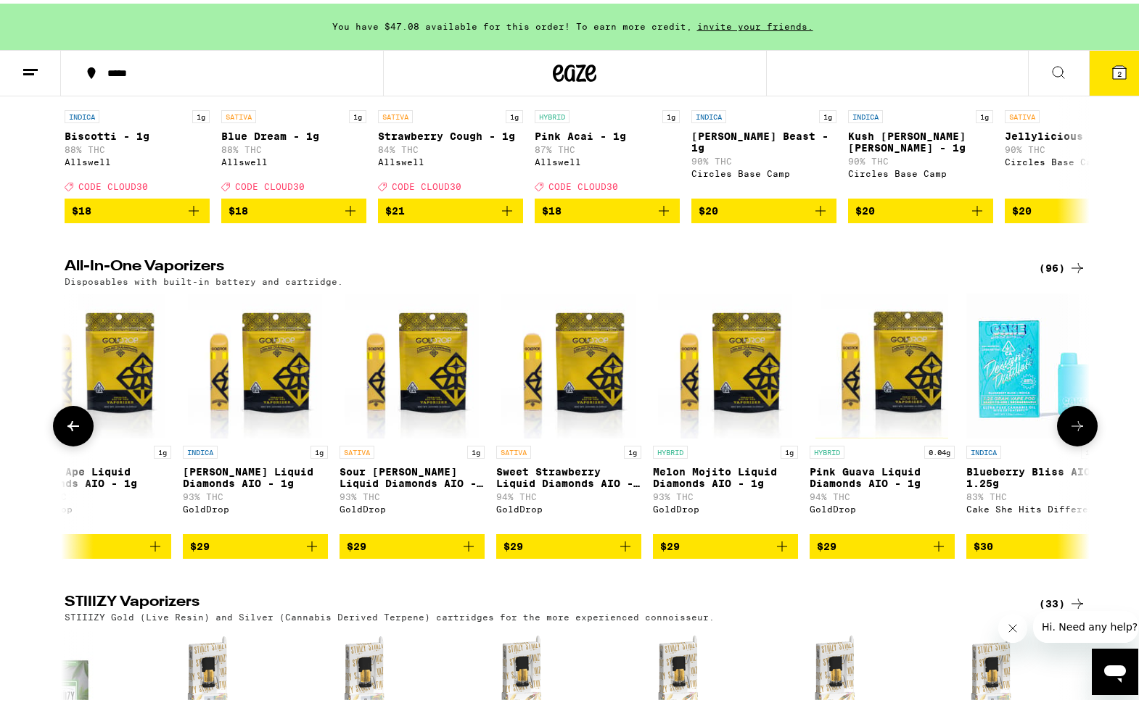
click at [1079, 431] on icon at bounding box center [1076, 422] width 17 height 17
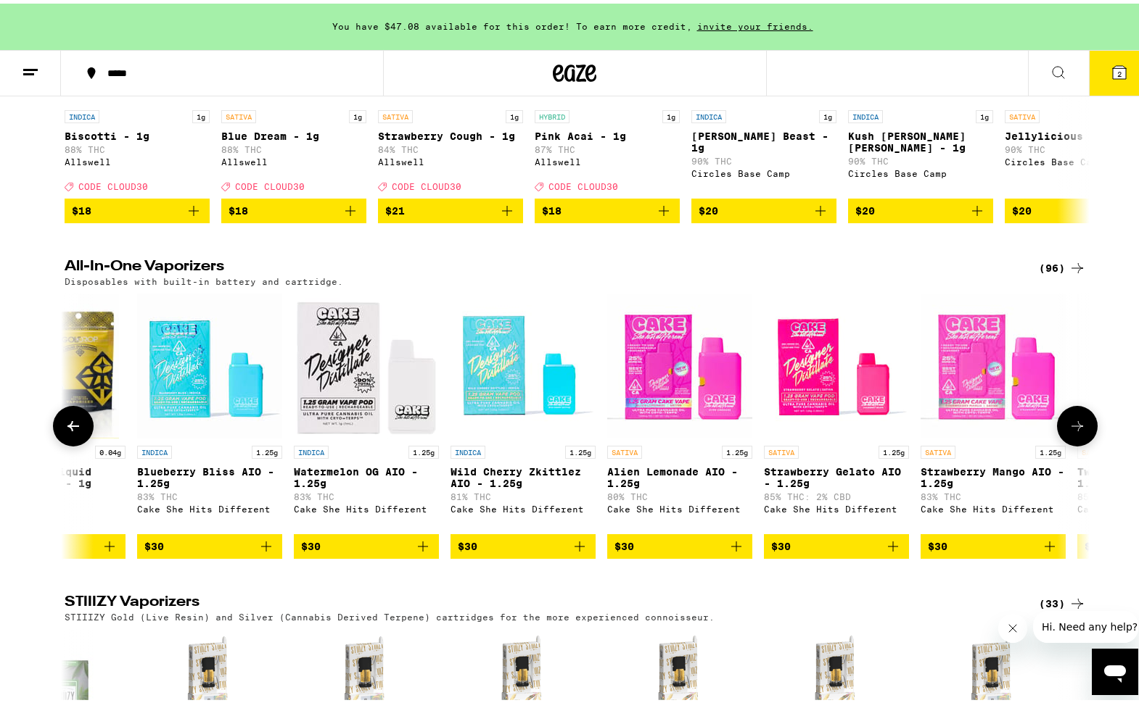
click at [1079, 431] on icon at bounding box center [1076, 422] width 17 height 17
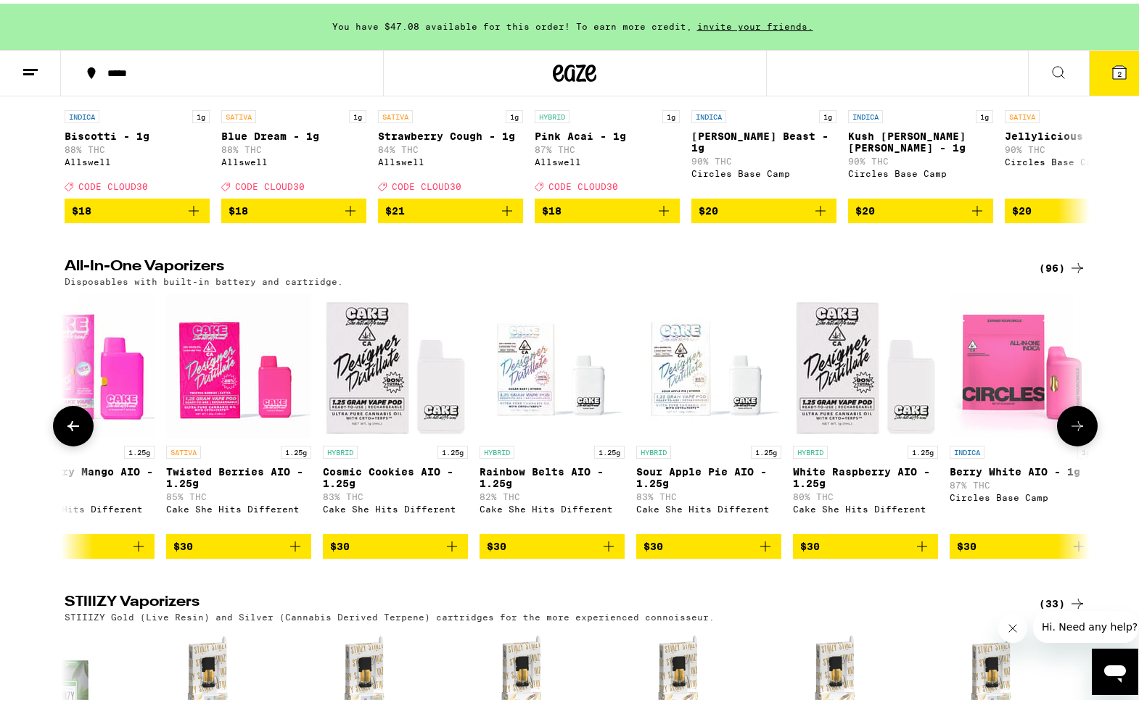
click at [1079, 431] on icon at bounding box center [1076, 422] width 17 height 17
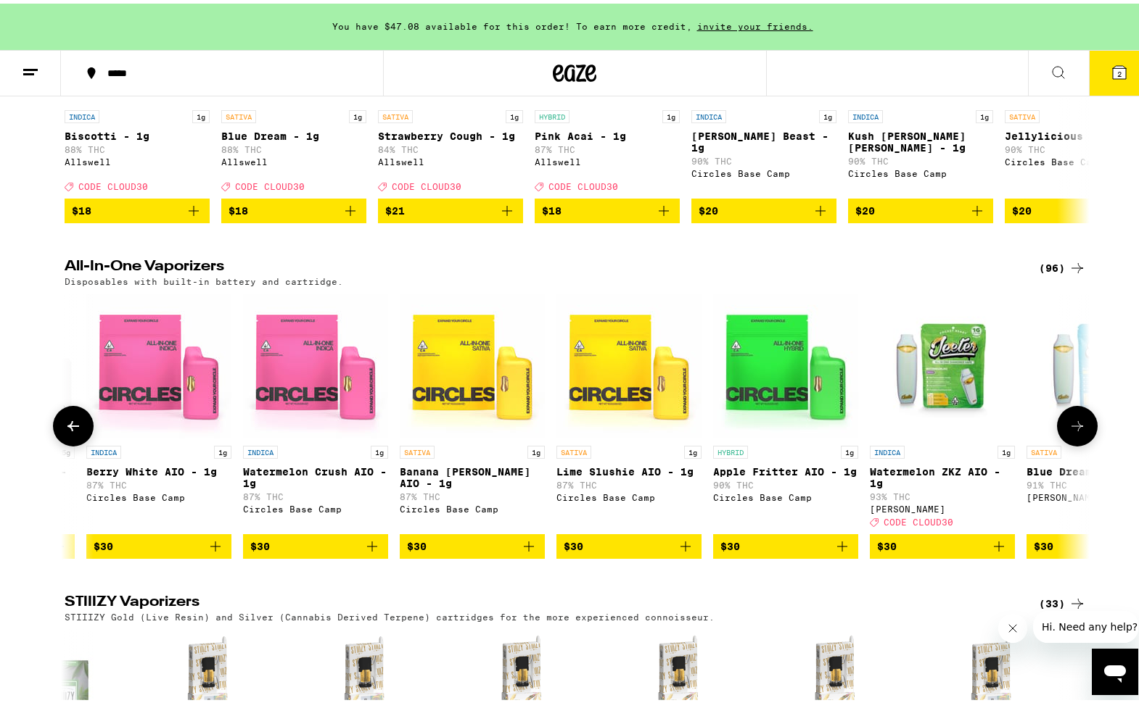
click at [1079, 431] on icon at bounding box center [1076, 422] width 17 height 17
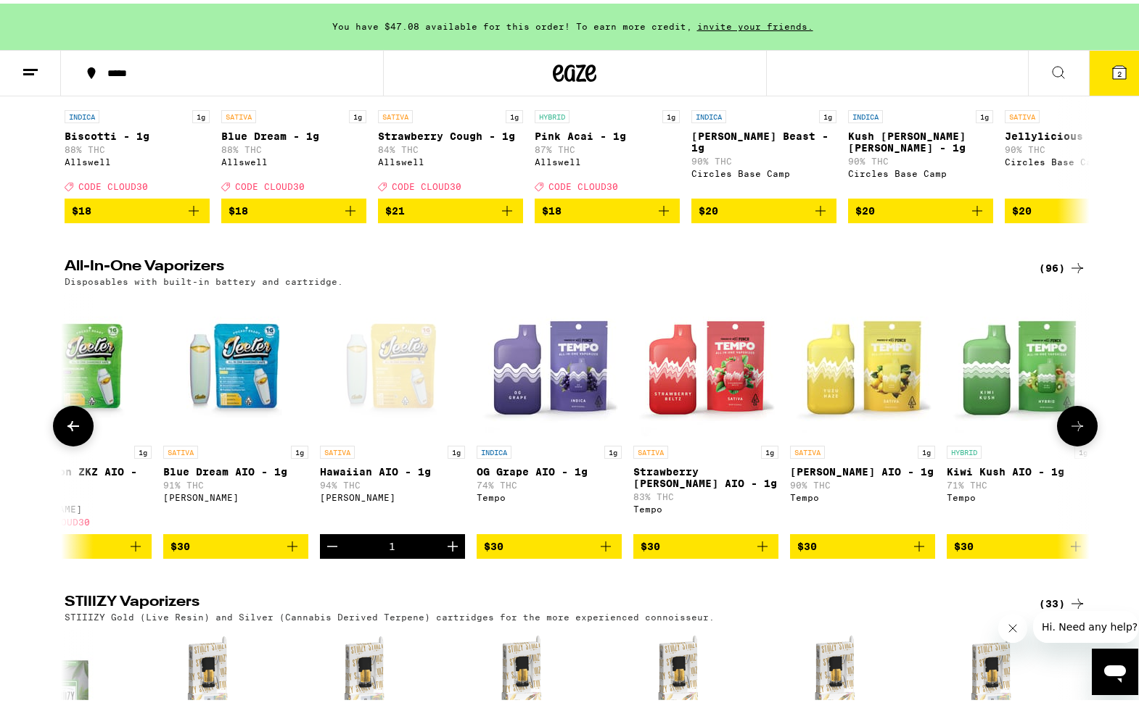
click at [1079, 431] on icon at bounding box center [1076, 422] width 17 height 17
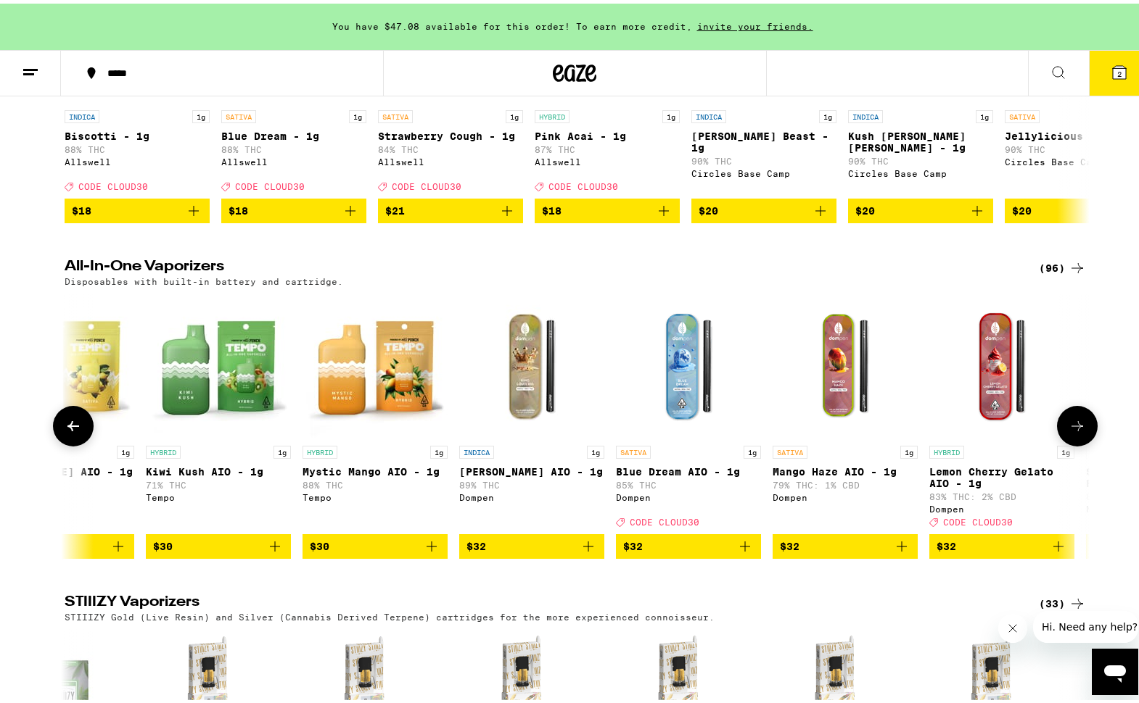
scroll to position [0, 6560]
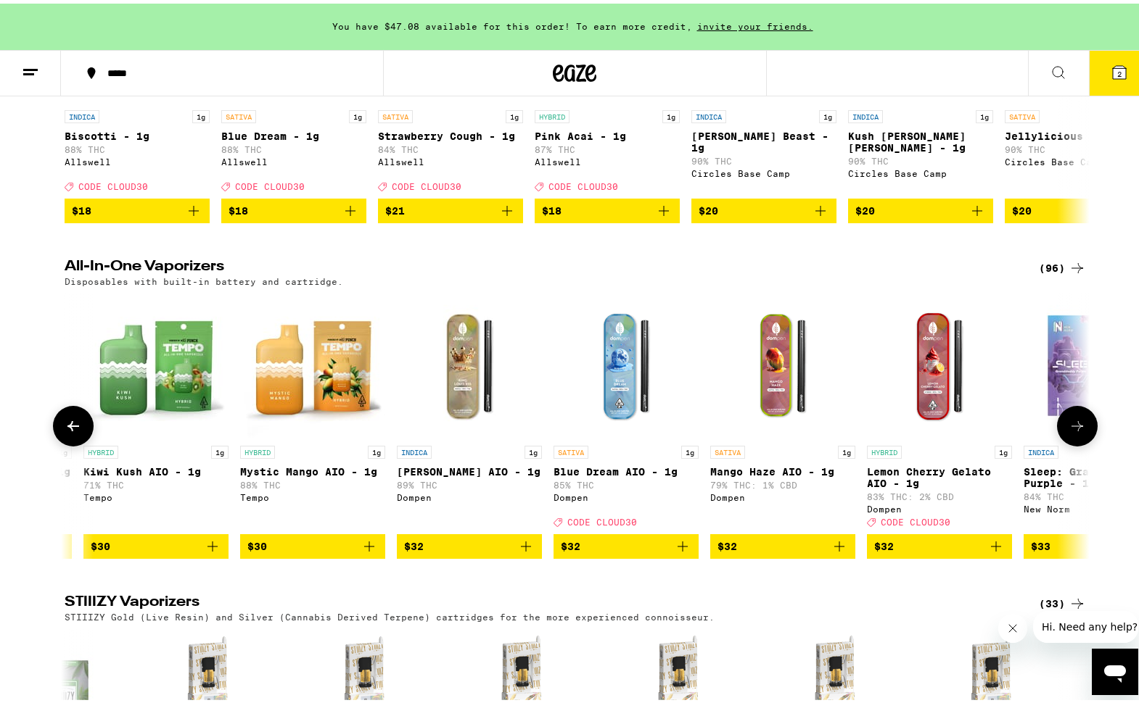
click at [65, 431] on icon at bounding box center [73, 422] width 17 height 17
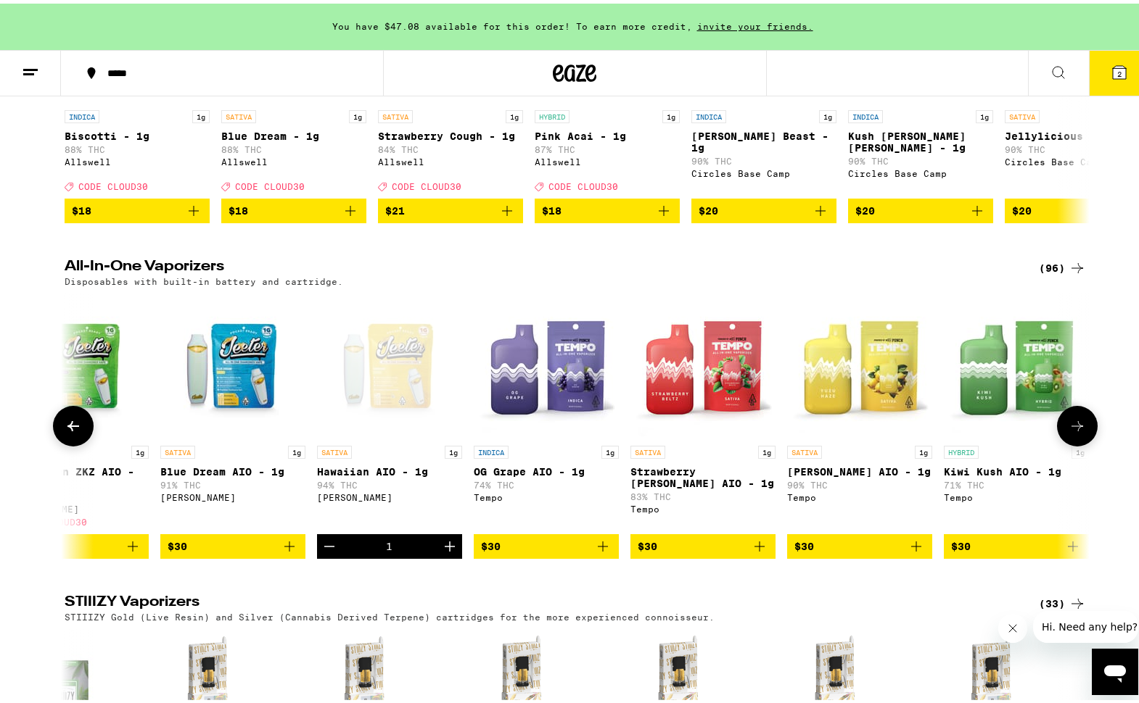
scroll to position [0, 5697]
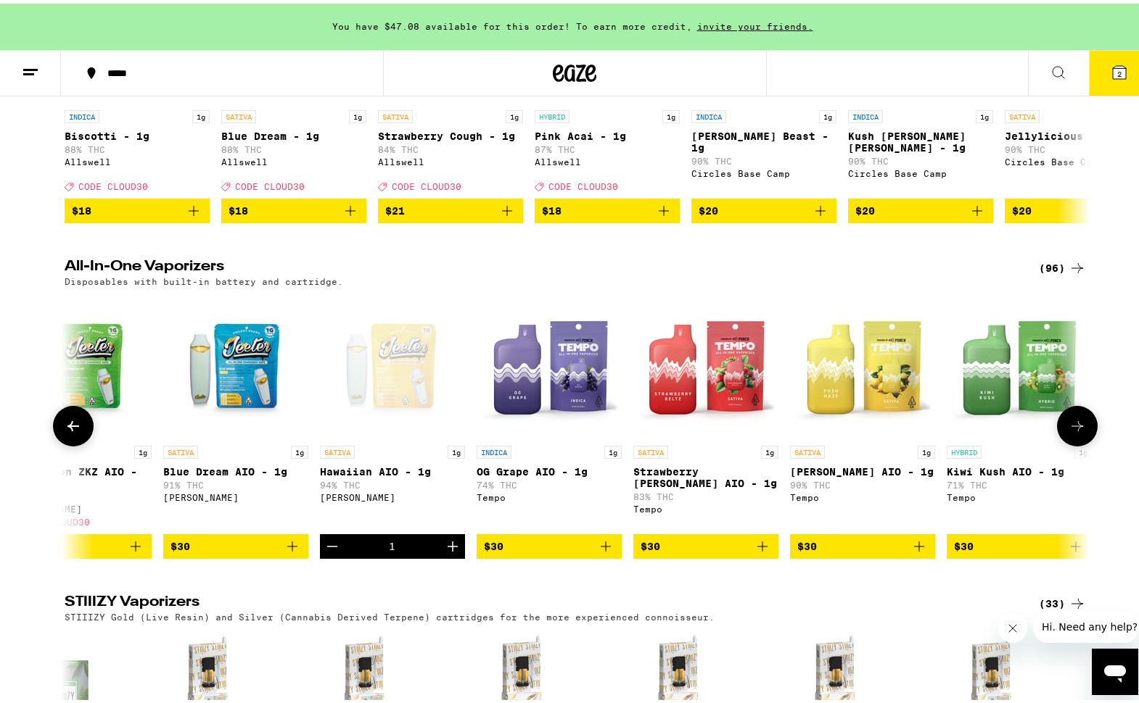
click at [65, 431] on icon at bounding box center [73, 422] width 17 height 17
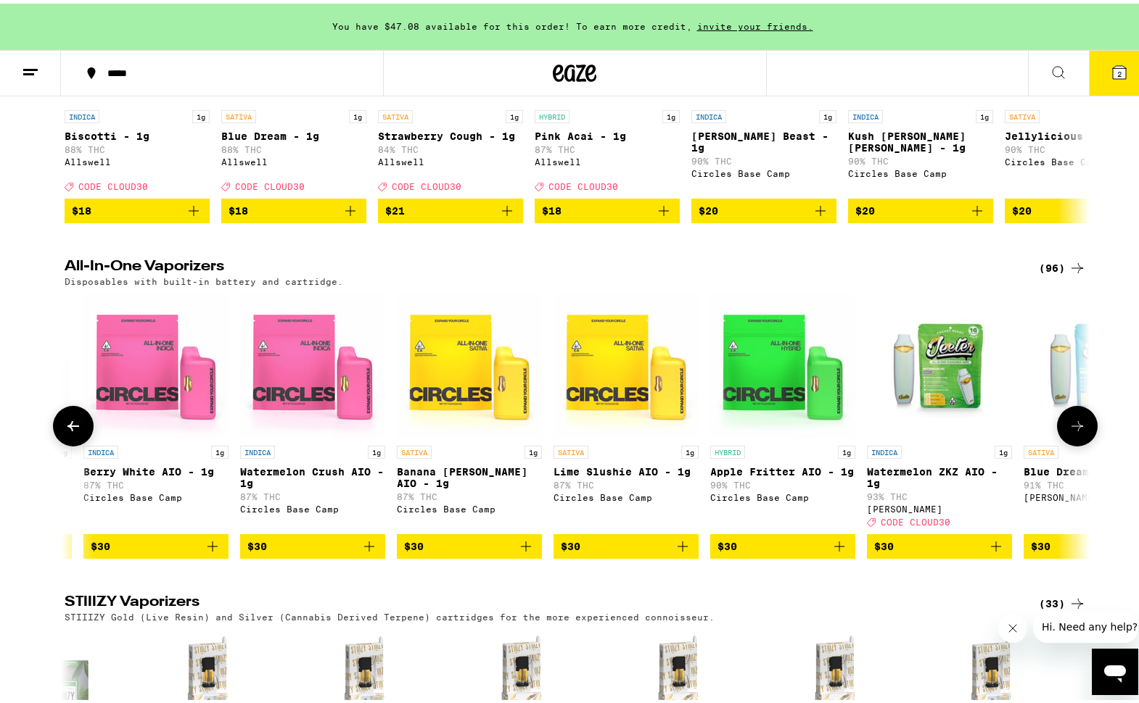
scroll to position [0, 4834]
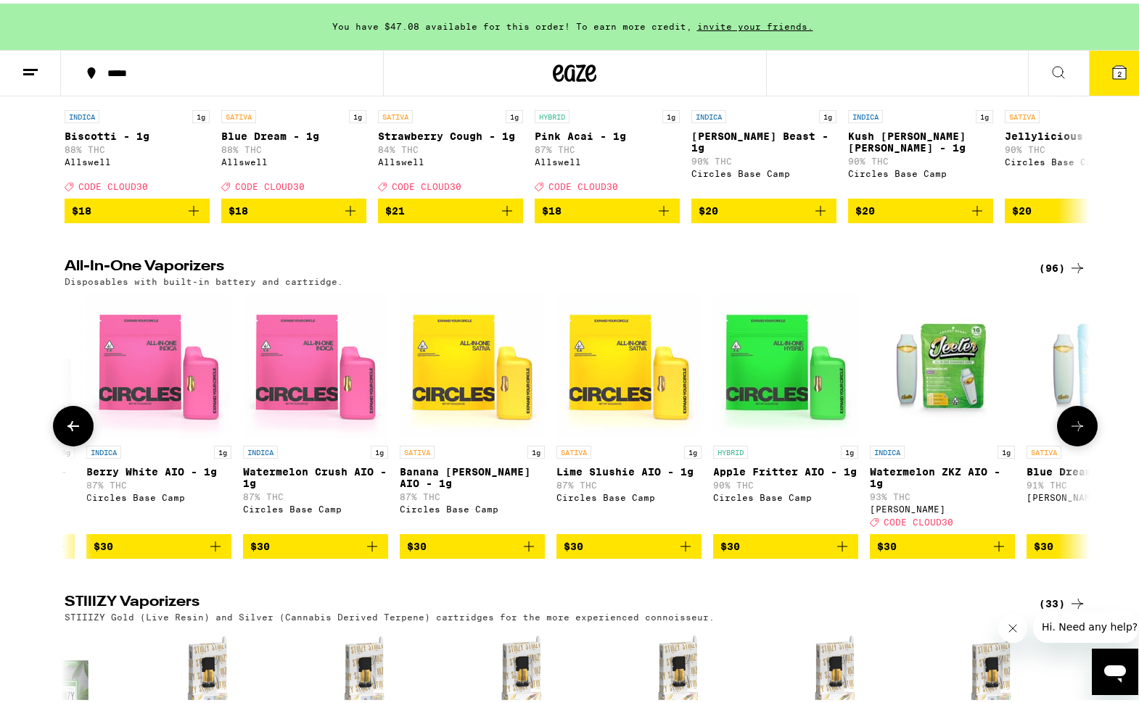
click at [1075, 431] on icon at bounding box center [1076, 422] width 17 height 17
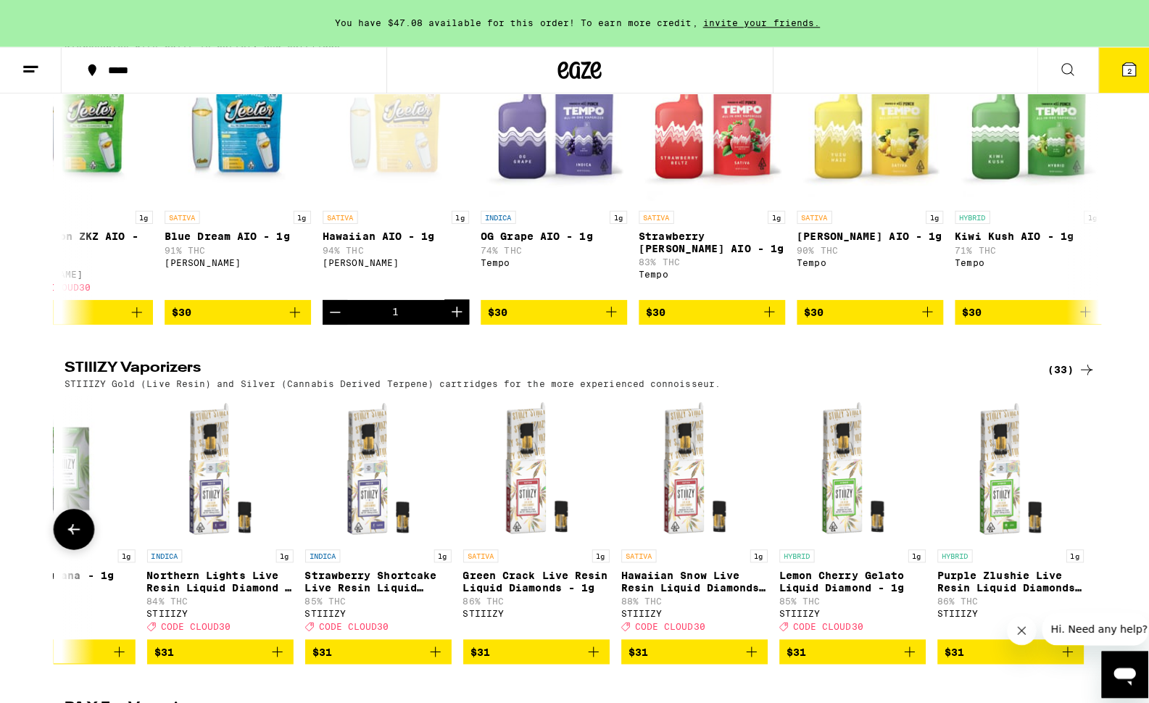
scroll to position [2640, 0]
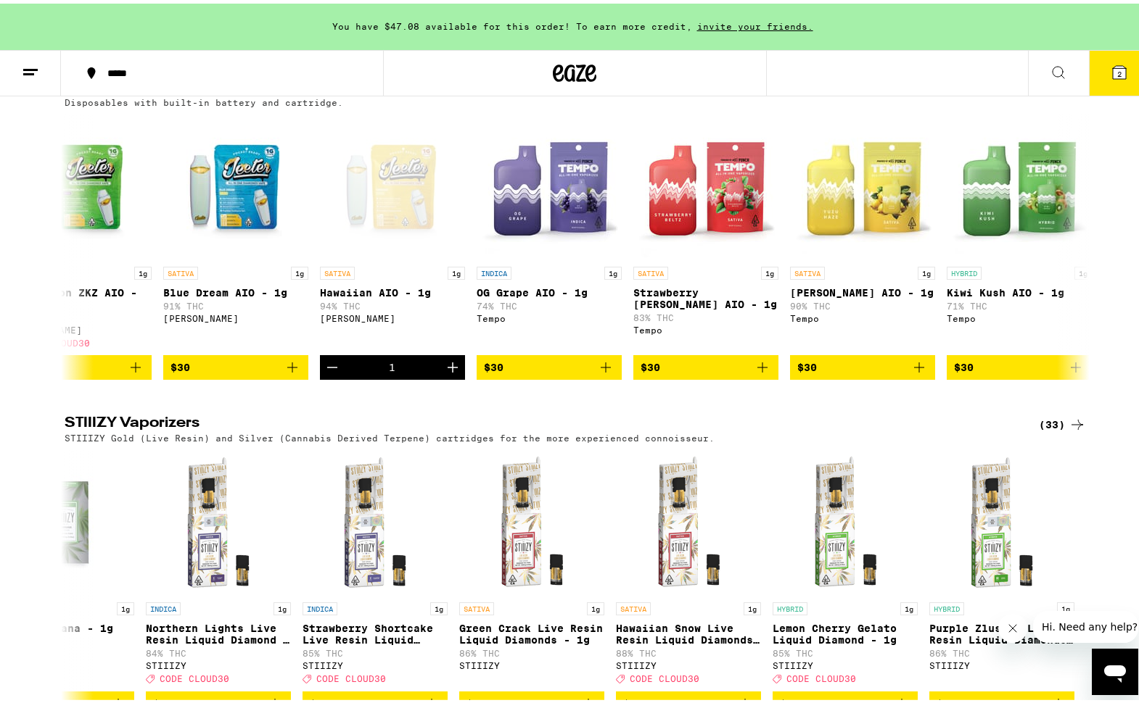
click at [1125, 80] on button "2" at bounding box center [1119, 69] width 61 height 45
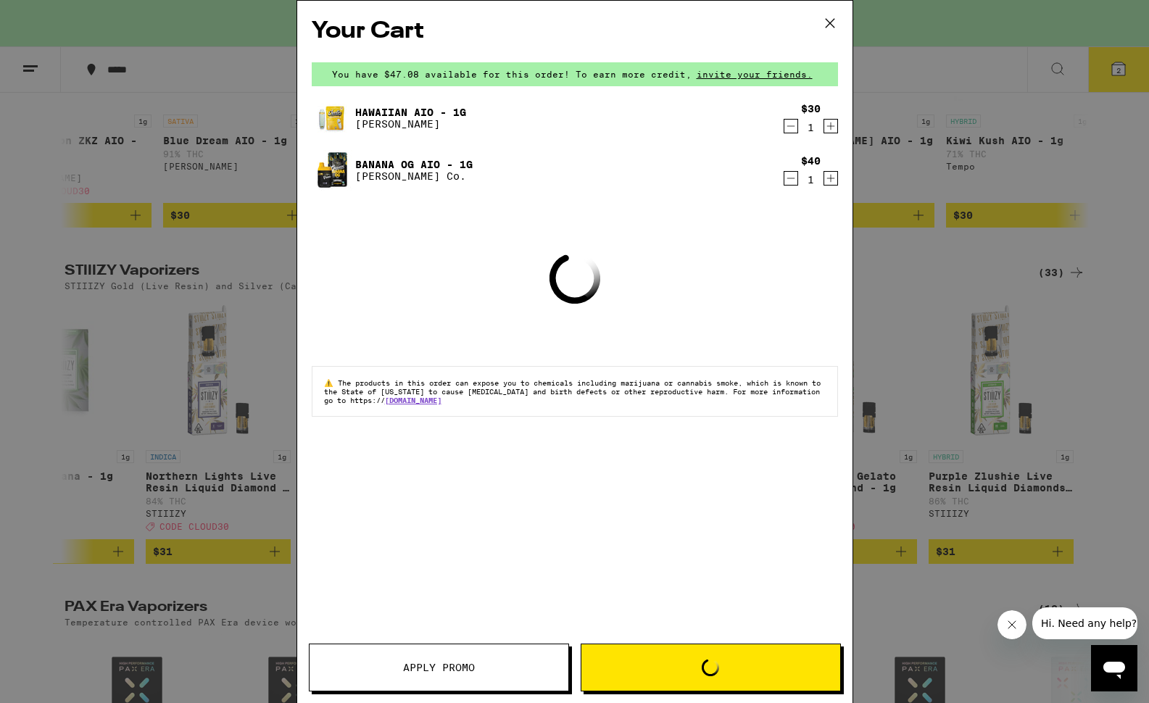
scroll to position [2492, 0]
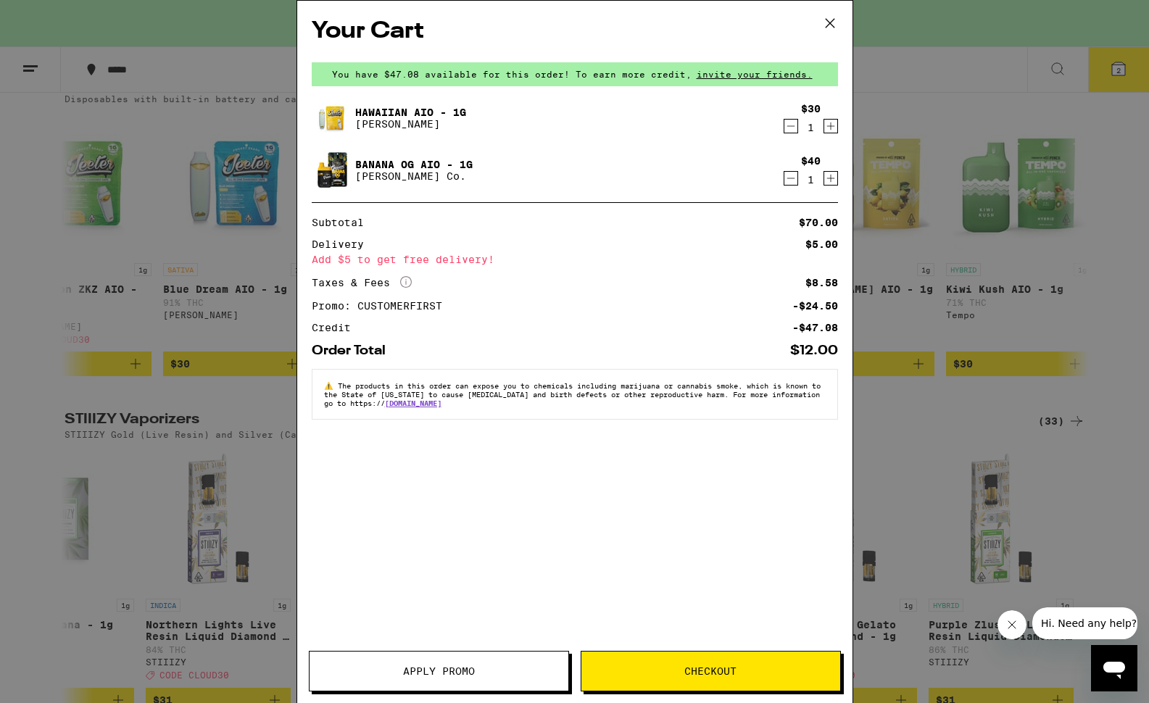
click at [682, 672] on span "Checkout" at bounding box center [711, 671] width 259 height 10
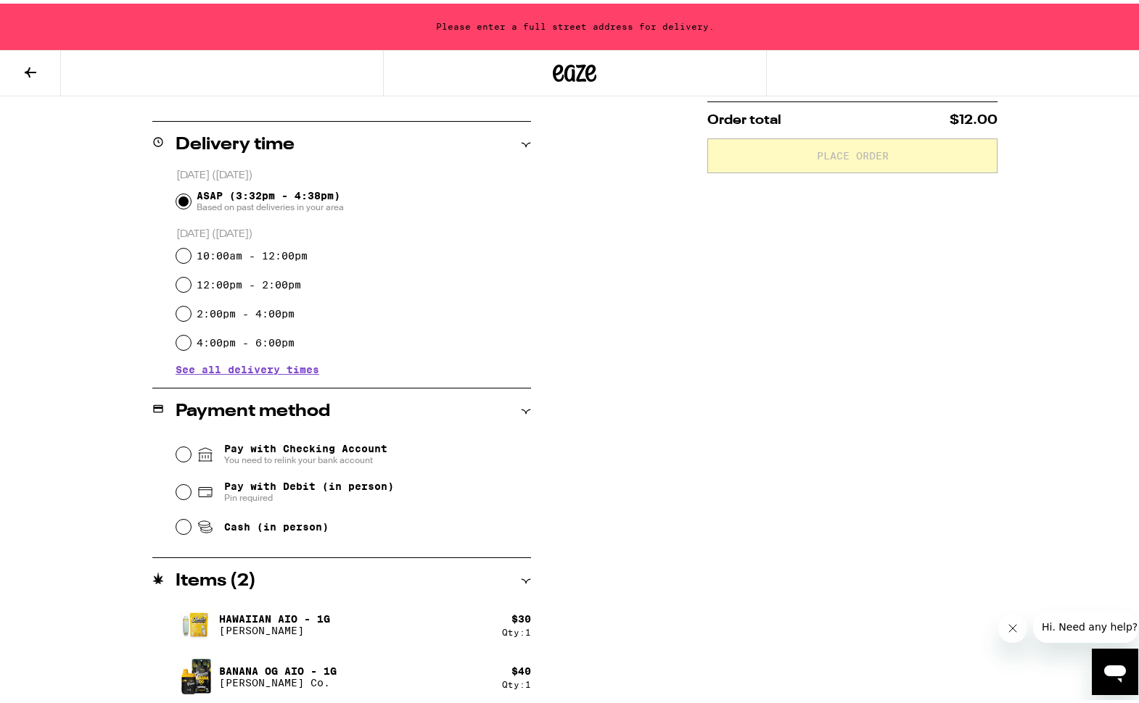
scroll to position [335, 0]
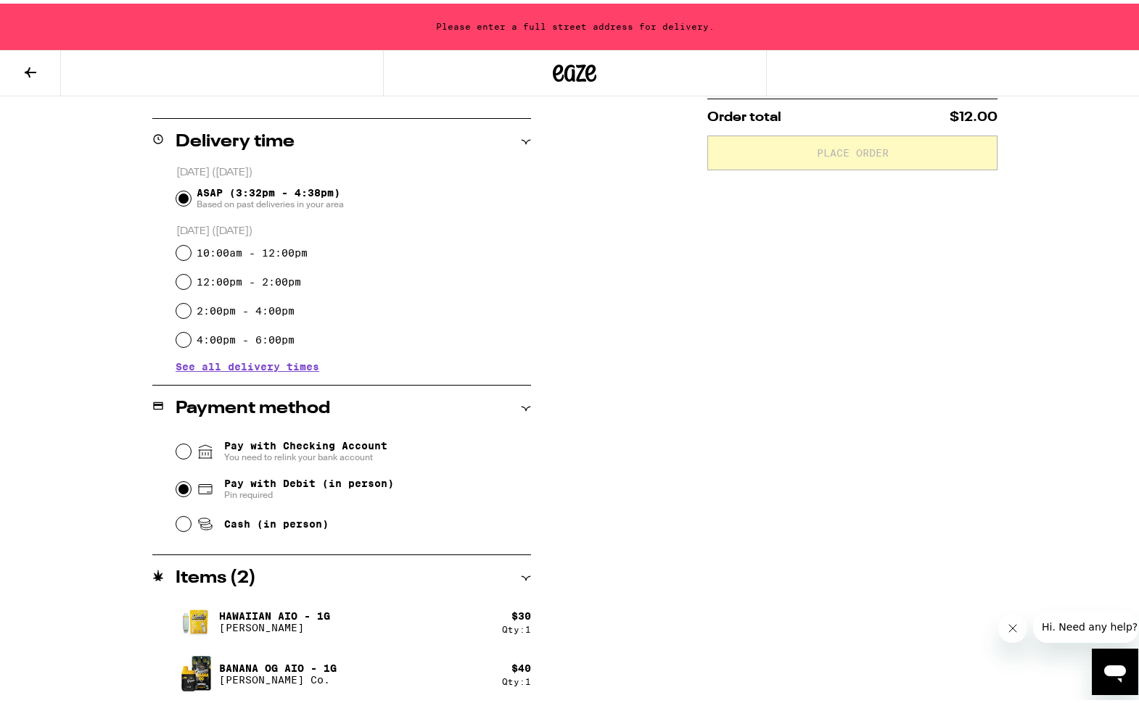
click at [176, 488] on input "Pay with Debit (in person) Pin required" at bounding box center [183, 486] width 15 height 15
radio input "true"
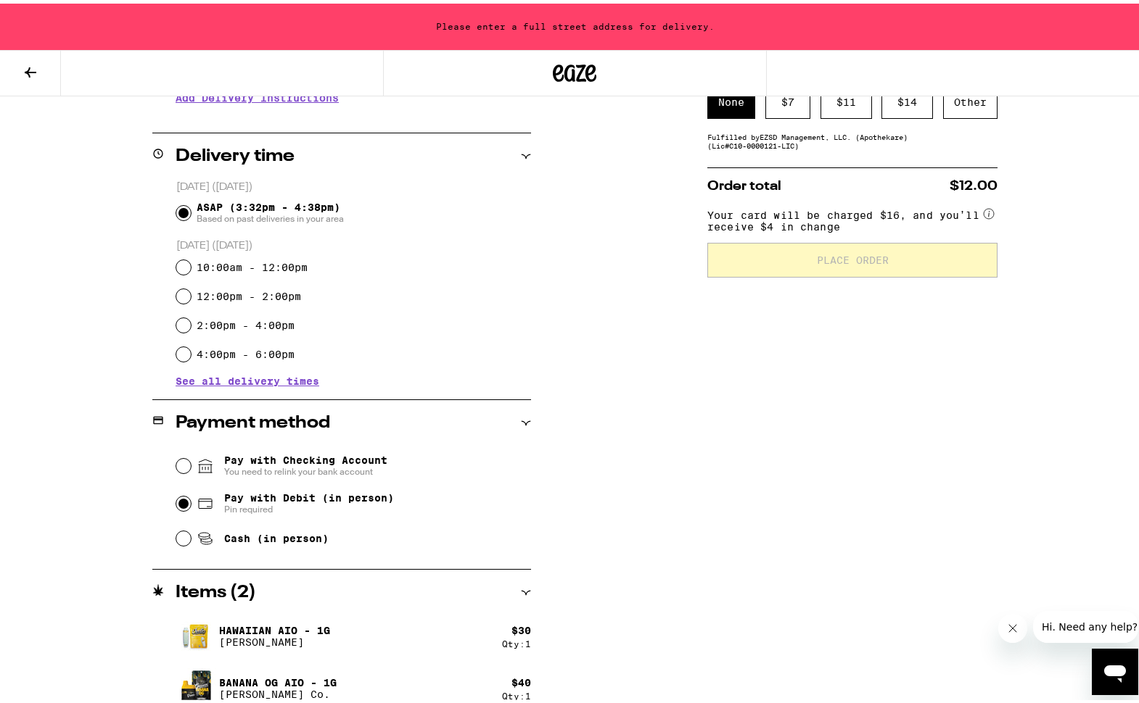
scroll to position [331, 0]
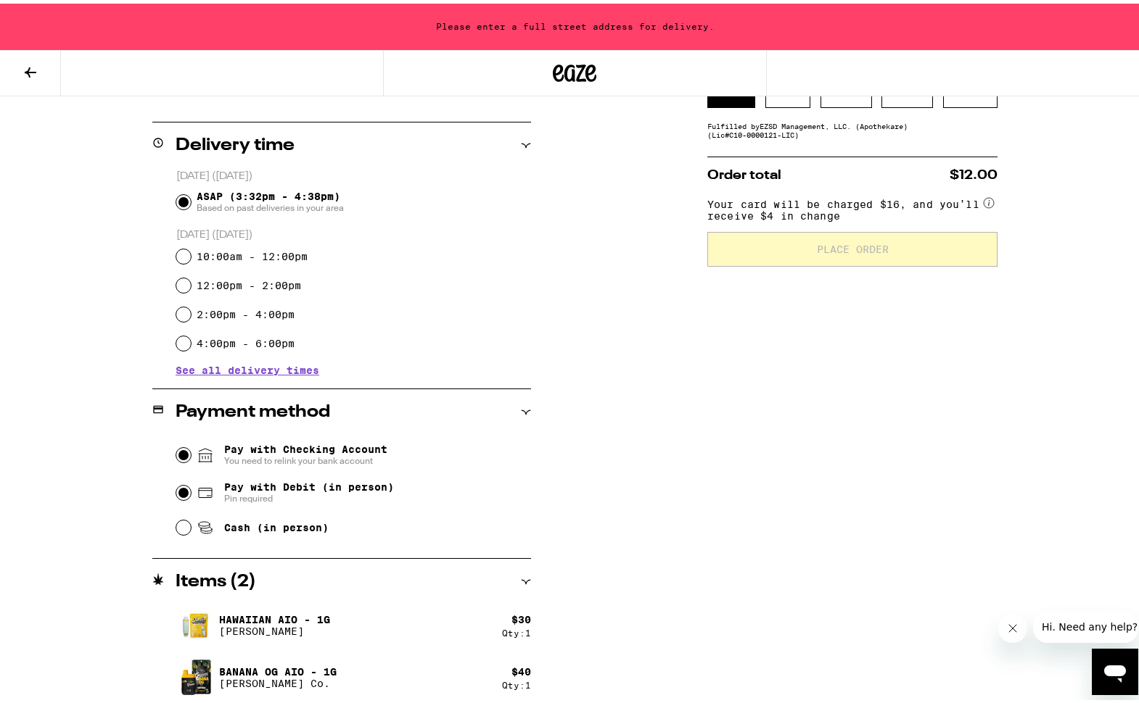
click at [178, 455] on input "Pay with Checking Account You need to relink your bank account" at bounding box center [183, 452] width 15 height 15
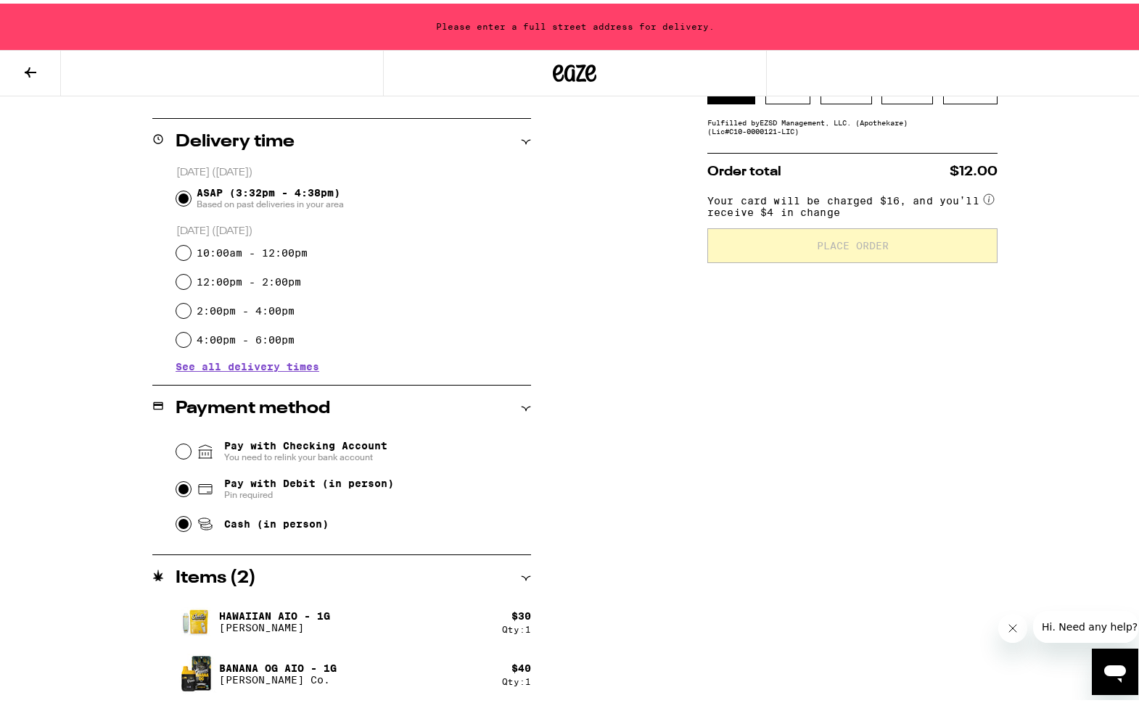
click at [178, 526] on input "Cash (in person)" at bounding box center [183, 520] width 15 height 15
radio input "true"
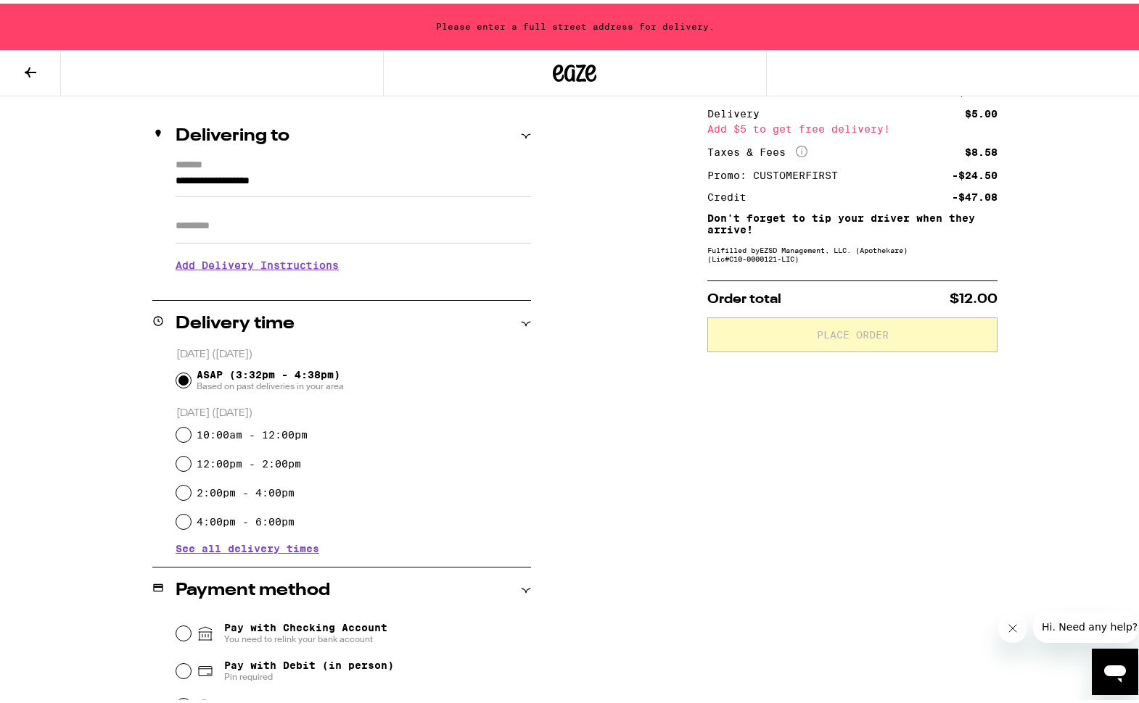
scroll to position [273, 0]
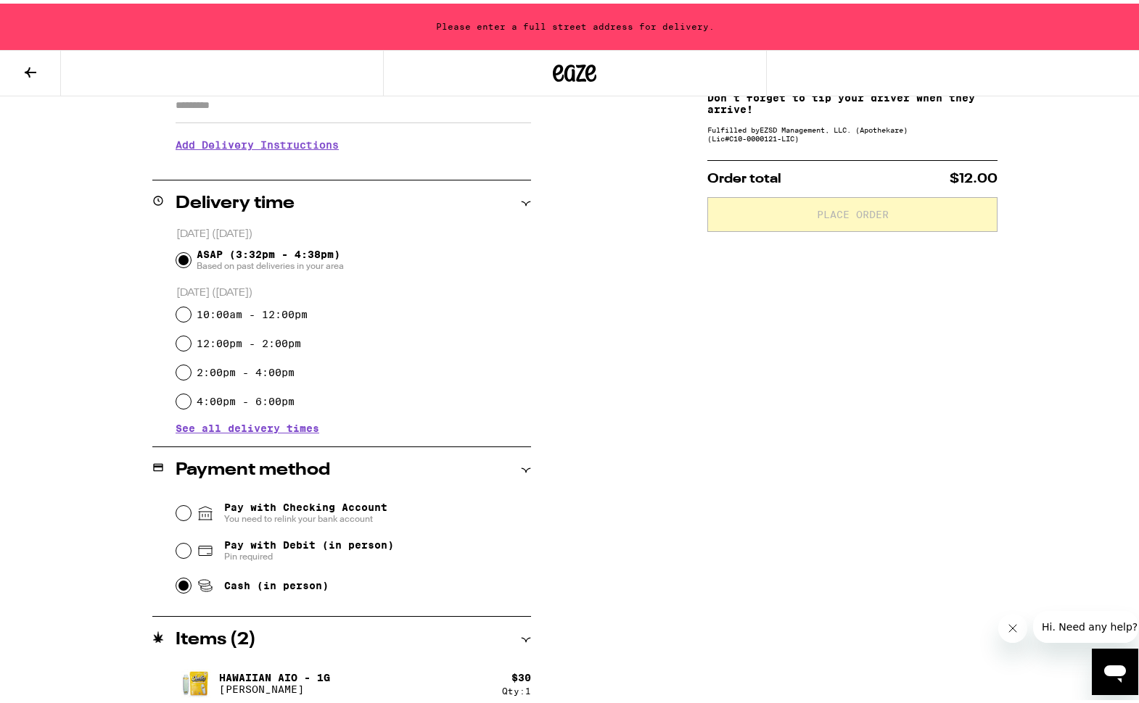
click at [176, 257] on input "ASAP (3:32pm - 4:38pm) Based on past deliveries in your area" at bounding box center [183, 256] width 15 height 15
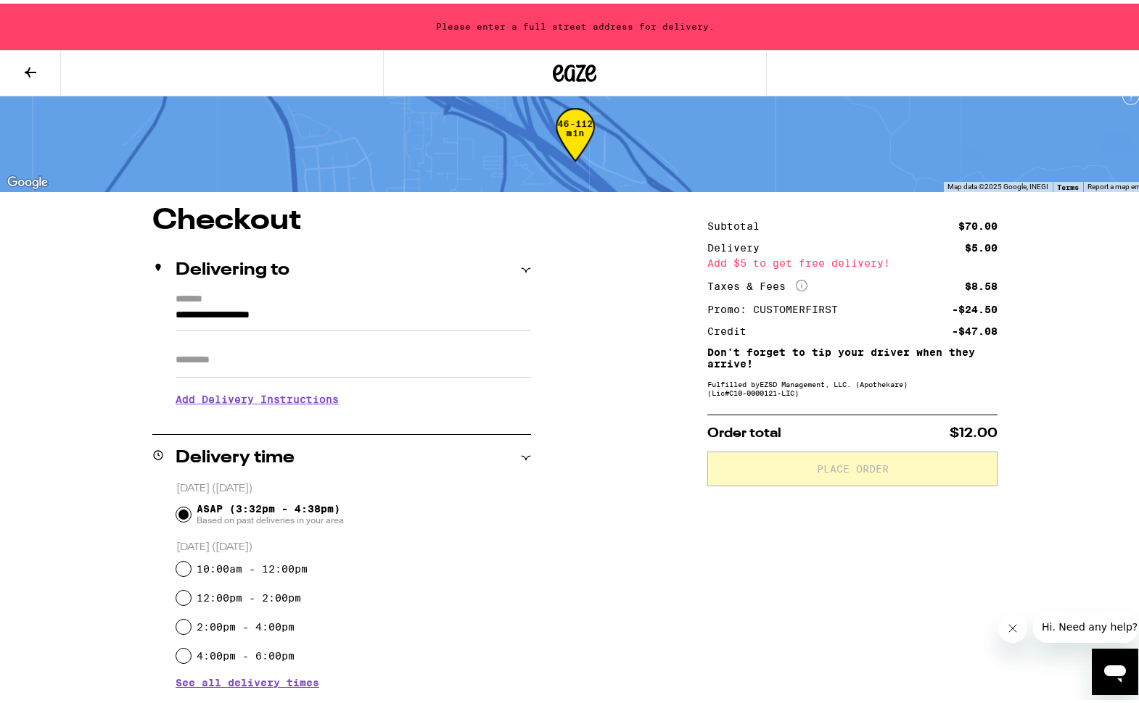
scroll to position [0, 0]
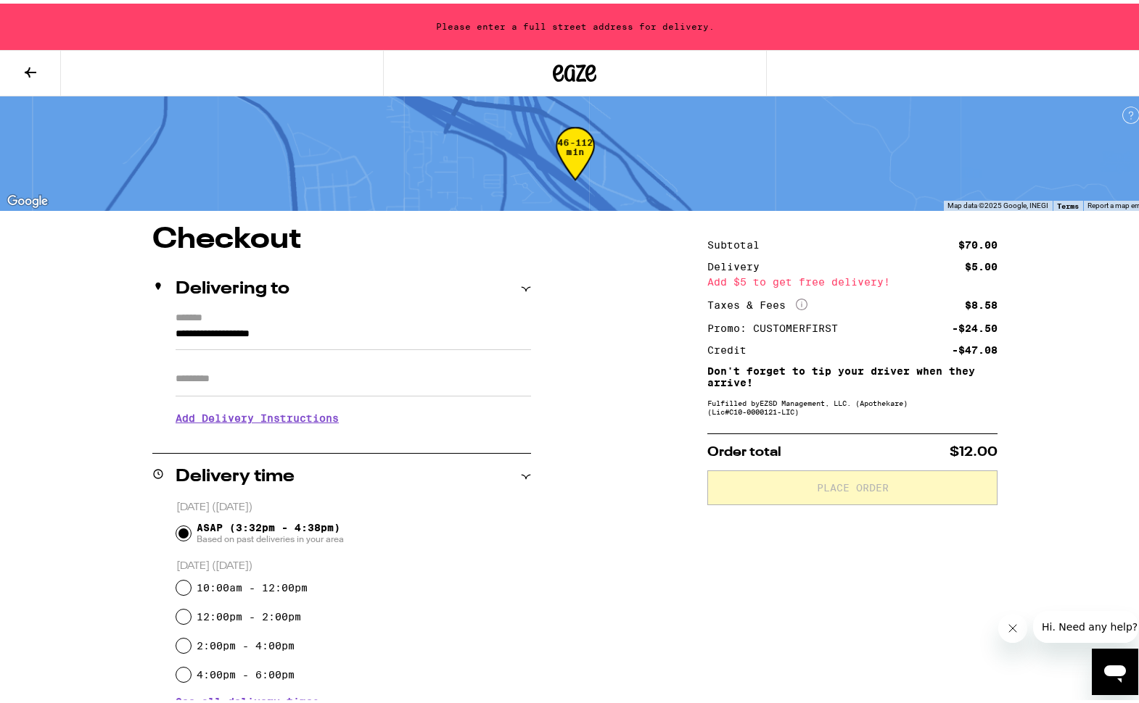
click at [345, 337] on input "**********" at bounding box center [352, 334] width 355 height 25
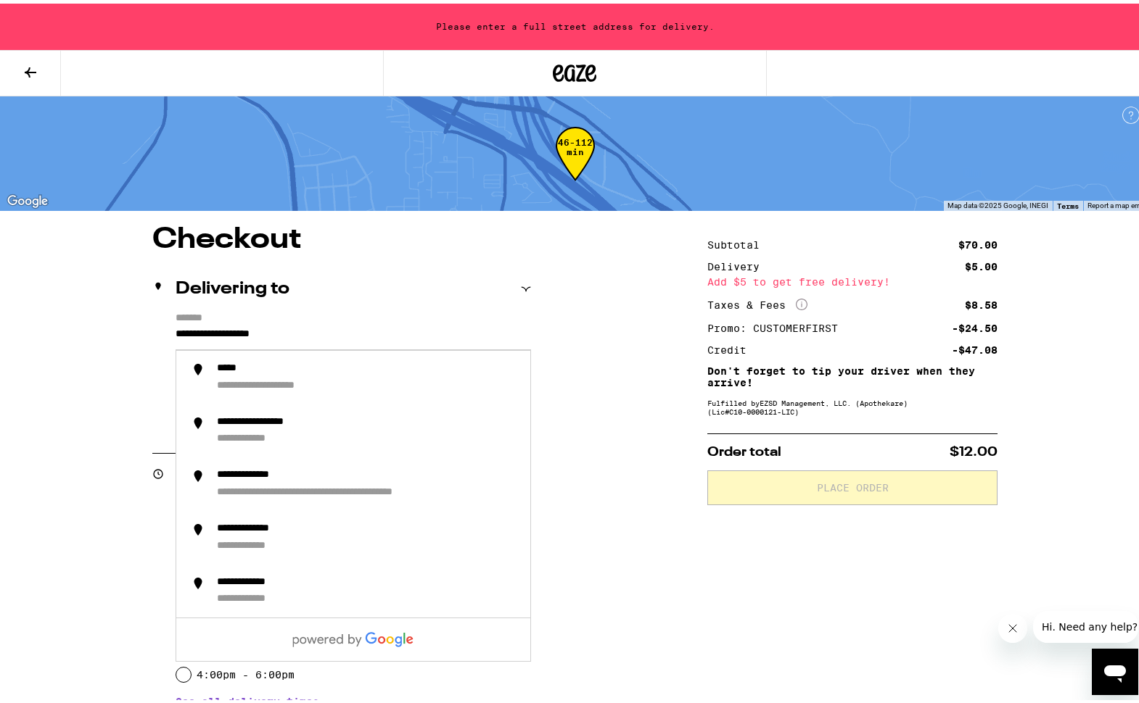
drag, startPoint x: 298, startPoint y: 326, endPoint x: 176, endPoint y: 322, distance: 121.9
click at [176, 323] on input "**********" at bounding box center [352, 334] width 355 height 25
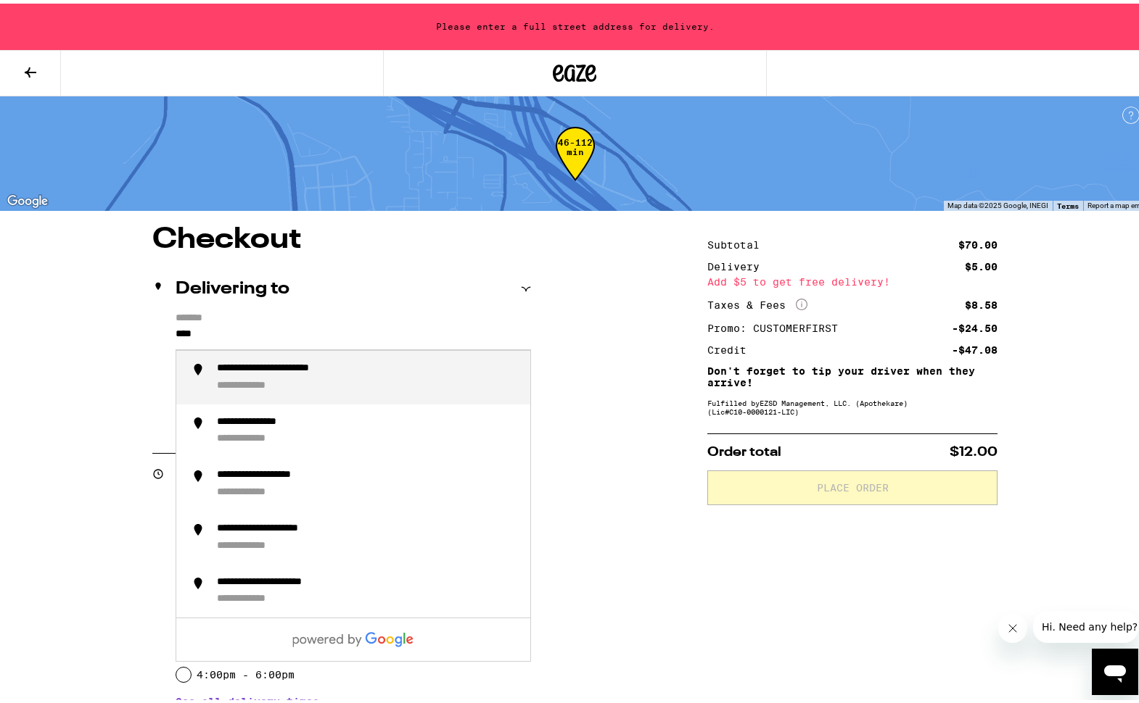
click at [307, 382] on div "**********" at bounding box center [368, 374] width 302 height 30
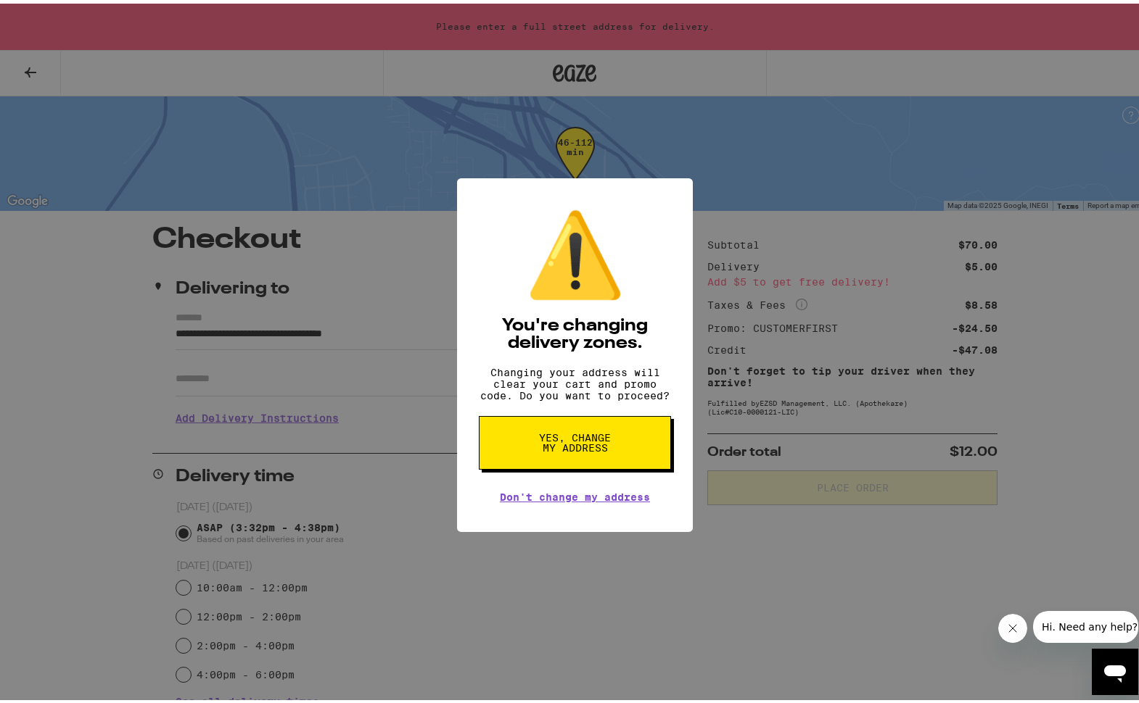
click at [584, 450] on span "Yes, change my address" at bounding box center [574, 439] width 75 height 20
type input "**********"
radio input "false"
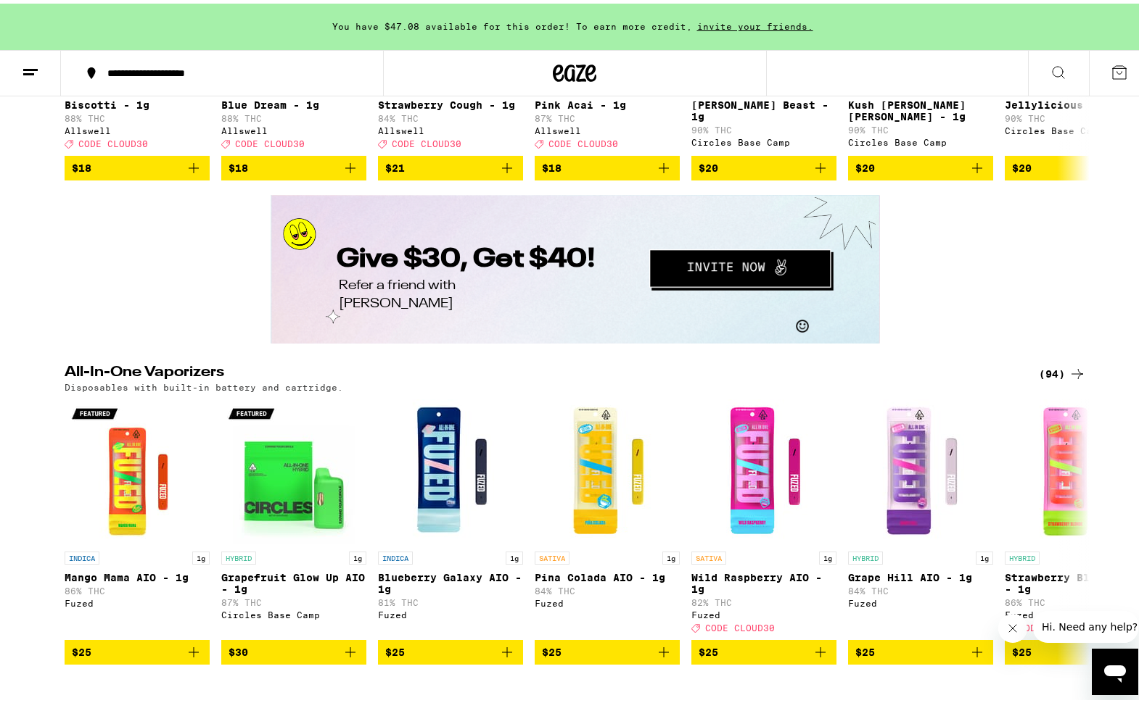
scroll to position [2424, 0]
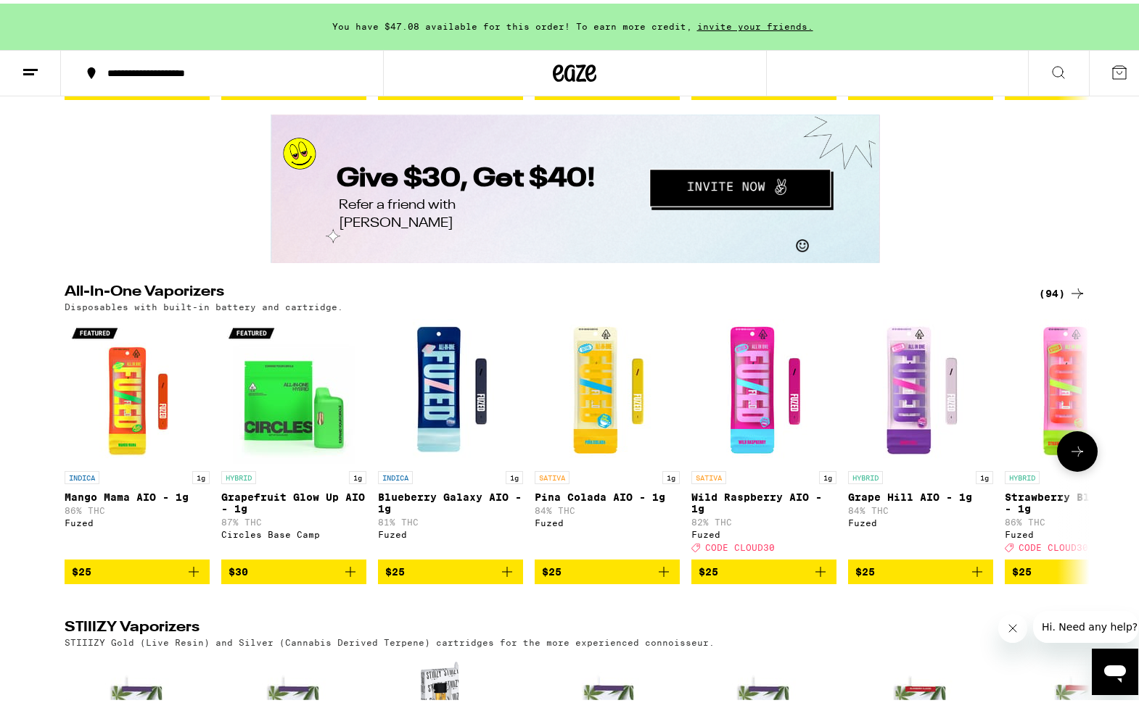
click at [1069, 468] on button at bounding box center [1077, 448] width 41 height 41
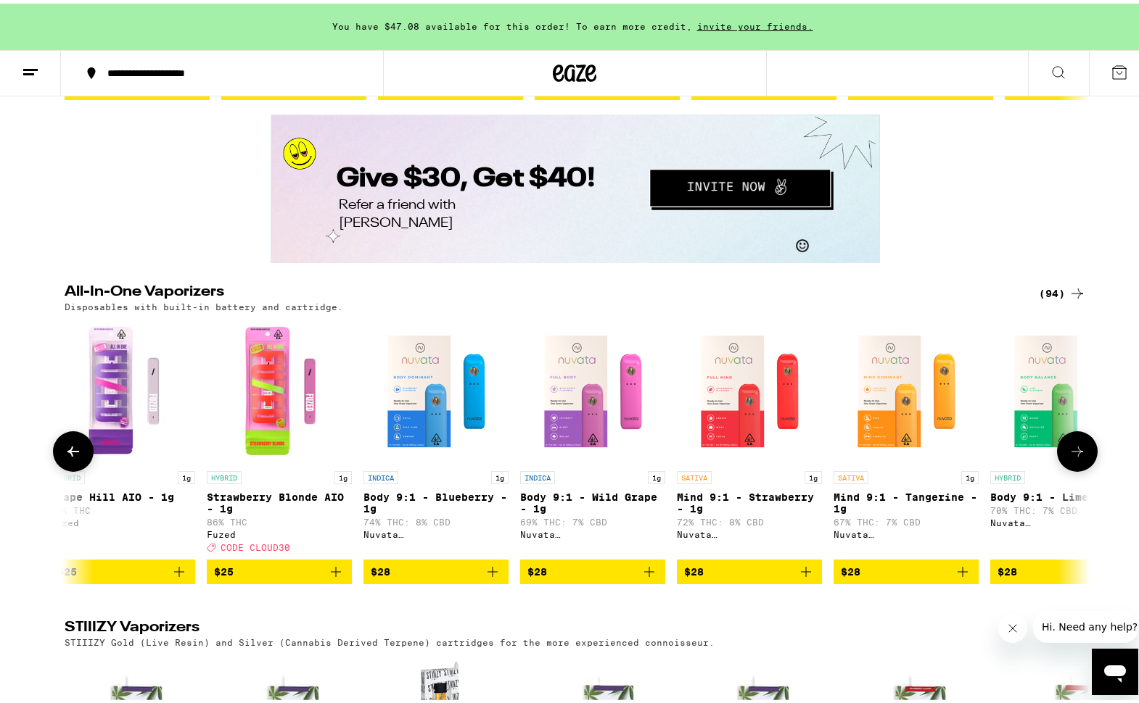
click at [1071, 453] on icon at bounding box center [1077, 448] width 12 height 10
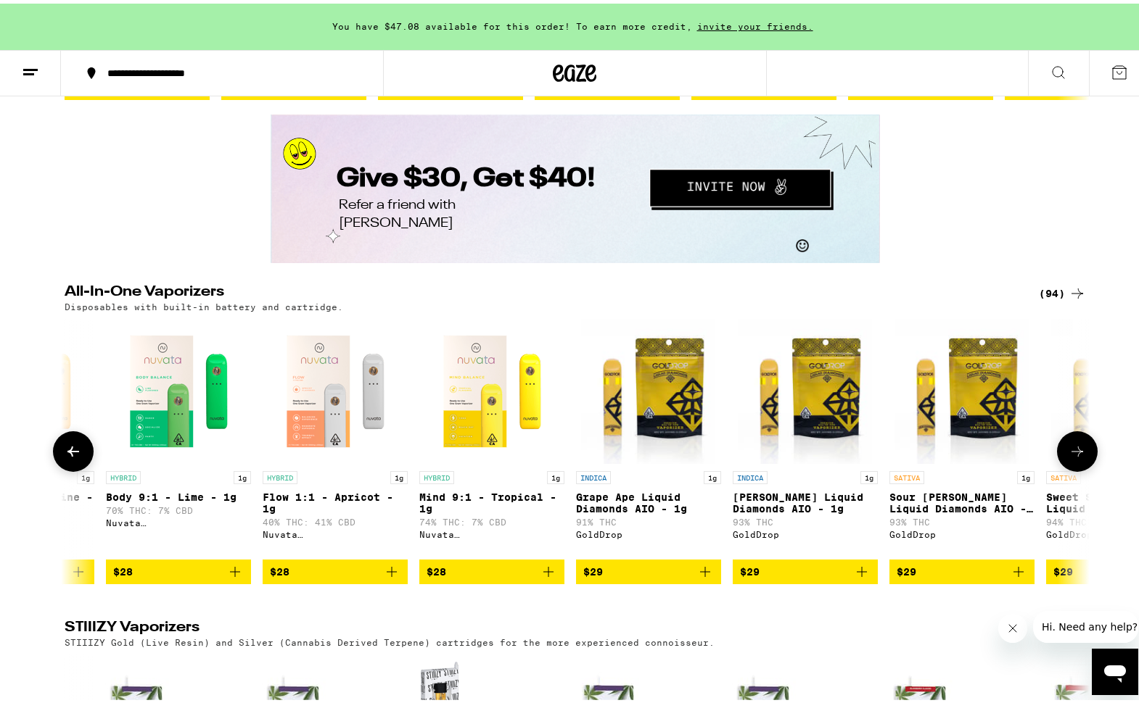
click at [1071, 453] on icon at bounding box center [1077, 448] width 12 height 10
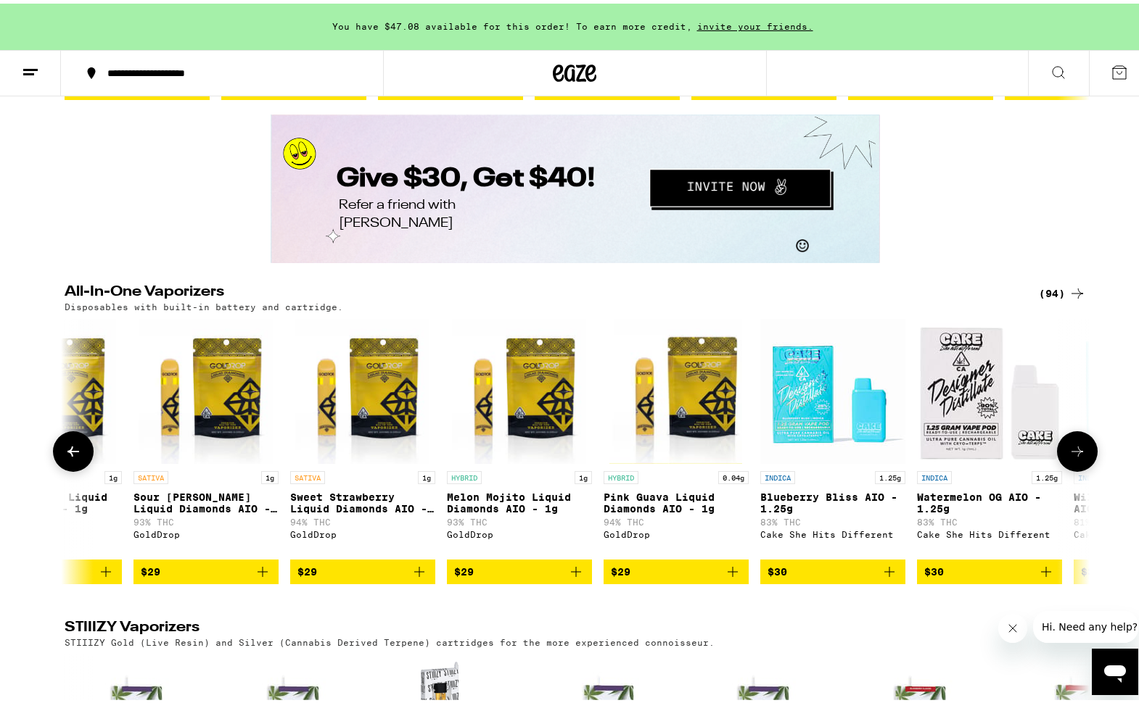
scroll to position [0, 2545]
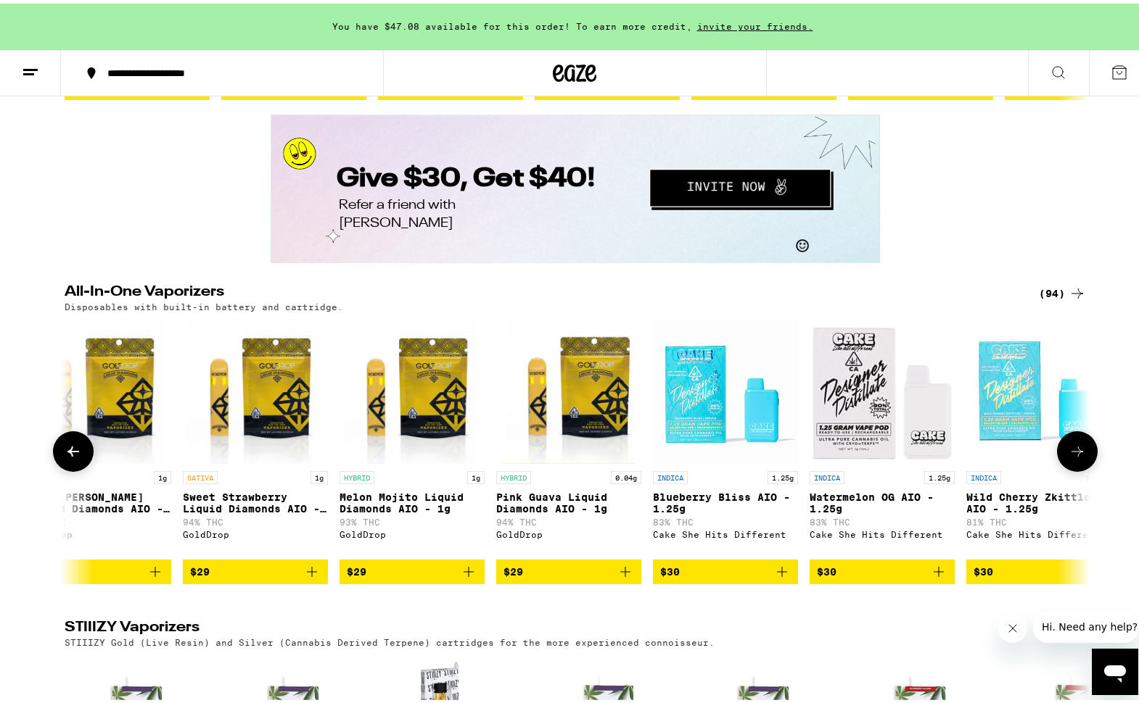
click at [1071, 453] on icon at bounding box center [1077, 448] width 12 height 10
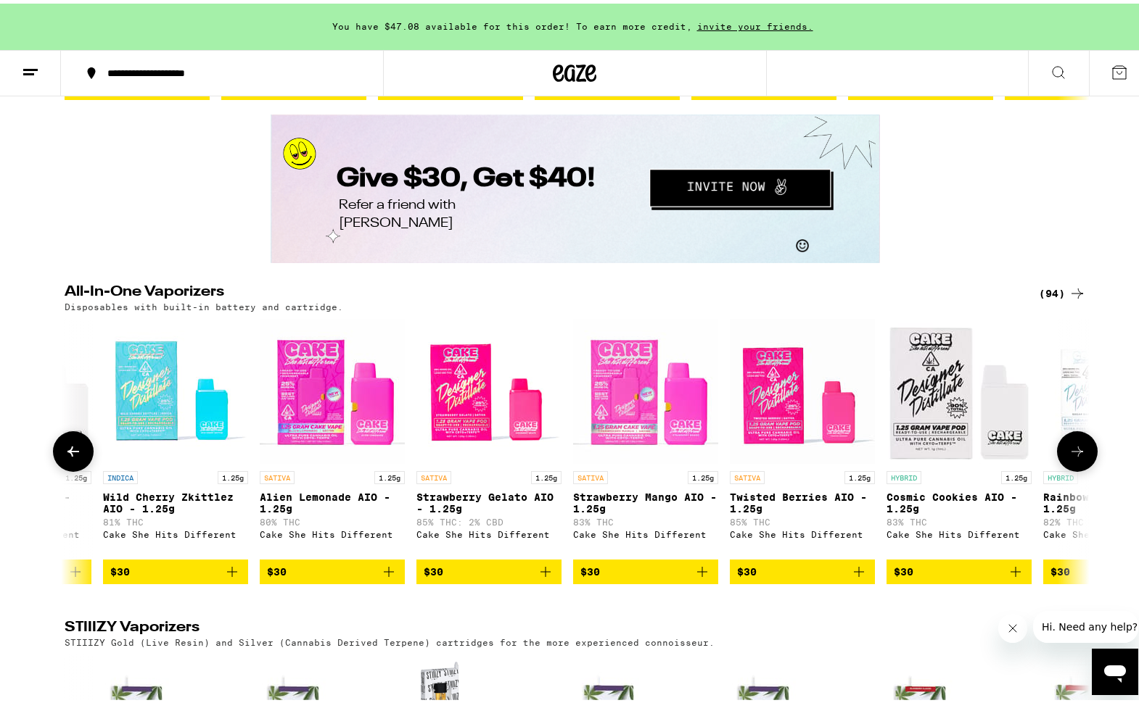
click at [1071, 453] on icon at bounding box center [1077, 448] width 12 height 10
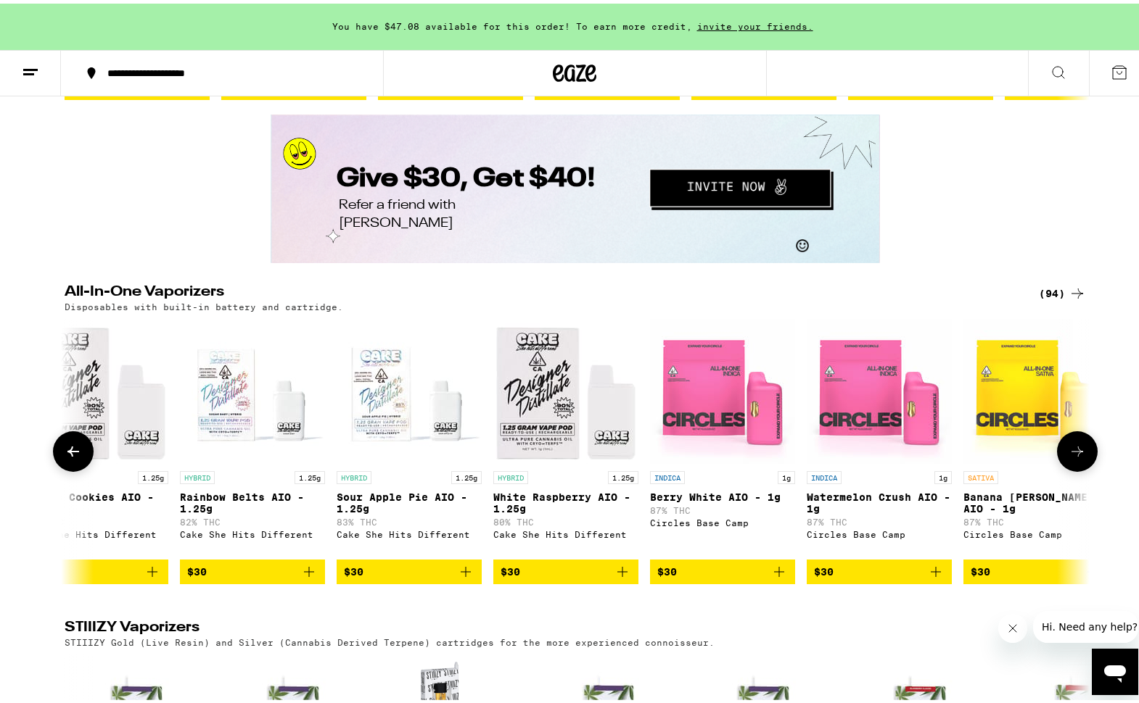
click at [1071, 453] on icon at bounding box center [1077, 448] width 12 height 10
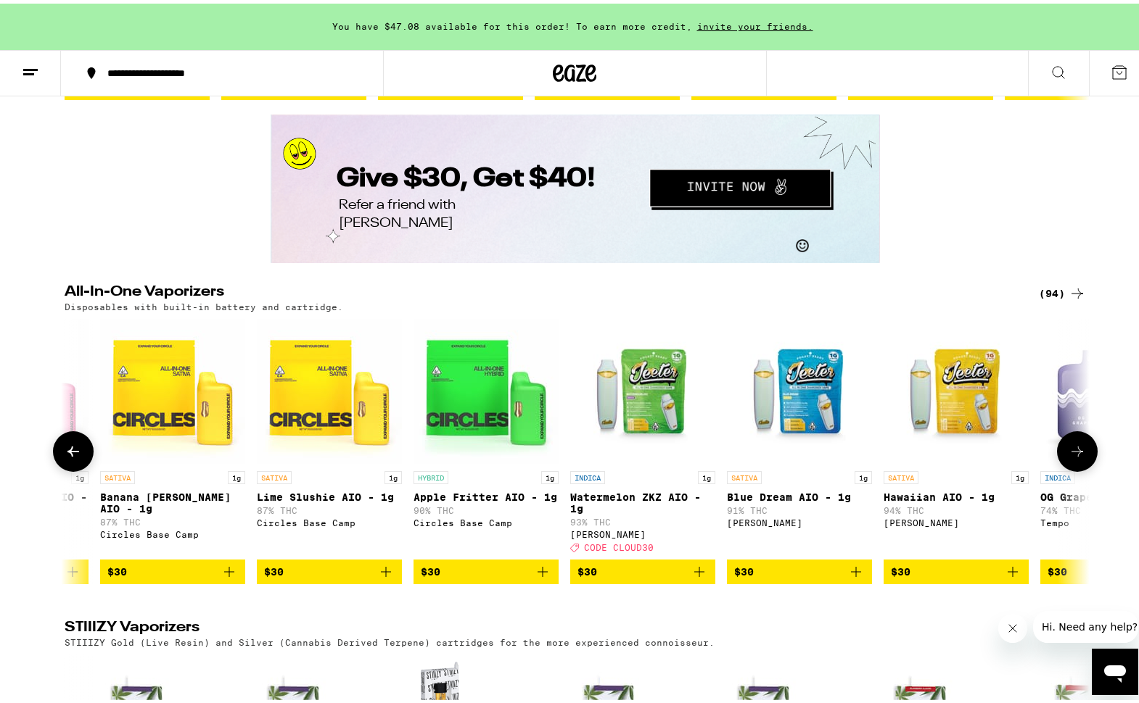
click at [1072, 453] on icon at bounding box center [1077, 448] width 12 height 10
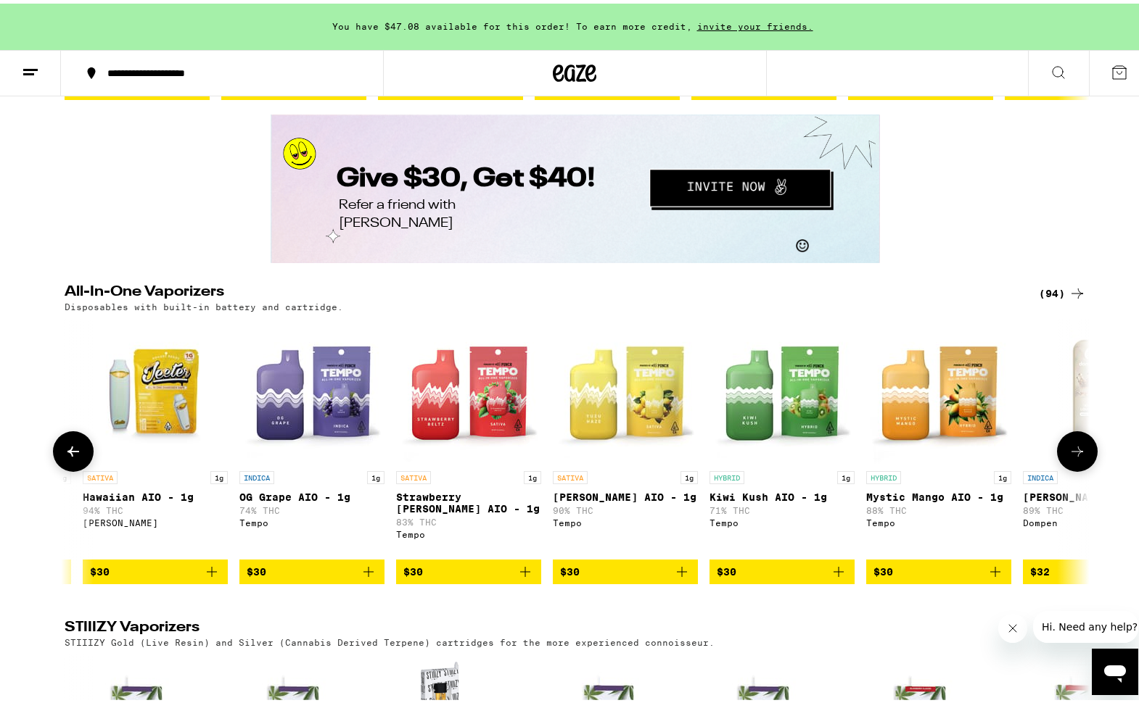
scroll to position [0, 5997]
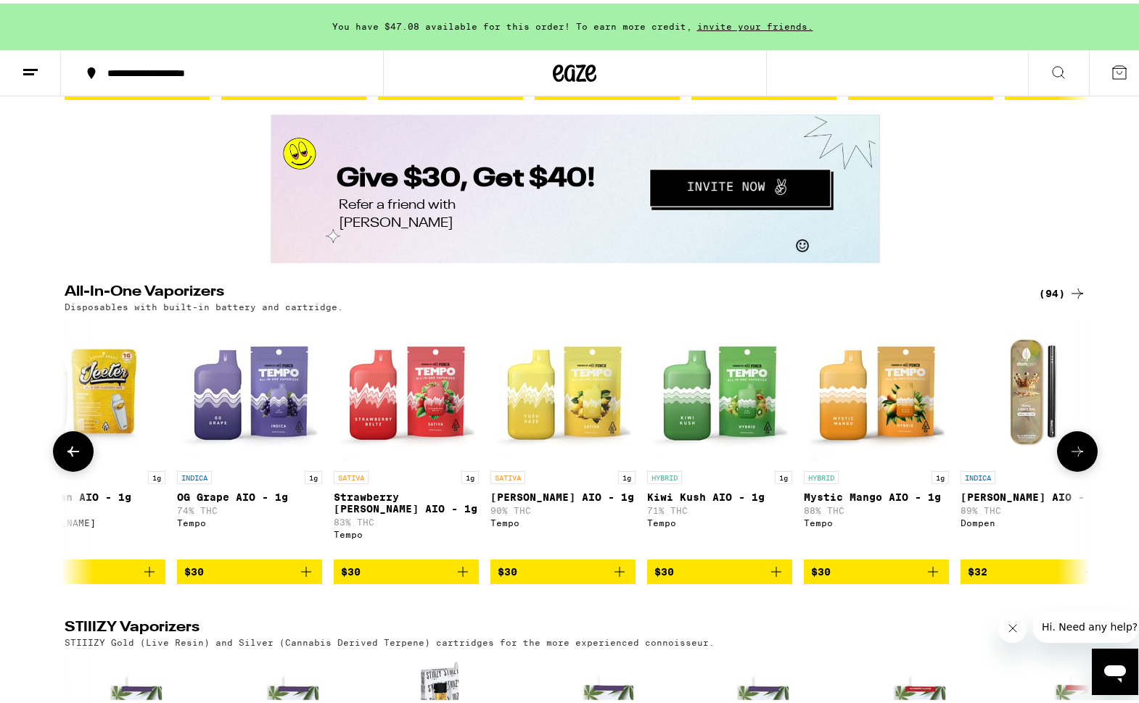
click at [1071, 457] on icon at bounding box center [1076, 447] width 17 height 17
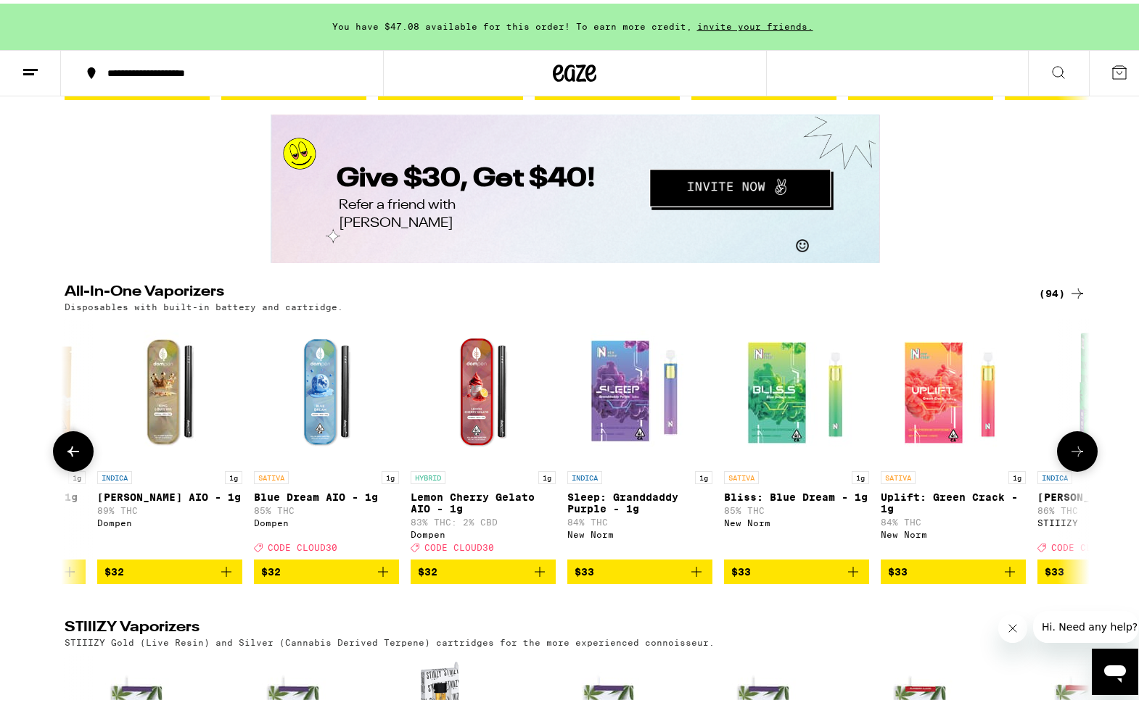
click at [1071, 457] on icon at bounding box center [1076, 447] width 17 height 17
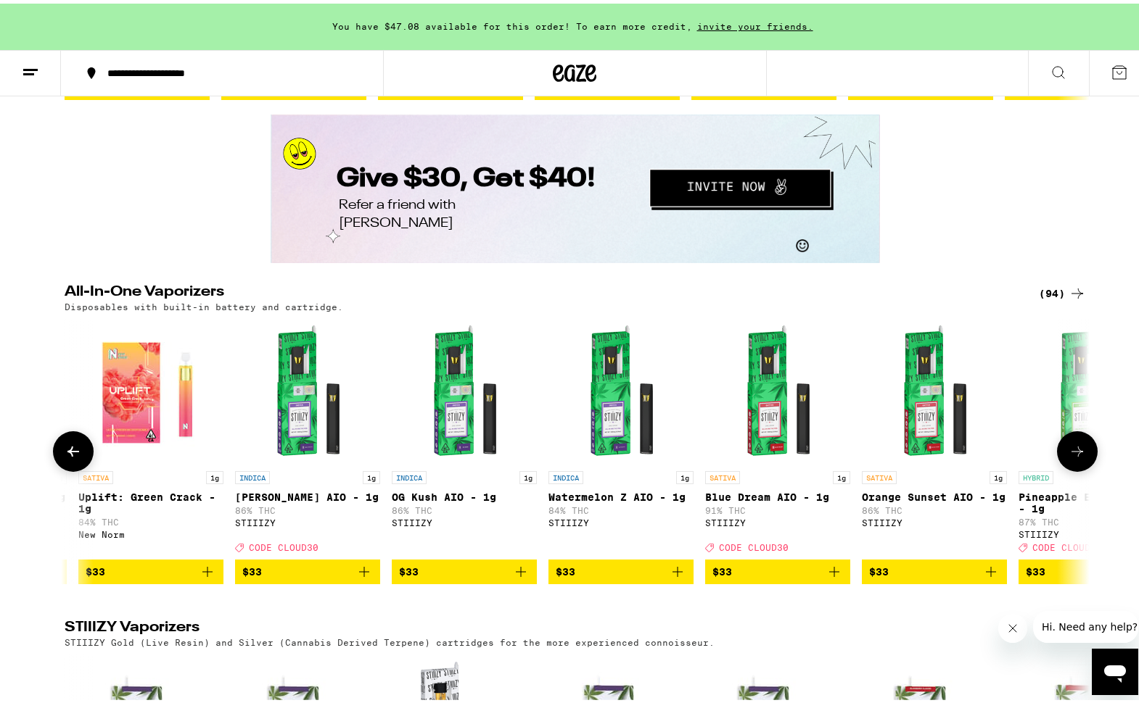
scroll to position [0, 7723]
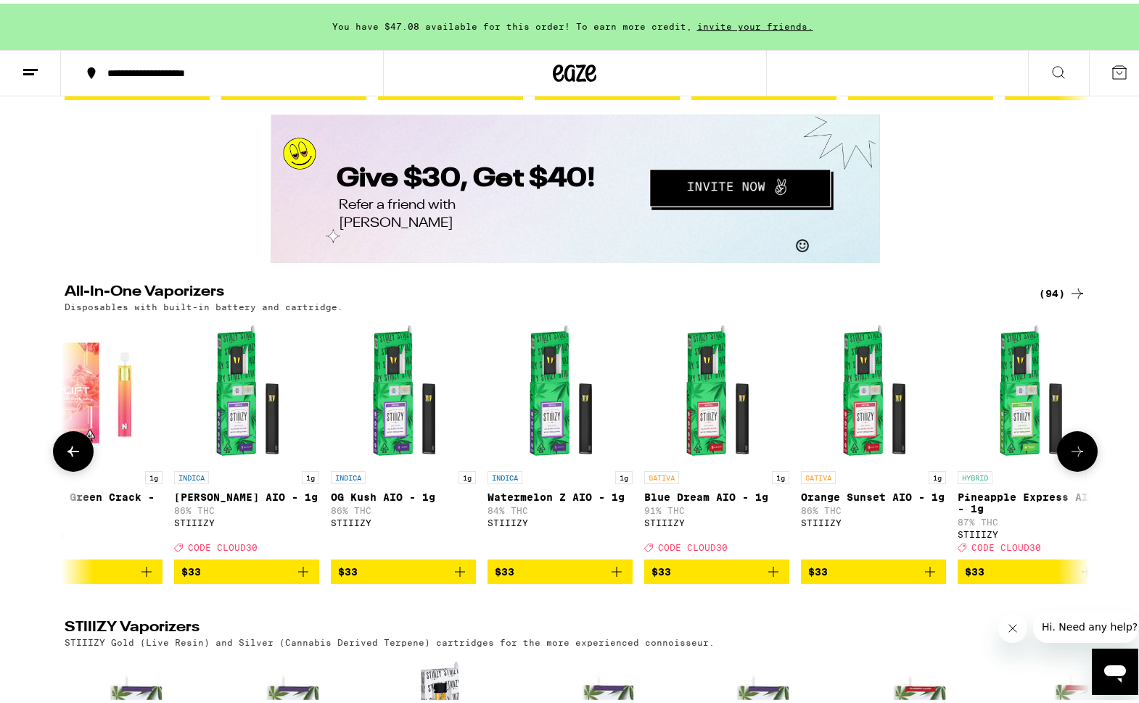
click at [1071, 457] on icon at bounding box center [1076, 447] width 17 height 17
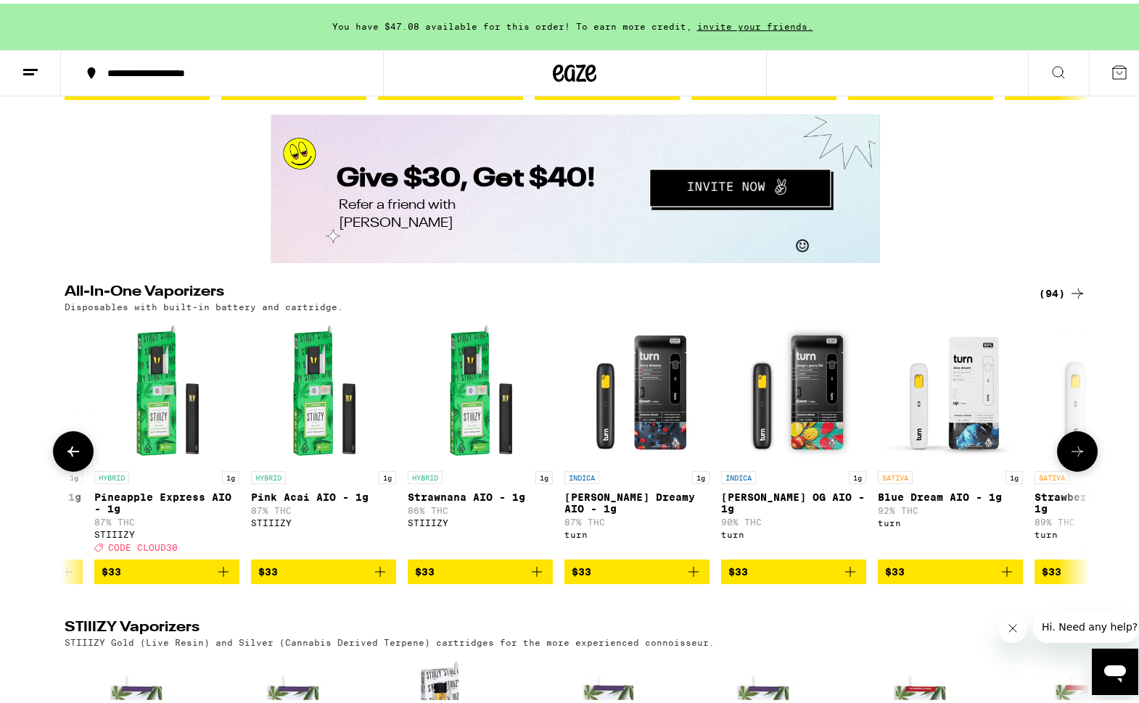
click at [1071, 457] on icon at bounding box center [1076, 447] width 17 height 17
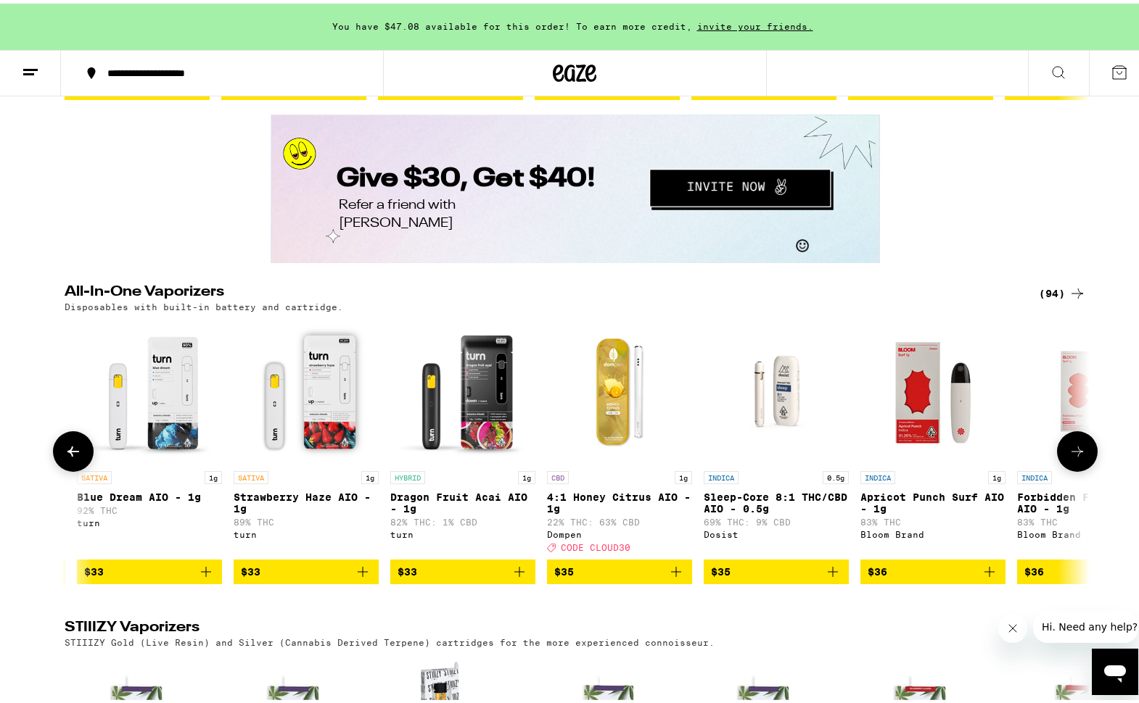
scroll to position [0, 9448]
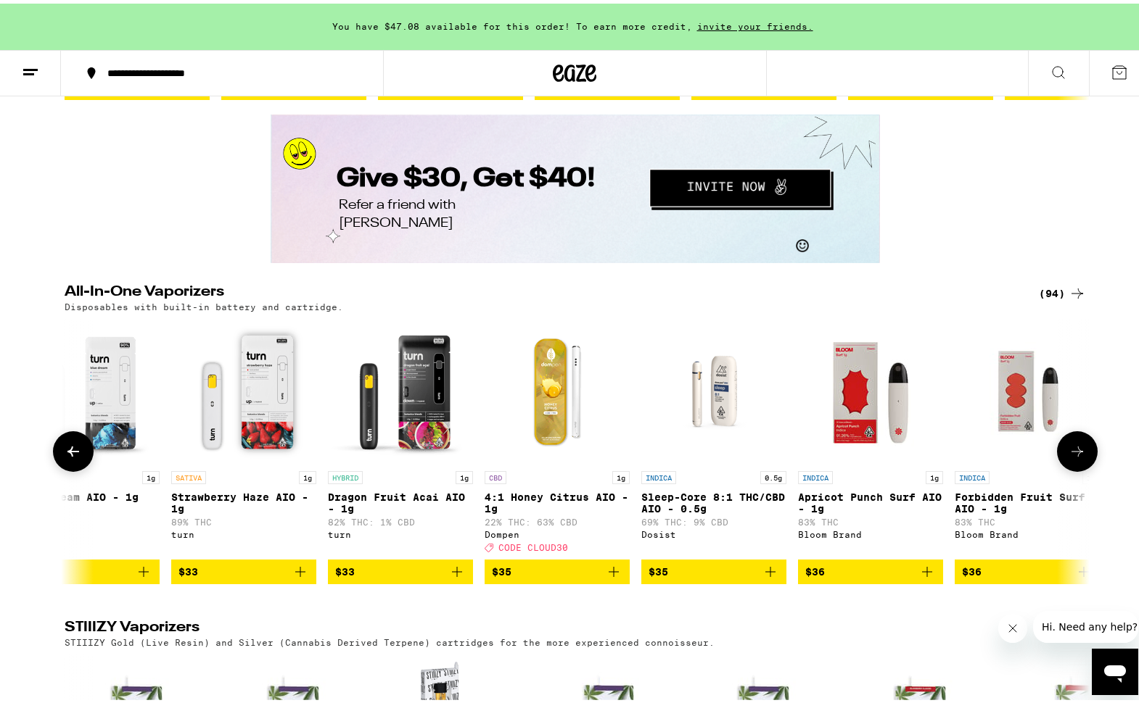
click at [1080, 468] on button at bounding box center [1077, 448] width 41 height 41
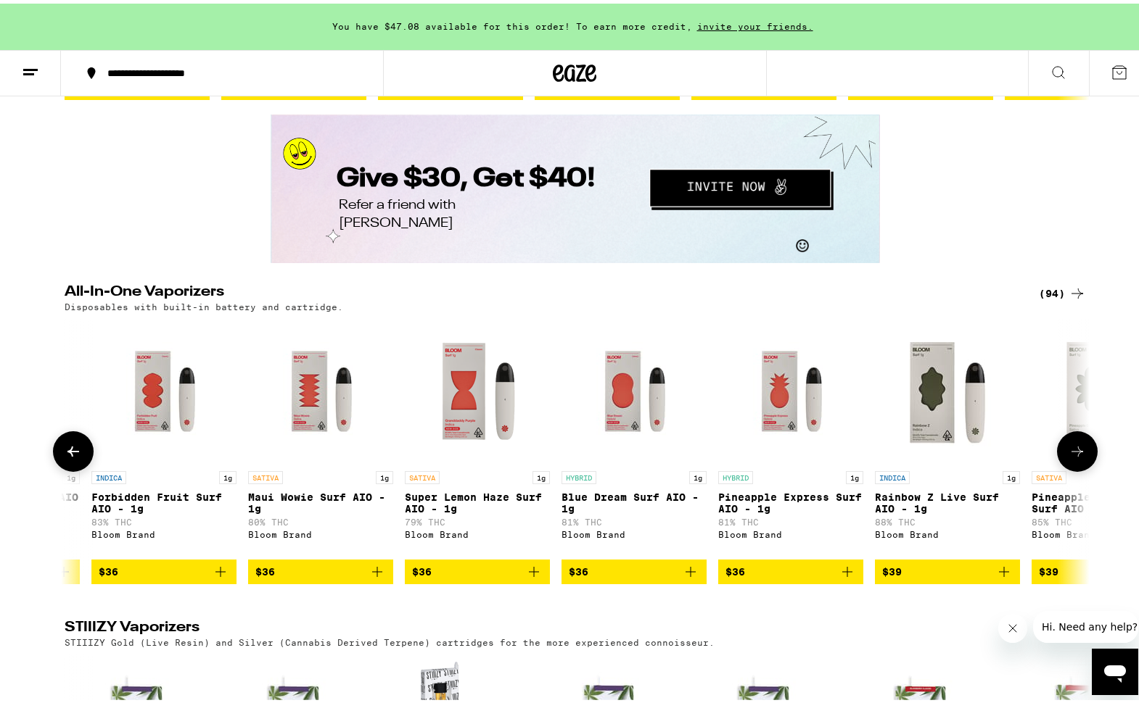
click at [1080, 468] on button at bounding box center [1077, 448] width 41 height 41
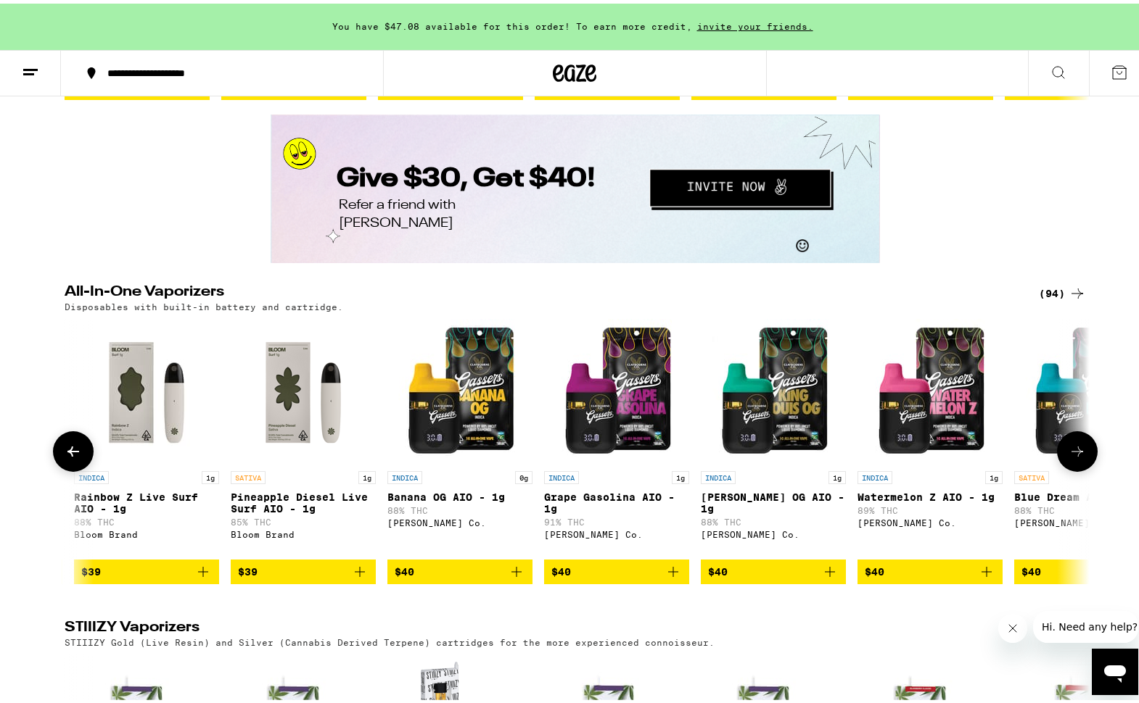
scroll to position [0, 11174]
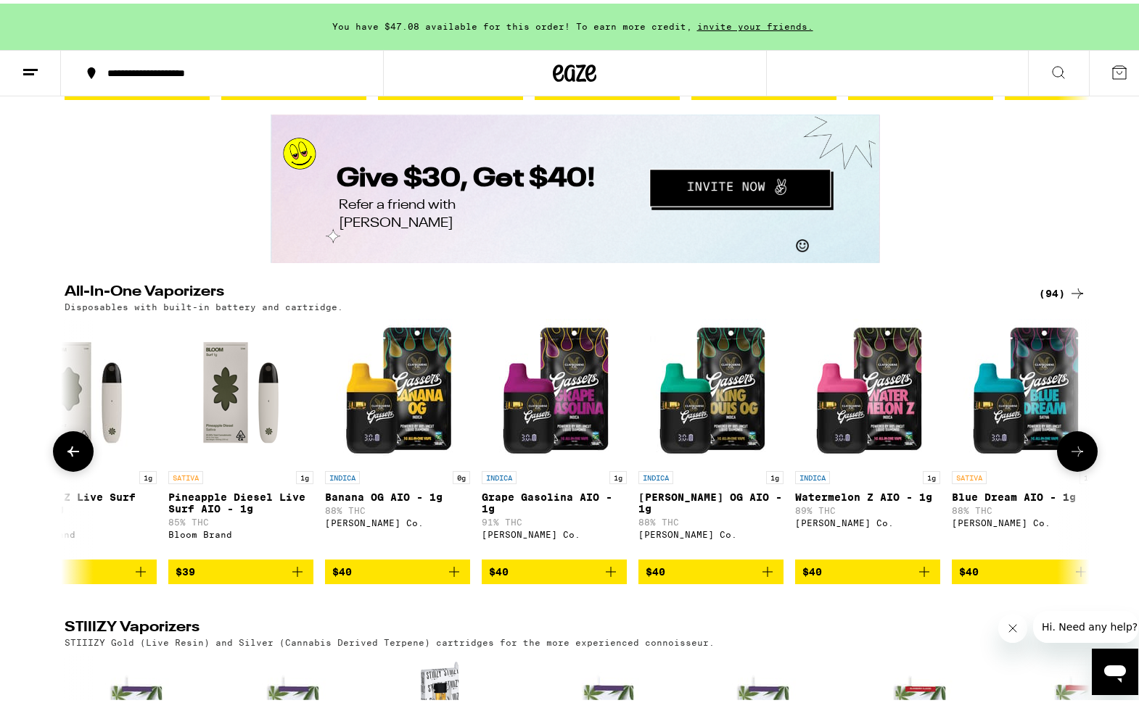
click at [449, 574] on icon "Add to bag" at bounding box center [454, 568] width 10 height 10
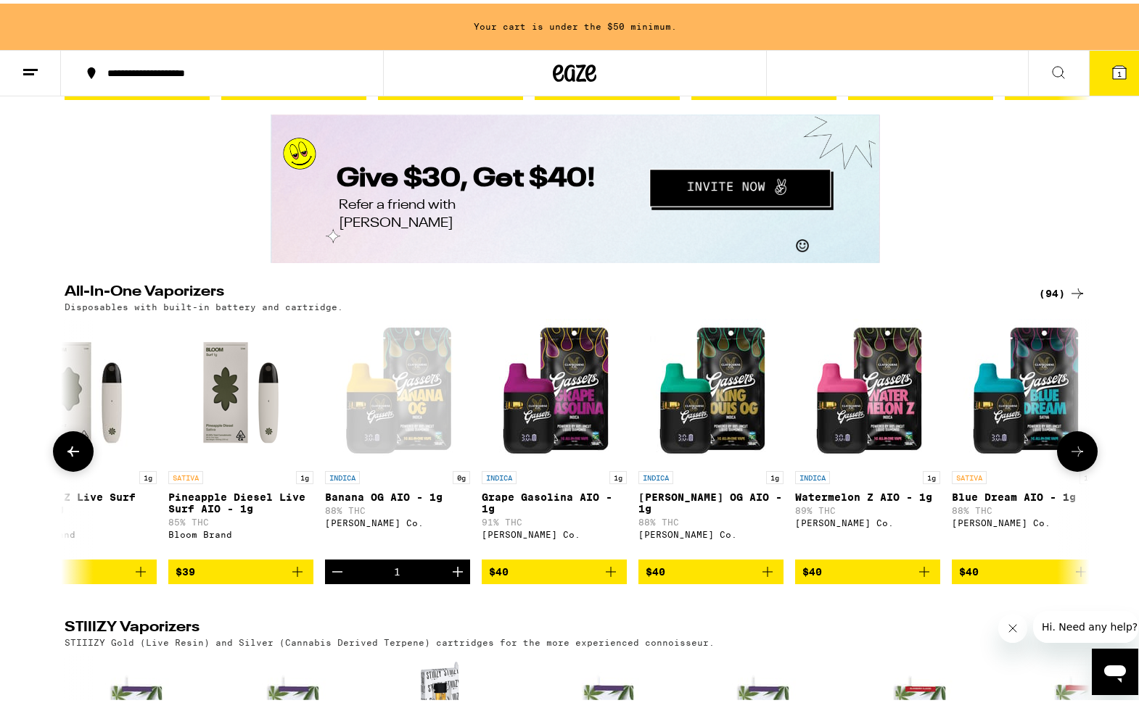
click at [1068, 457] on icon at bounding box center [1076, 447] width 17 height 17
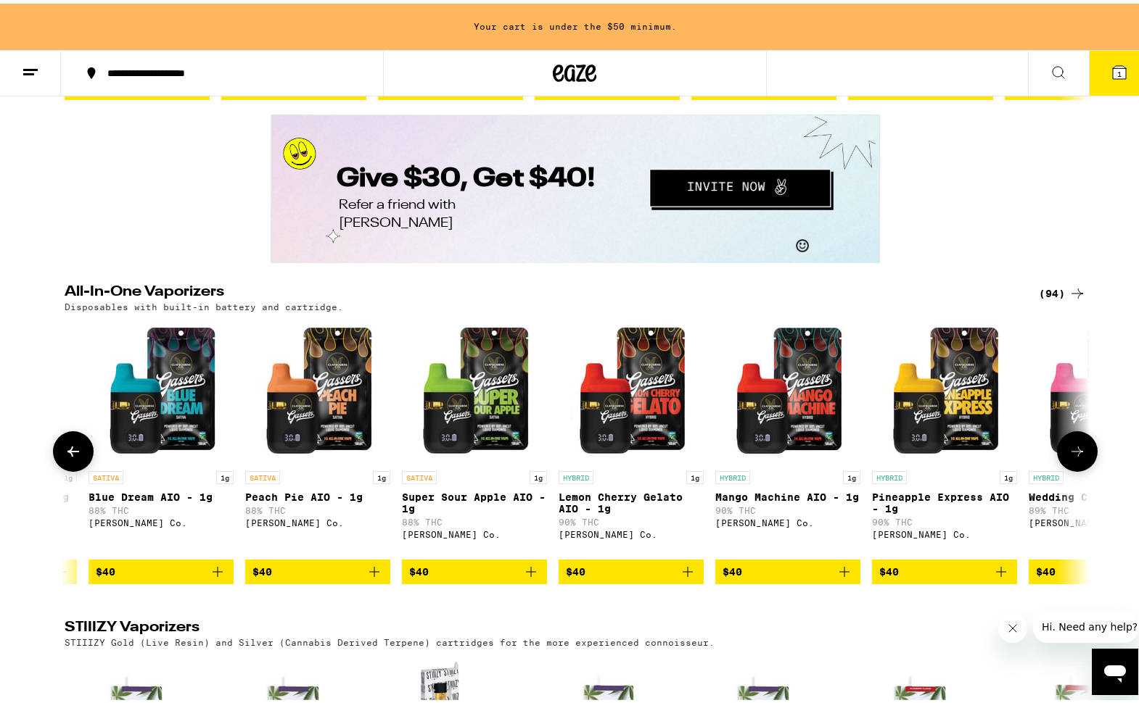
click at [1068, 457] on icon at bounding box center [1076, 447] width 17 height 17
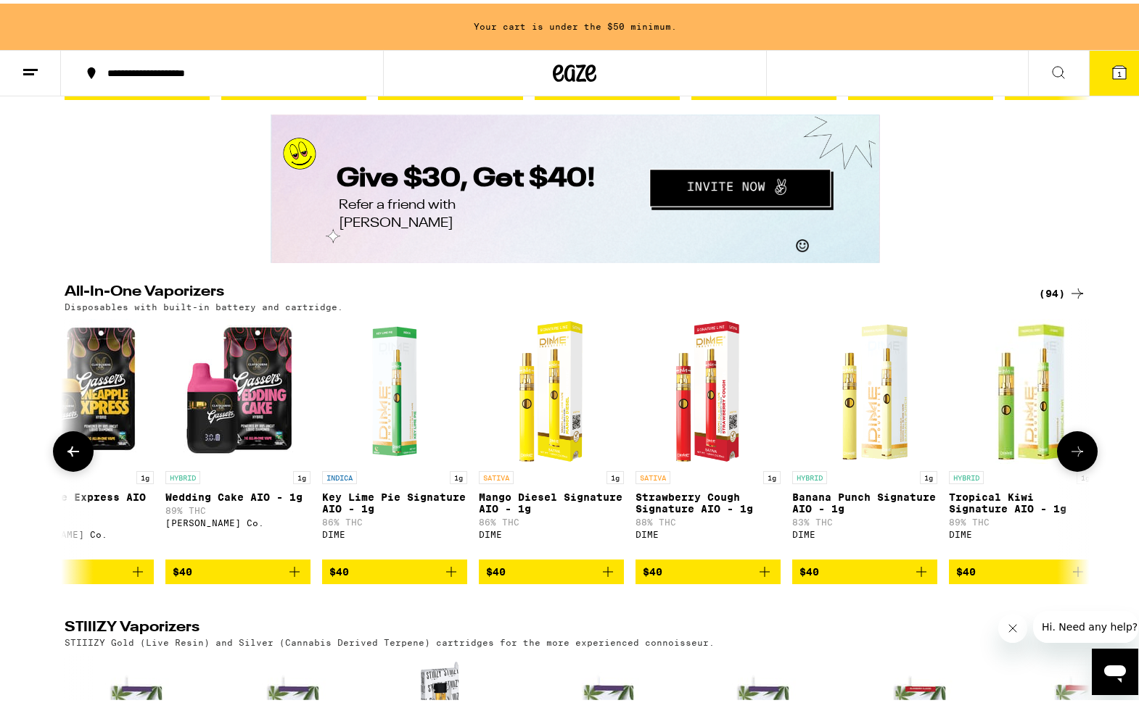
click at [1068, 457] on icon at bounding box center [1076, 447] width 17 height 17
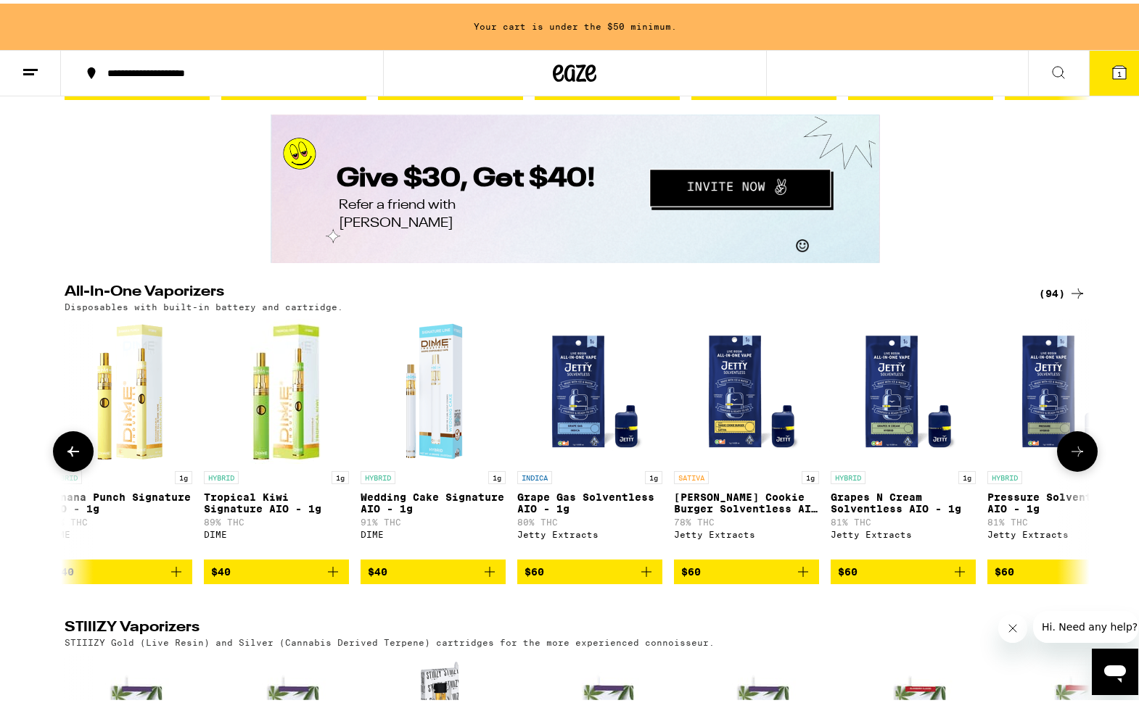
scroll to position [0, 13703]
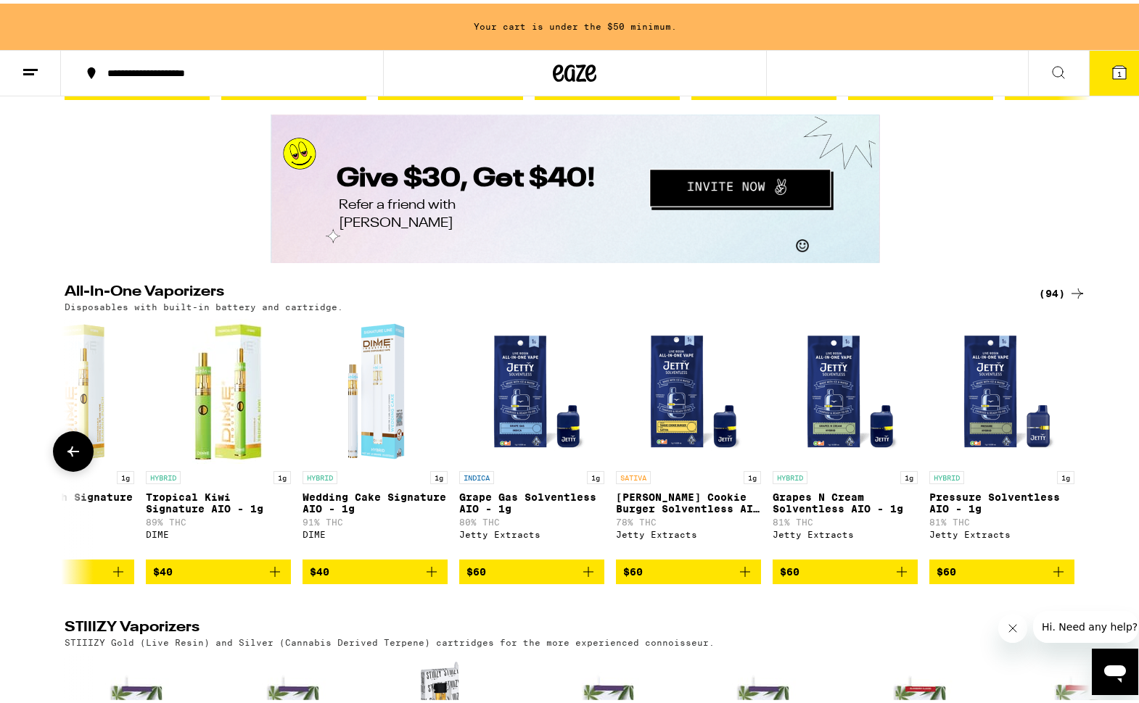
click at [1065, 468] on div at bounding box center [1077, 448] width 41 height 41
click at [65, 457] on icon at bounding box center [73, 447] width 17 height 17
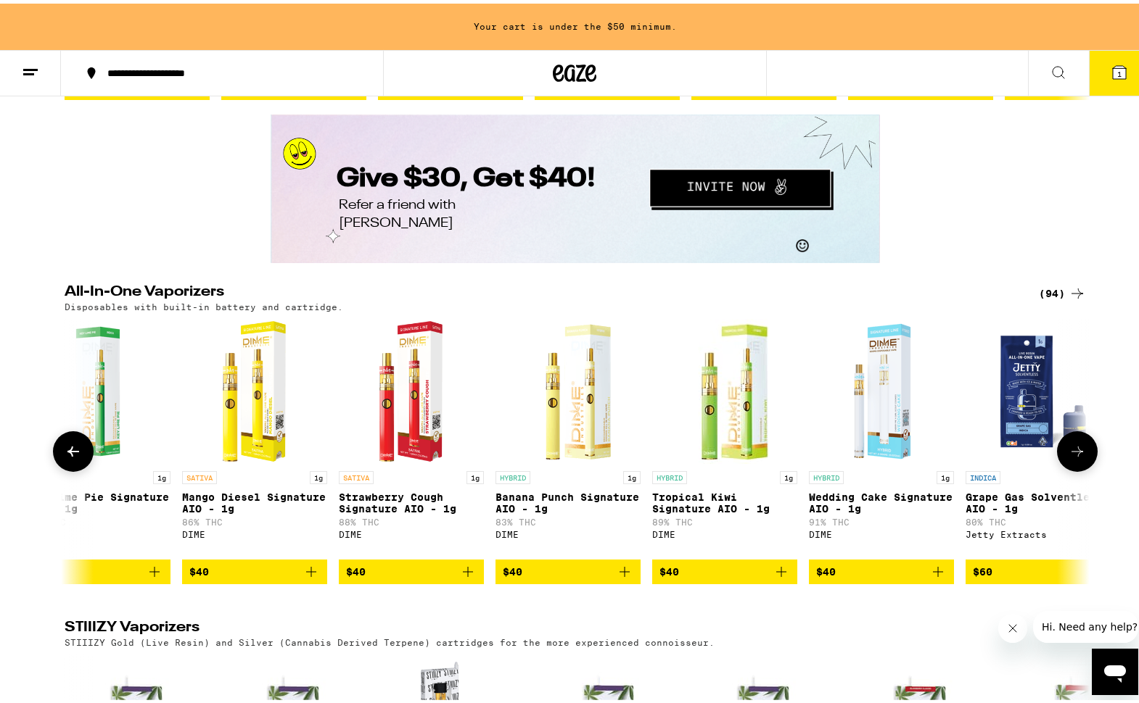
click at [65, 457] on icon at bounding box center [73, 447] width 17 height 17
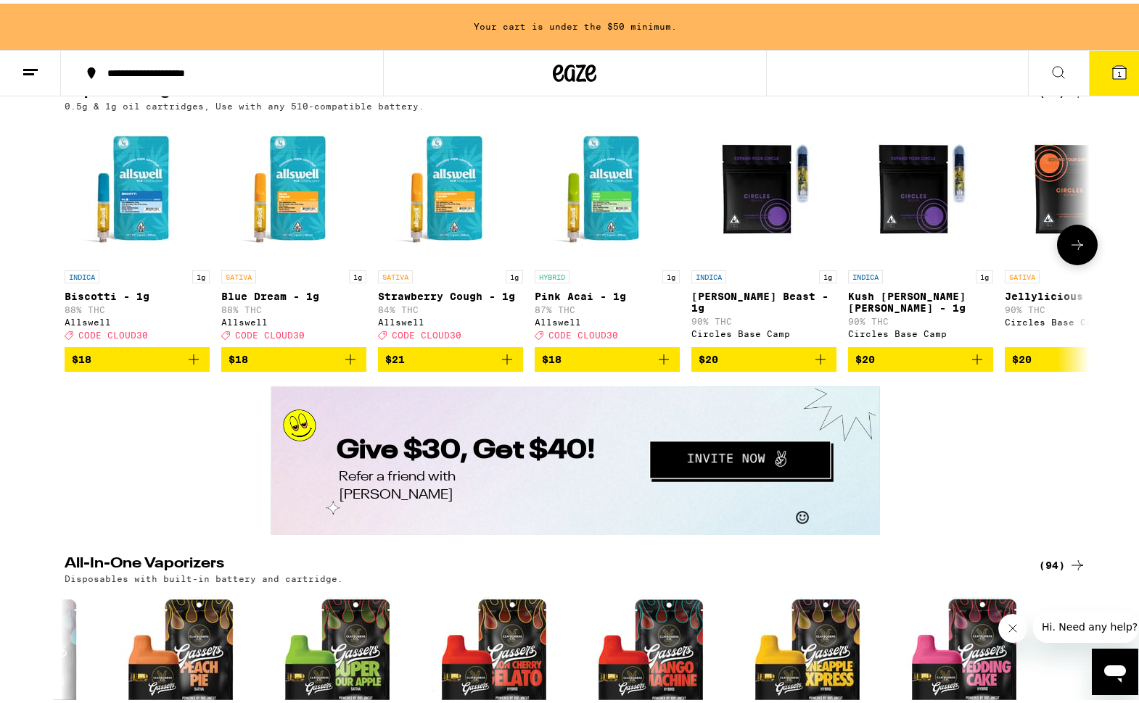
scroll to position [2099, 0]
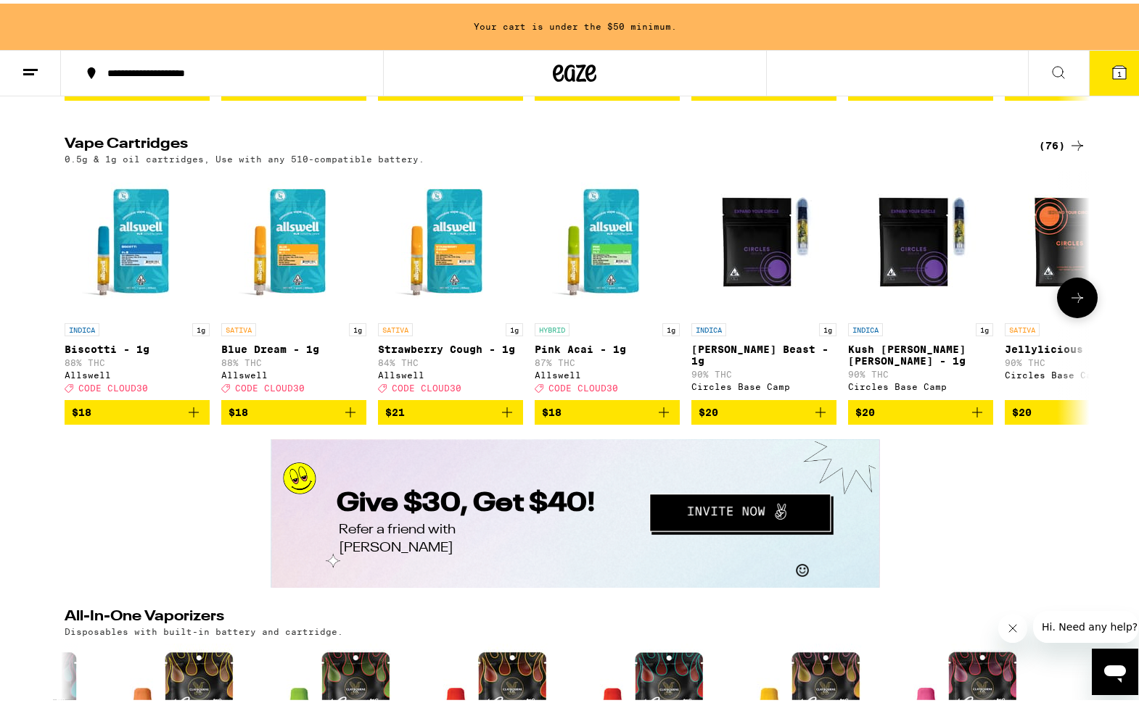
click at [1069, 303] on icon at bounding box center [1076, 294] width 17 height 17
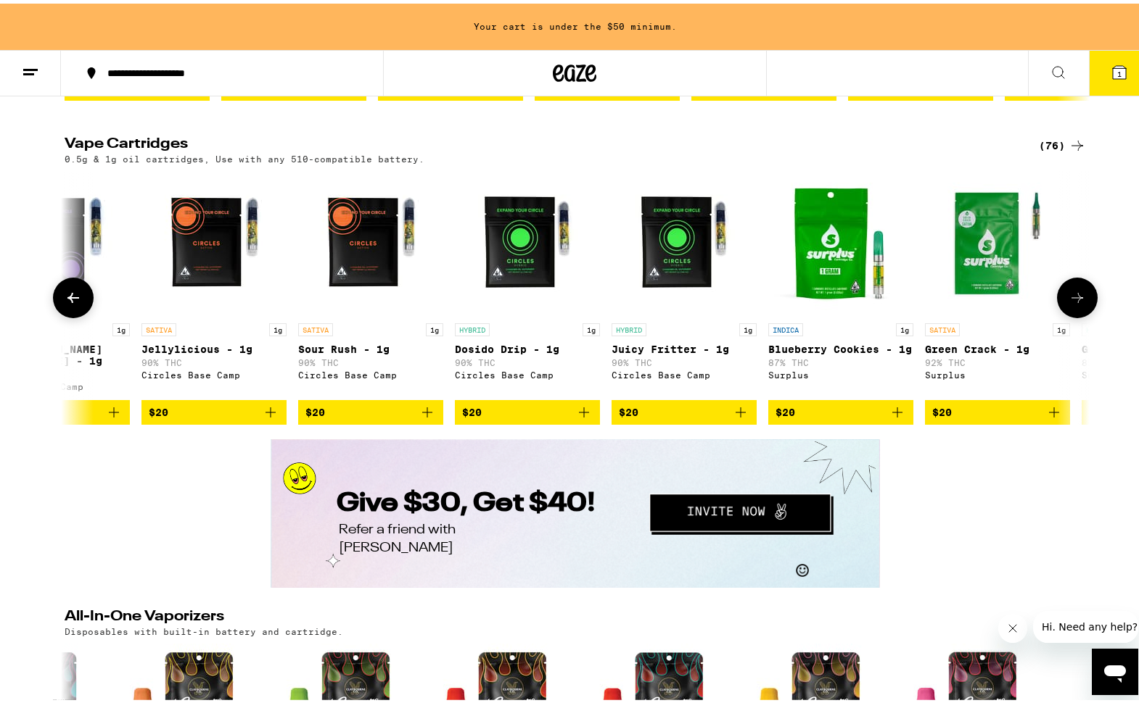
click at [1070, 303] on icon at bounding box center [1076, 294] width 17 height 17
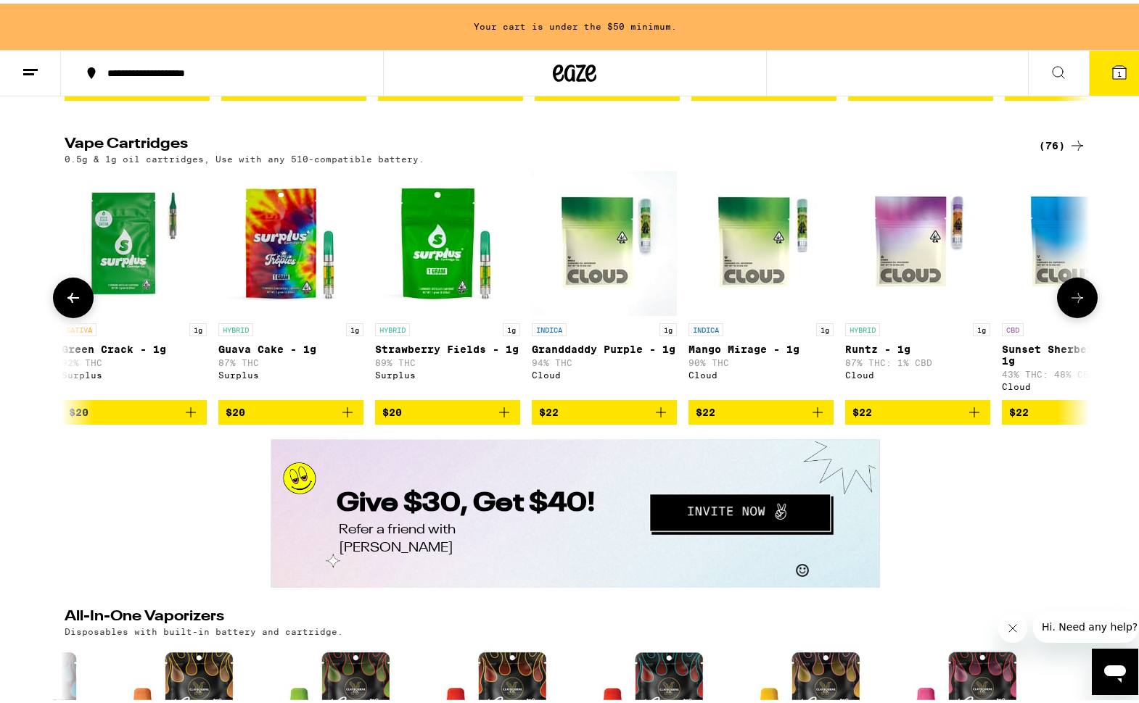
click at [1070, 303] on icon at bounding box center [1076, 294] width 17 height 17
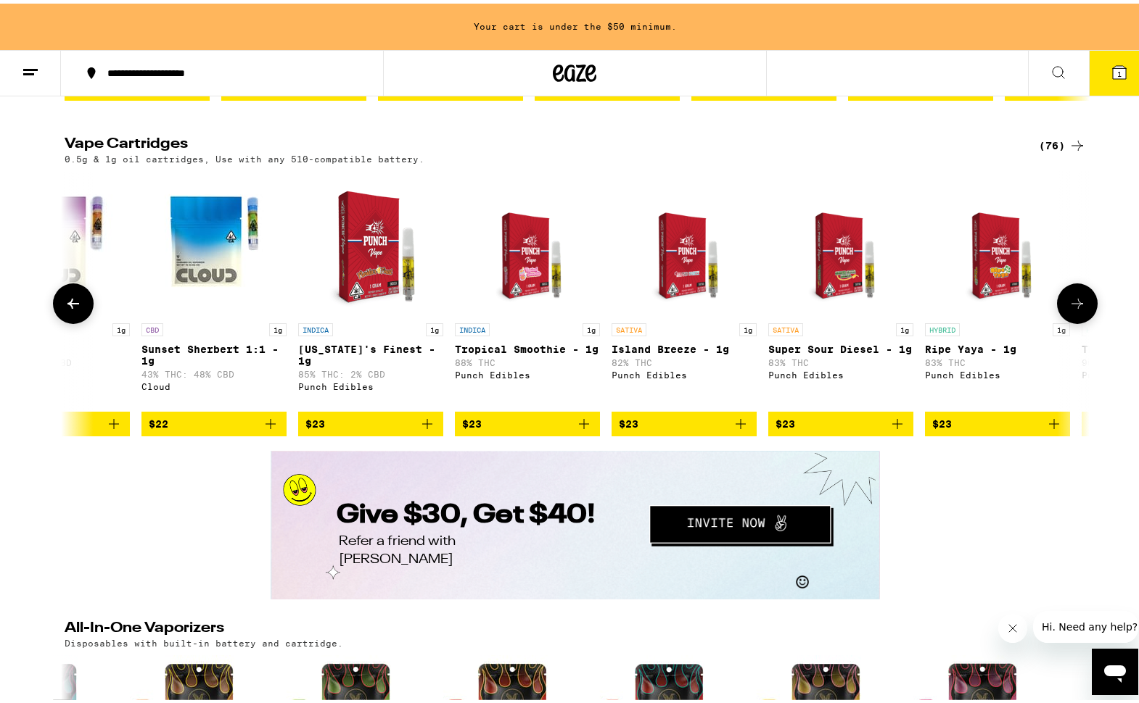
click at [1070, 309] on icon at bounding box center [1076, 300] width 17 height 17
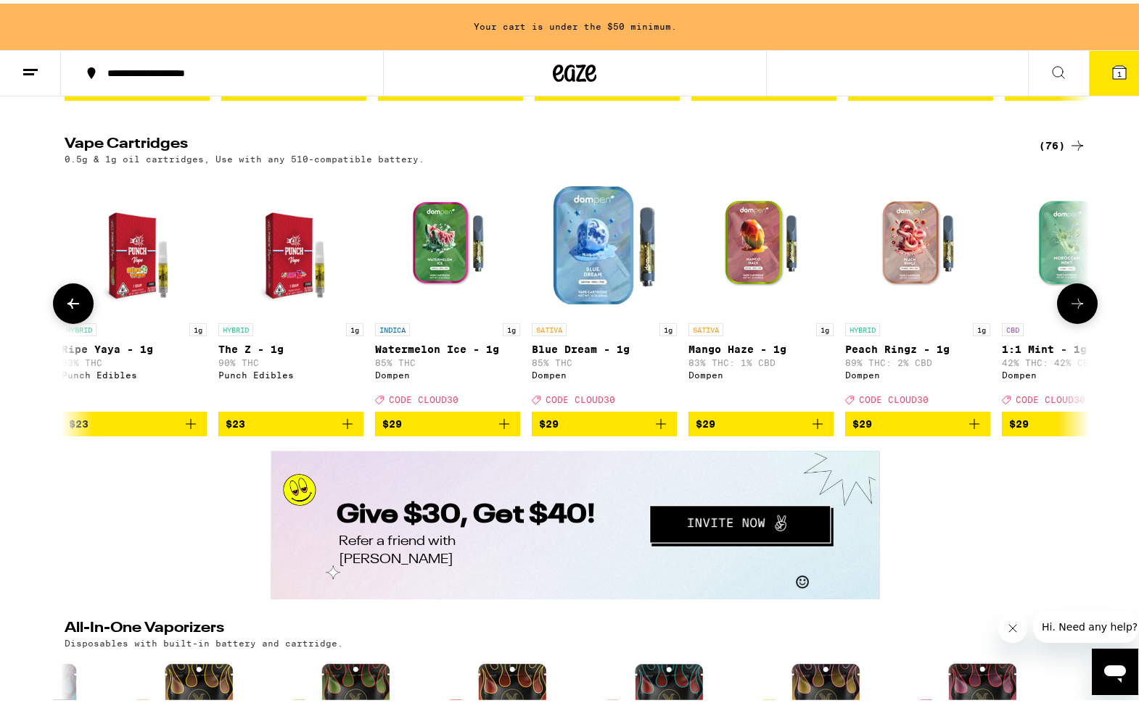
click at [1070, 309] on icon at bounding box center [1076, 300] width 17 height 17
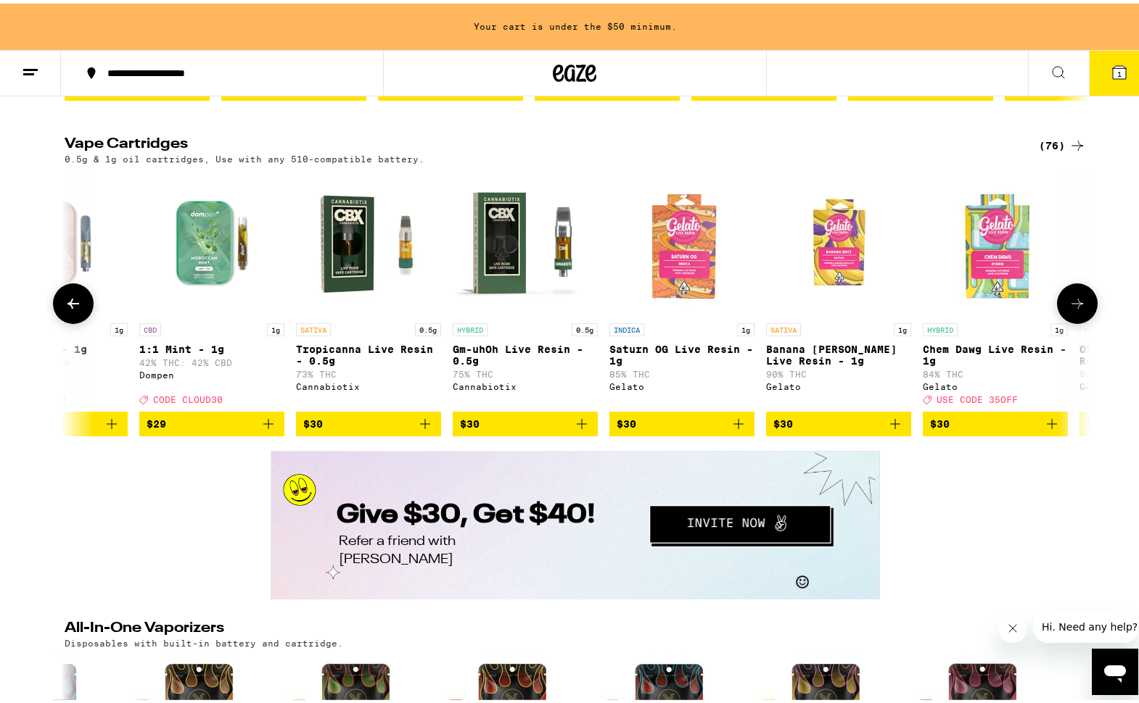
click at [1070, 309] on icon at bounding box center [1076, 300] width 17 height 17
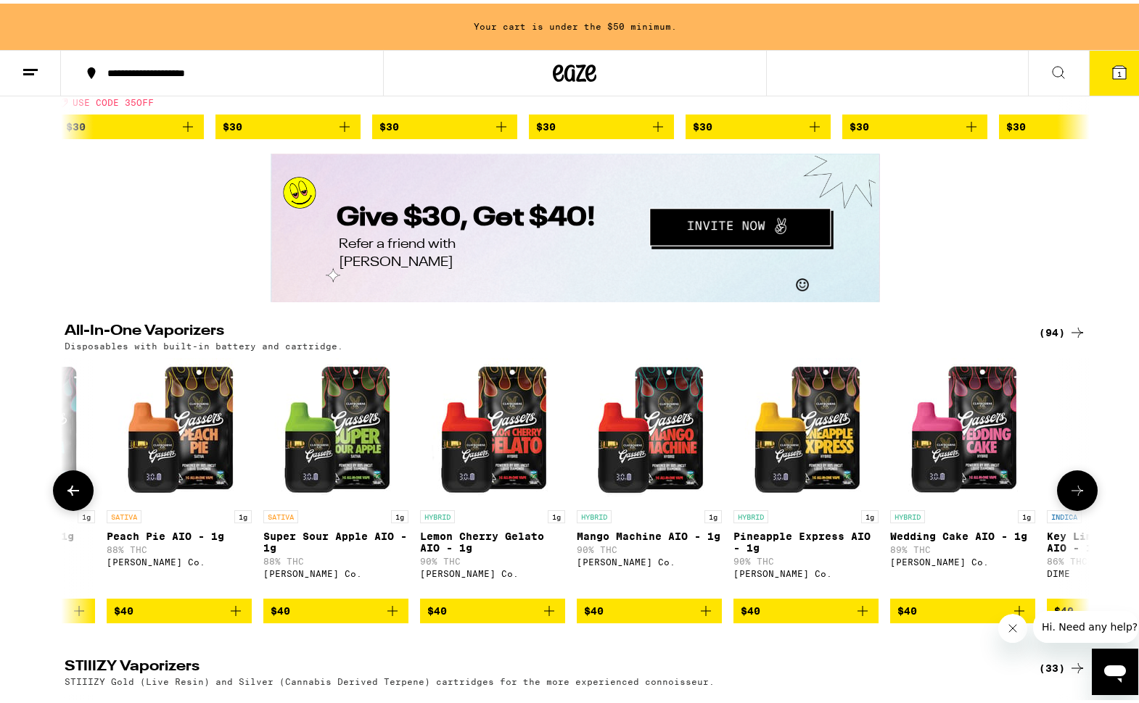
scroll to position [2469, 0]
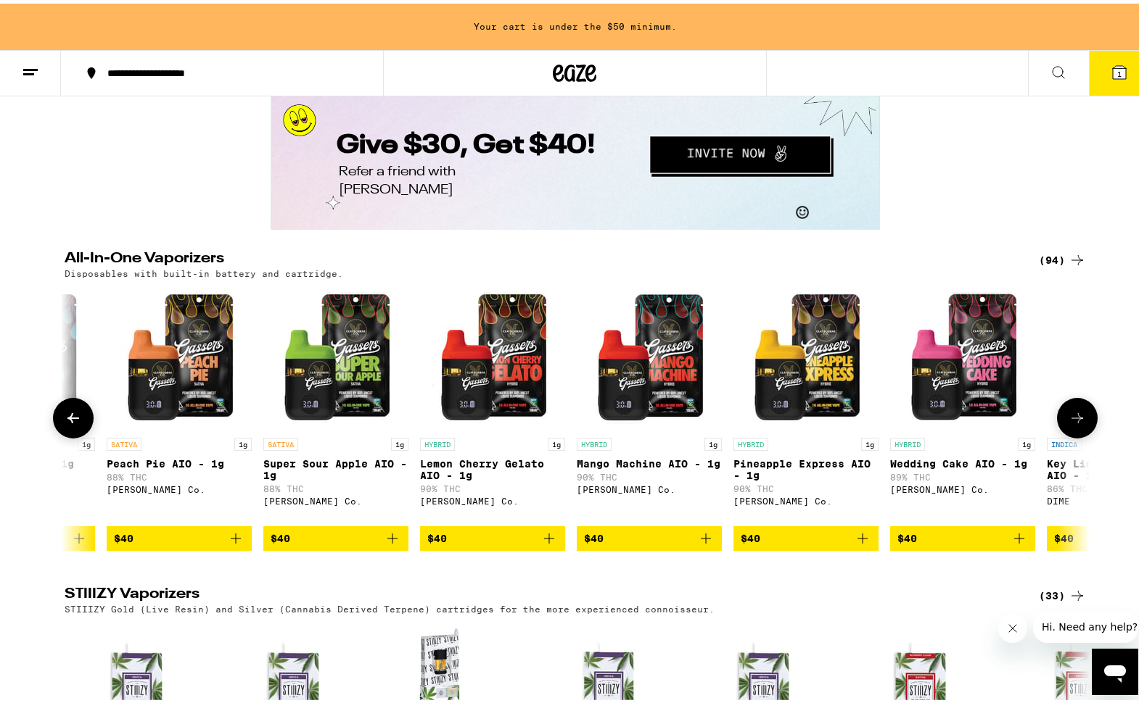
click at [65, 424] on icon at bounding box center [73, 414] width 17 height 17
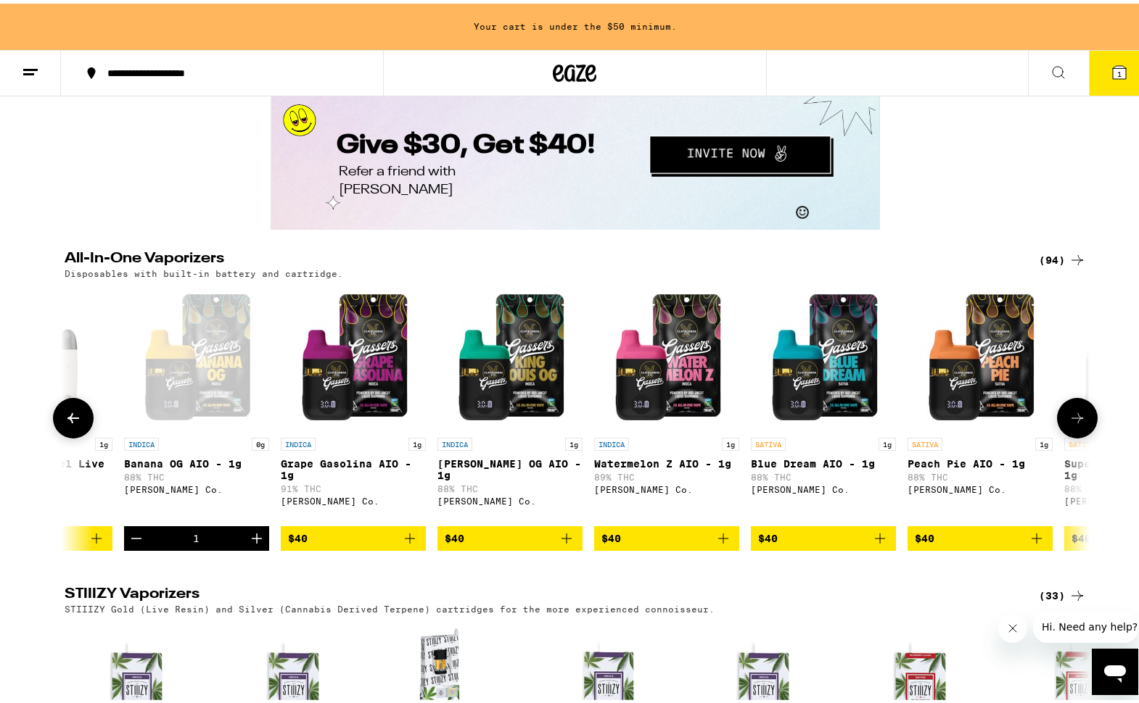
click at [65, 424] on icon at bounding box center [73, 414] width 17 height 17
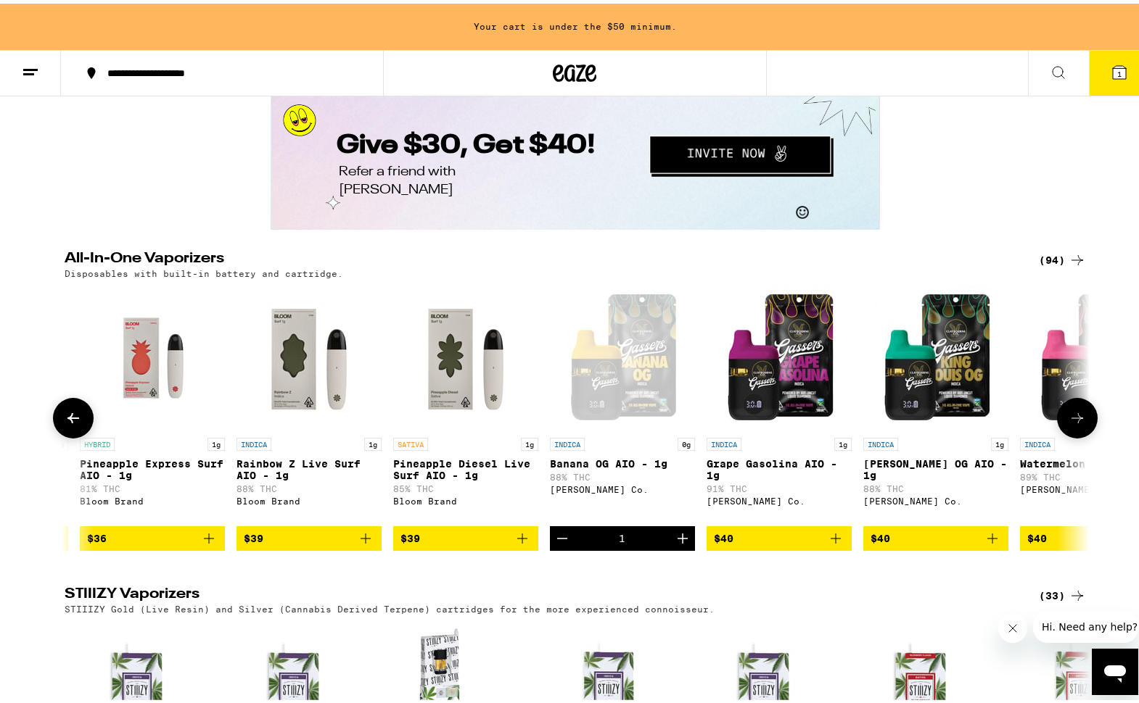
click at [65, 424] on icon at bounding box center [73, 414] width 17 height 17
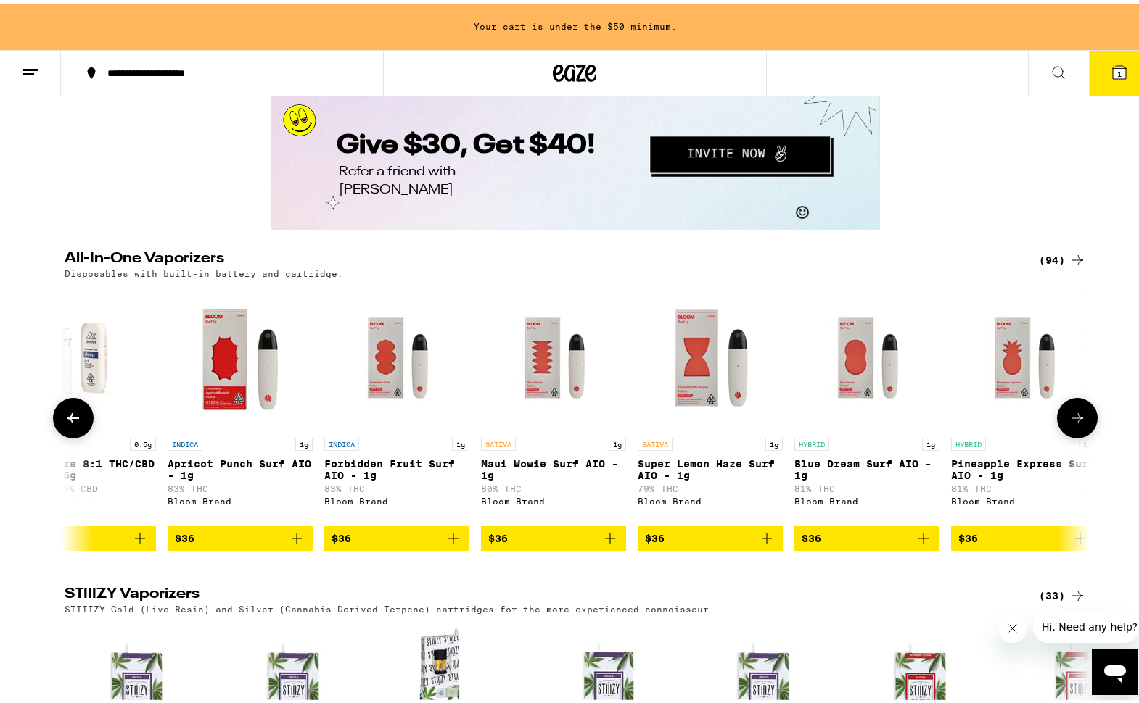
scroll to position [0, 10047]
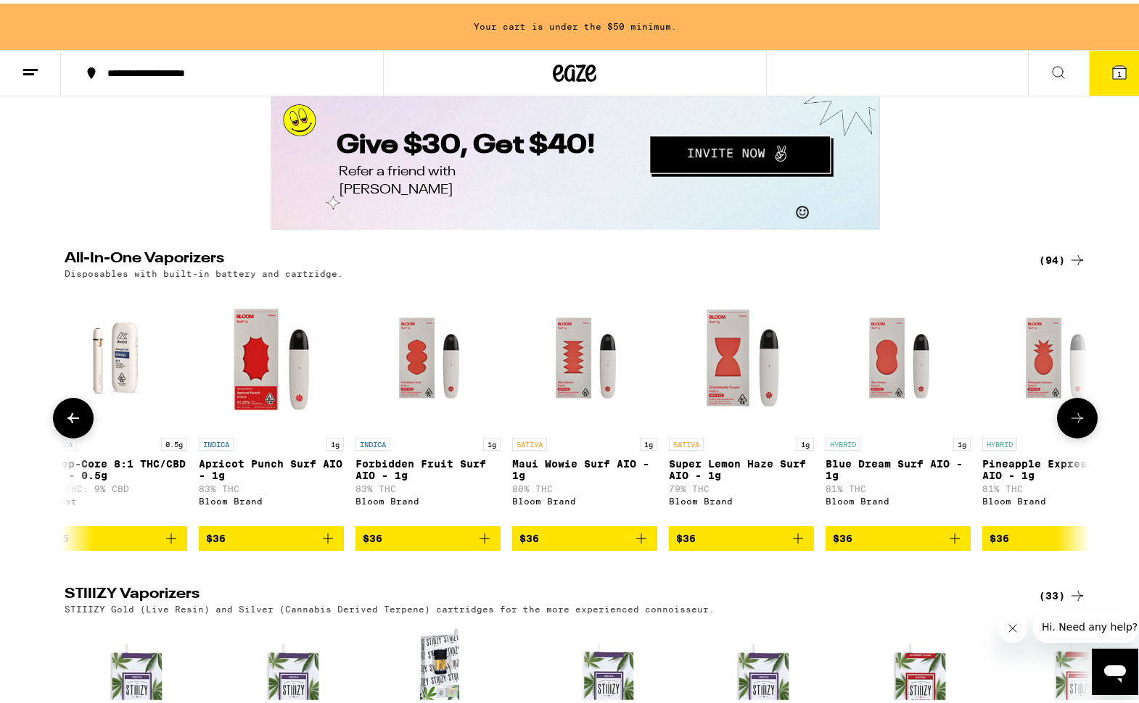
click at [65, 424] on icon at bounding box center [73, 414] width 17 height 17
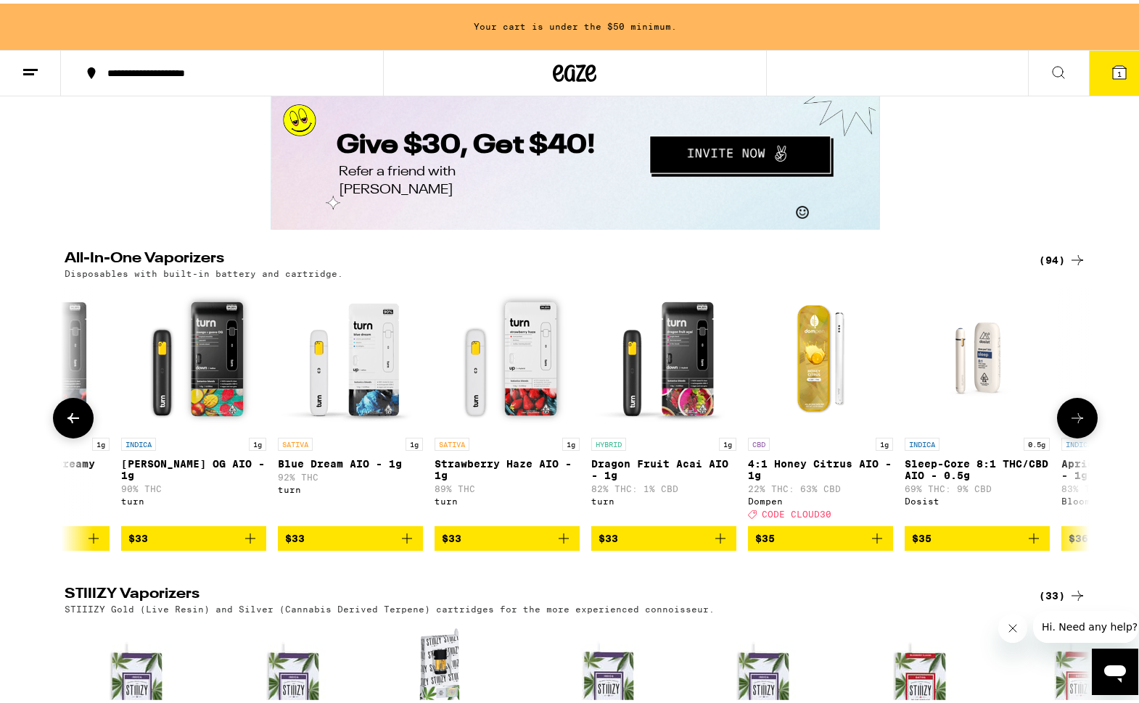
scroll to position [0, 9184]
click at [65, 424] on icon at bounding box center [73, 414] width 17 height 17
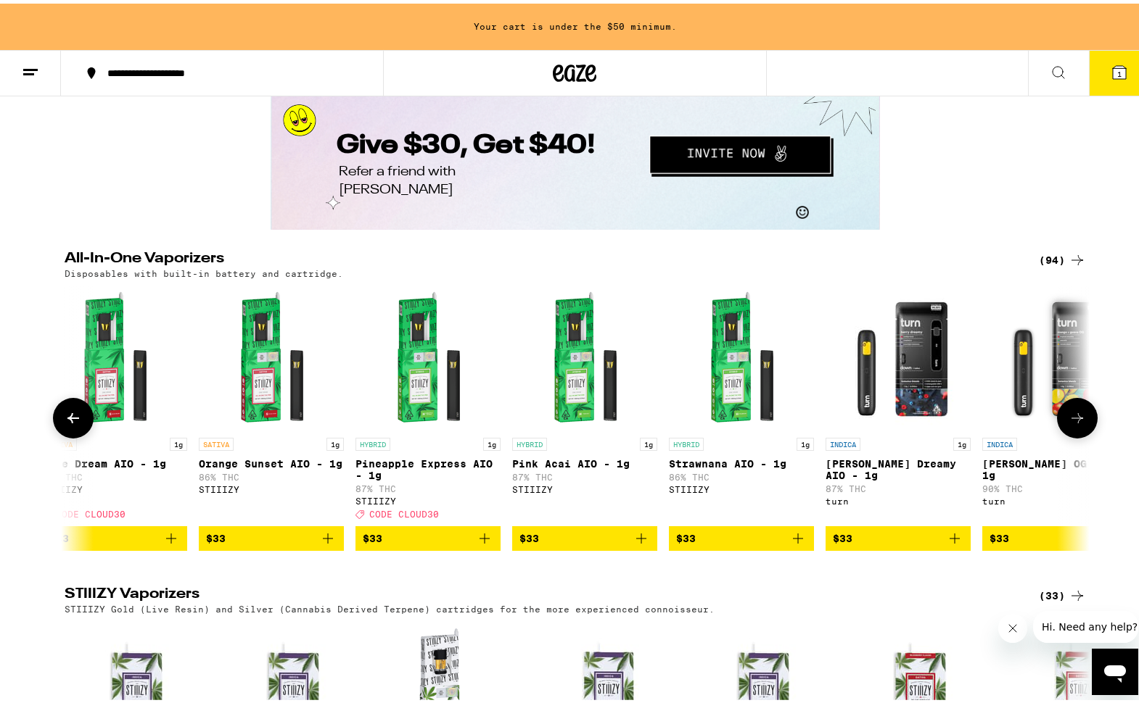
scroll to position [0, 8322]
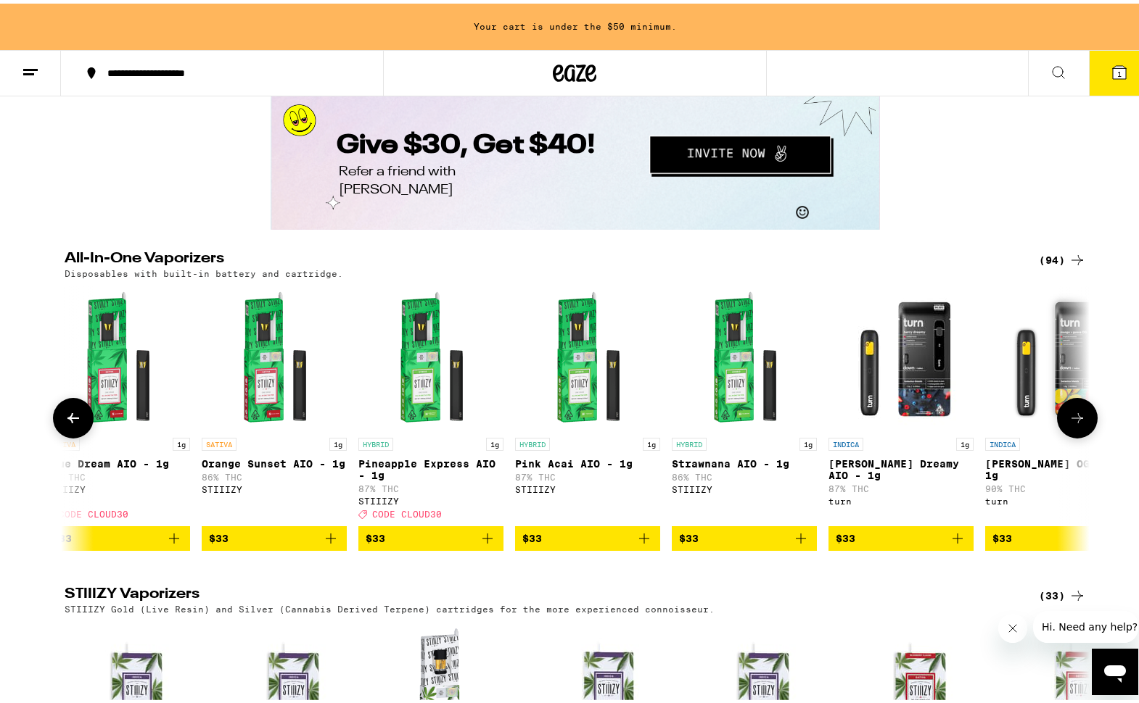
click at [65, 424] on icon at bounding box center [73, 414] width 17 height 17
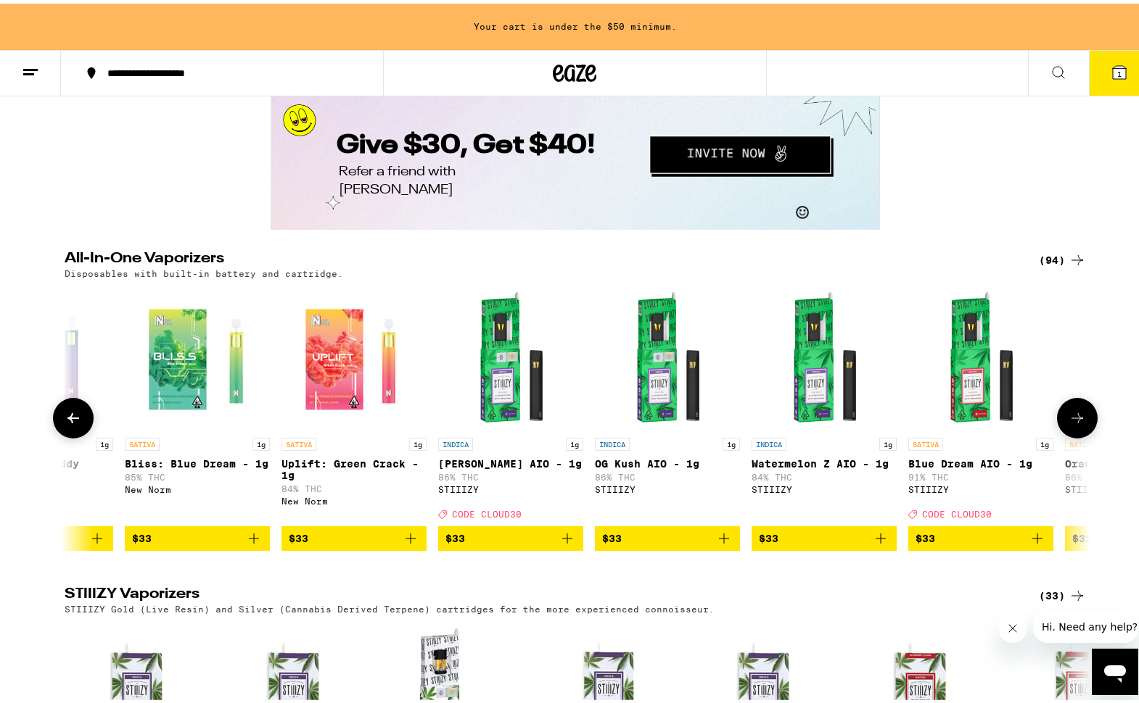
click at [65, 424] on icon at bounding box center [73, 414] width 17 height 17
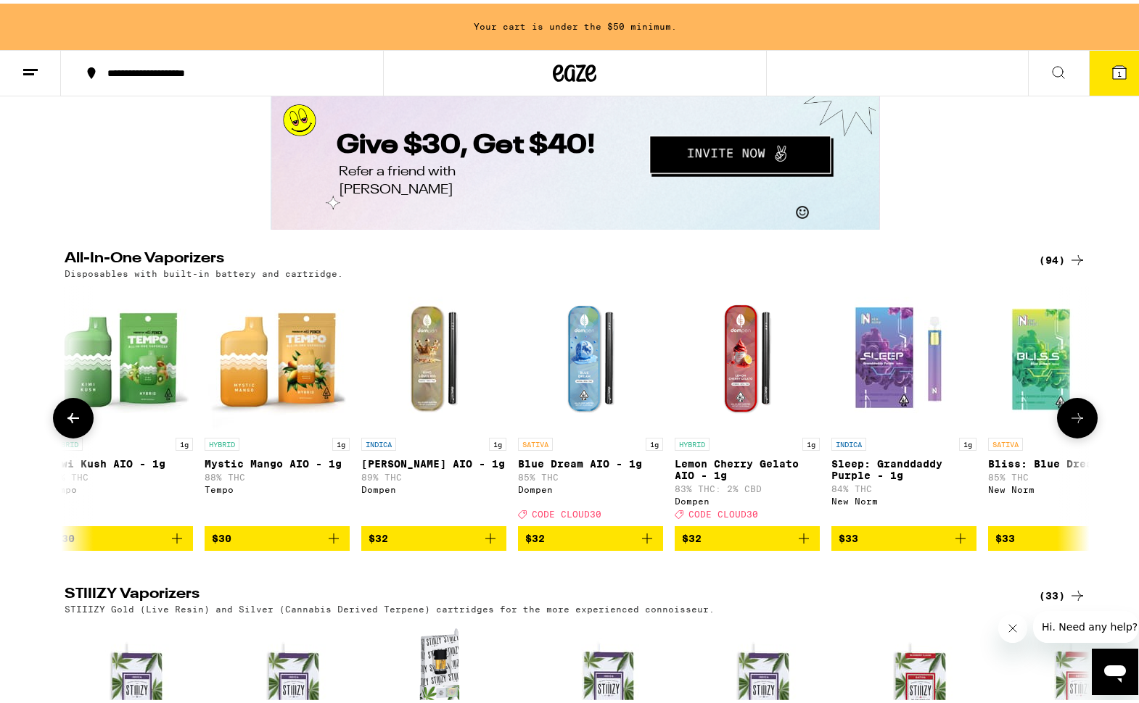
click at [65, 424] on icon at bounding box center [73, 414] width 17 height 17
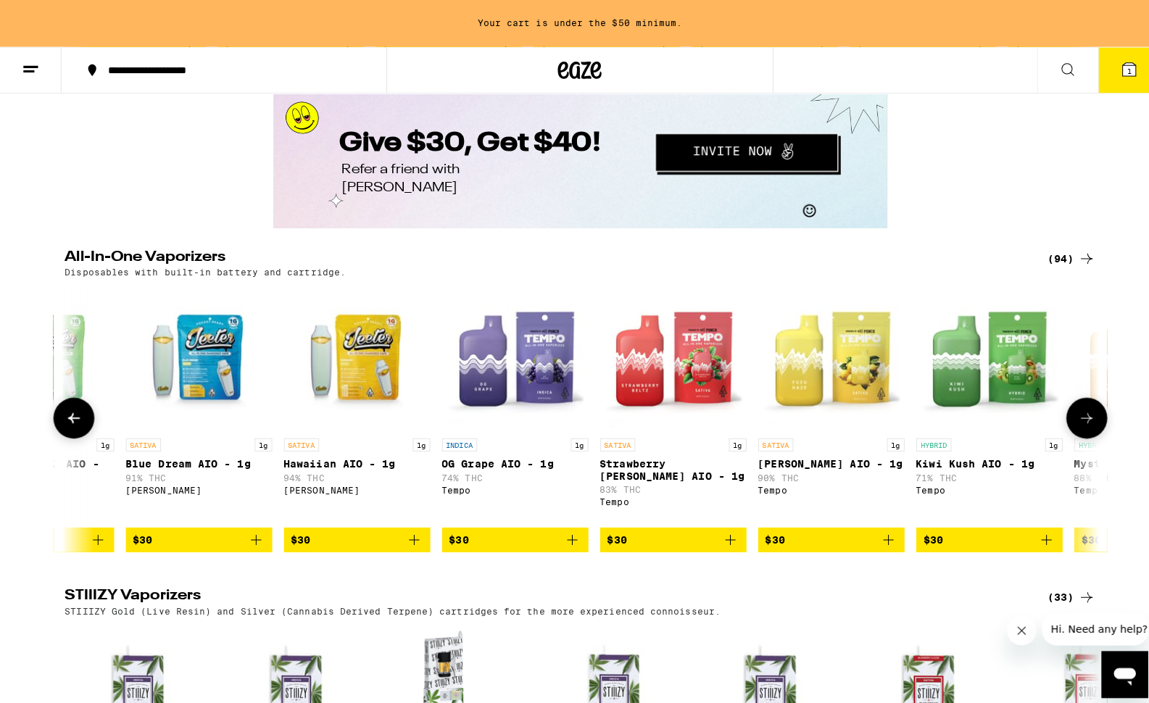
scroll to position [0, 5733]
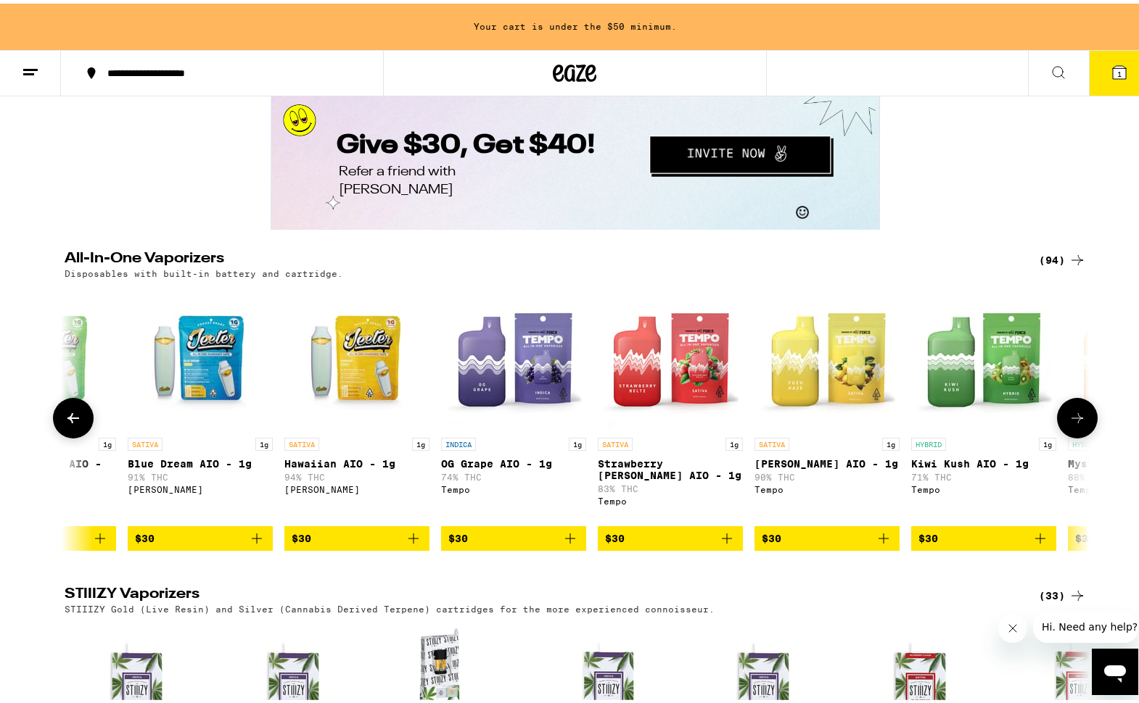
click at [412, 544] on icon "Add to bag" at bounding box center [413, 534] width 17 height 17
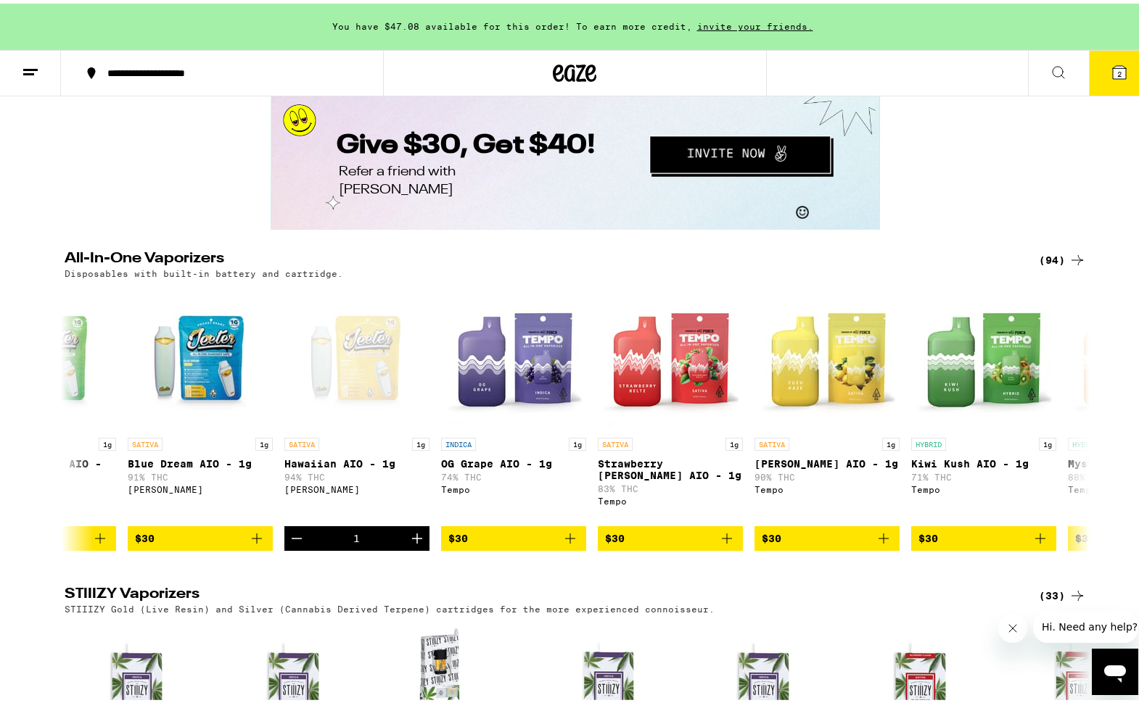
click at [1091, 86] on button "2" at bounding box center [1119, 69] width 61 height 45
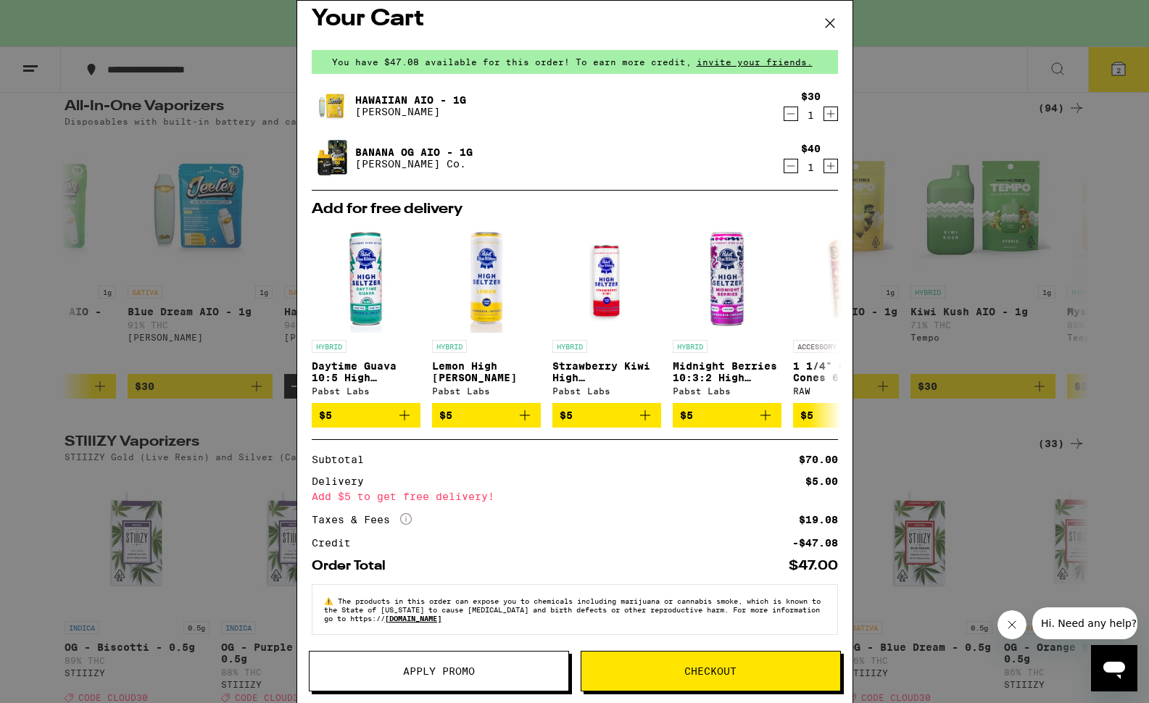
scroll to position [22, 0]
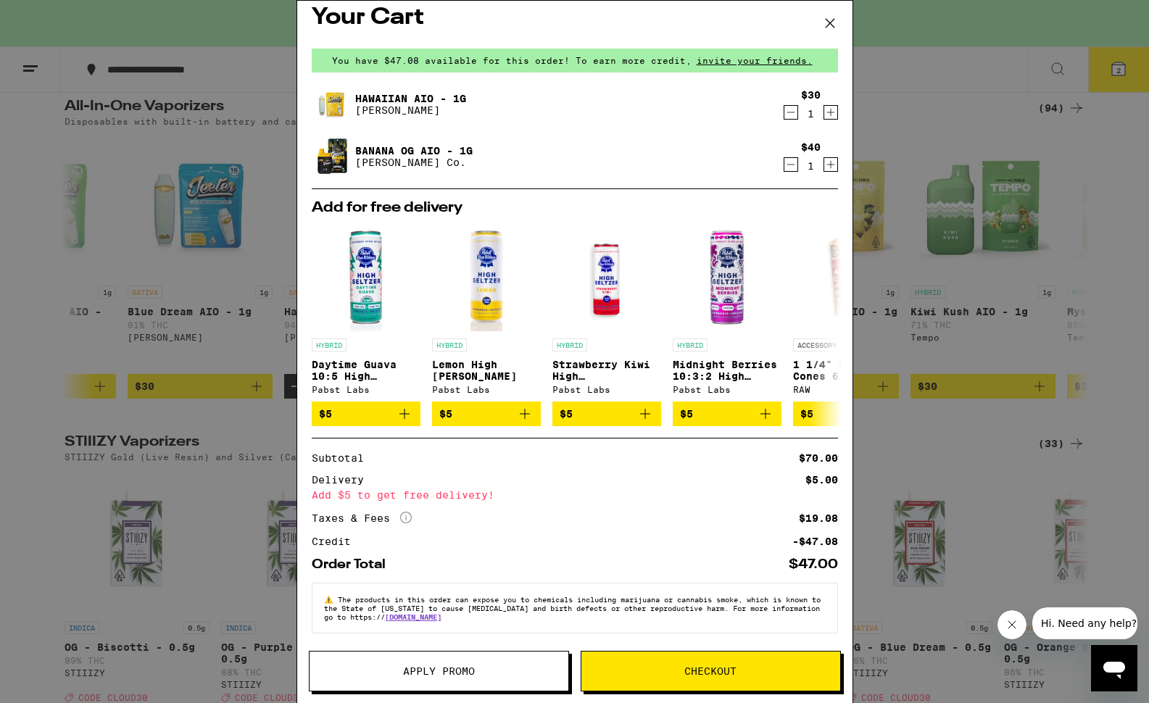
click at [441, 668] on span "Apply Promo" at bounding box center [439, 671] width 72 height 10
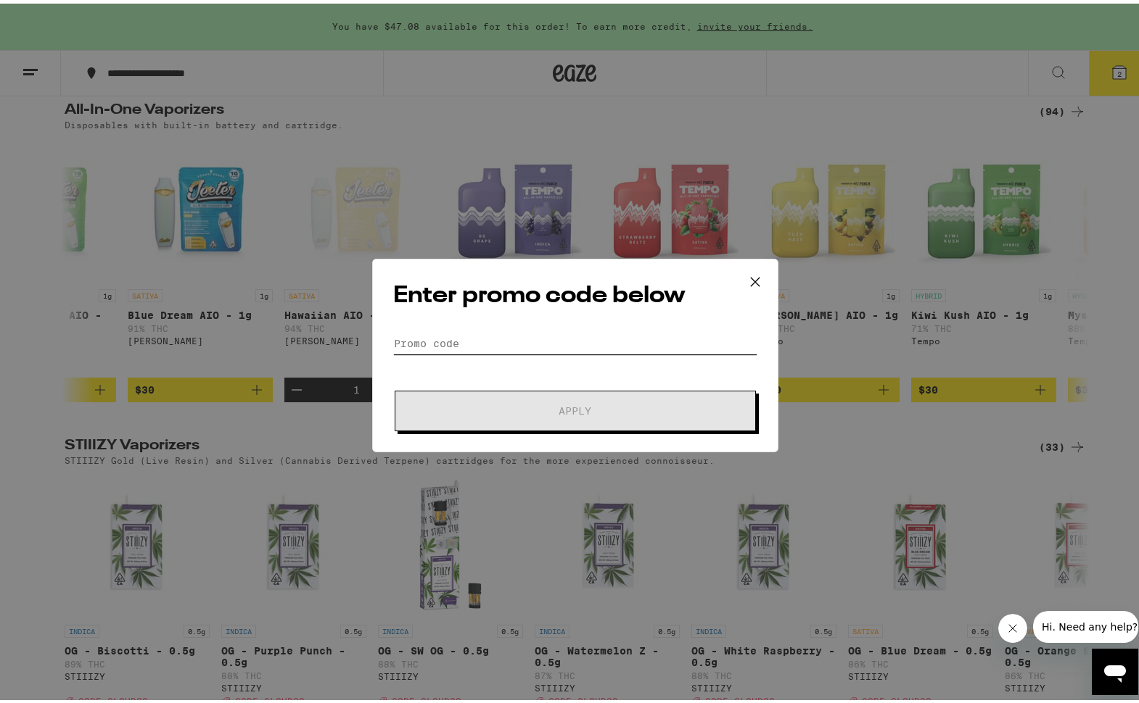
click at [453, 342] on input "Promo Code" at bounding box center [575, 340] width 364 height 22
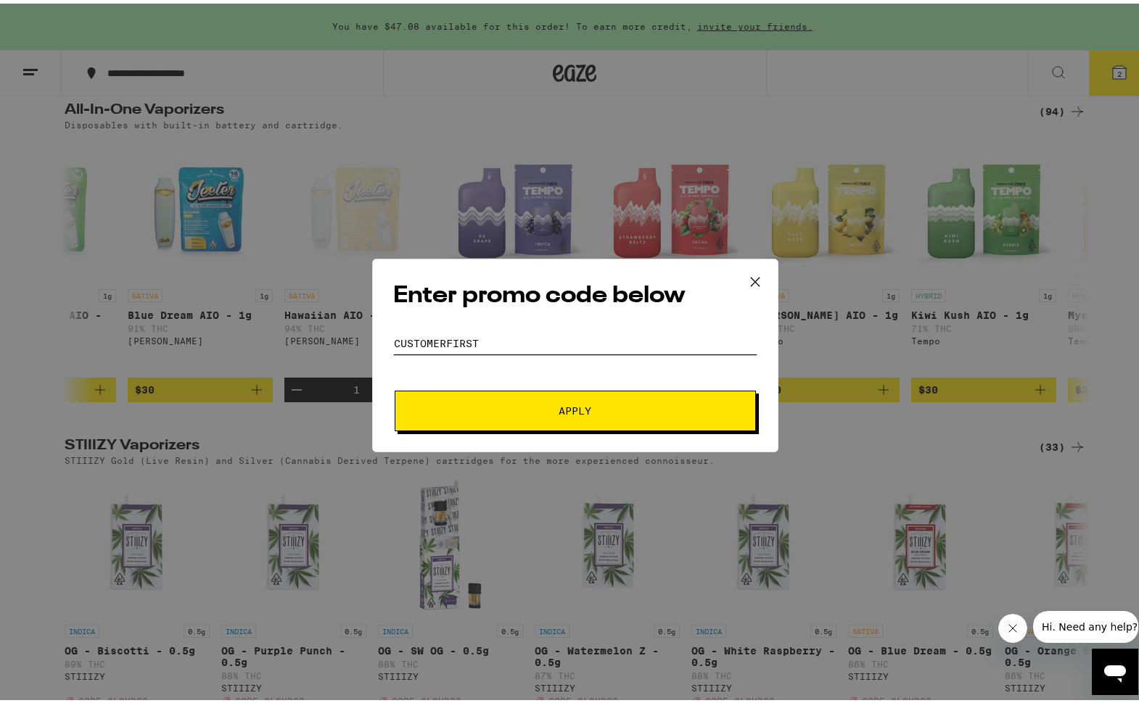
type input "customerfirst"
click at [503, 409] on span "Apply" at bounding box center [575, 407] width 261 height 10
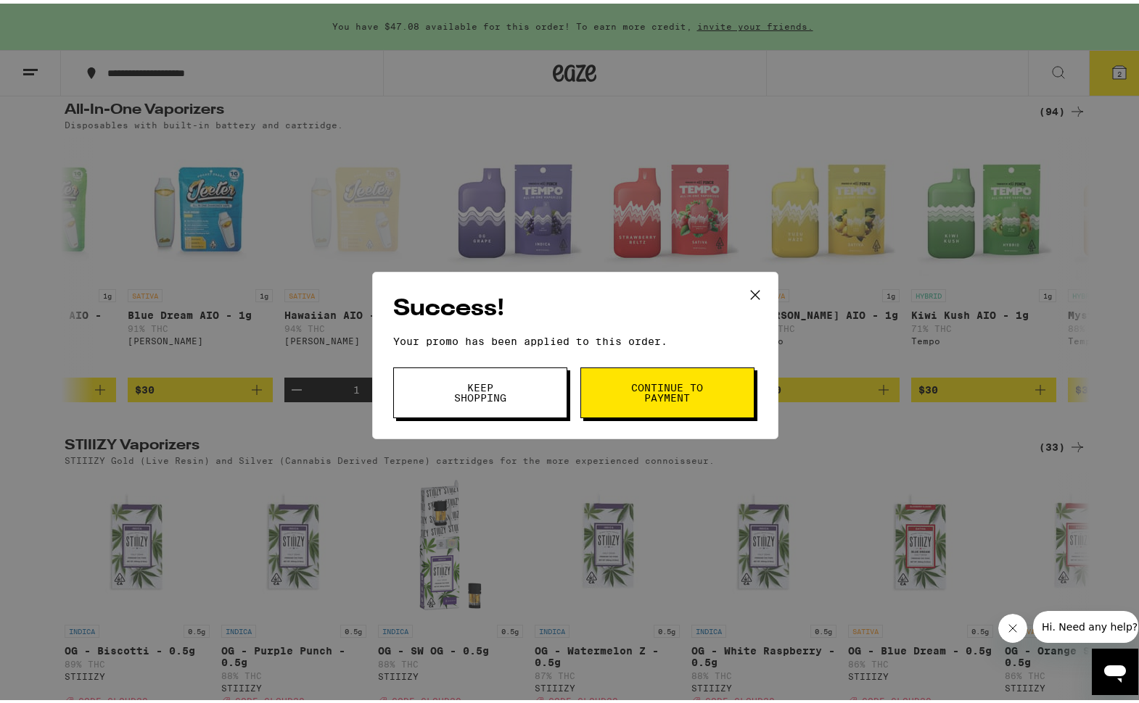
click at [513, 393] on button "Keep Shopping" at bounding box center [480, 389] width 174 height 51
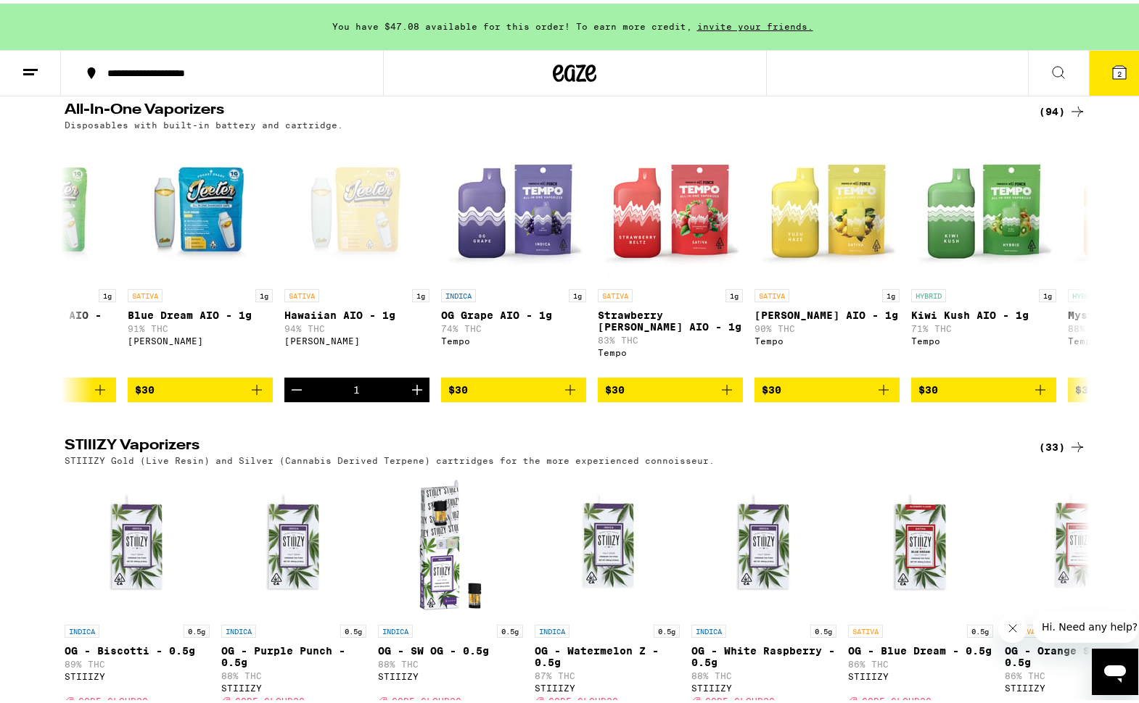
click at [1102, 88] on button "2" at bounding box center [1119, 69] width 61 height 45
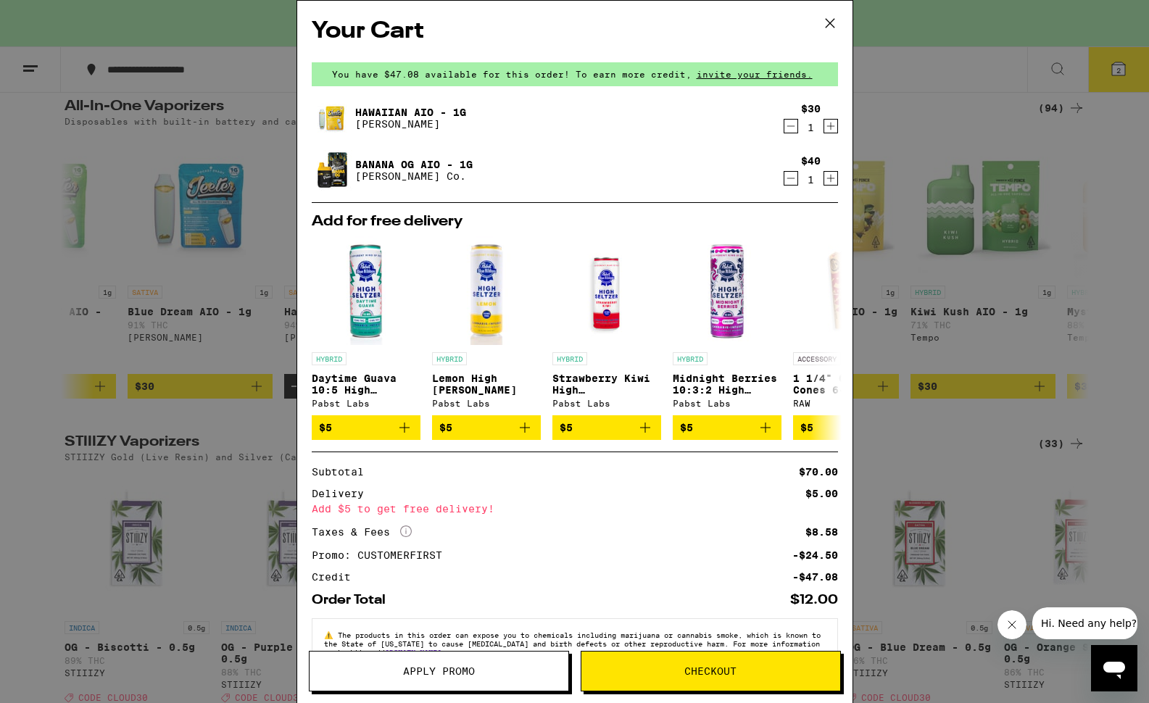
scroll to position [44, 0]
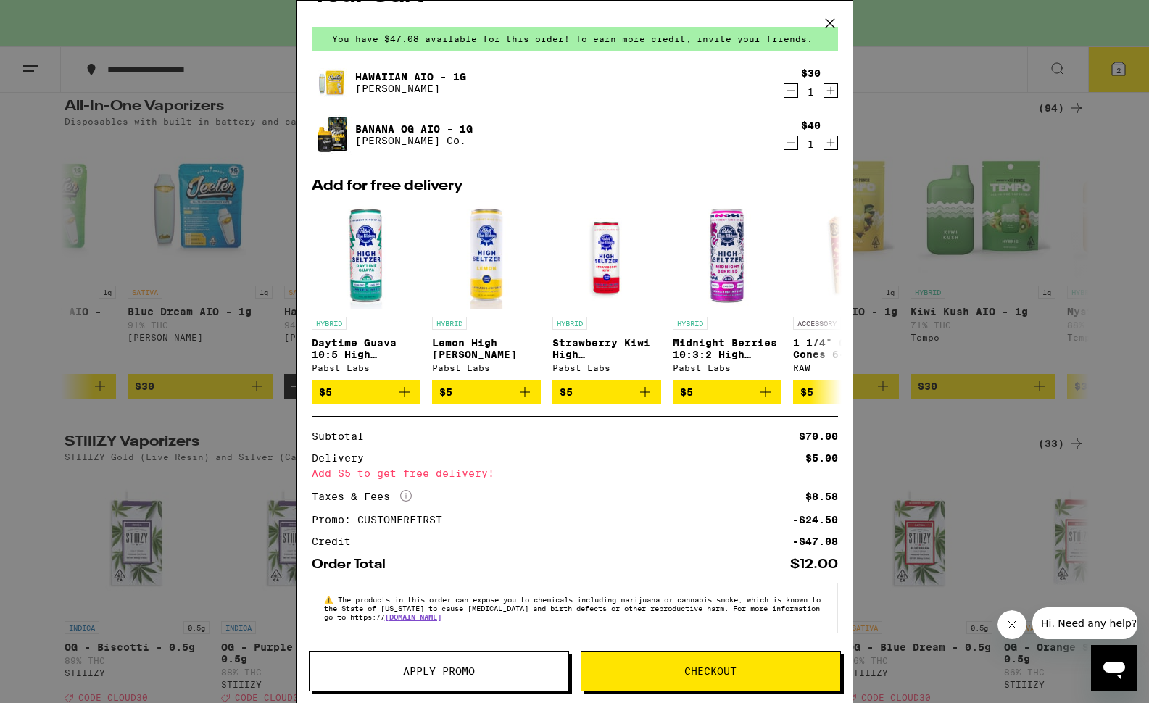
click at [730, 671] on span "Checkout" at bounding box center [711, 671] width 52 height 10
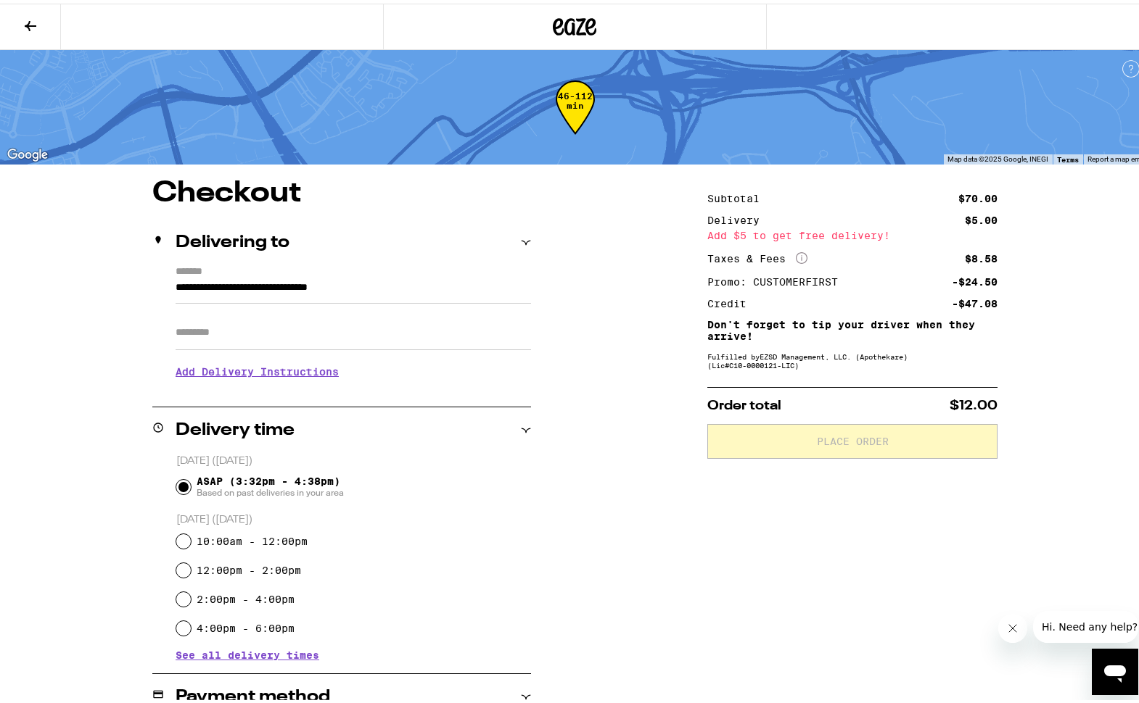
click at [194, 286] on input "**********" at bounding box center [352, 288] width 355 height 25
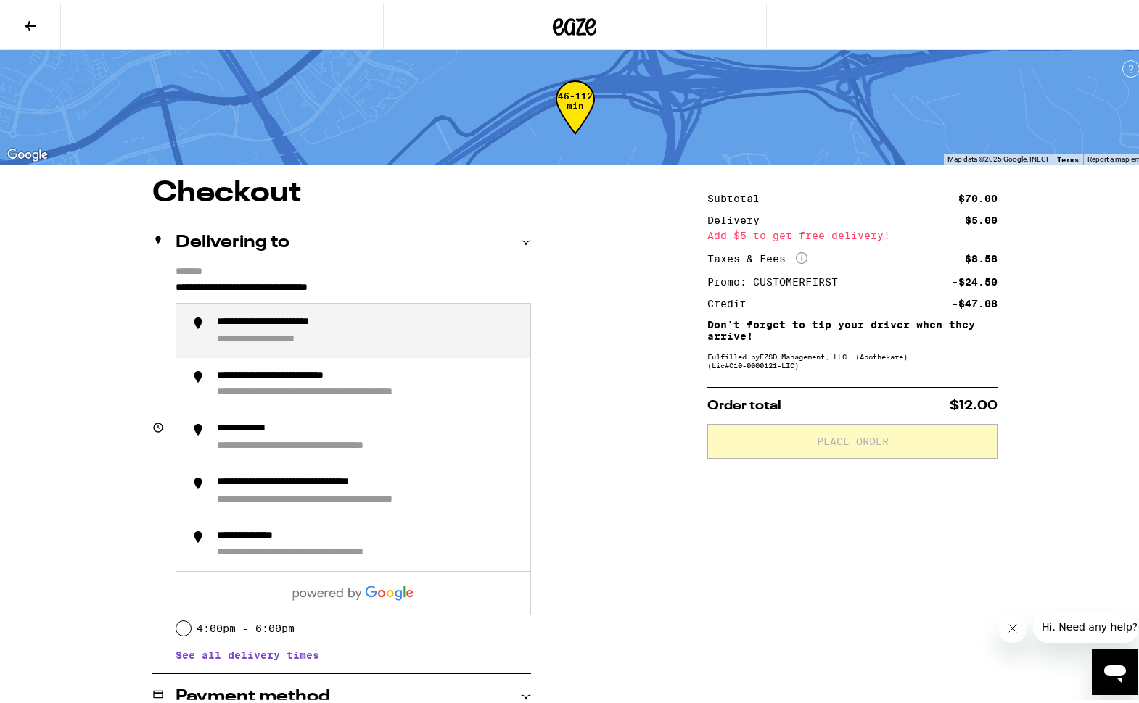
click at [200, 283] on input "**********" at bounding box center [352, 288] width 355 height 25
click at [194, 284] on input "**********" at bounding box center [352, 288] width 355 height 25
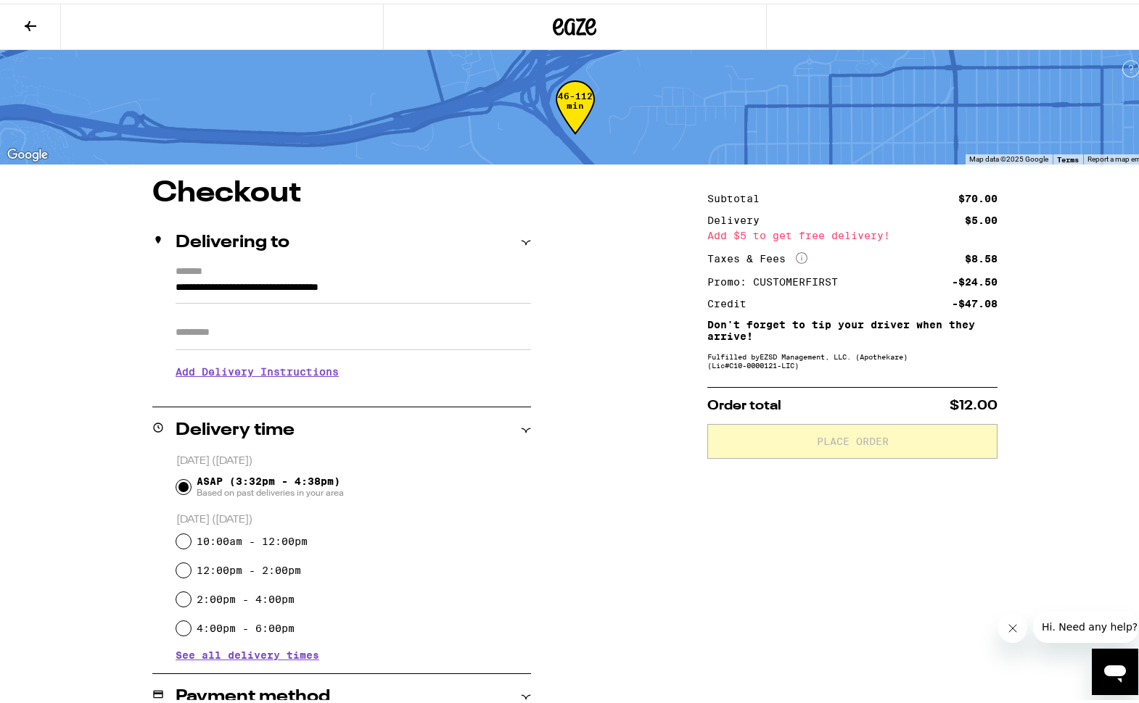
click at [196, 284] on input "**********" at bounding box center [352, 288] width 355 height 25
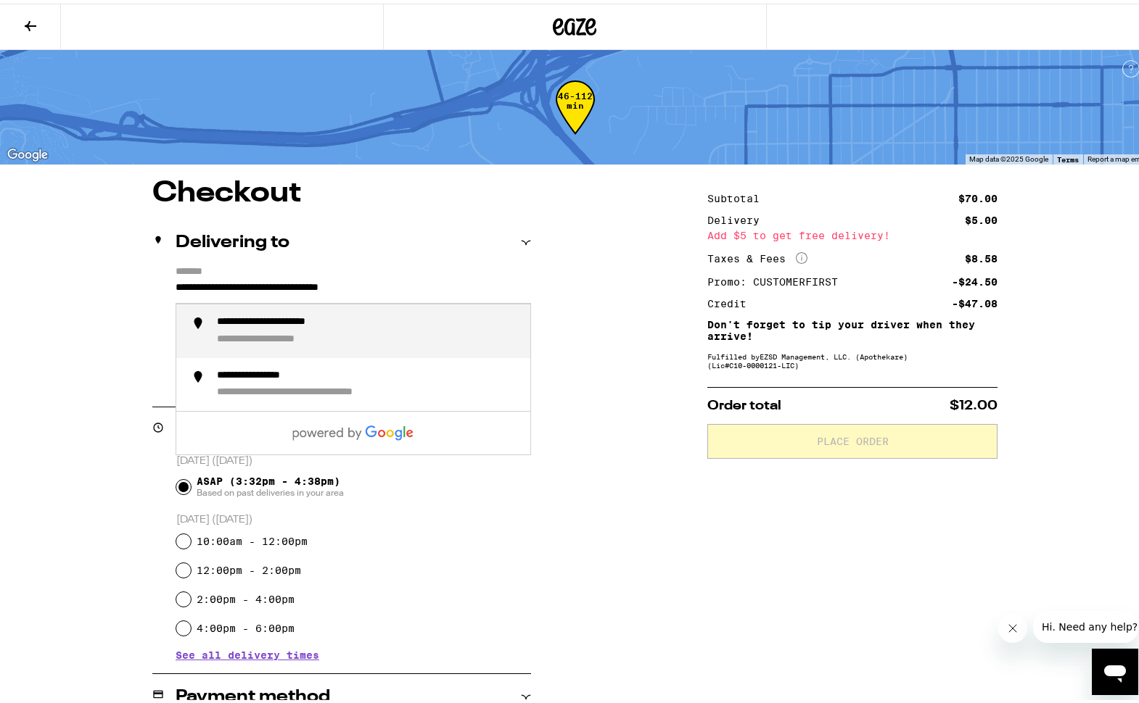
click at [191, 283] on input "**********" at bounding box center [352, 288] width 355 height 25
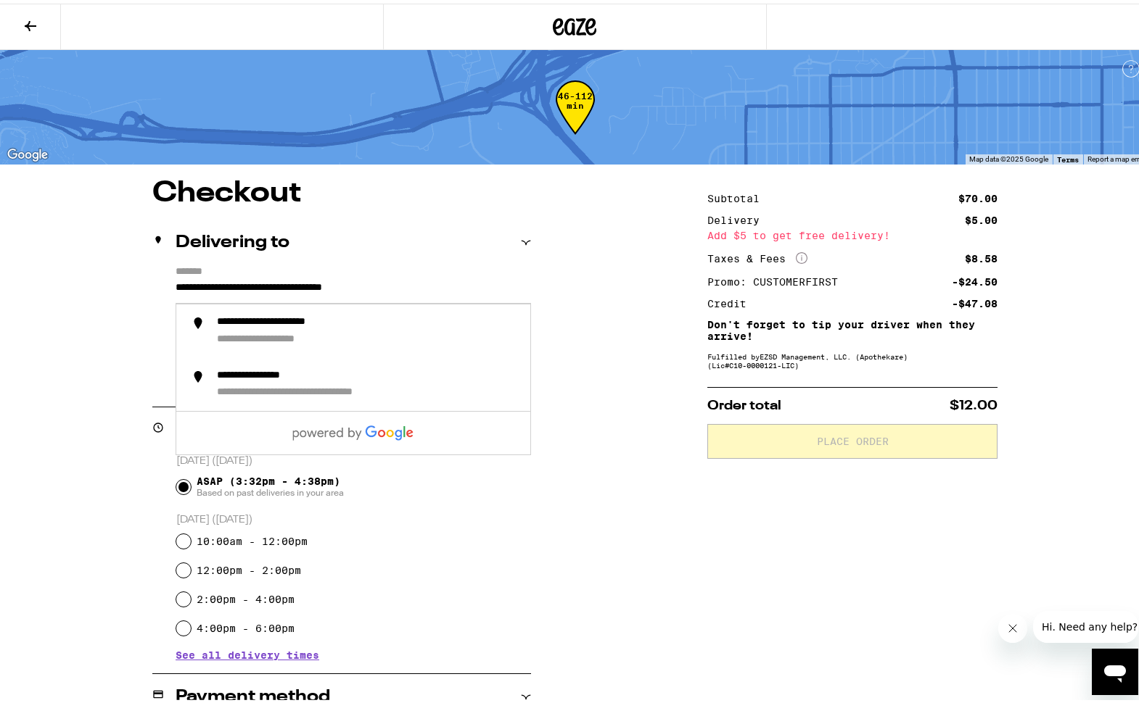
click at [442, 285] on input "**********" at bounding box center [352, 288] width 355 height 25
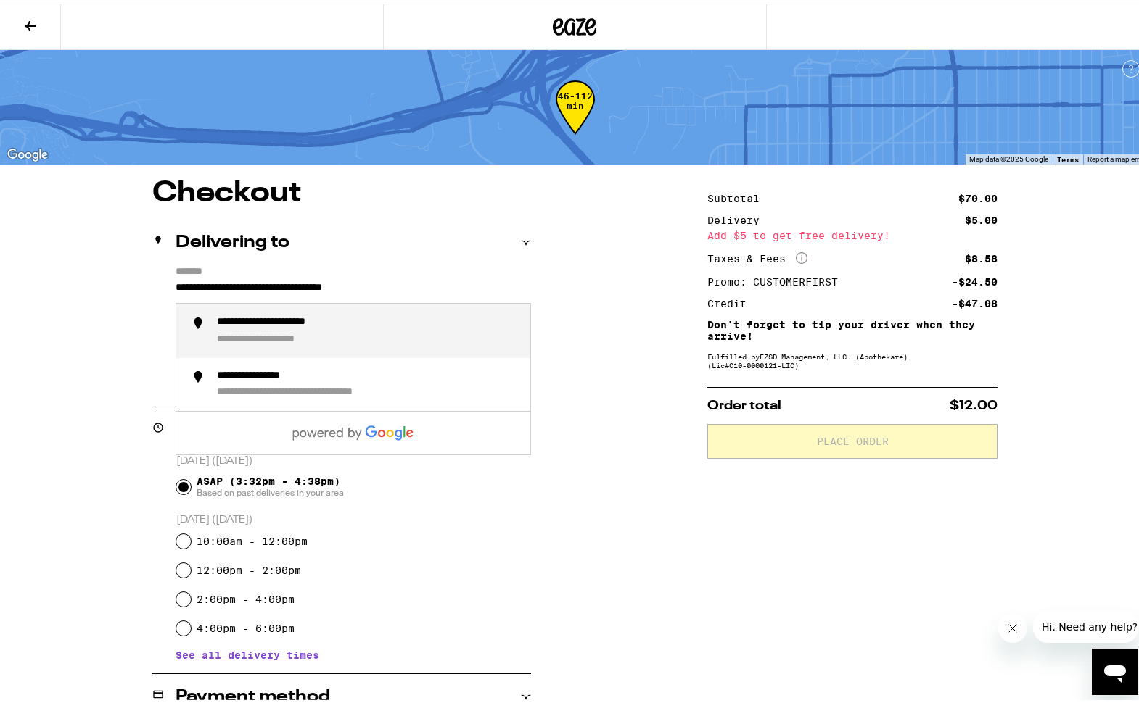
type input "**********"
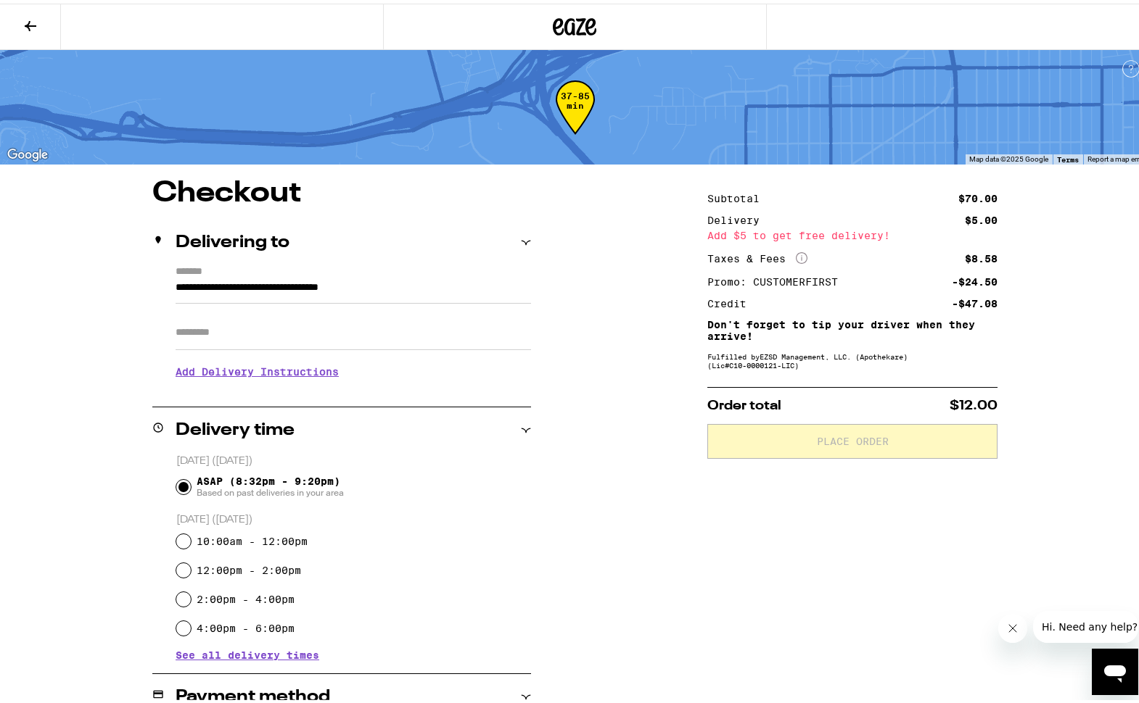
click at [199, 285] on input "**********" at bounding box center [352, 288] width 355 height 25
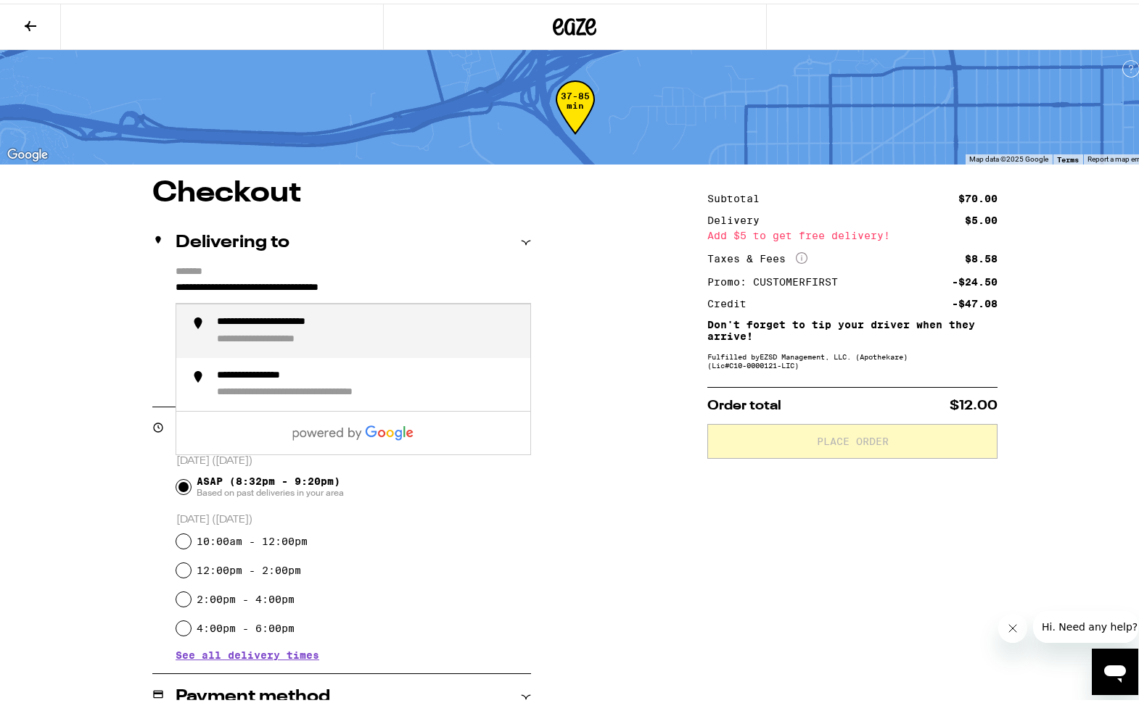
click at [184, 283] on input "**********" at bounding box center [352, 288] width 355 height 25
click at [470, 292] on input "**********" at bounding box center [352, 288] width 355 height 25
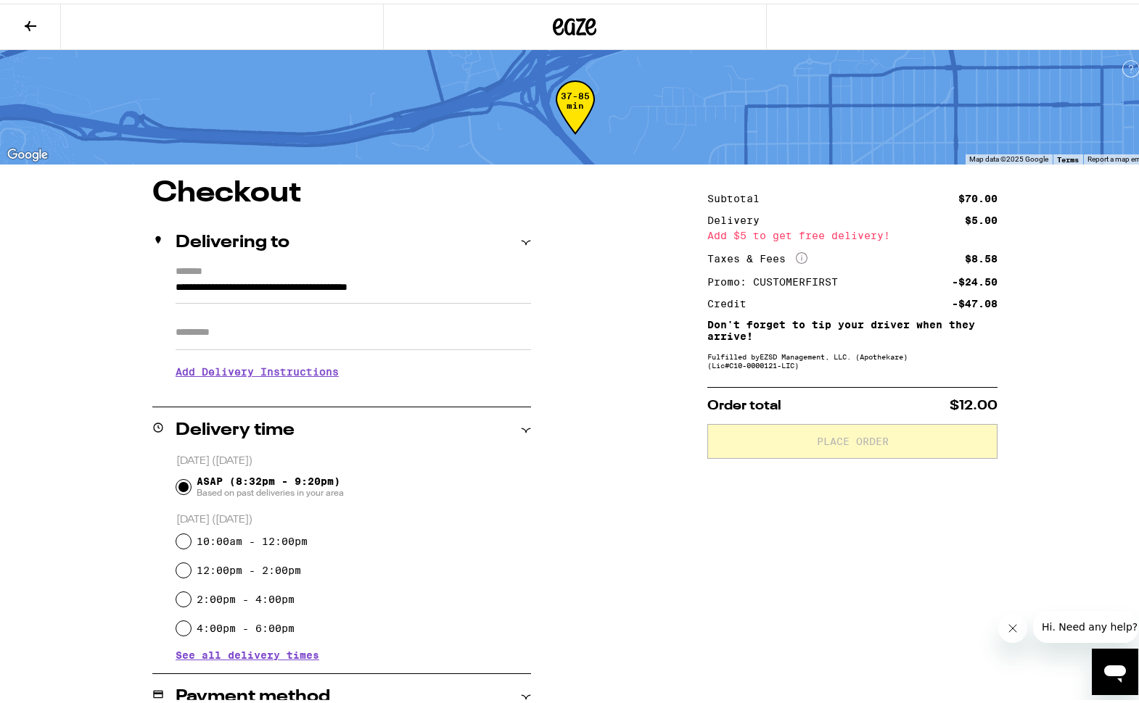
drag, startPoint x: 184, startPoint y: 284, endPoint x: 196, endPoint y: 287, distance: 12.2
click at [185, 284] on input "**********" at bounding box center [352, 288] width 355 height 25
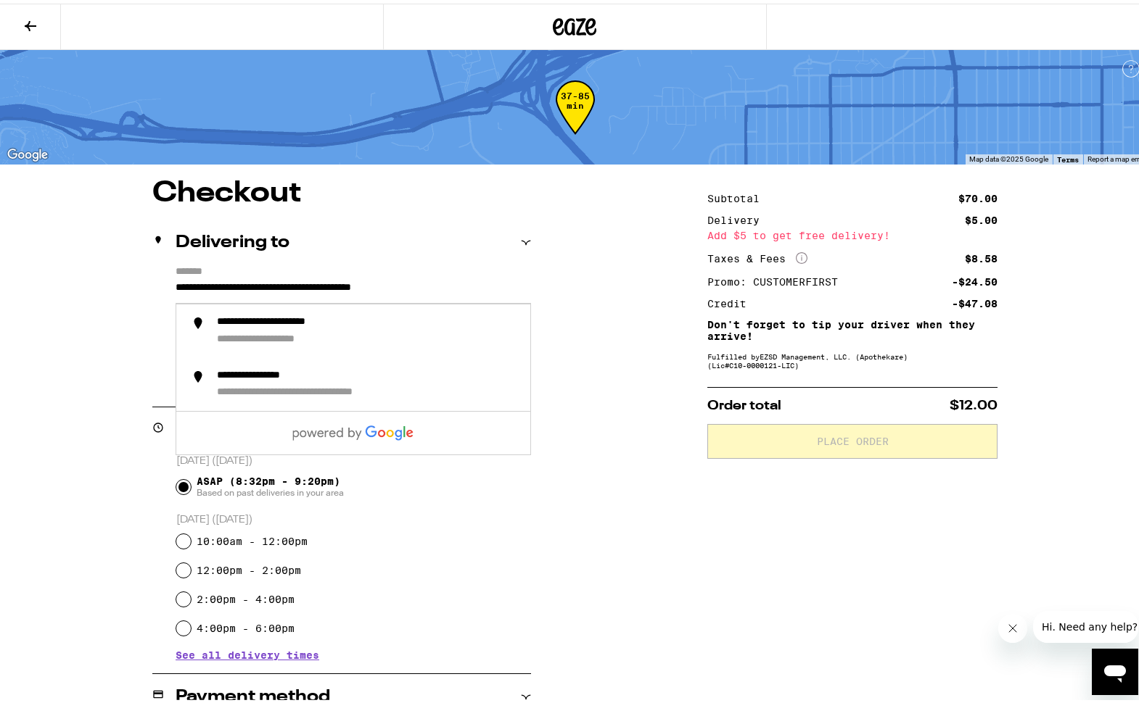
type input "**********"
click at [605, 473] on div "**********" at bounding box center [575, 583] width 1044 height 817
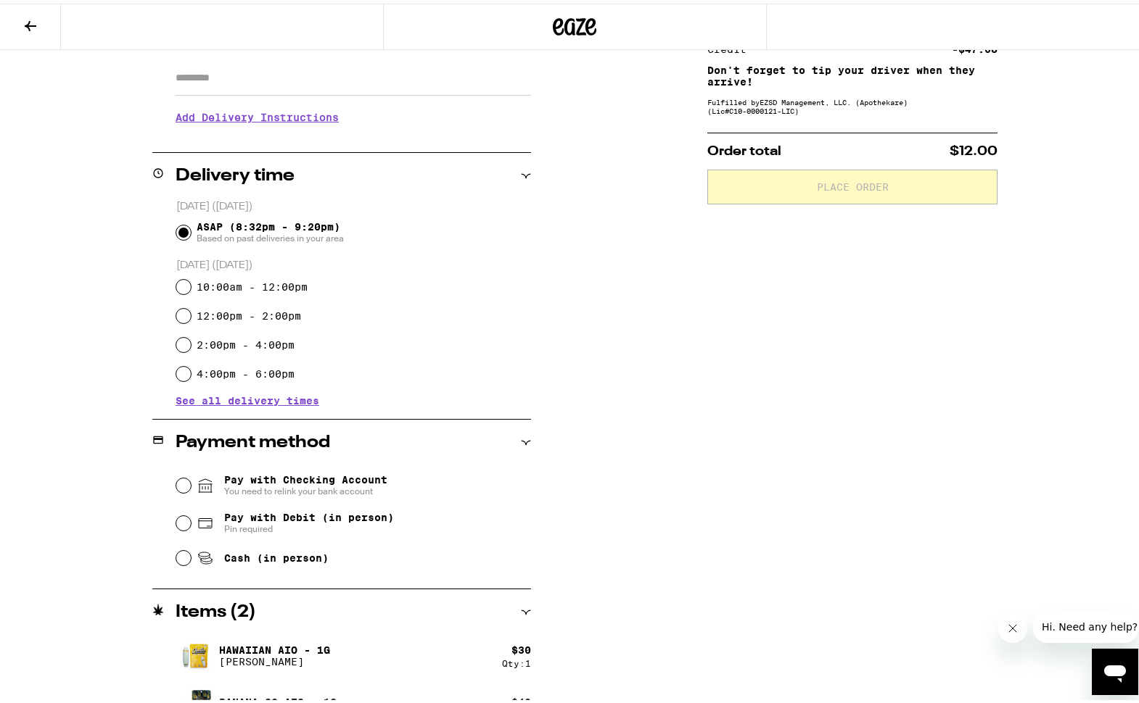
scroll to position [265, 0]
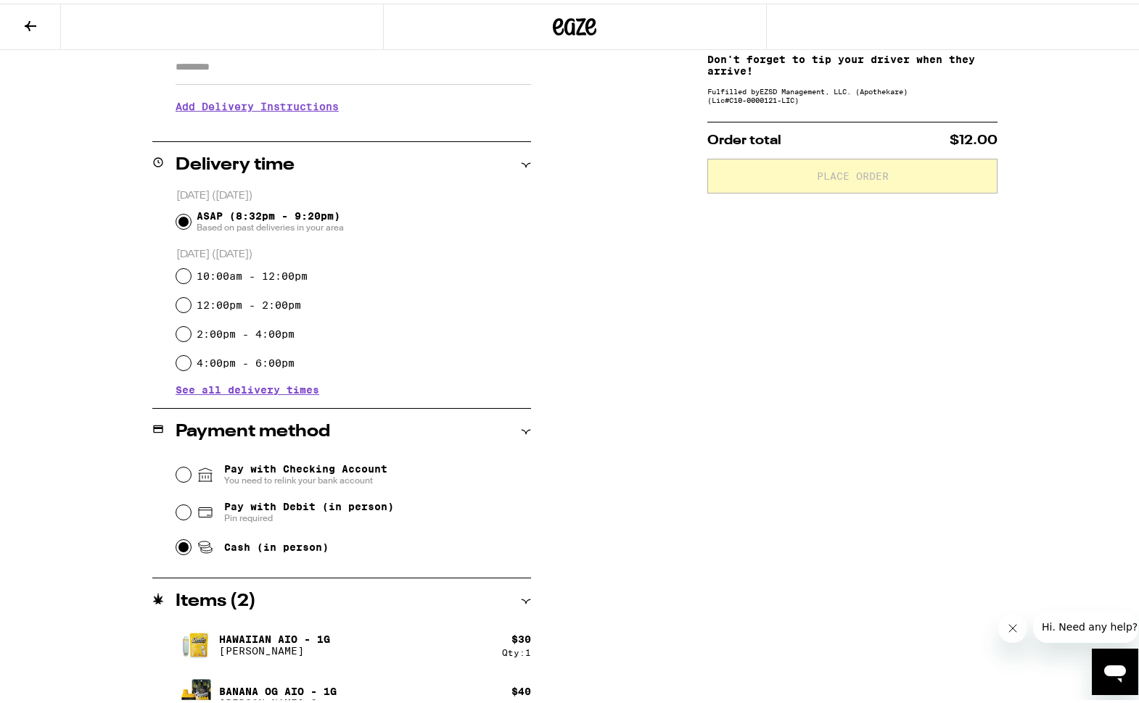
click at [180, 548] on input "Cash (in person)" at bounding box center [183, 544] width 15 height 15
radio input "true"
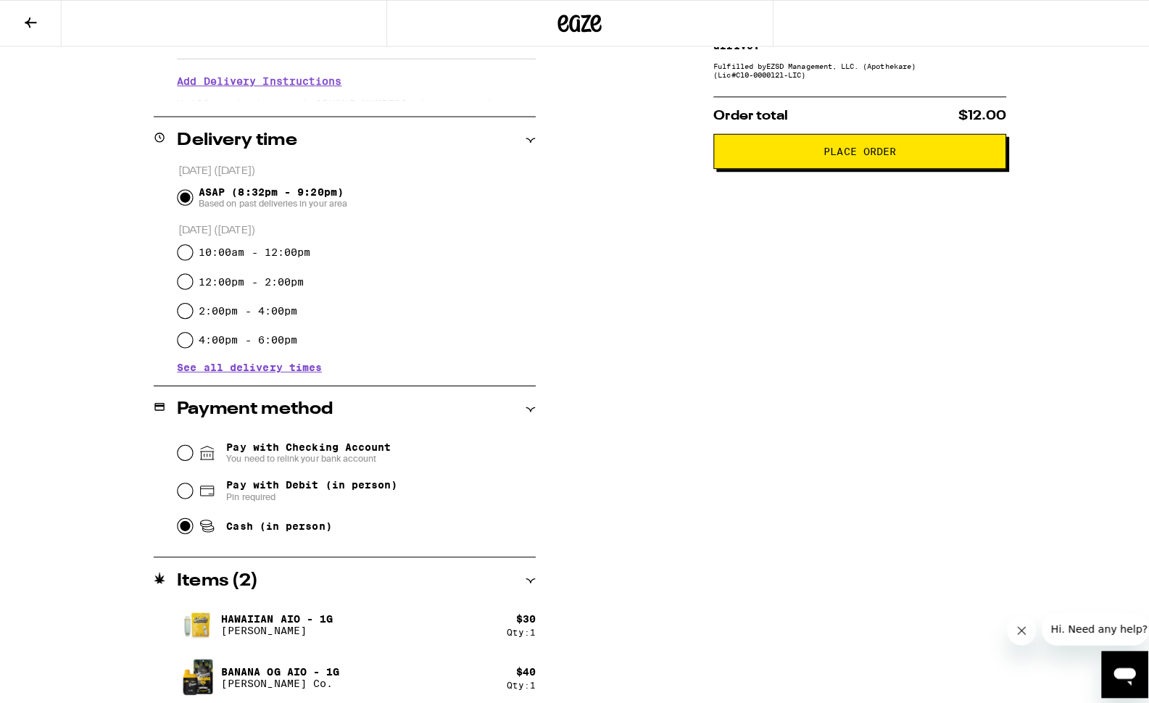
scroll to position [0, 0]
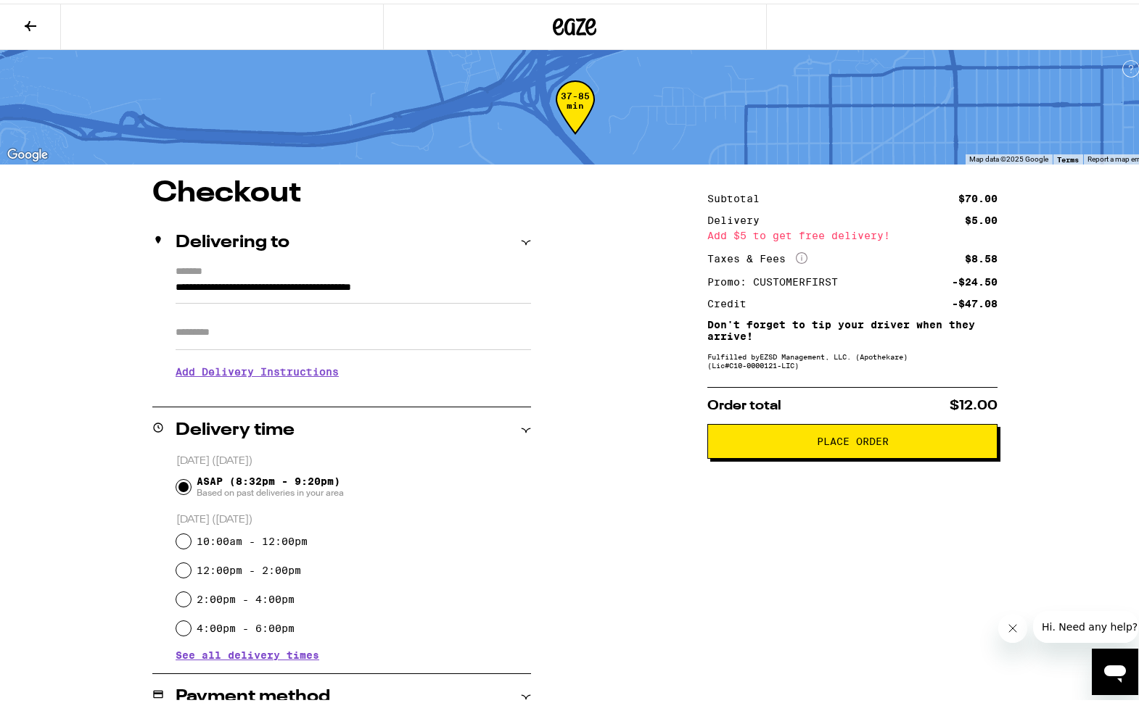
click at [817, 449] on button "Place Order" at bounding box center [852, 438] width 290 height 35
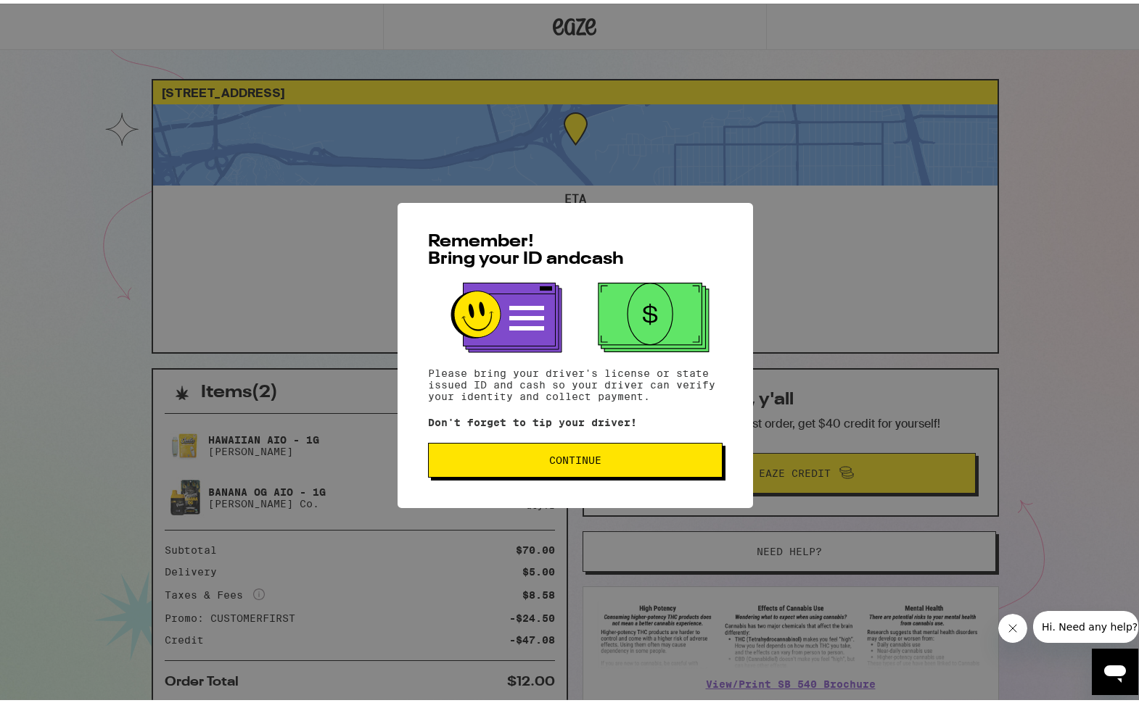
click at [588, 469] on button "Continue" at bounding box center [575, 456] width 294 height 35
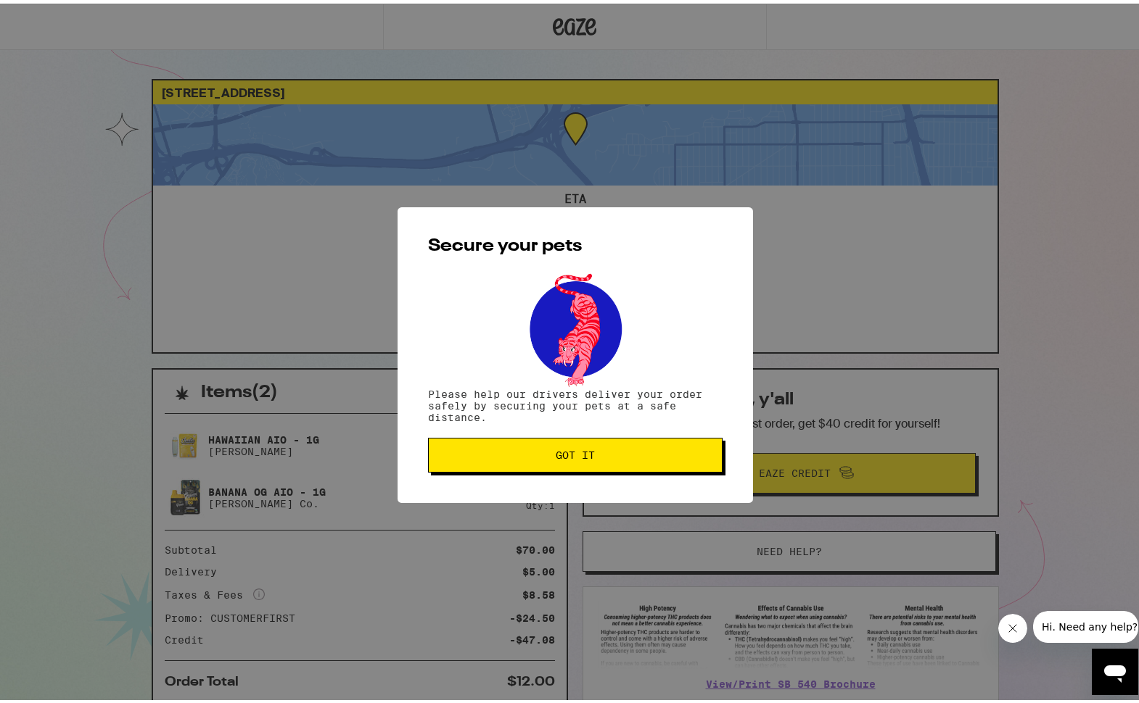
click at [589, 460] on button "Got it" at bounding box center [575, 451] width 294 height 35
